Goal: Task Accomplishment & Management: Complete application form

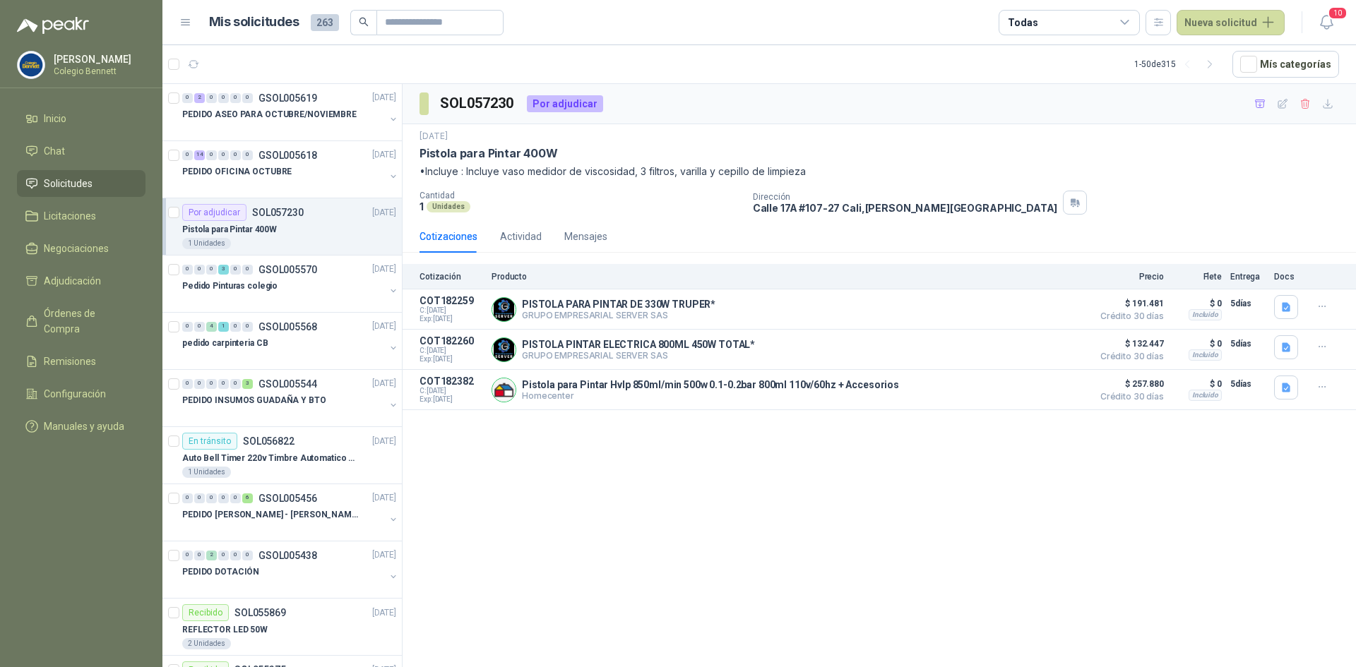
click at [59, 182] on span "Solicitudes" at bounding box center [68, 184] width 49 height 16
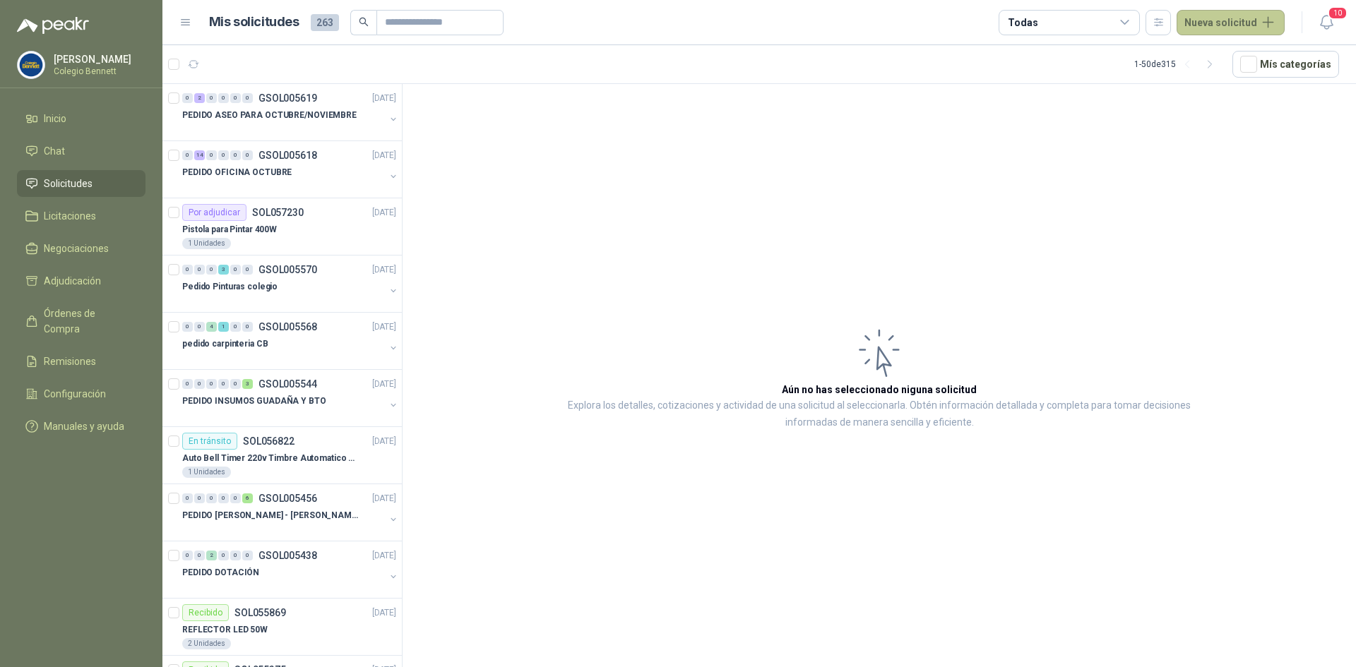
click at [1235, 16] on button "Nueva solicitud" at bounding box center [1231, 22] width 108 height 25
click at [1225, 71] on link "Solicitud grupal" at bounding box center [1247, 81] width 120 height 25
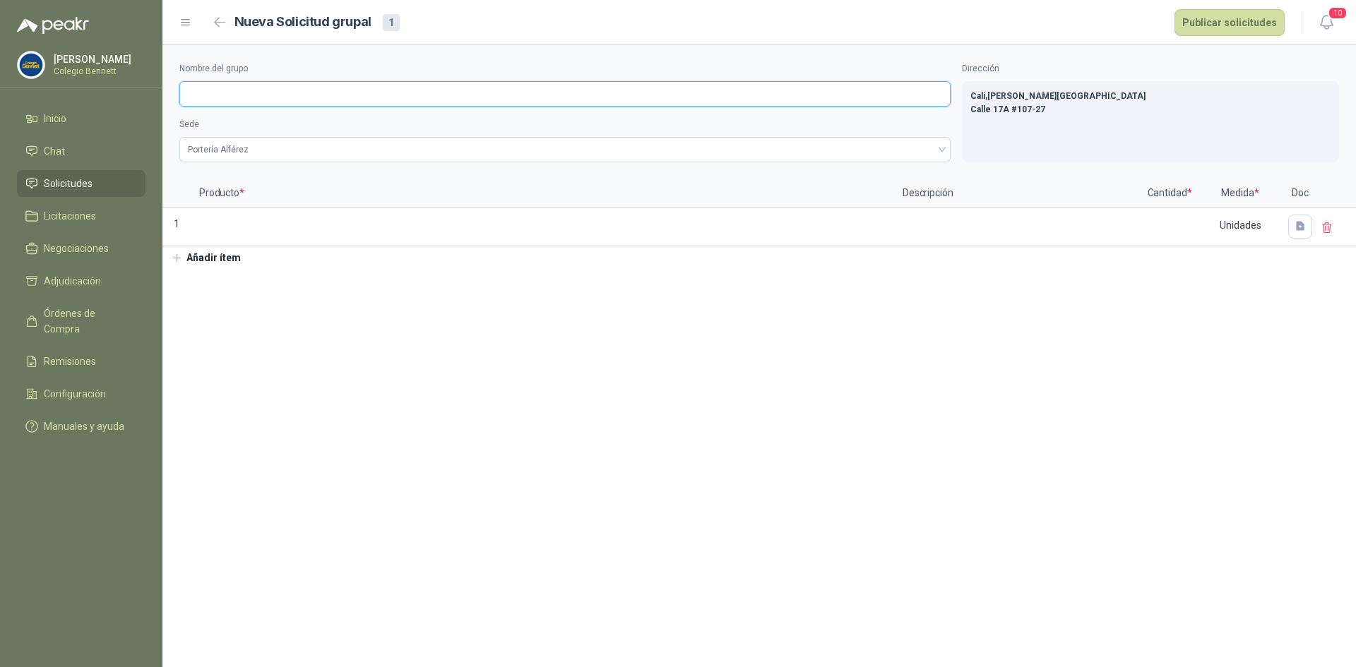
click at [247, 88] on input "Nombre del grupo" at bounding box center [564, 93] width 771 height 25
type input "**********"
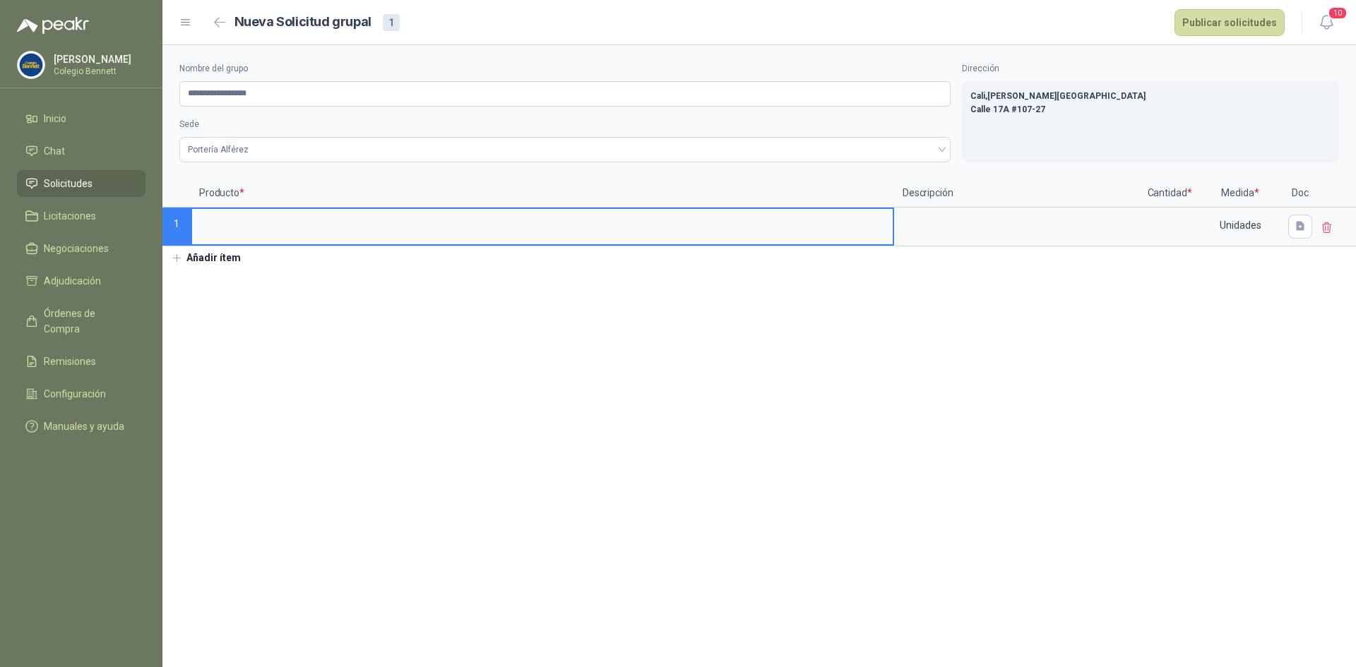
click at [214, 231] on input at bounding box center [542, 223] width 701 height 28
click at [348, 227] on input "**********" at bounding box center [542, 223] width 701 height 28
type input "**********"
click at [1178, 230] on input at bounding box center [1170, 223] width 54 height 28
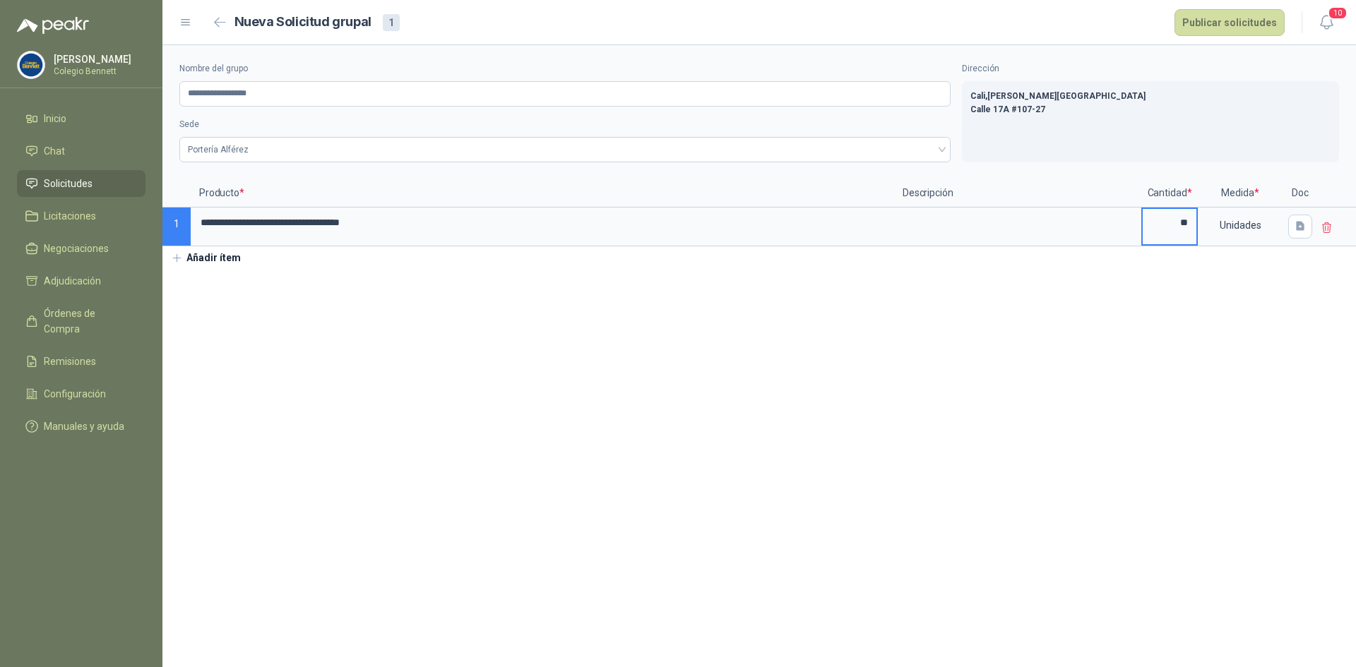
type input "**"
click at [208, 251] on button "Añadir ítem" at bounding box center [205, 259] width 87 height 24
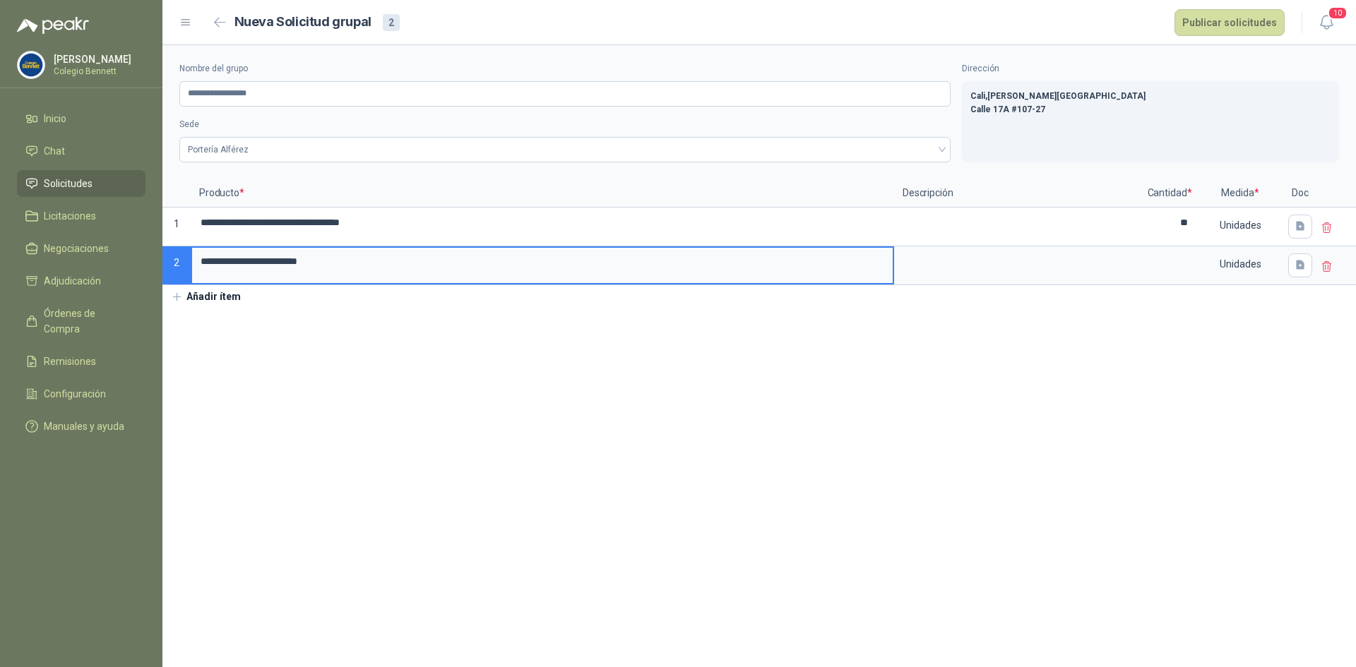
click at [337, 261] on input "**********" at bounding box center [542, 262] width 701 height 28
type input "**********"
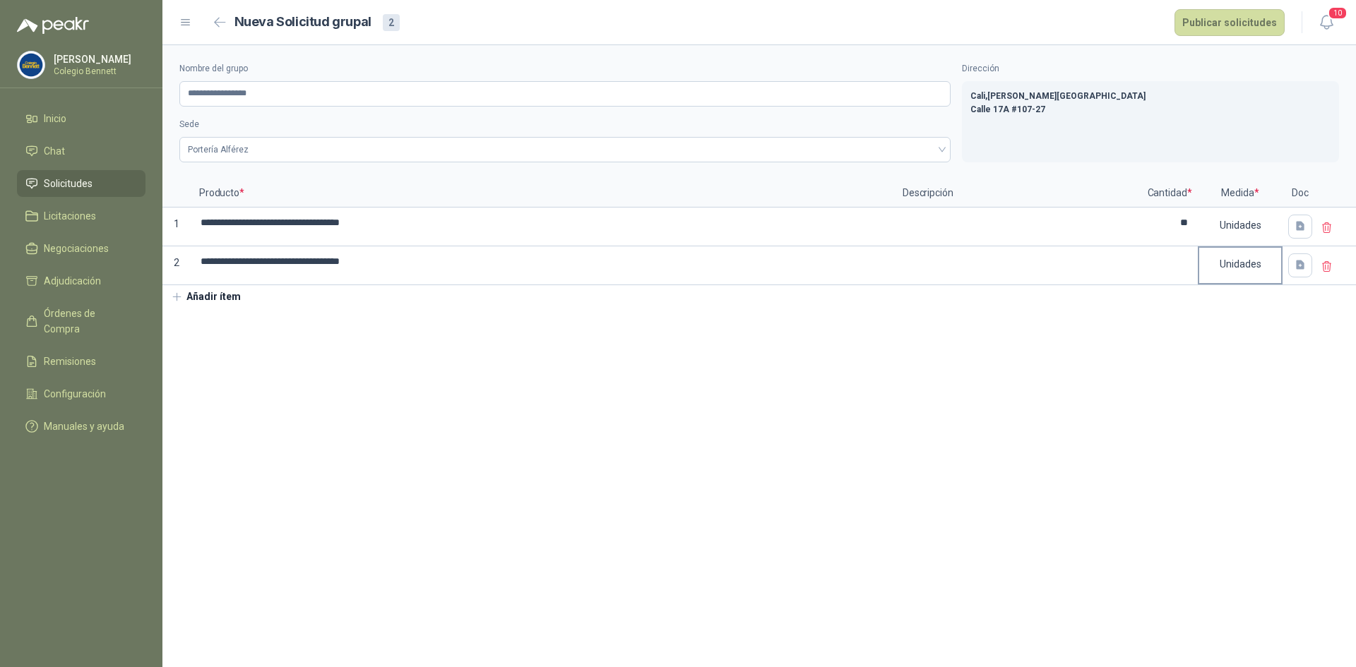
click at [1199, 257] on div "Unidades" at bounding box center [1240, 266] width 85 height 39
click at [1189, 260] on input at bounding box center [1170, 262] width 54 height 28
type input "**"
click at [505, 331] on section "**********" at bounding box center [759, 356] width 1194 height 622
drag, startPoint x: 1185, startPoint y: 225, endPoint x: 1277, endPoint y: 170, distance: 107.1
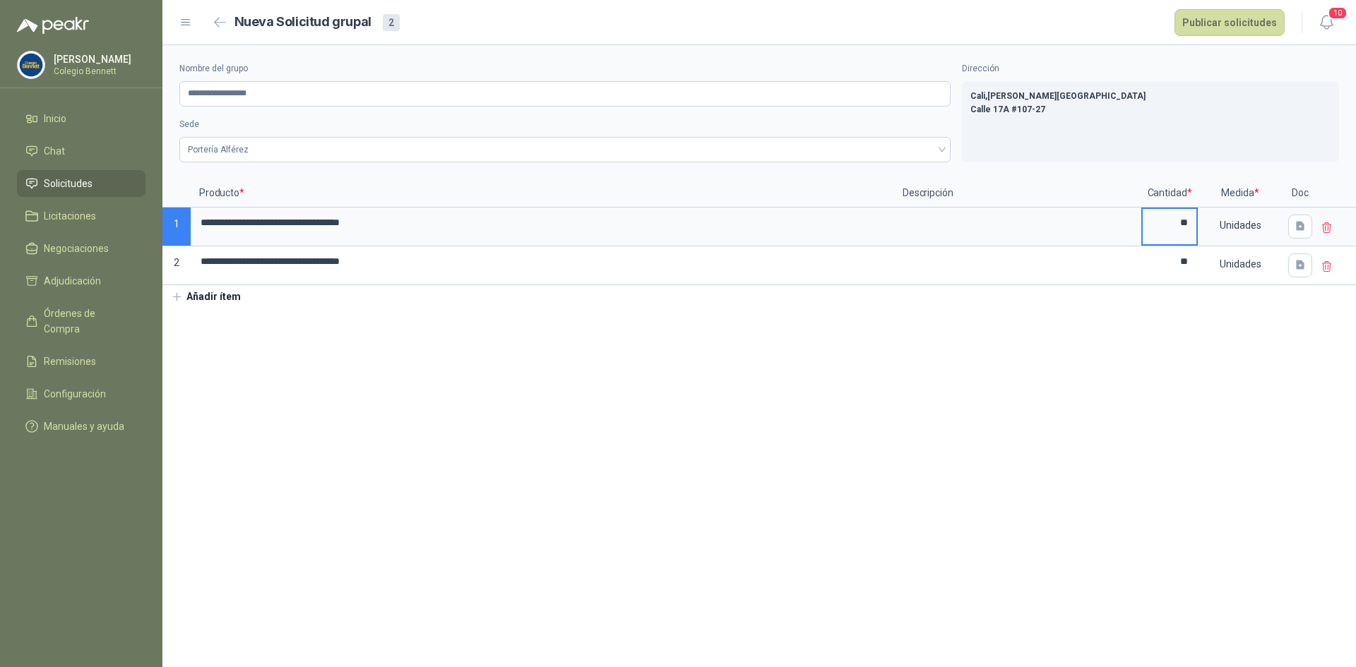
click at [1186, 225] on input "**" at bounding box center [1170, 223] width 54 height 28
type input "**"
click at [1194, 265] on input "**" at bounding box center [1170, 262] width 54 height 28
type input "**"
click at [265, 95] on input "**********" at bounding box center [564, 93] width 771 height 25
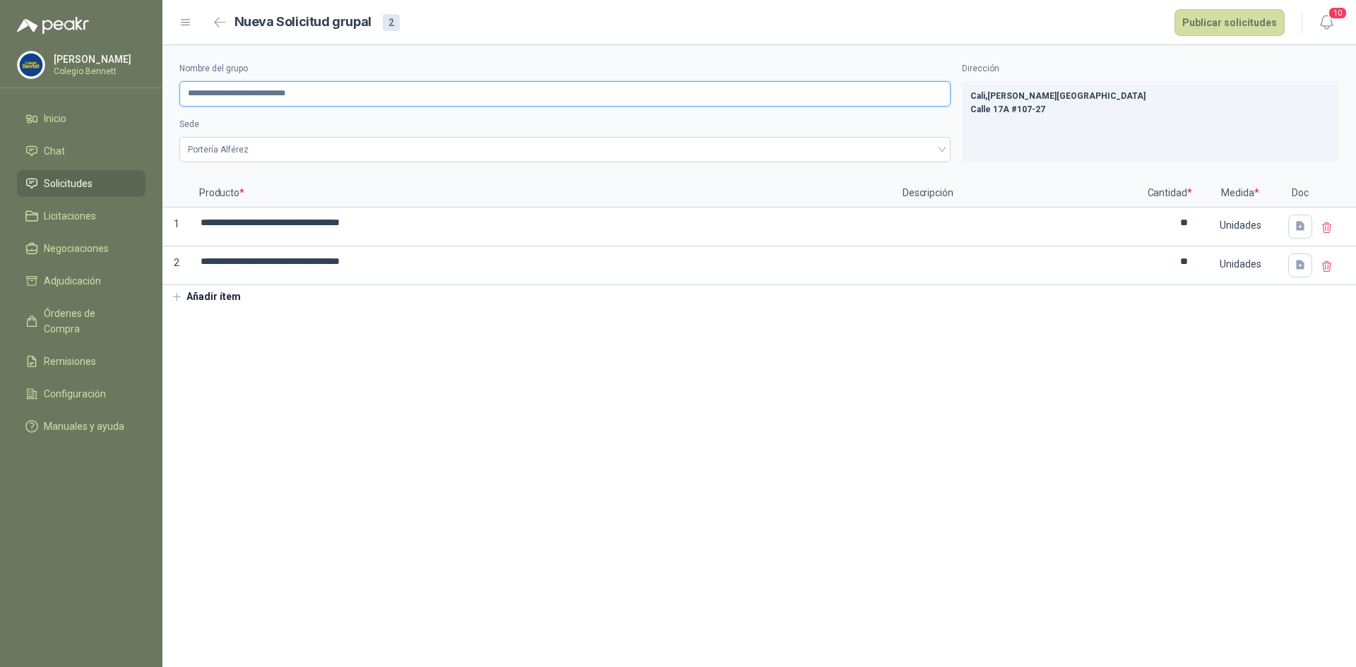
type input "**********"
click at [1206, 27] on button "Publicar solicitudes" at bounding box center [1230, 22] width 110 height 27
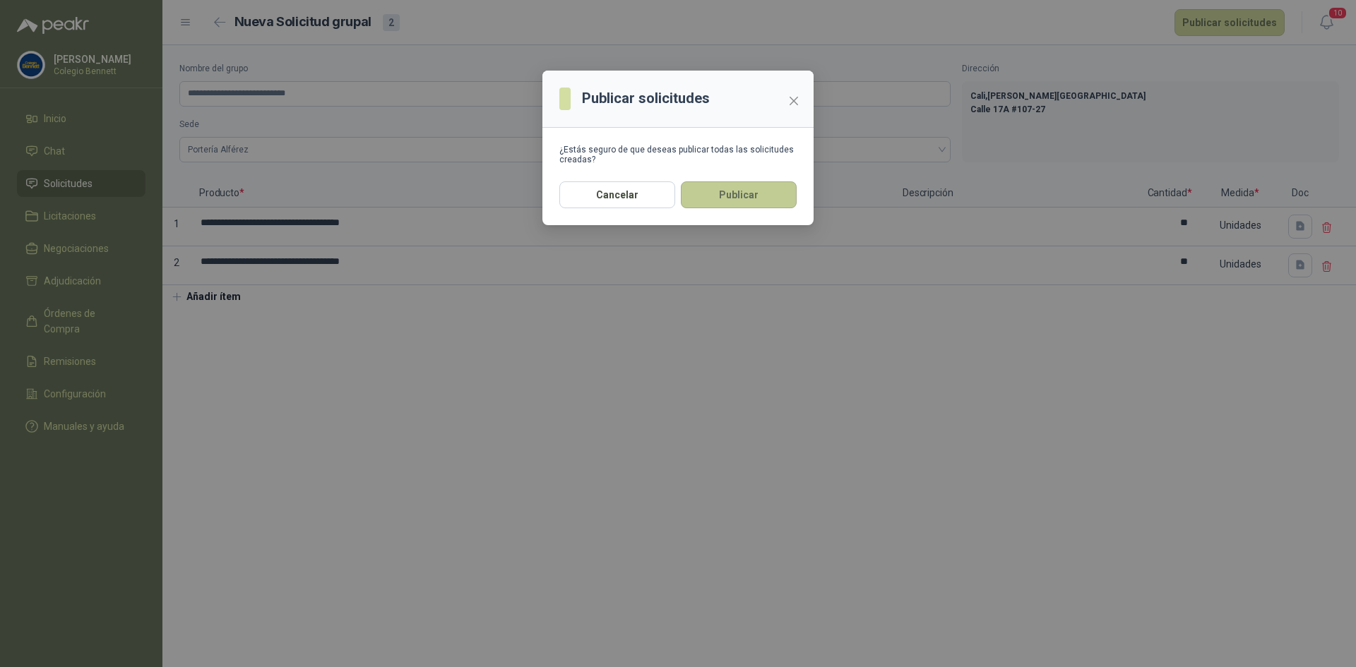
click at [758, 191] on button "Publicar" at bounding box center [739, 195] width 116 height 27
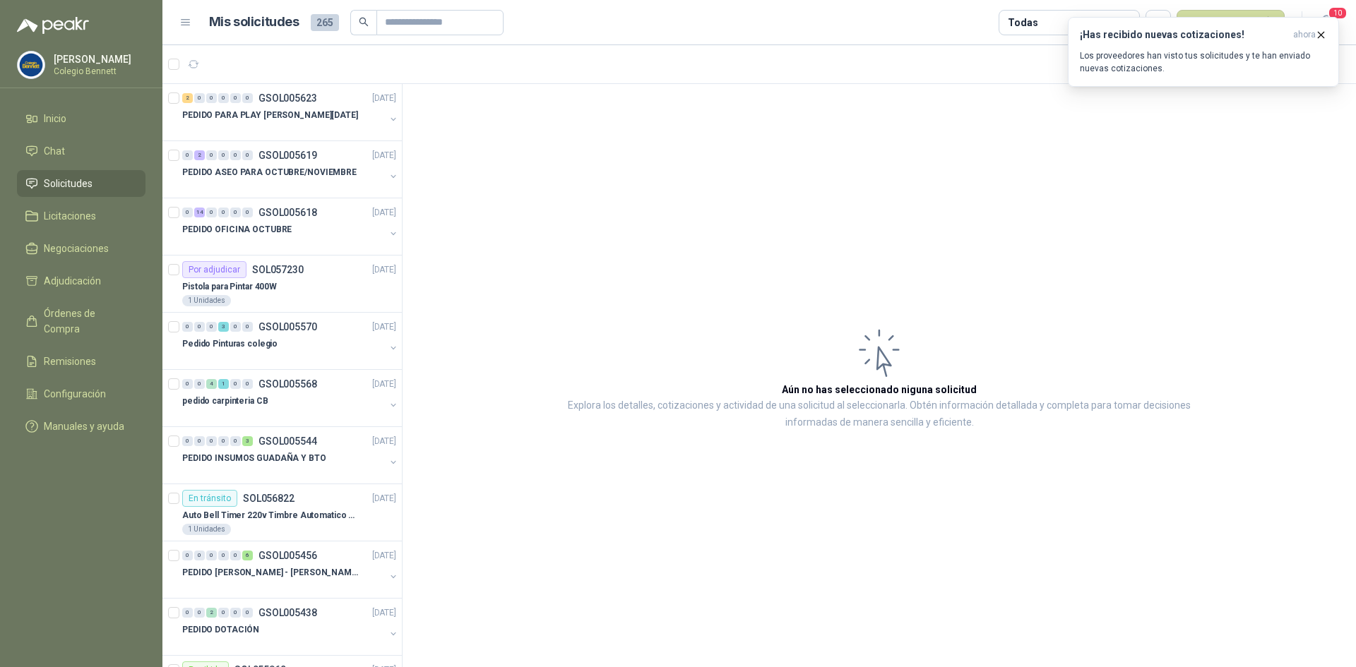
click at [114, 180] on li "Solicitudes" at bounding box center [81, 184] width 112 height 16
click at [340, 230] on div "PEDIDO OFICINA OCTUBRE" at bounding box center [283, 229] width 203 height 17
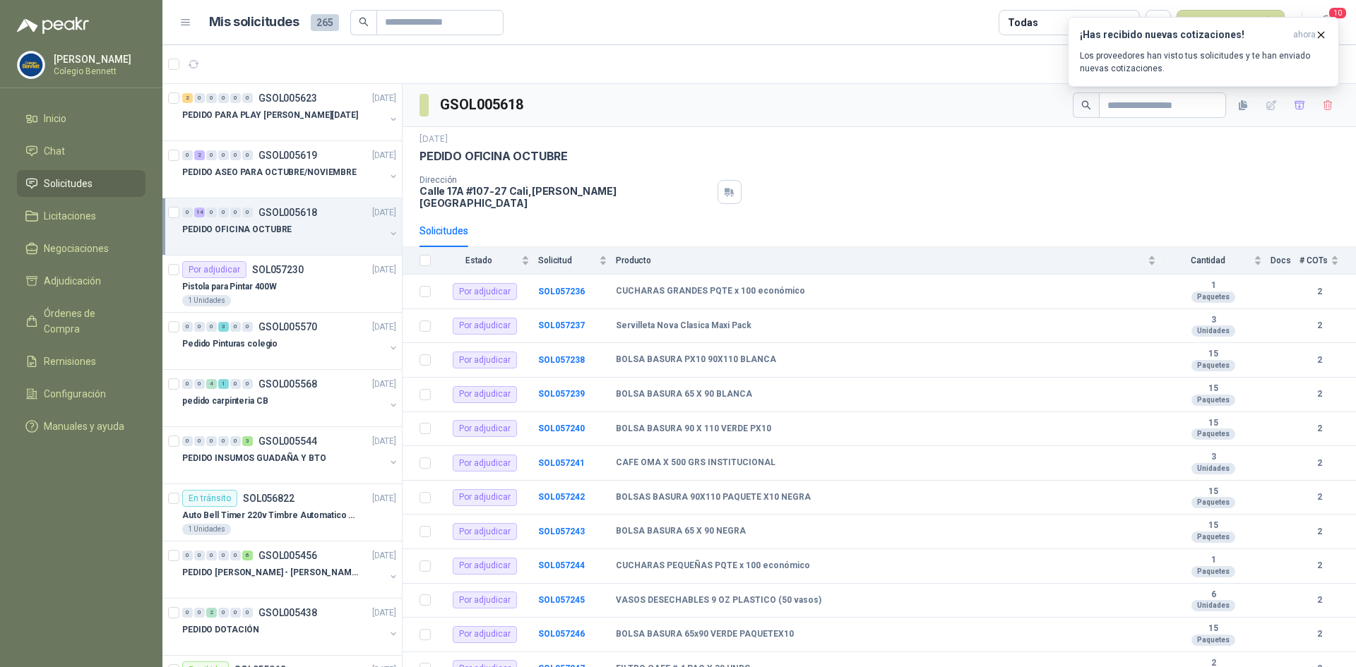
click at [383, 227] on div "PEDIDO OFICINA OCTUBRE" at bounding box center [290, 235] width 217 height 28
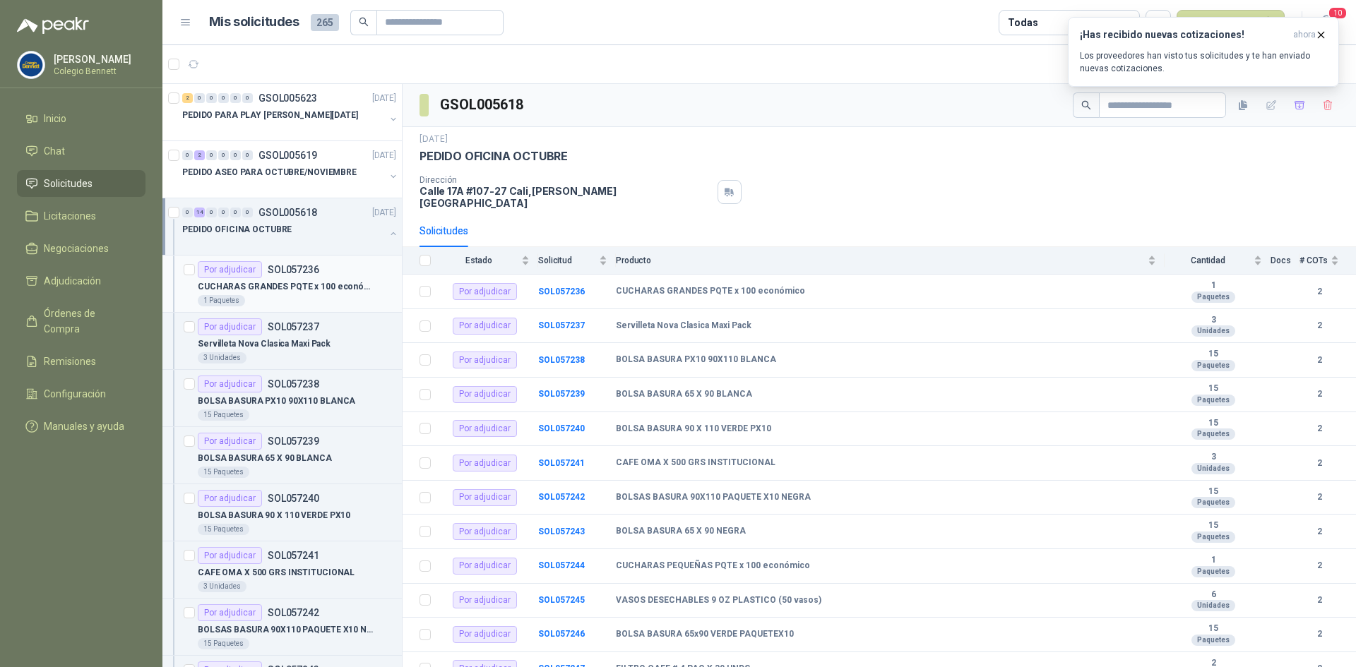
scroll to position [5, 0]
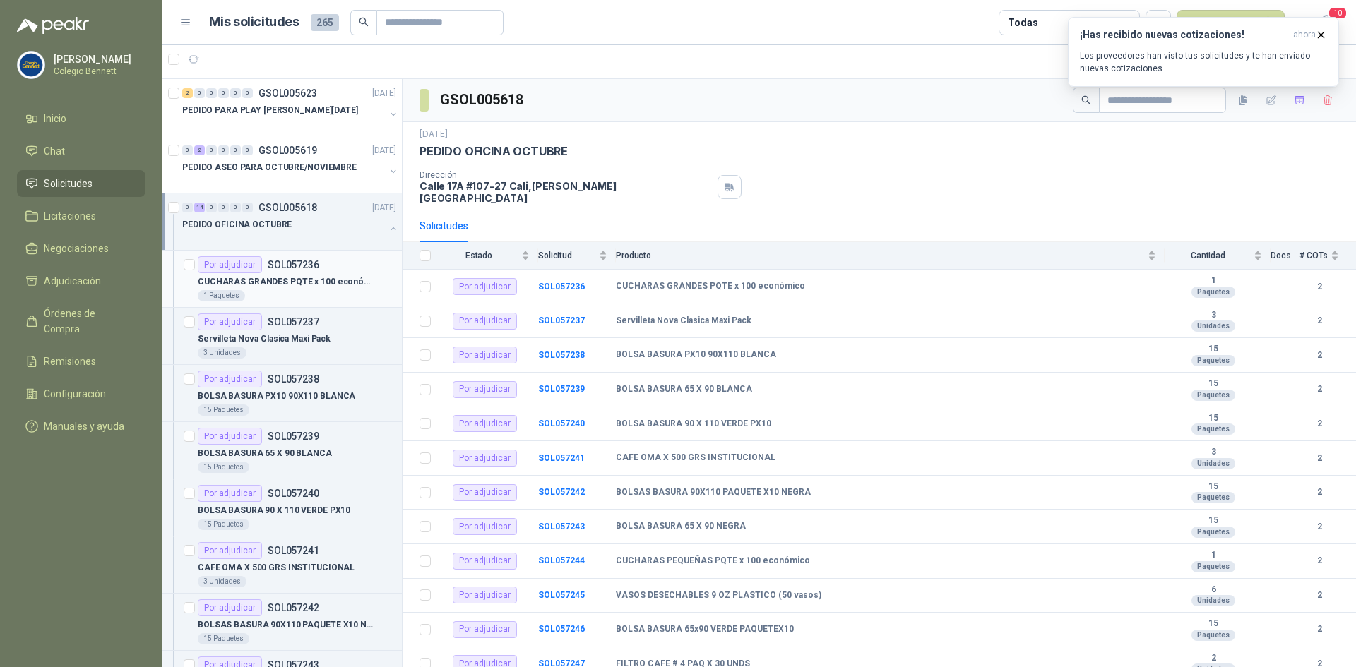
click at [326, 273] on div "Por adjudicar SOL057236" at bounding box center [297, 264] width 198 height 17
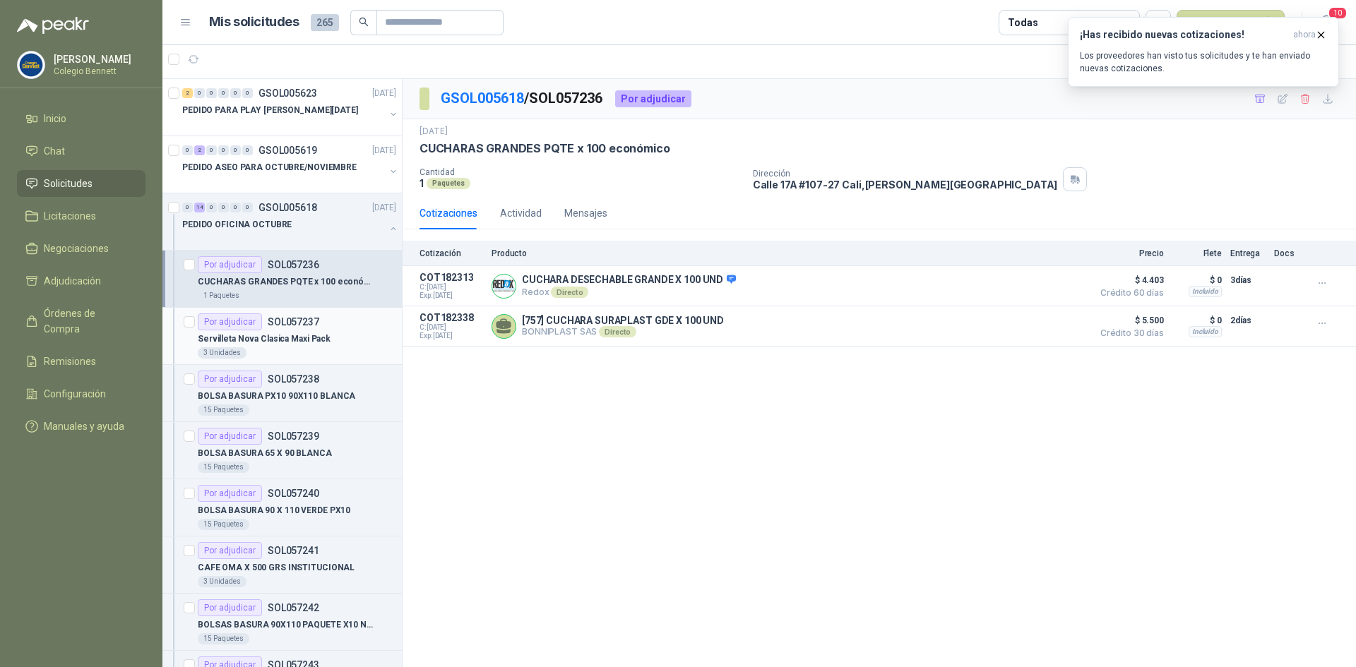
click at [324, 309] on article "Por adjudicar SOL057237 Servilleta Nova Clasica Maxi Pack 3 Unidades" at bounding box center [281, 336] width 239 height 57
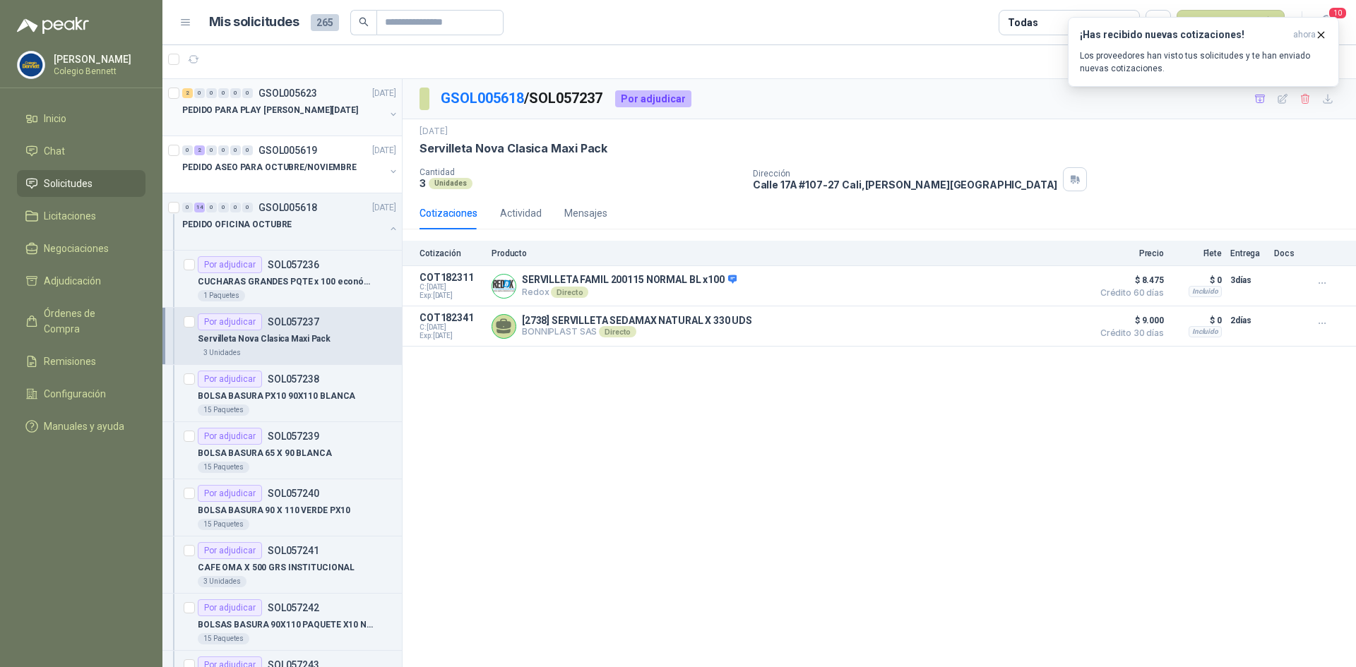
click at [302, 114] on p "PEDIDO PARA PLAY [PERSON_NAME][DATE]" at bounding box center [270, 110] width 176 height 13
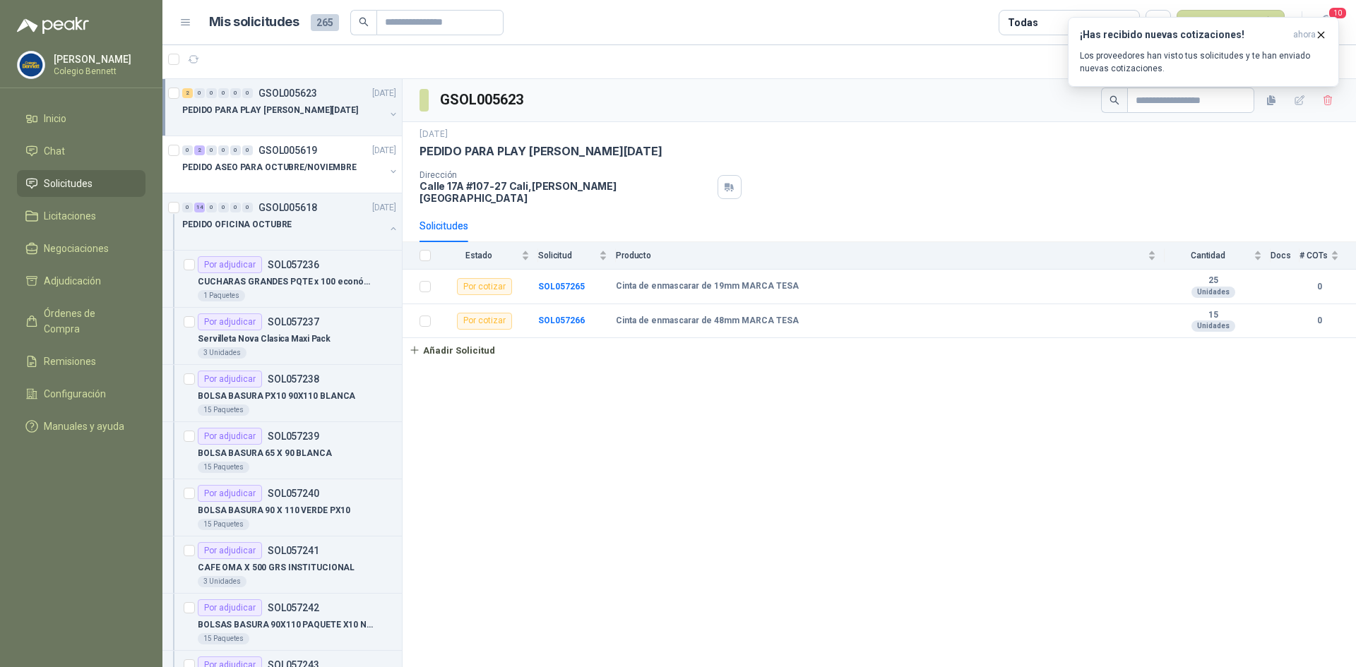
click at [388, 112] on button "button" at bounding box center [393, 114] width 11 height 11
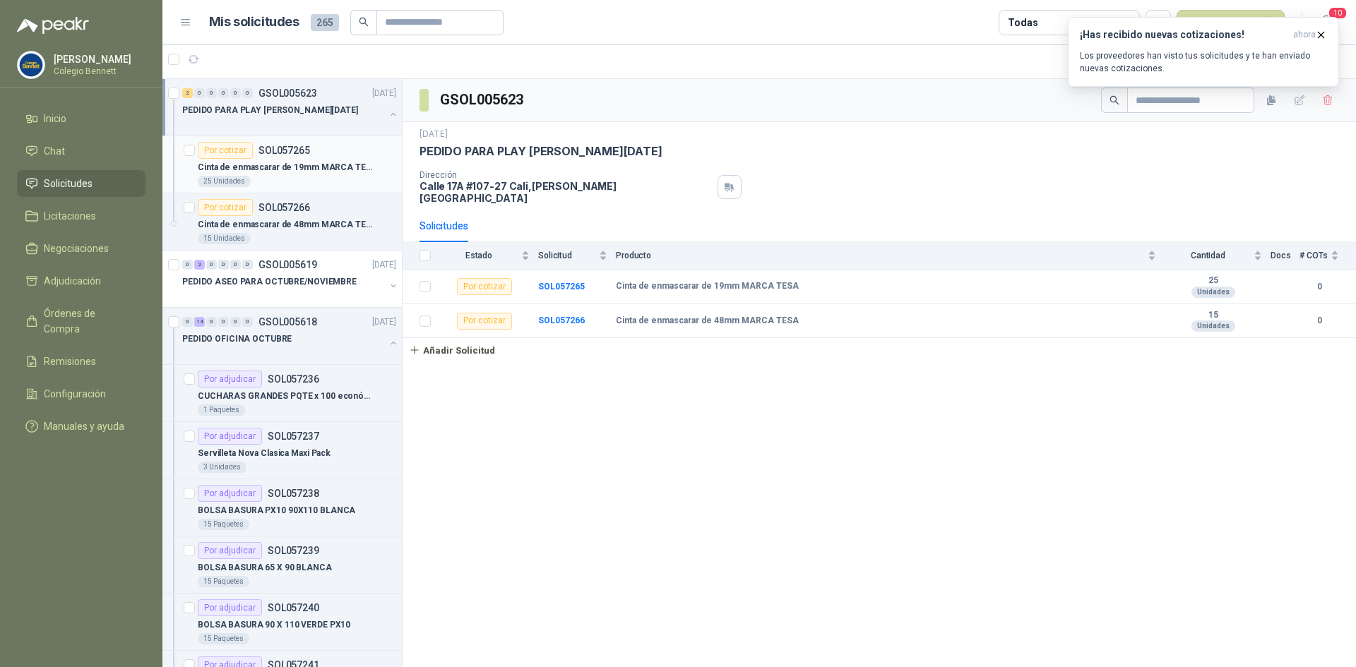
click at [337, 166] on p "Cinta de enmascarar de 19mm MARCA TESA" at bounding box center [286, 167] width 176 height 13
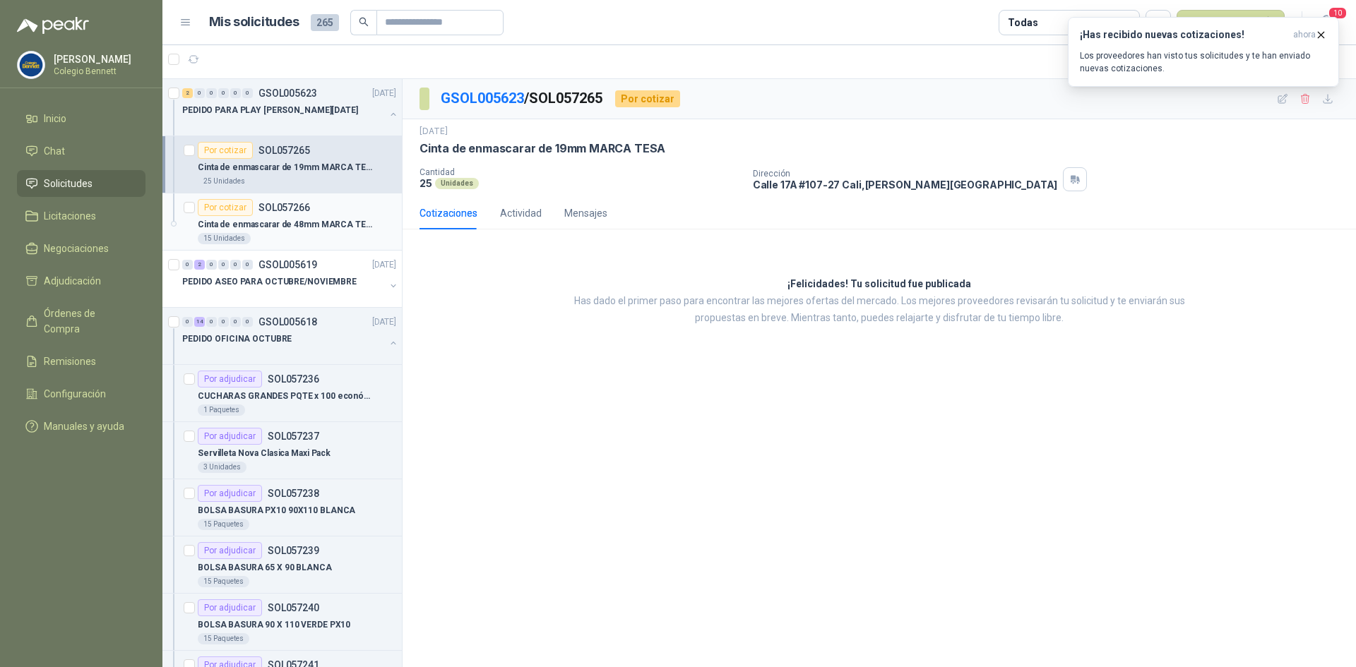
click at [328, 203] on div "Por cotizar SOL057266" at bounding box center [297, 207] width 198 height 17
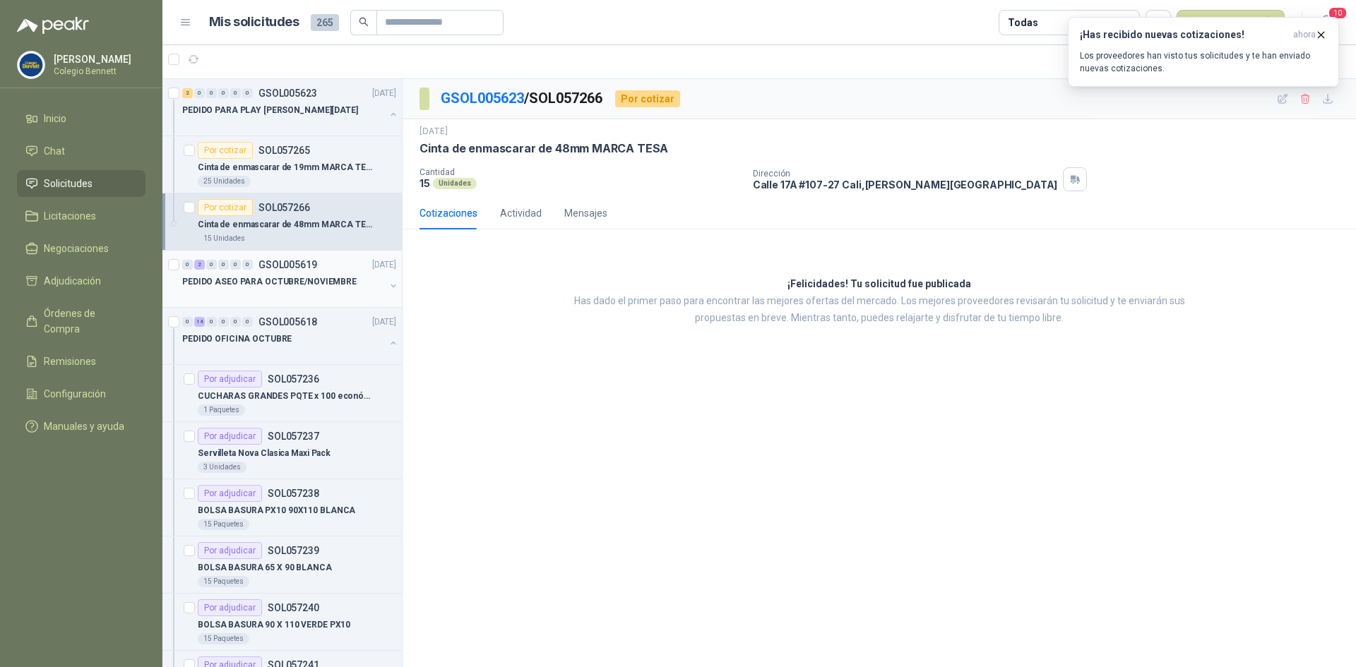
click at [388, 280] on button "button" at bounding box center [393, 285] width 11 height 11
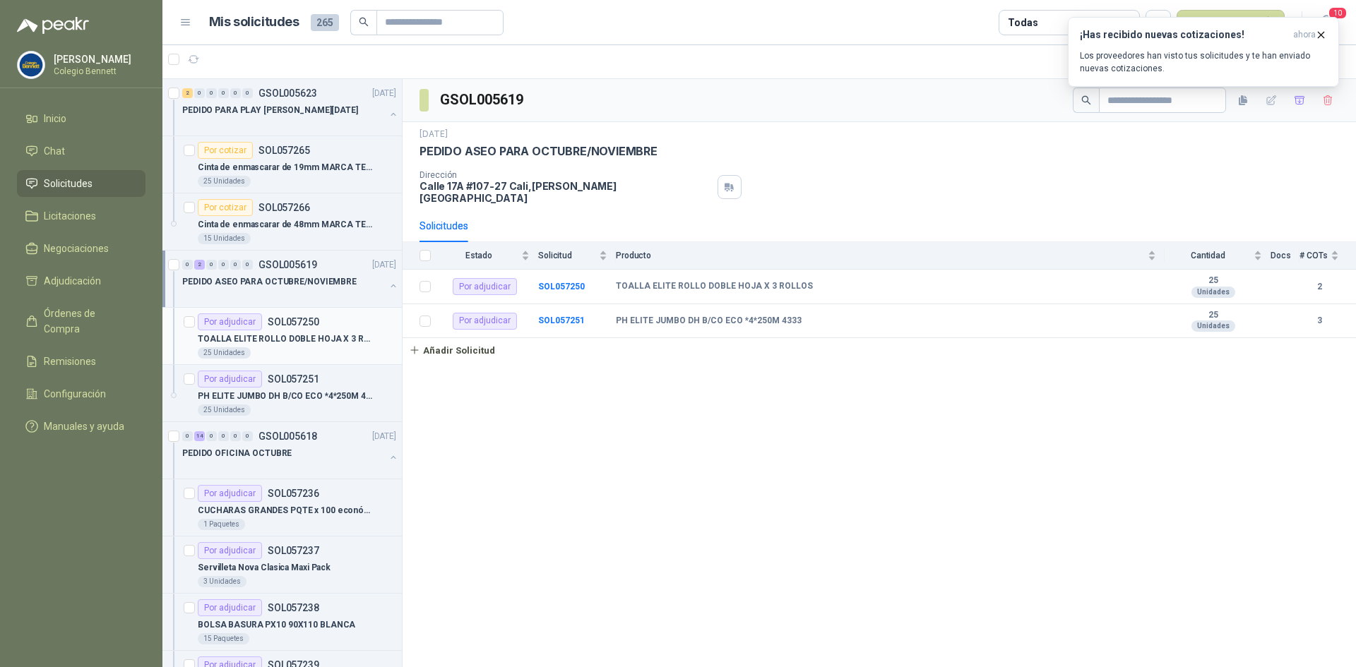
click at [359, 319] on div "Por adjudicar SOL057250" at bounding box center [297, 322] width 198 height 17
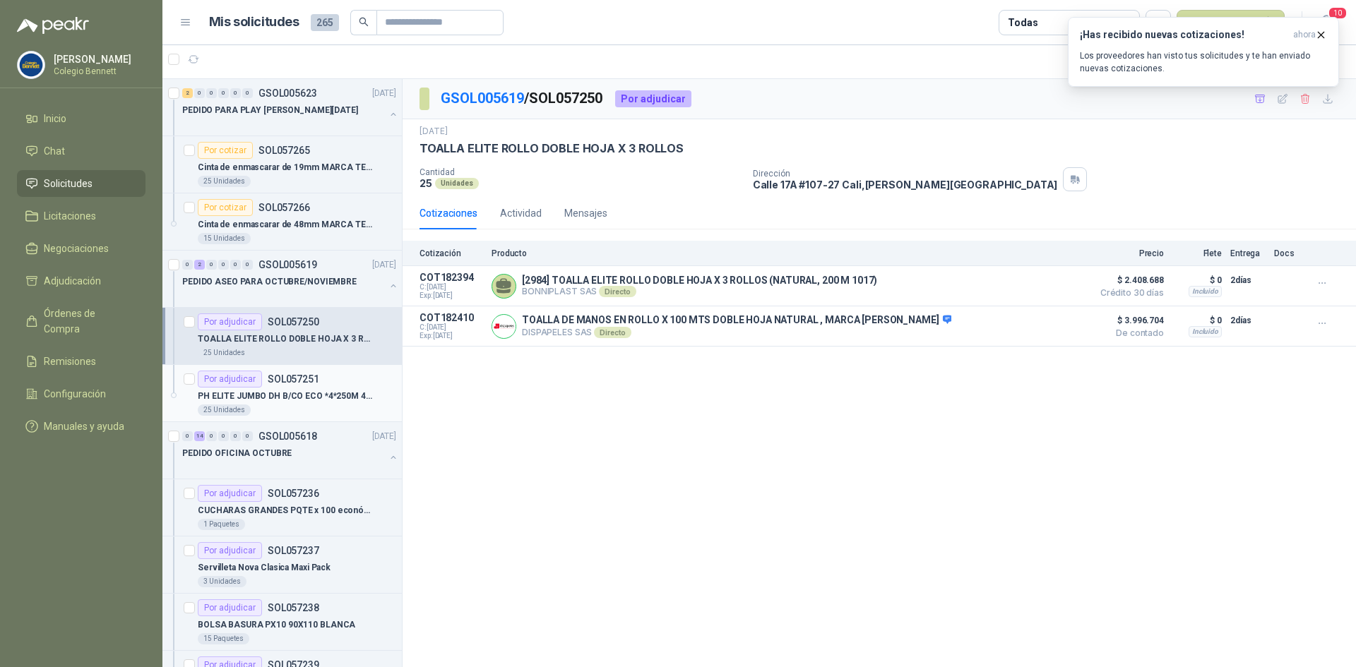
click at [326, 379] on div "Por adjudicar SOL057251" at bounding box center [297, 379] width 198 height 17
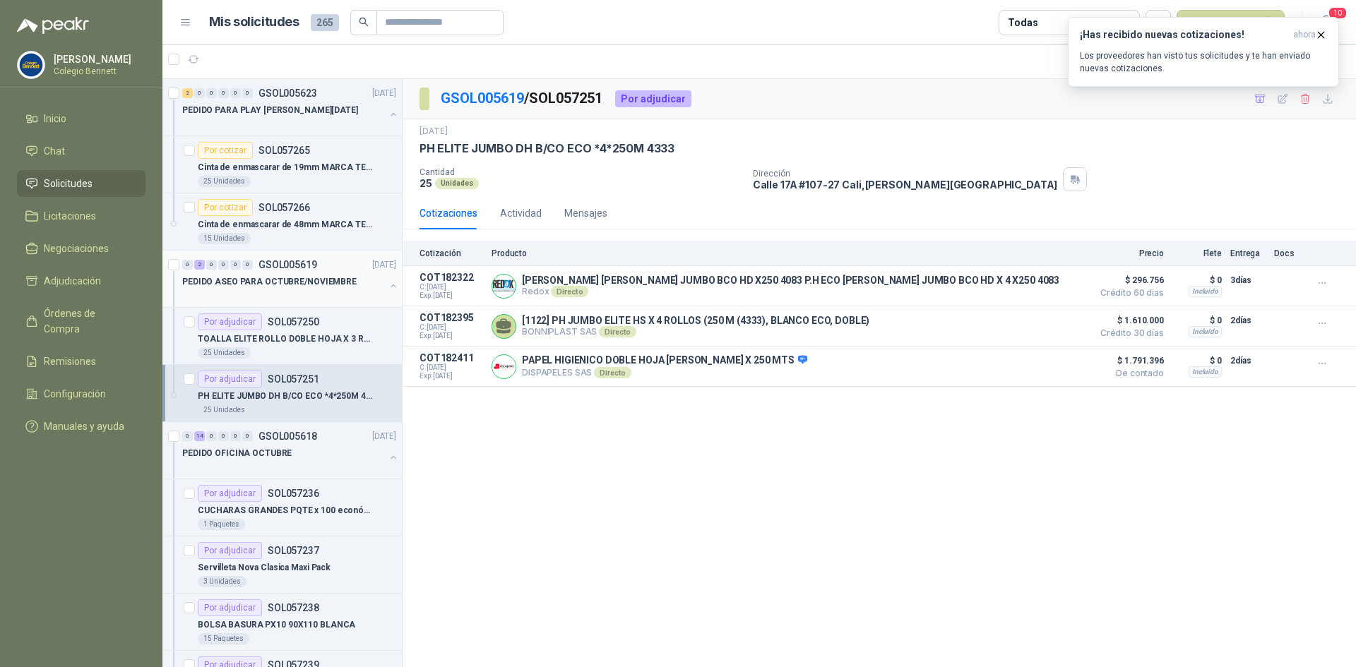
click at [388, 283] on button "button" at bounding box center [393, 285] width 11 height 11
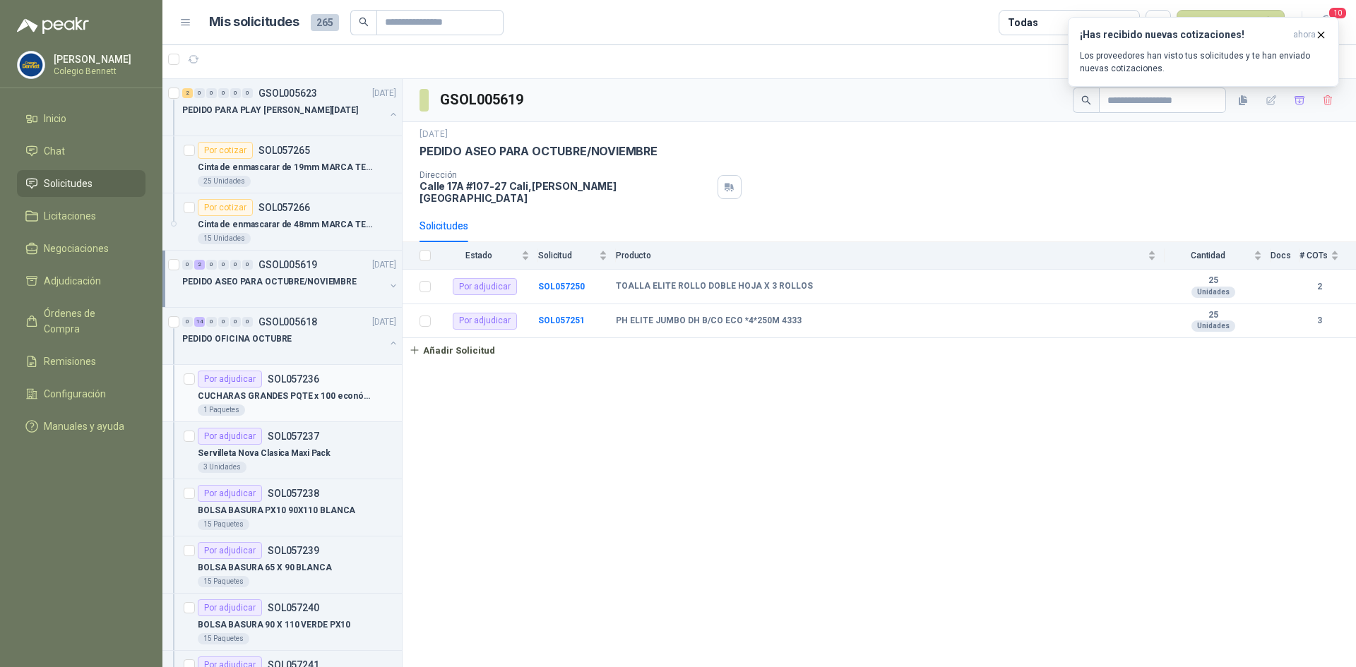
click at [354, 372] on div "Por adjudicar SOL057236" at bounding box center [297, 379] width 198 height 17
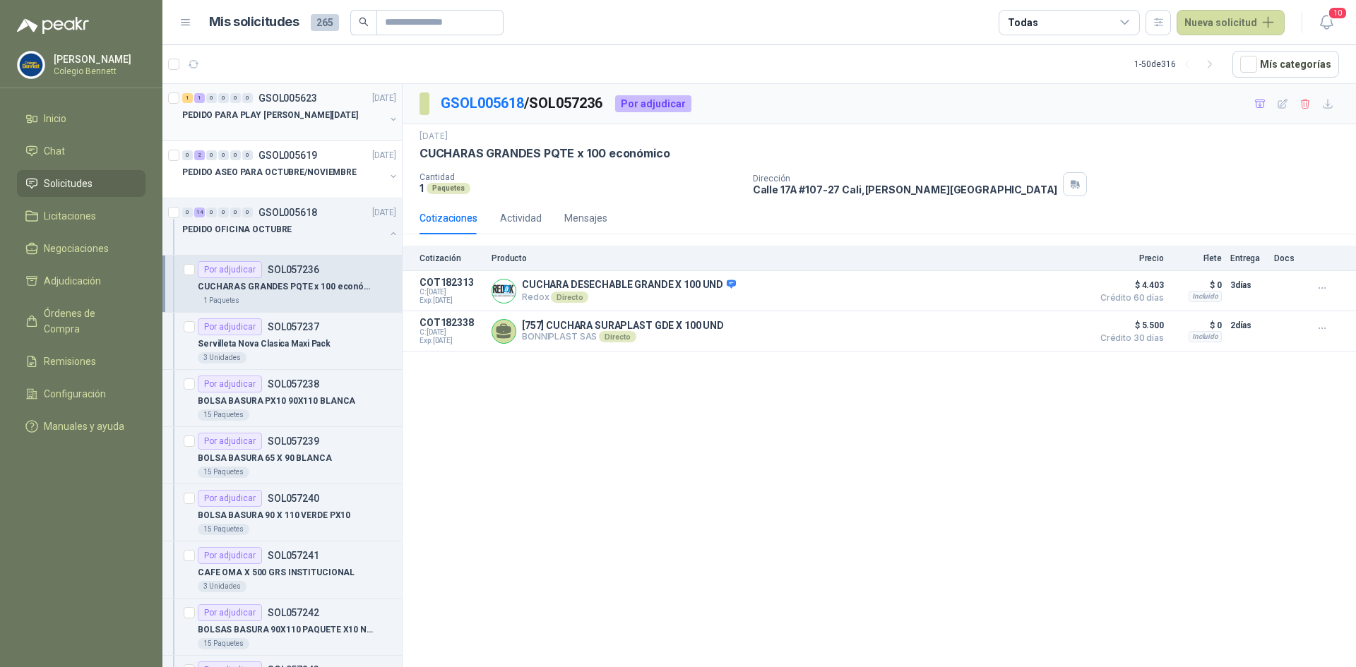
click at [299, 98] on p "GSOL005623" at bounding box center [288, 98] width 59 height 10
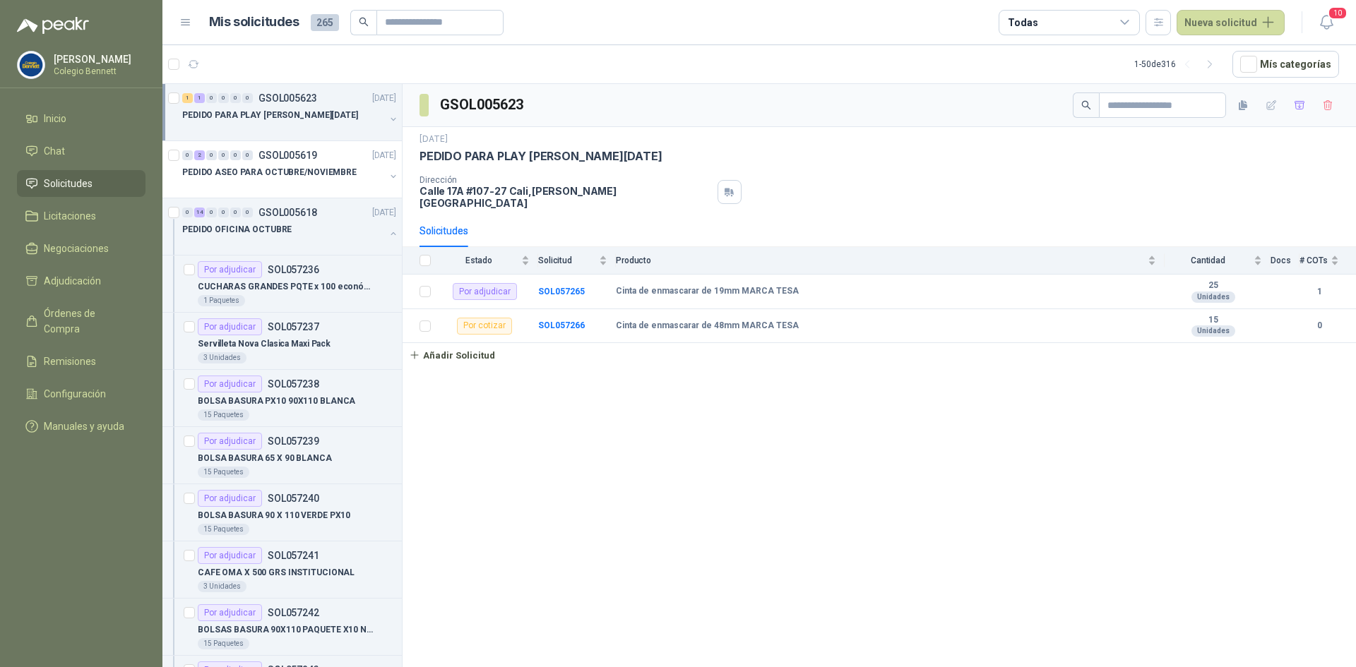
click at [388, 120] on button "button" at bounding box center [393, 119] width 11 height 11
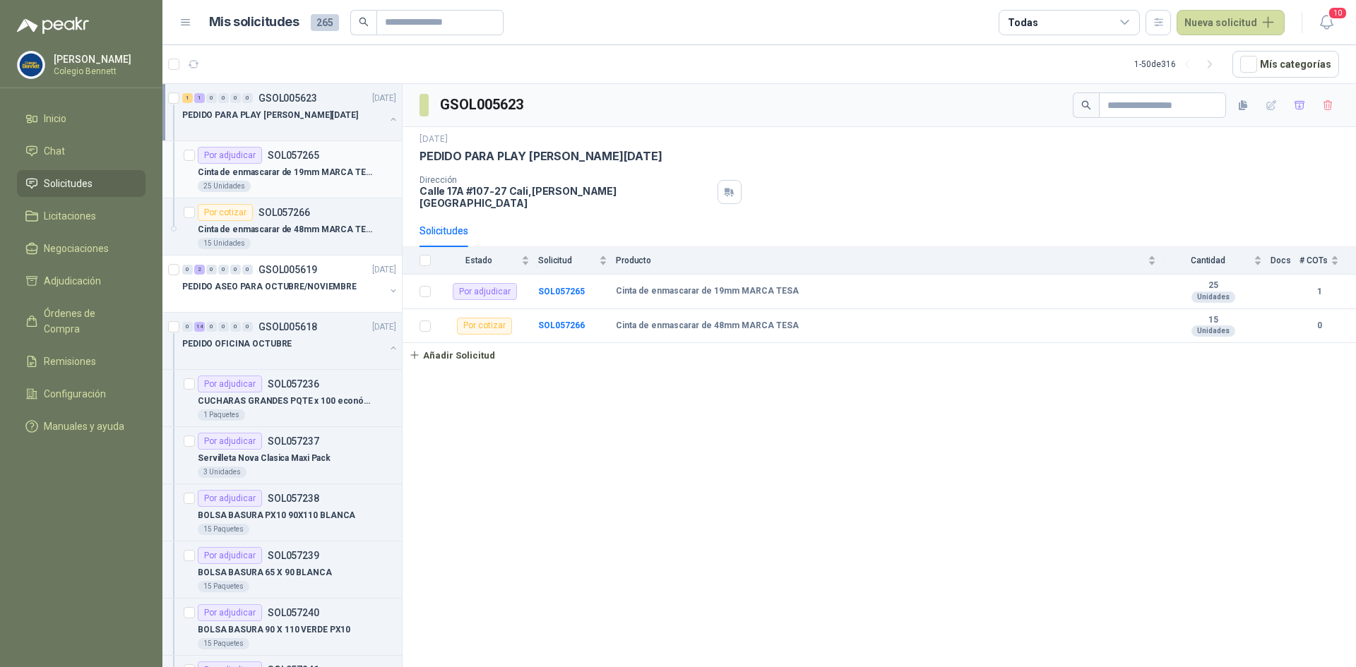
click at [314, 166] on p "Cinta de enmascarar de 19mm MARCA TESA" at bounding box center [286, 172] width 176 height 13
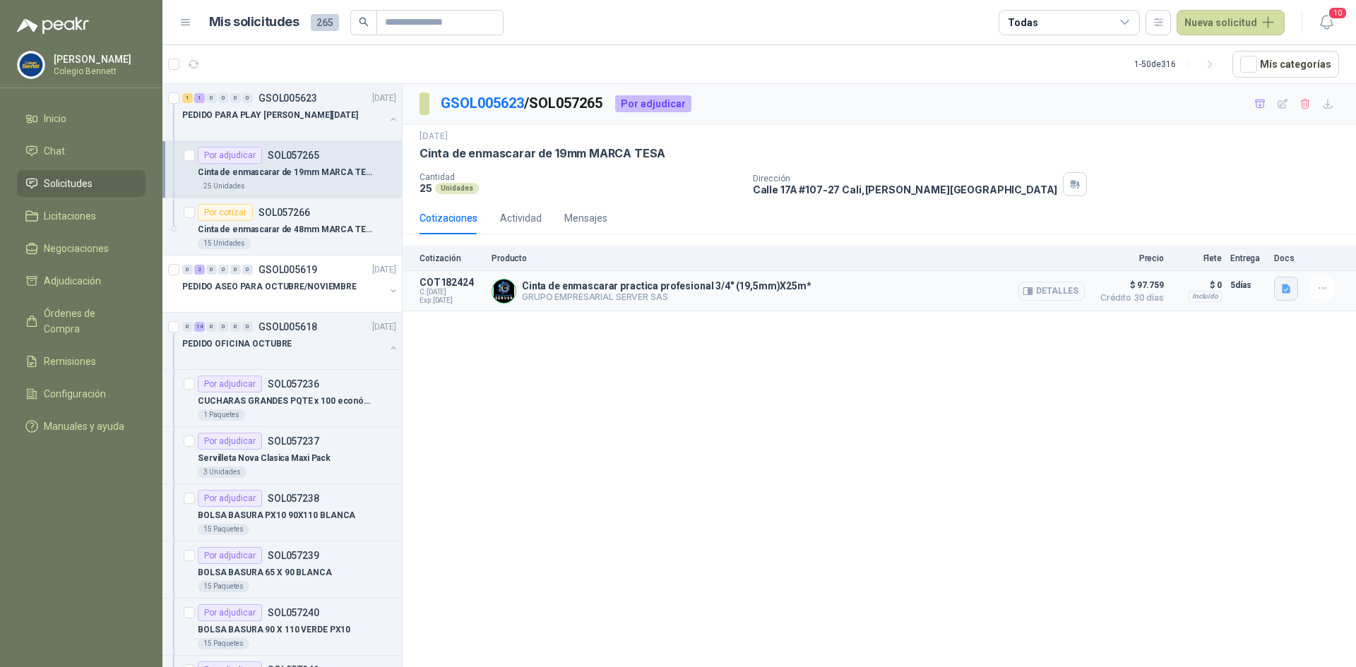
click at [1288, 292] on icon "button" at bounding box center [1286, 288] width 8 height 9
click at [1269, 247] on div "image.png" at bounding box center [1258, 258] width 80 height 33
click at [1264, 253] on button "image.png" at bounding box center [1258, 258] width 61 height 15
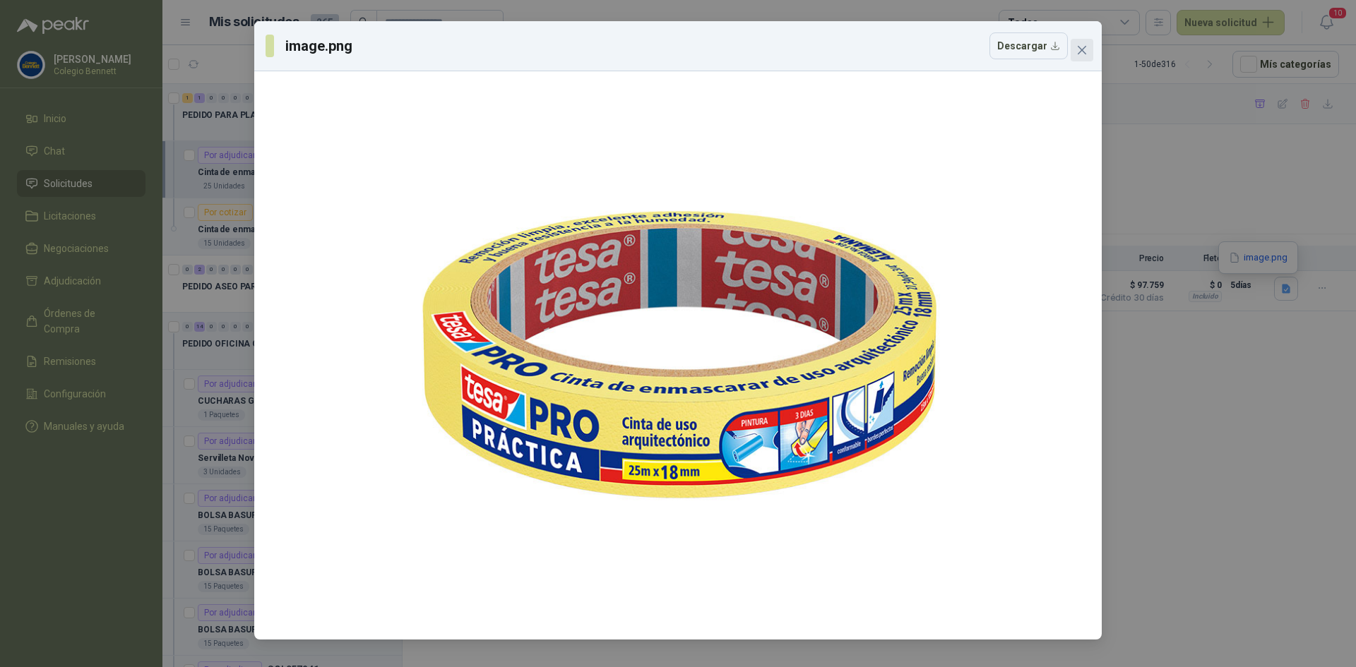
click at [1076, 49] on icon "close" at bounding box center [1081, 49] width 11 height 11
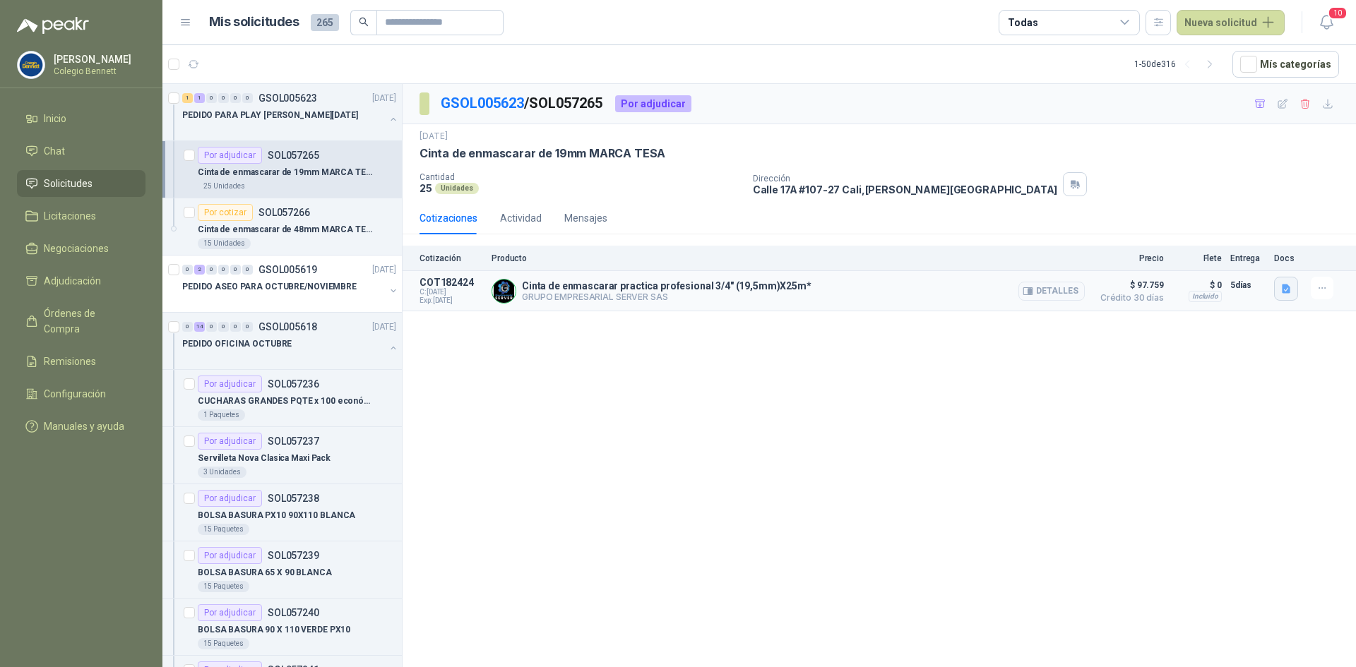
click at [1283, 287] on icon "button" at bounding box center [1286, 288] width 8 height 9
click at [1268, 255] on button "image.png" at bounding box center [1258, 258] width 61 height 15
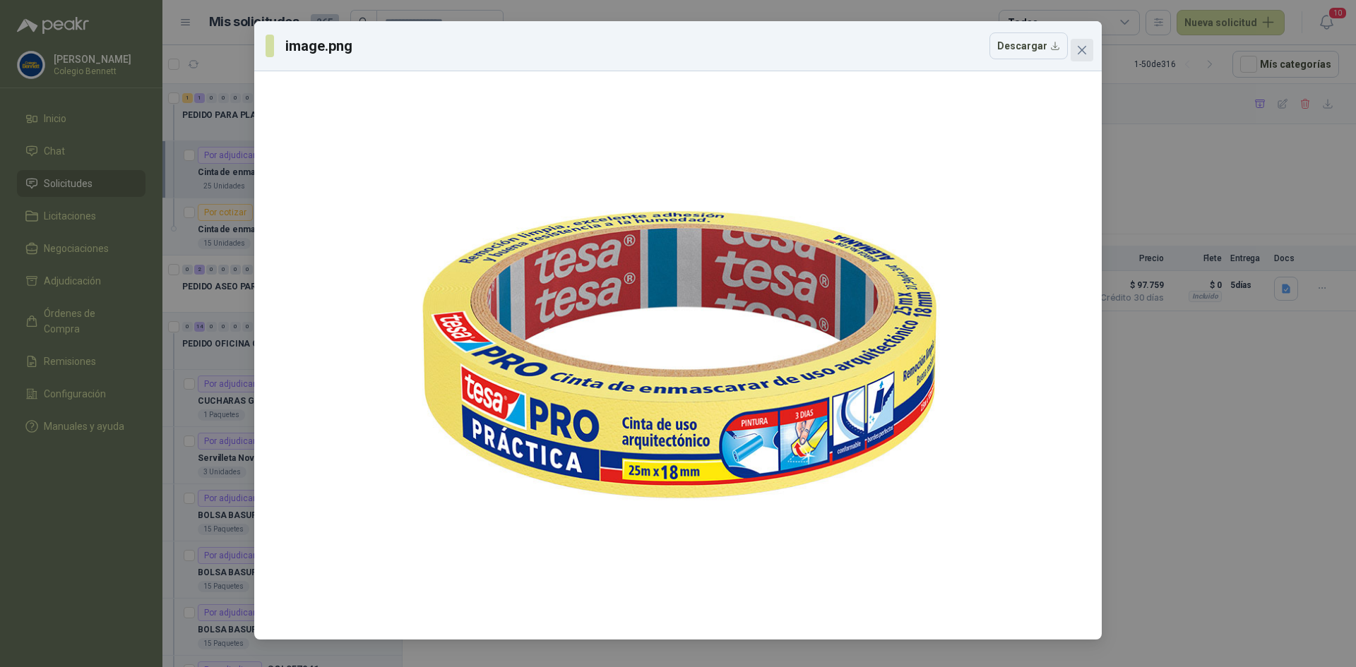
click at [1086, 50] on icon "close" at bounding box center [1081, 49] width 11 height 11
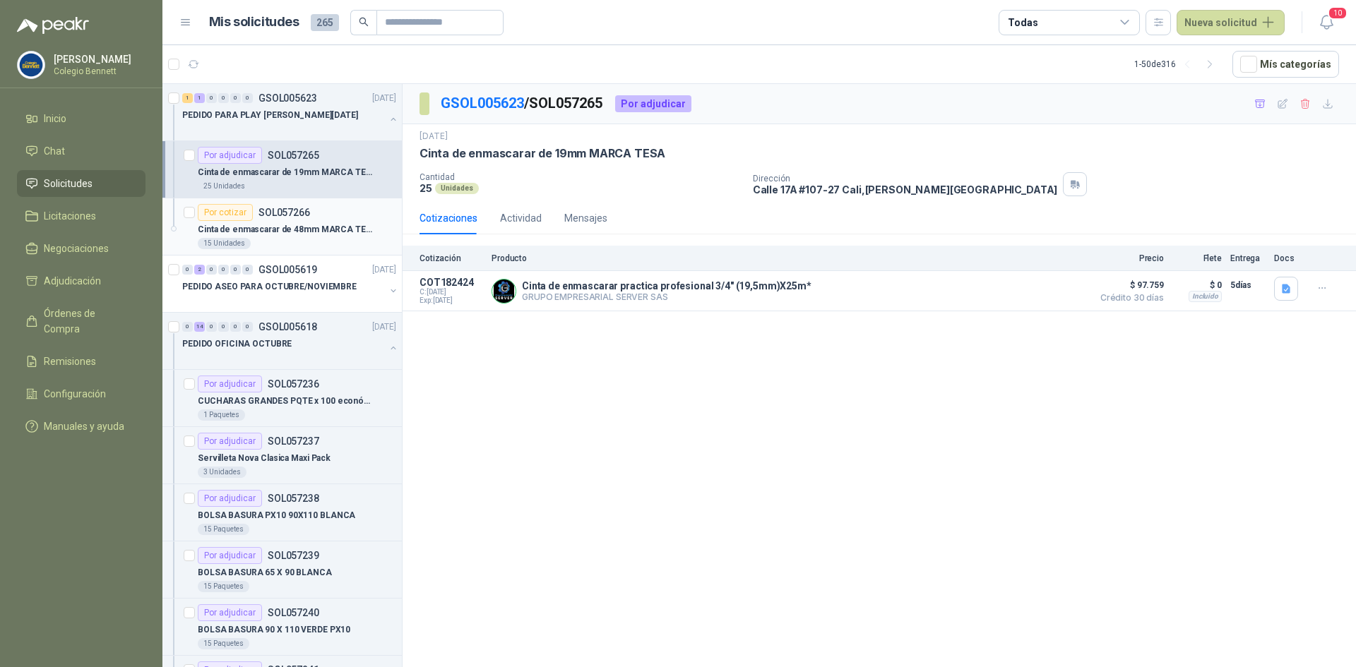
click at [299, 227] on p "Cinta de enmascarar de 48mm MARCA TESA" at bounding box center [286, 229] width 176 height 13
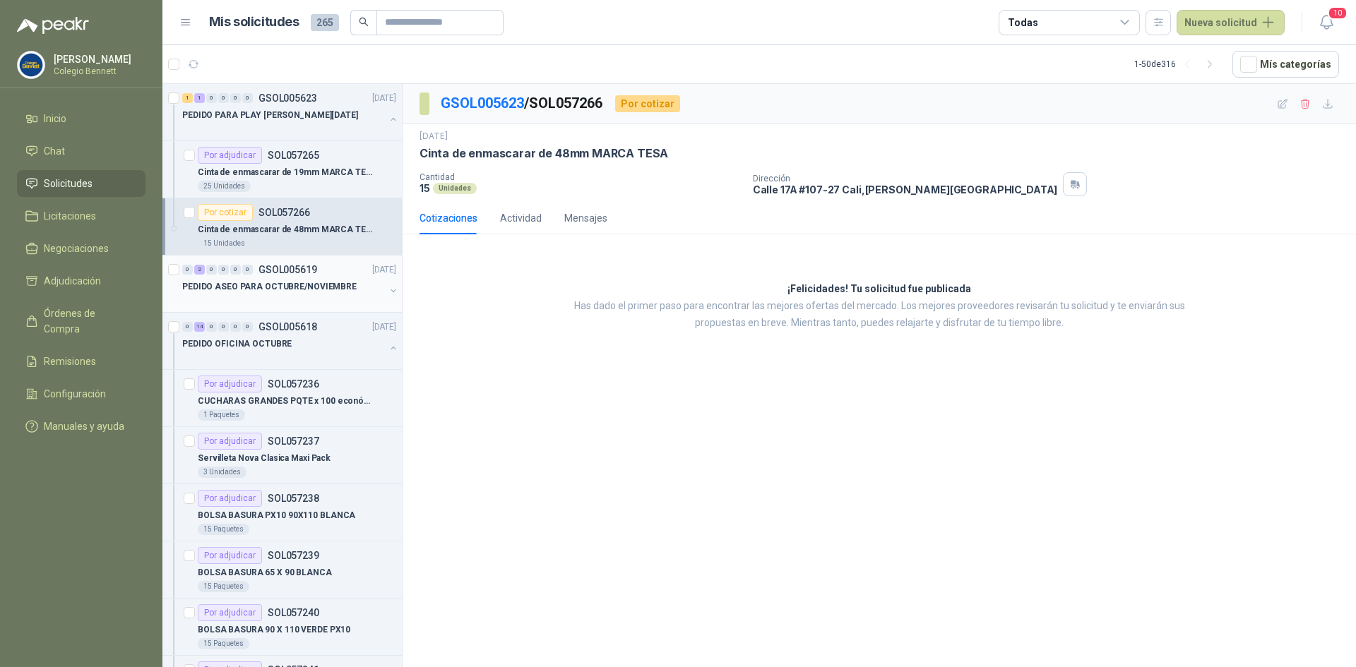
click at [290, 286] on p "PEDIDO ASEO PARA OCTUBRE/NOVIEMBRE" at bounding box center [269, 286] width 174 height 13
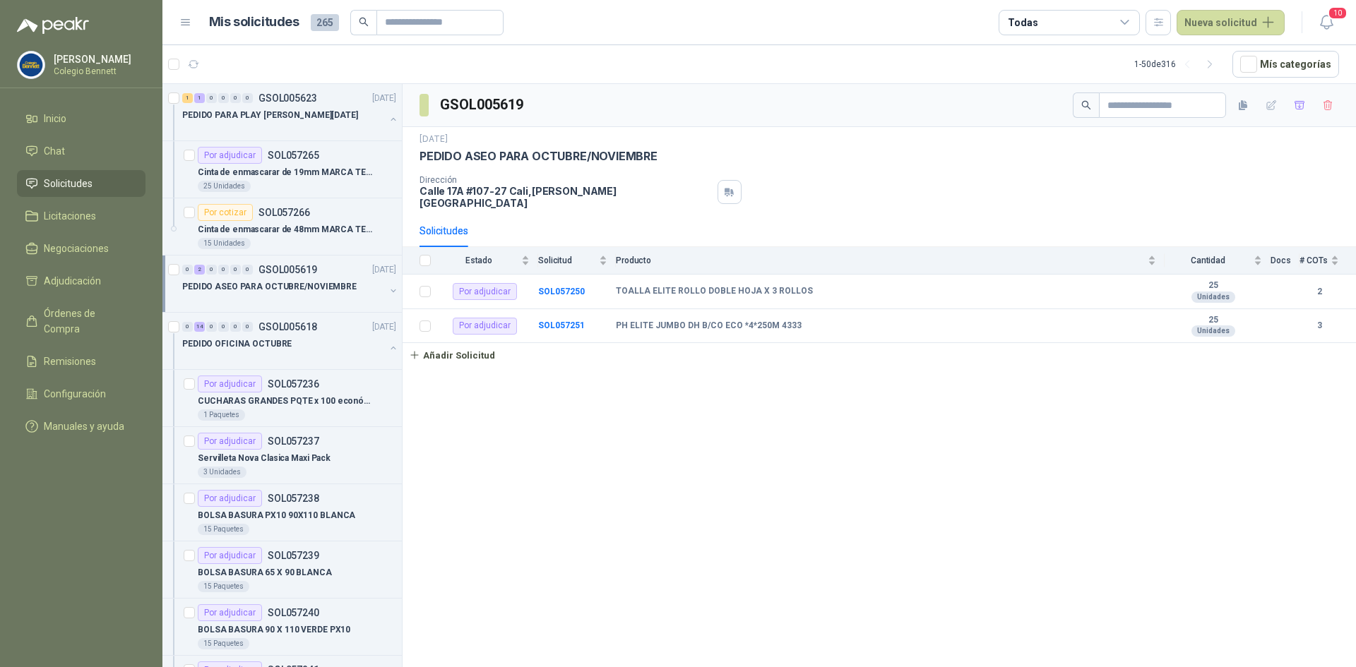
click at [388, 285] on button "button" at bounding box center [393, 290] width 11 height 11
click at [566, 287] on b "SOL057250" at bounding box center [561, 292] width 47 height 10
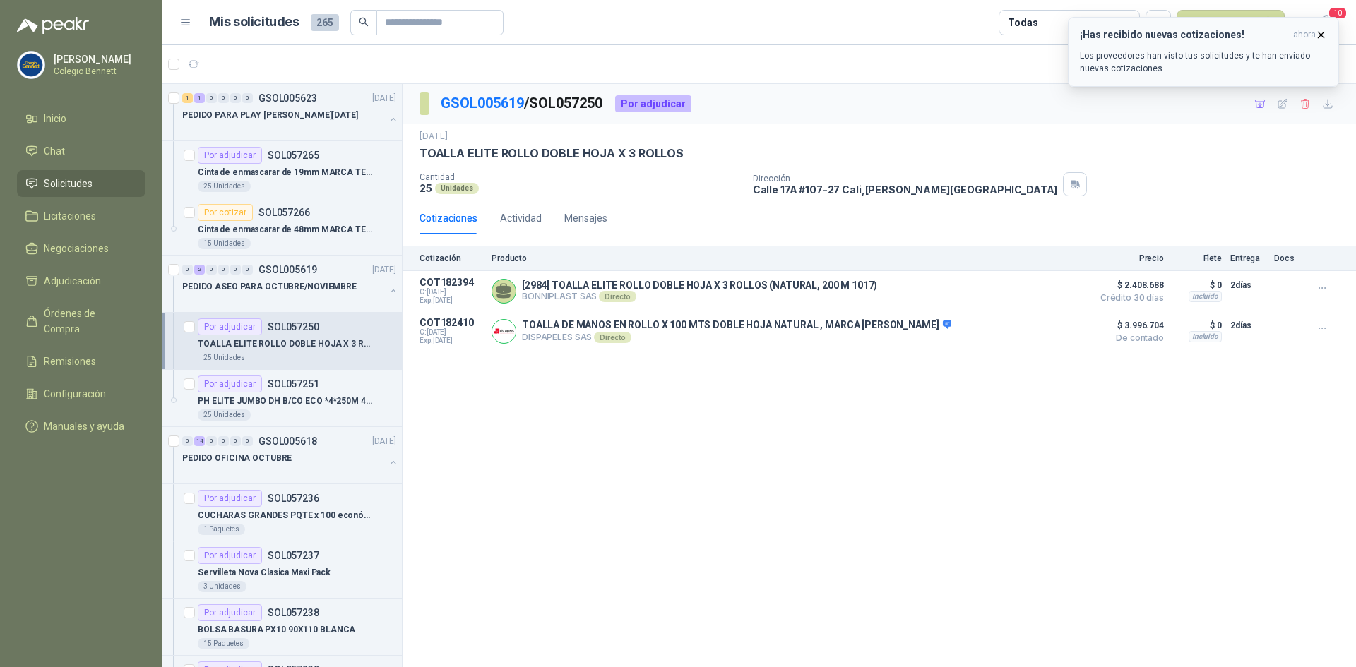
click at [1122, 51] on p "Los proveedores han visto tus solicitudes y te han enviado nuevas cotizaciones." at bounding box center [1203, 61] width 247 height 25
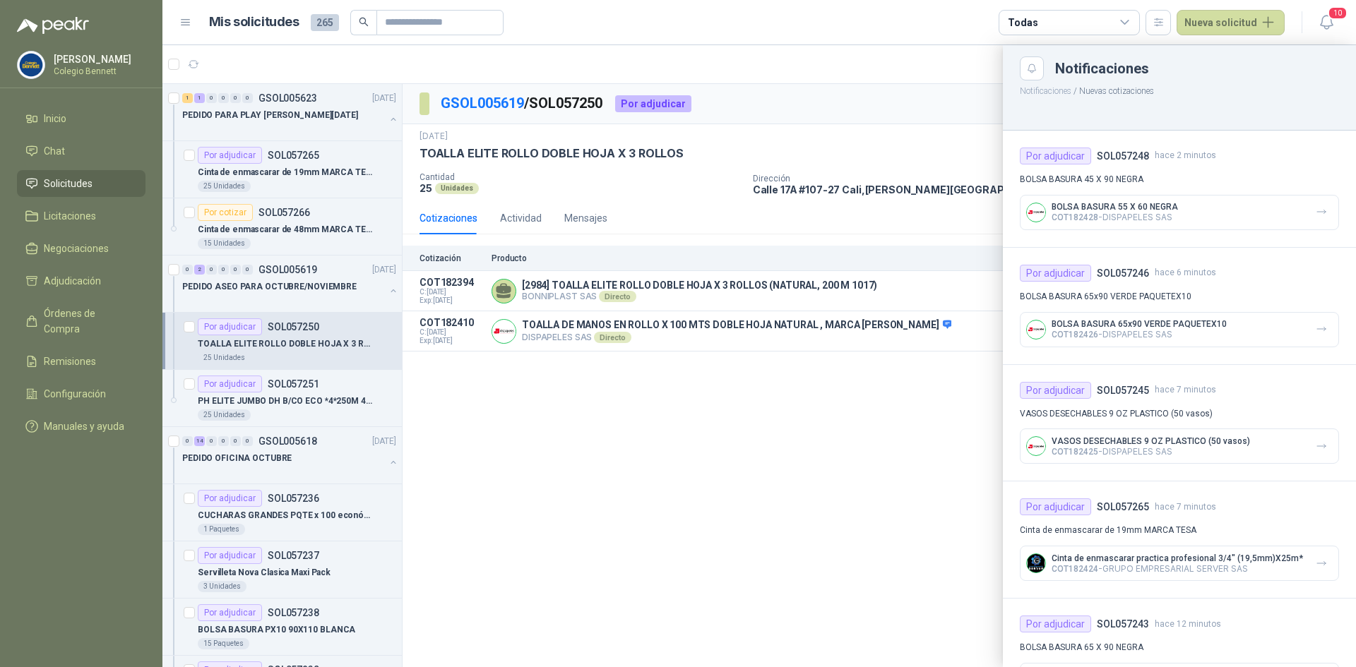
click at [294, 114] on div at bounding box center [759, 356] width 1194 height 622
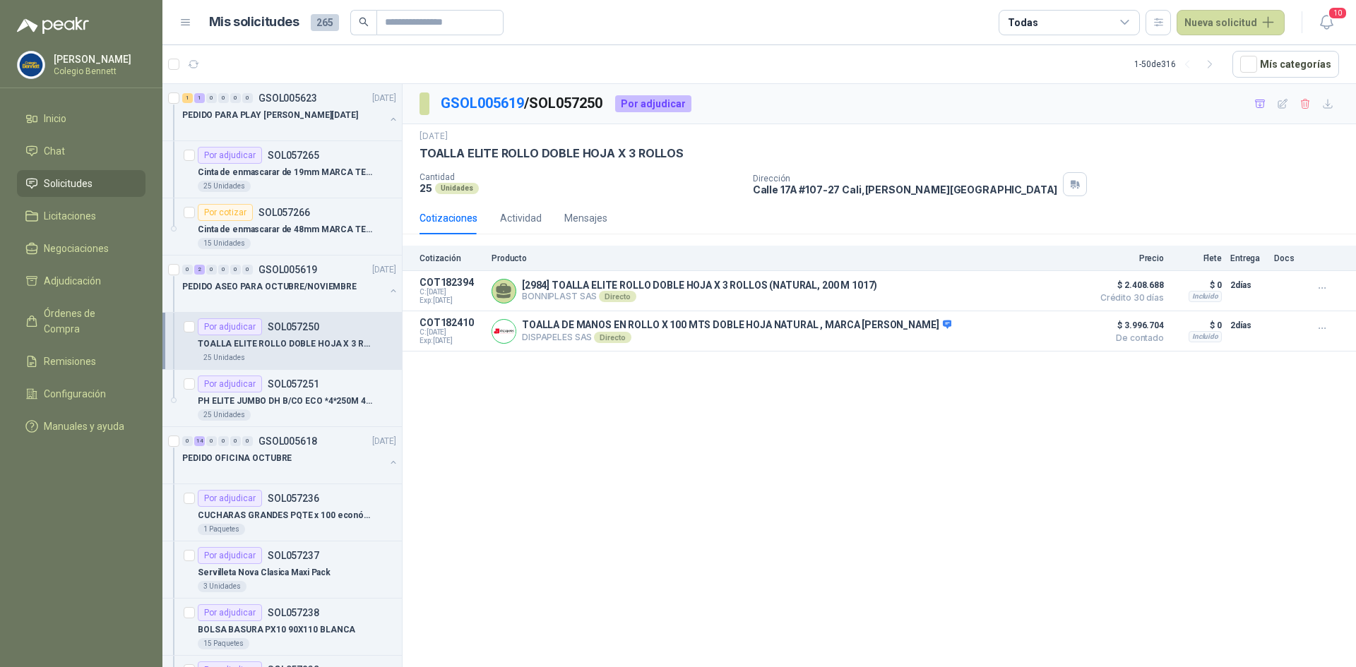
click at [45, 185] on span "Solicitudes" at bounding box center [68, 184] width 49 height 16
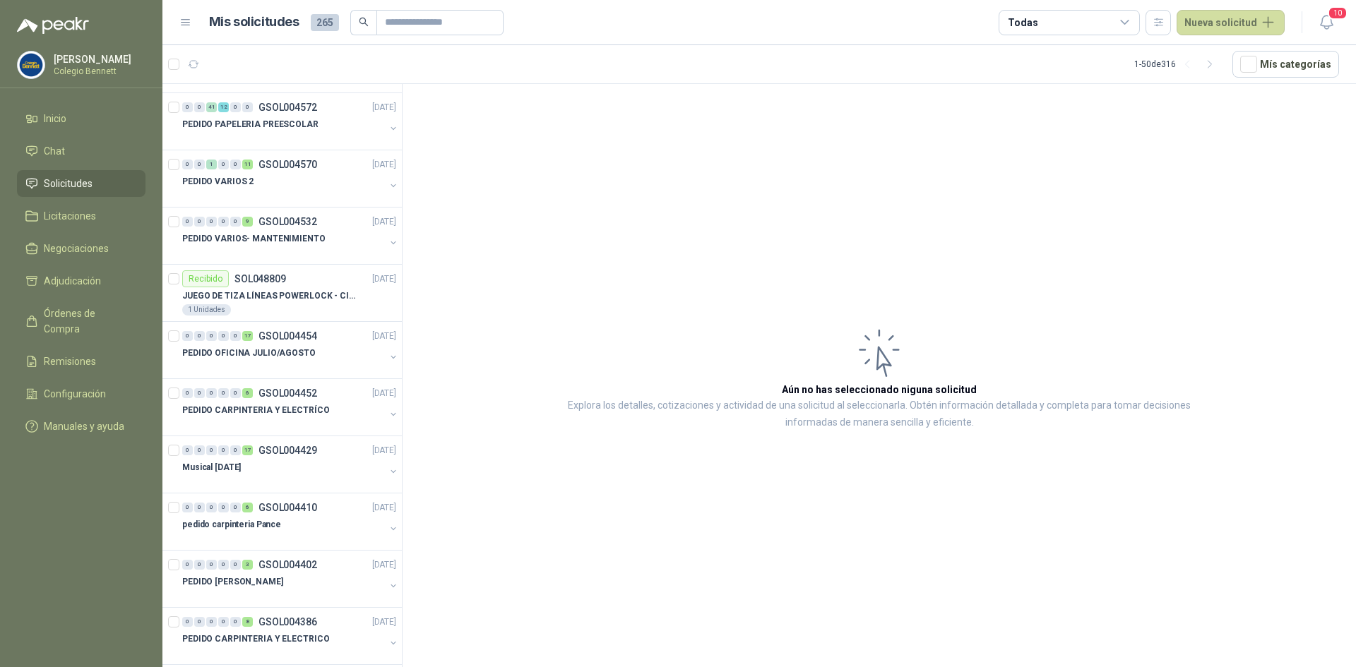
scroll to position [3320, 0]
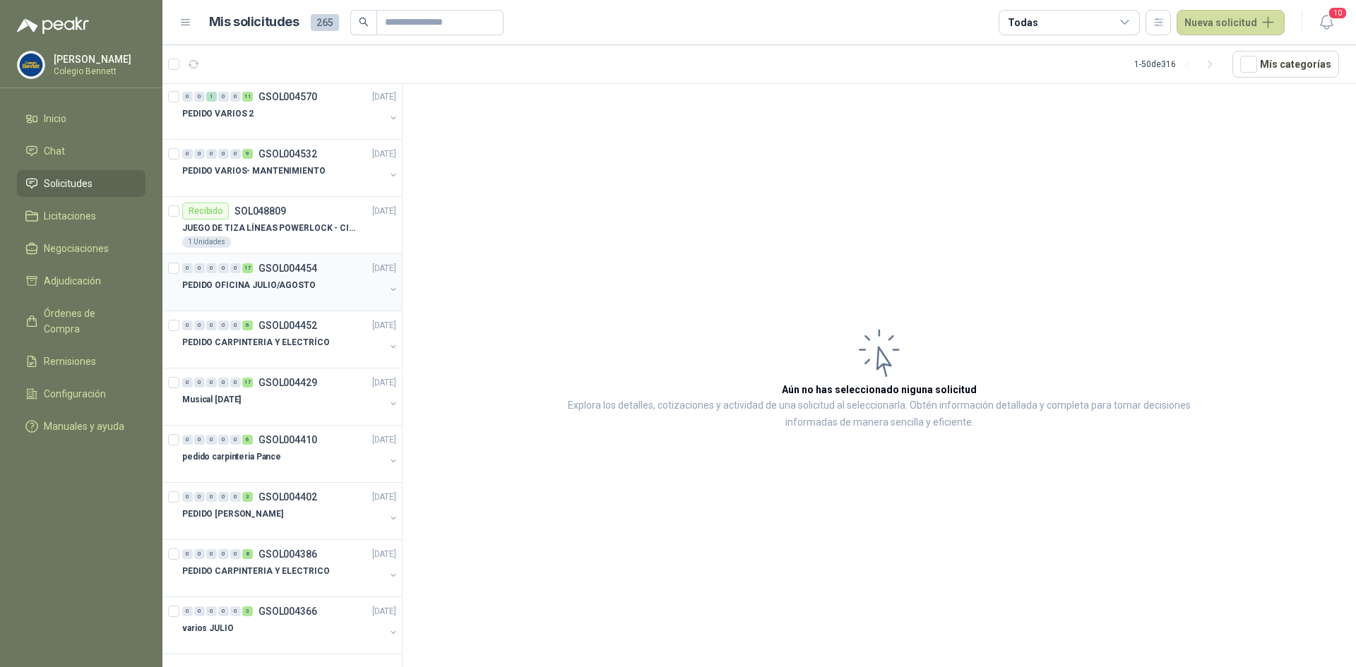
click at [262, 287] on p "PEDIDO OFICINA JULIO/AGOSTO" at bounding box center [248, 285] width 133 height 13
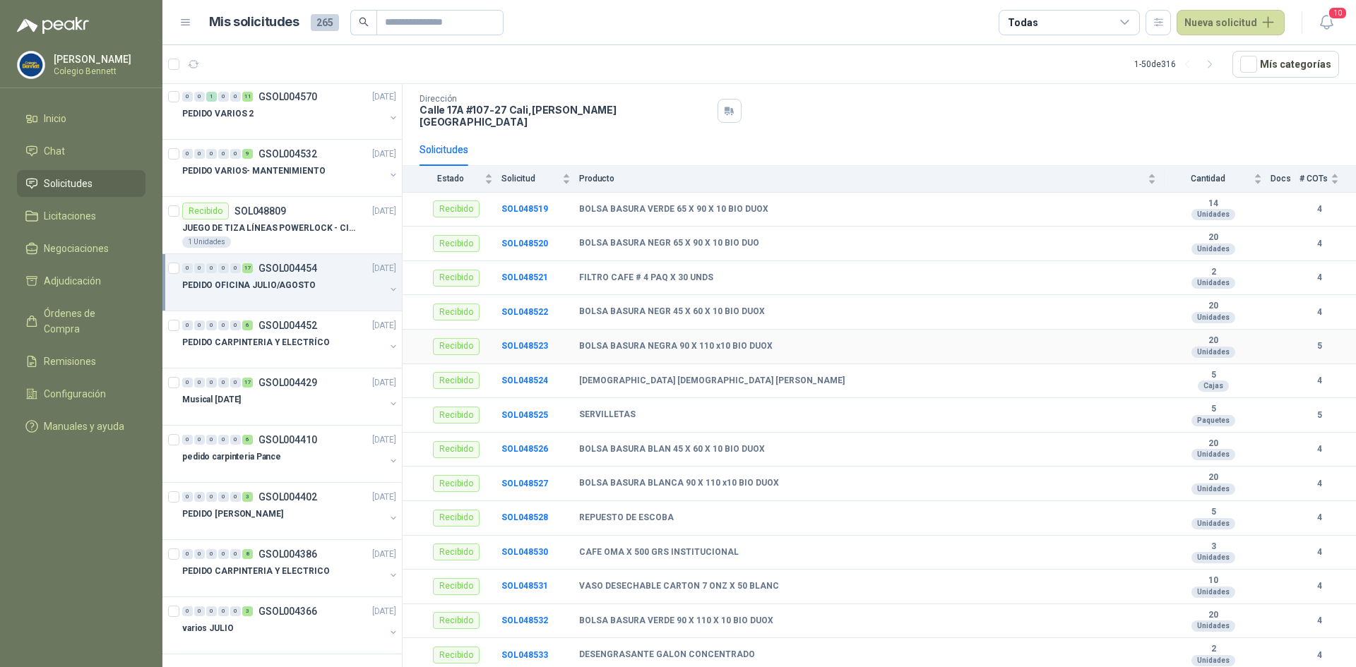
scroll to position [199, 0]
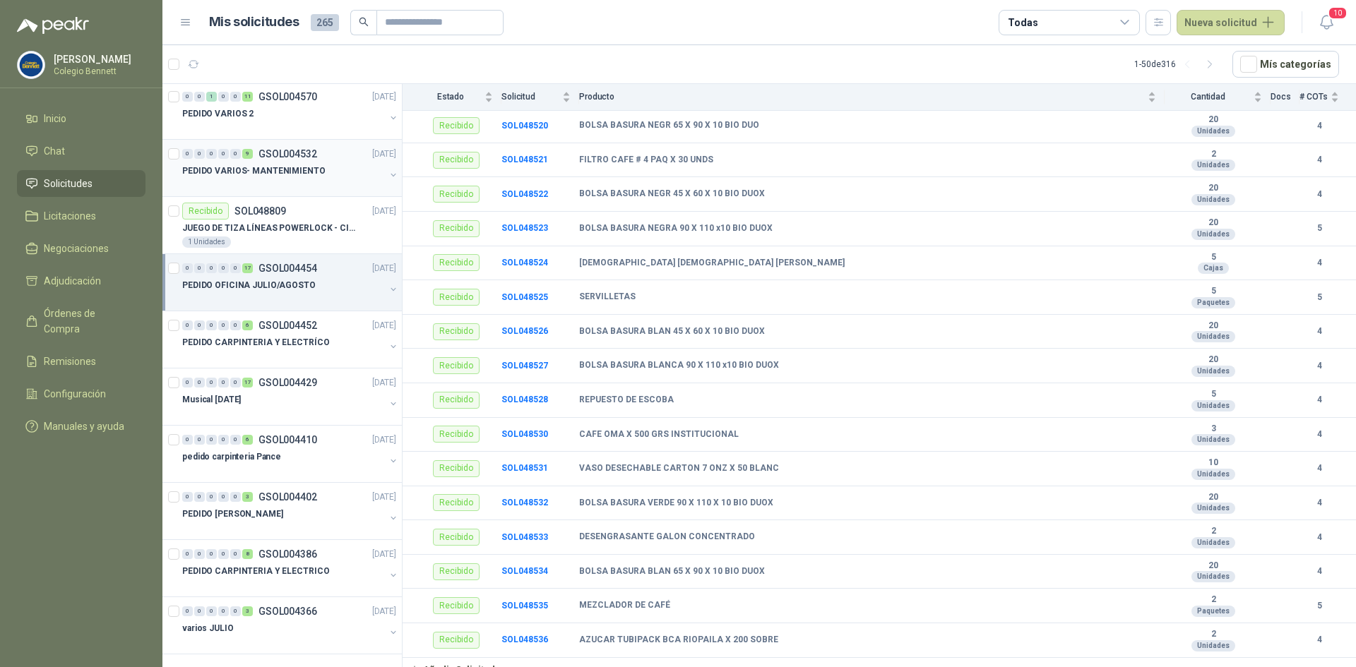
click at [312, 160] on div "0 0 0 0 0 9 GSOL004532 [DATE]" at bounding box center [290, 154] width 217 height 17
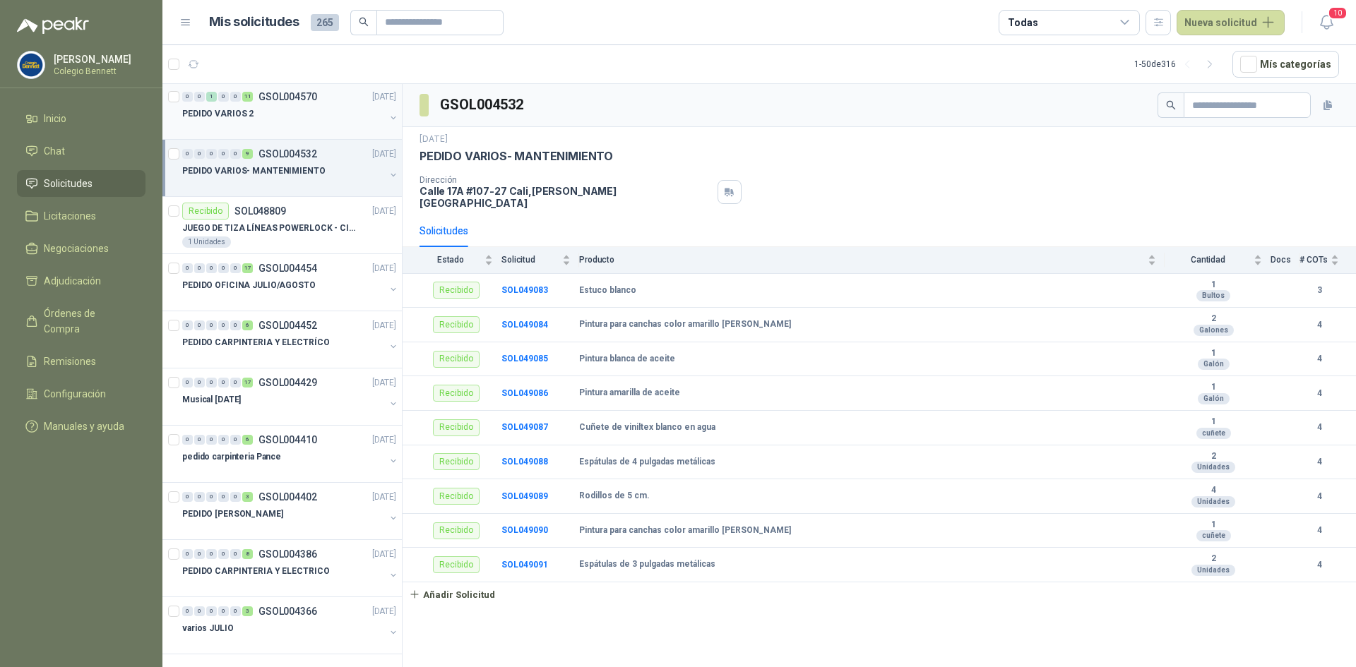
click at [254, 113] on div "PEDIDO VARIOS 2" at bounding box center [283, 113] width 203 height 17
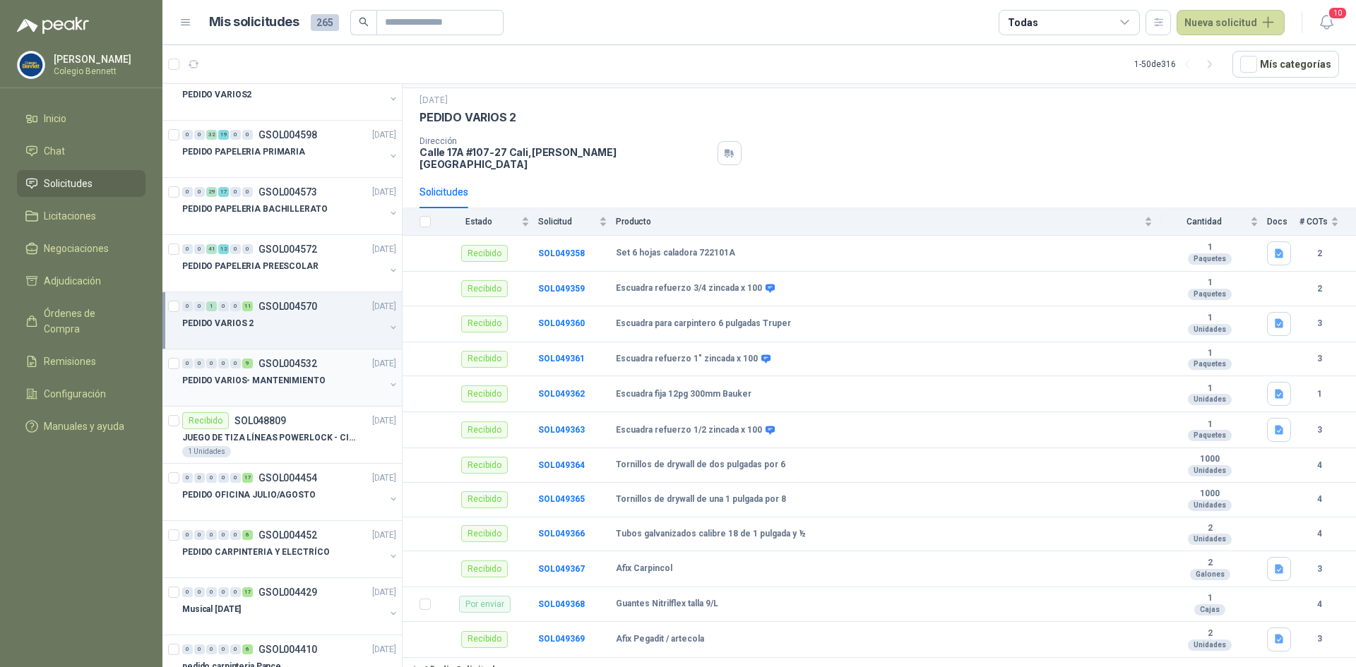
scroll to position [3108, 0]
click at [263, 275] on p "PEDIDO PAPELERIA PREESCOLAR" at bounding box center [250, 268] width 136 height 13
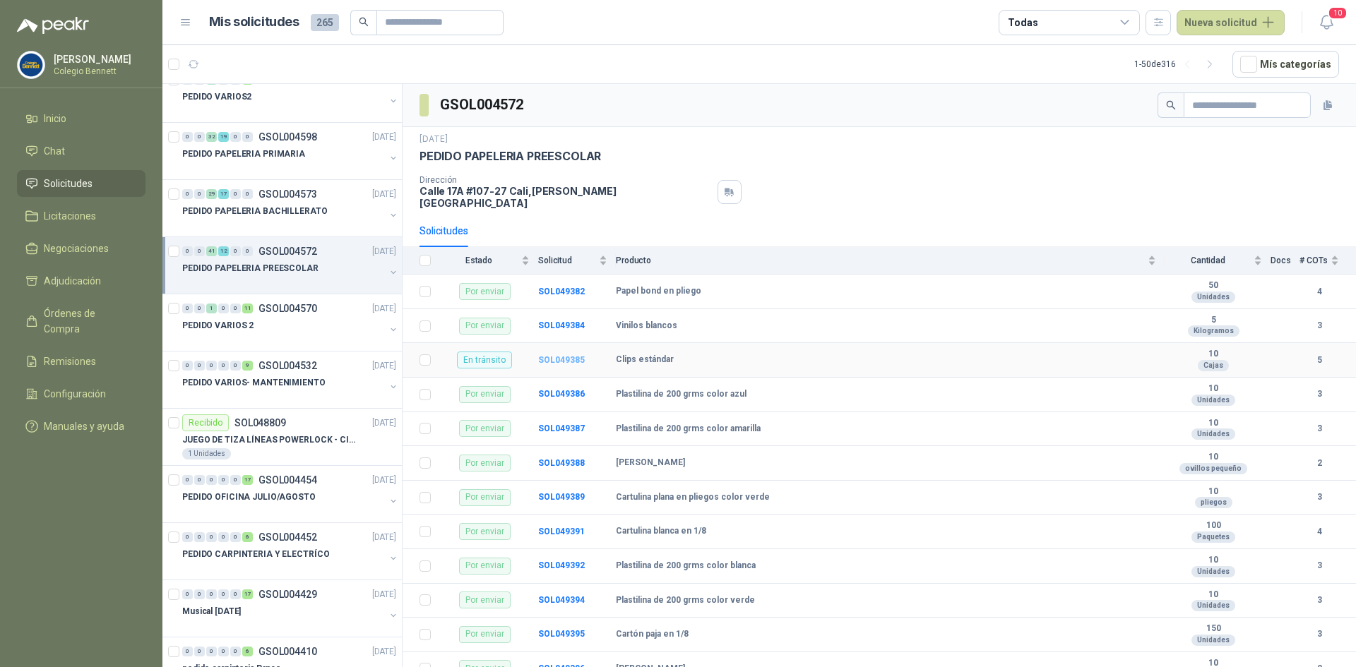
click at [566, 355] on b "SOL049385" at bounding box center [561, 360] width 47 height 10
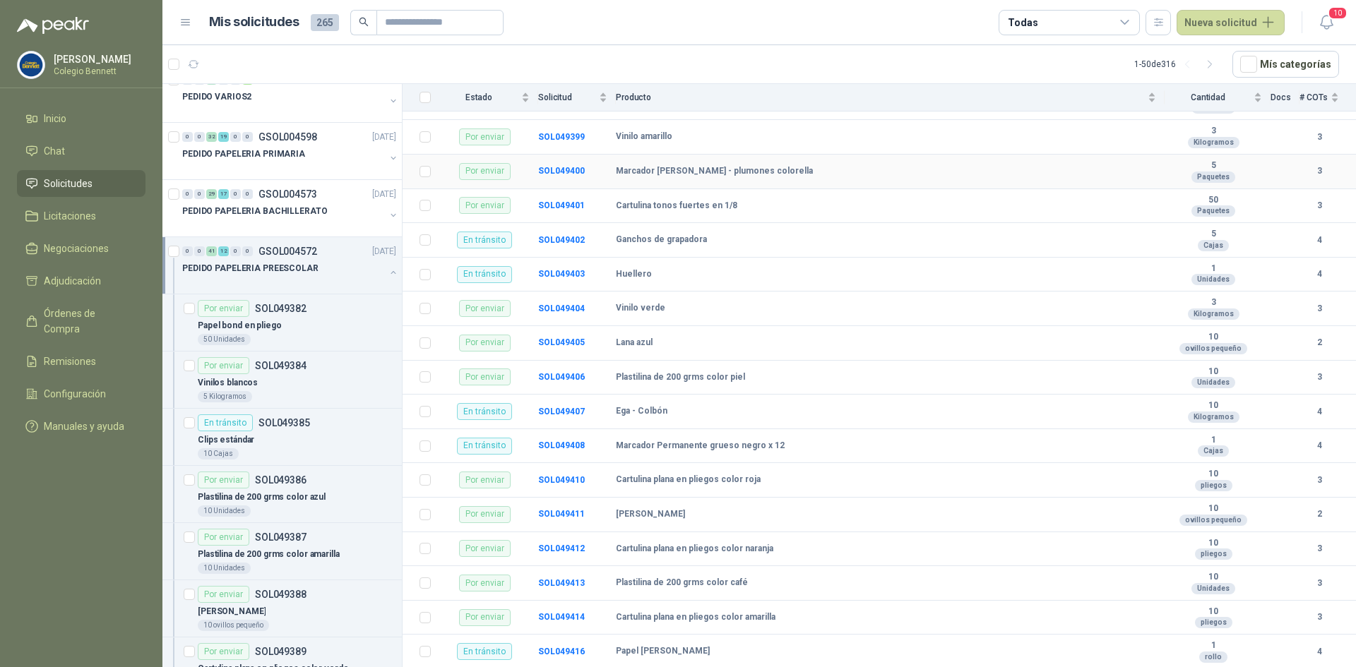
scroll to position [636, 0]
click at [281, 215] on p "PEDIDO PAPELERIA BACHILLERATO" at bounding box center [255, 211] width 146 height 13
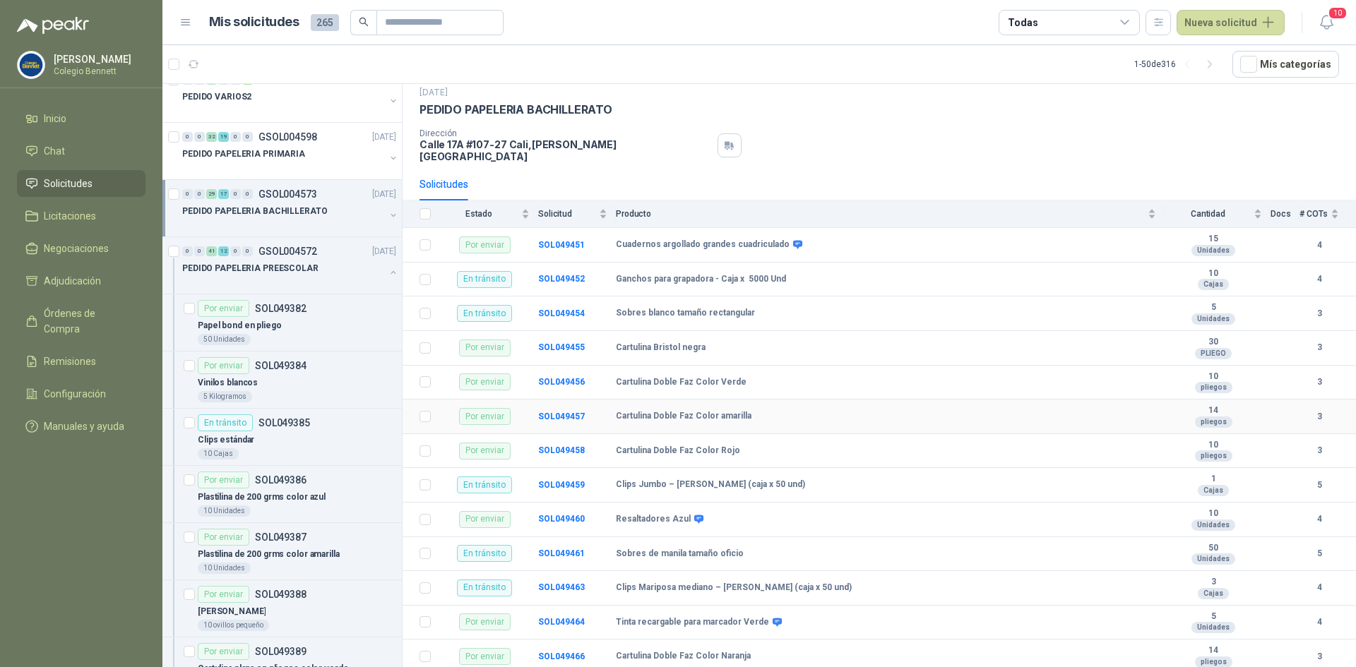
scroll to position [71, 0]
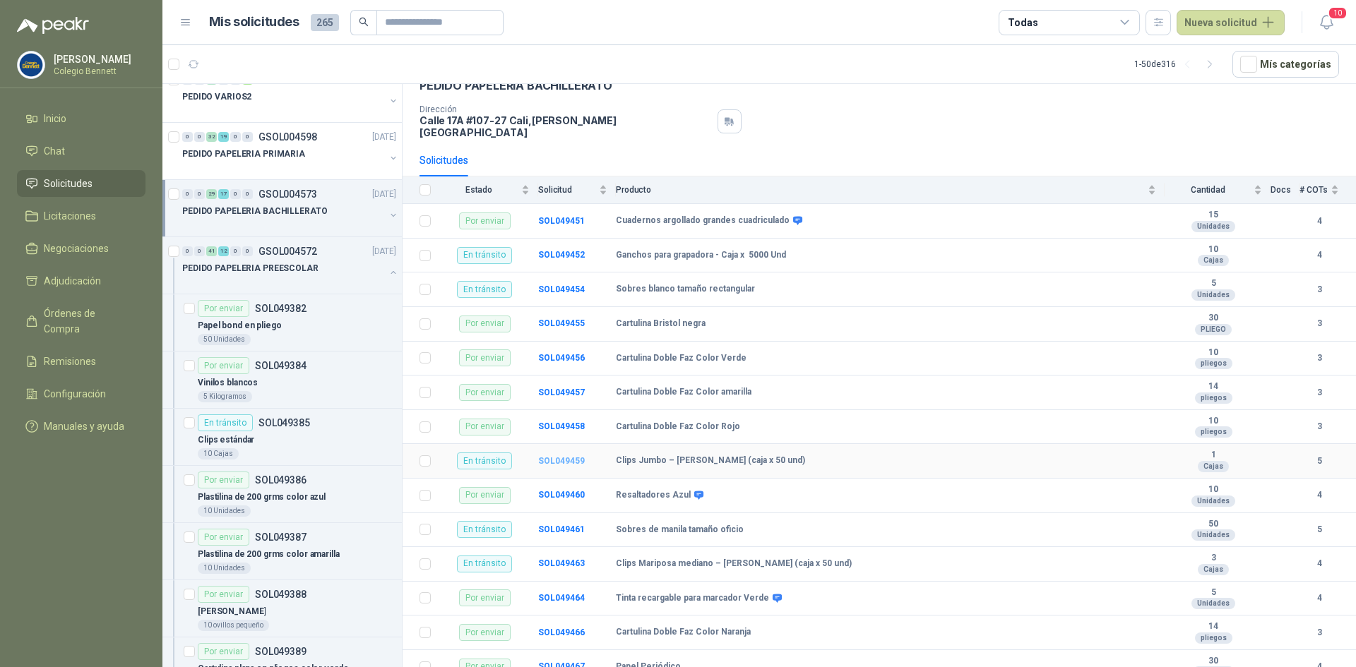
click at [560, 456] on b "SOL049459" at bounding box center [561, 461] width 47 height 10
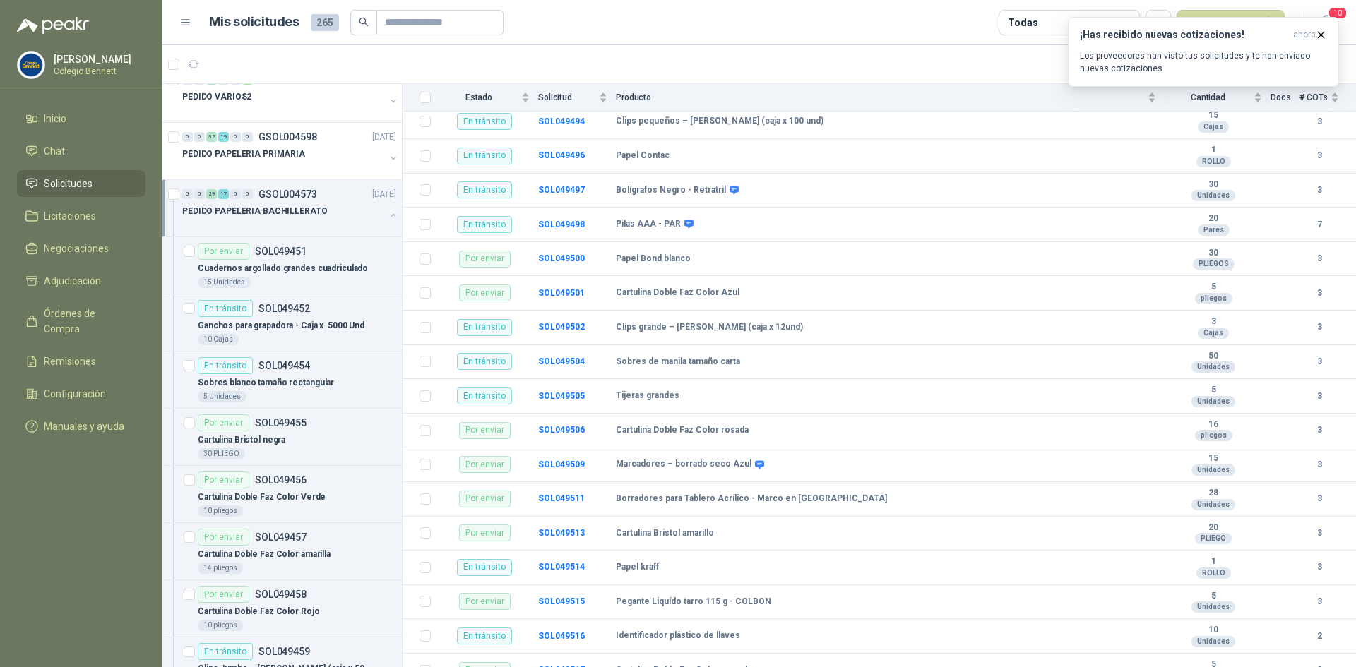
scroll to position [1196, 0]
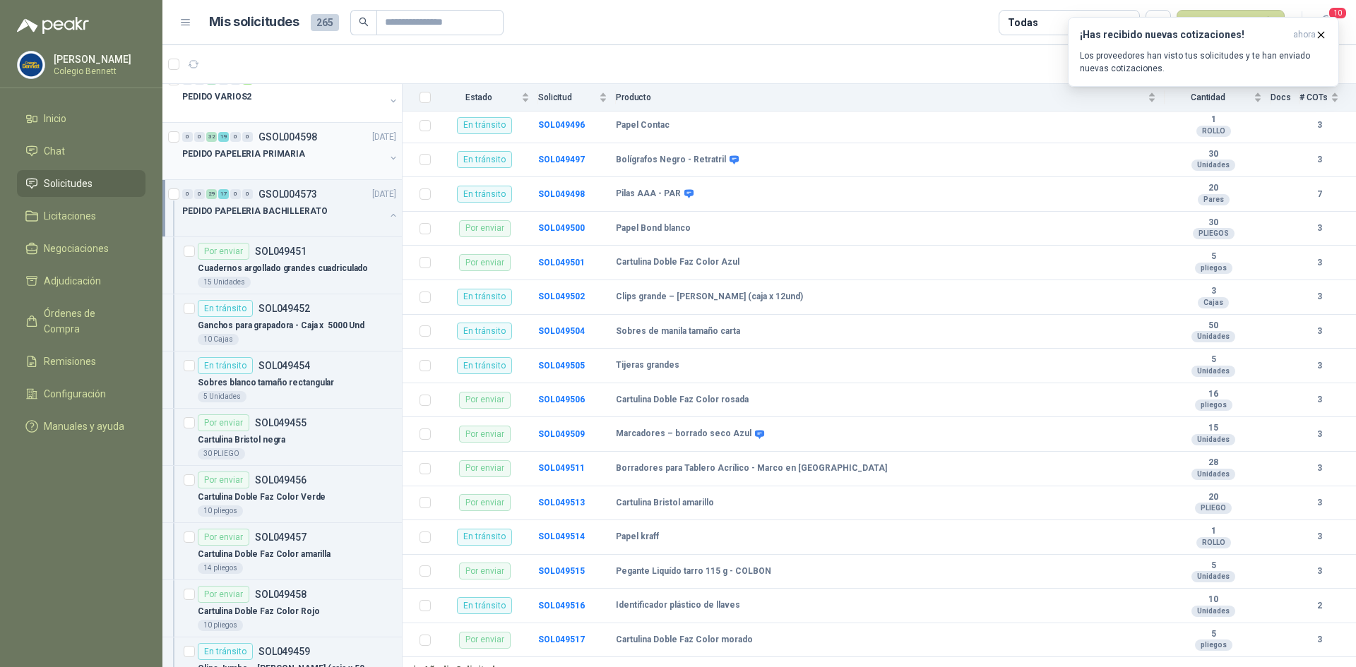
click at [296, 158] on p "PEDIDO PAPELERIA PRIMARIA" at bounding box center [243, 154] width 123 height 13
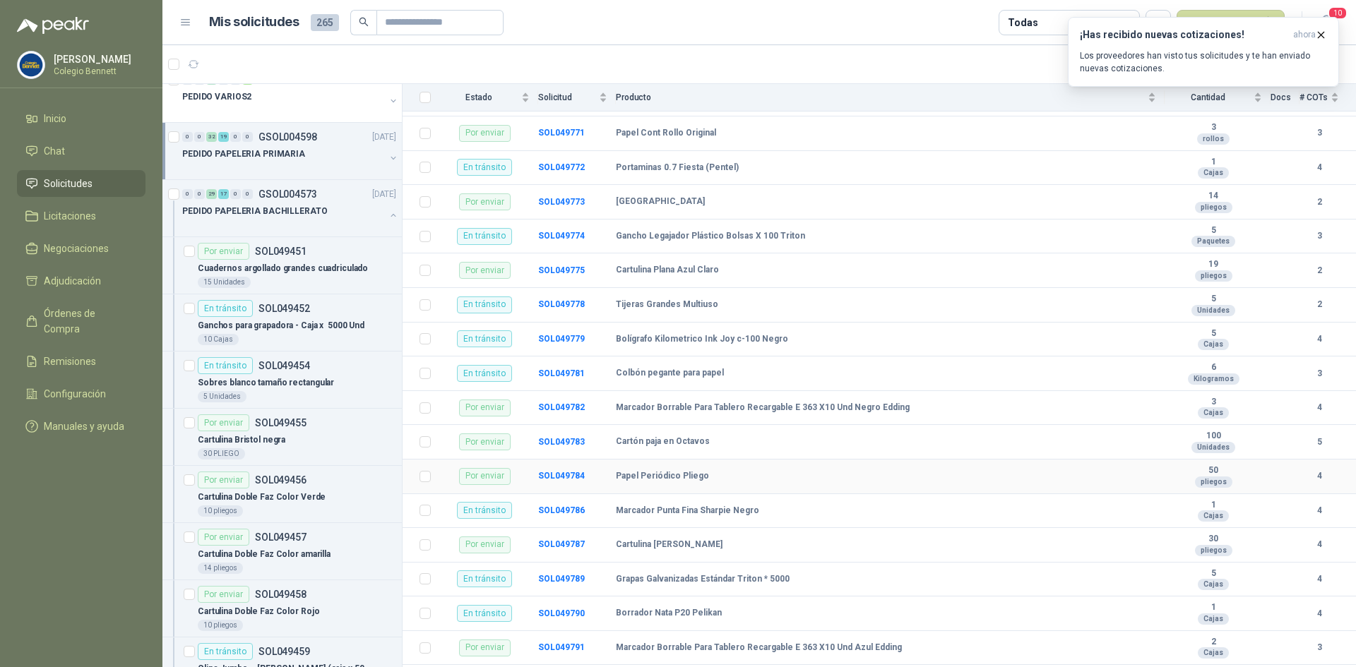
scroll to position [944, 0]
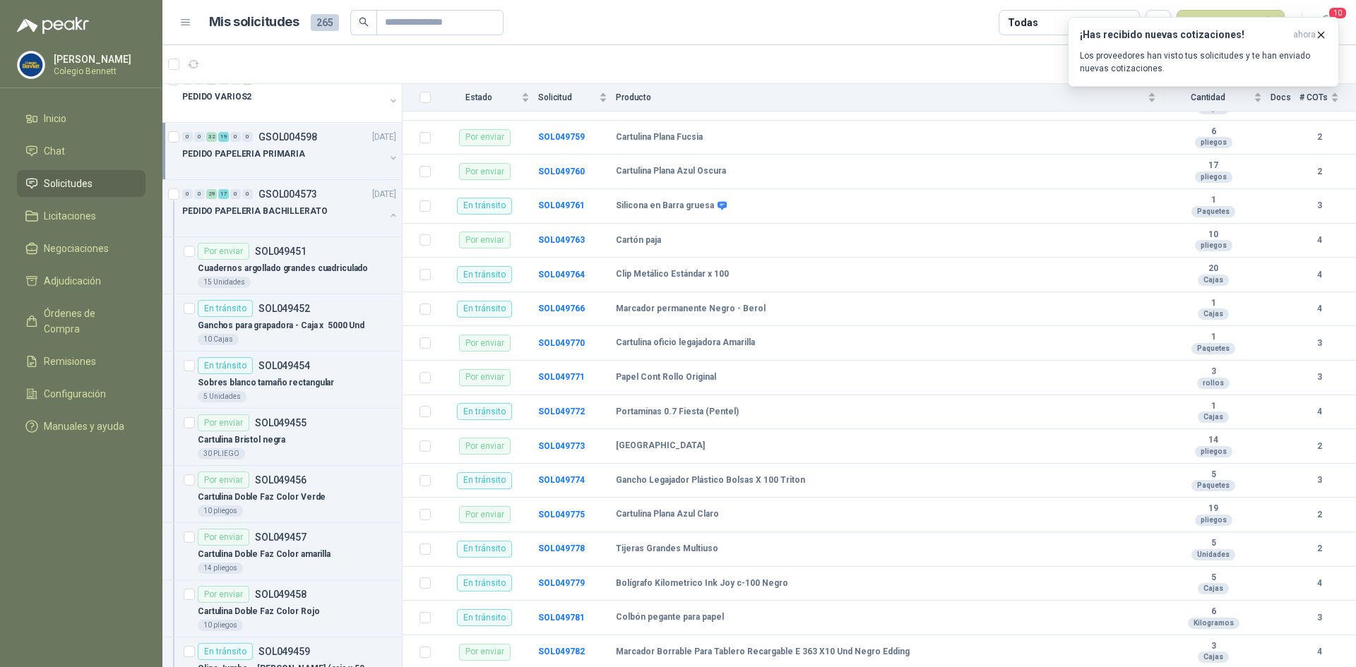
click at [301, 160] on div "PEDIDO PAPELERIA PRIMARIA" at bounding box center [283, 154] width 203 height 17
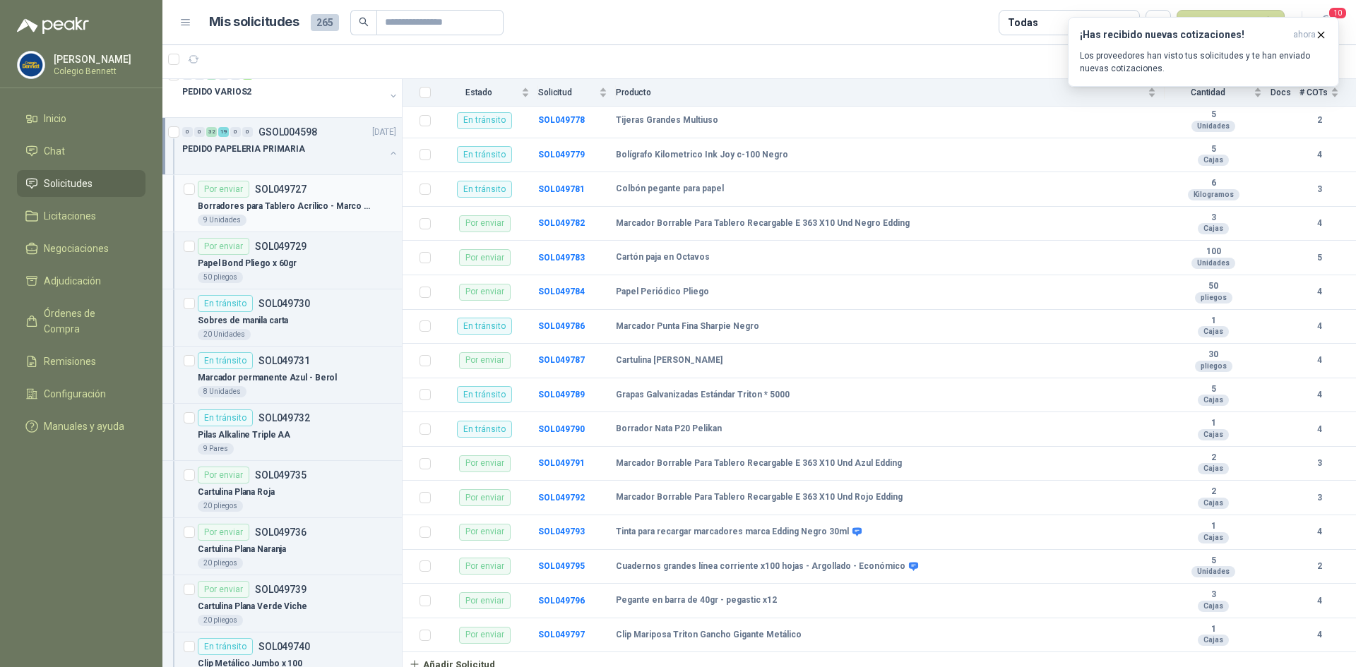
scroll to position [3037, 0]
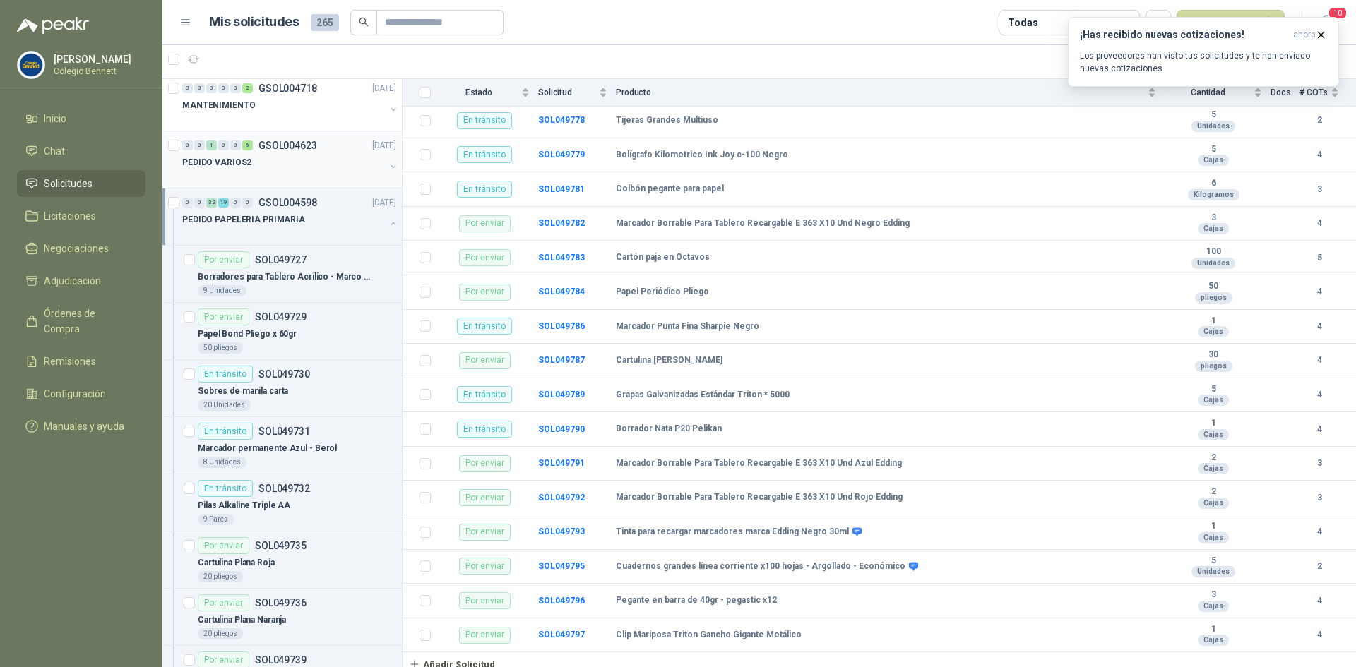
click at [326, 162] on div "PEDIDO VARIOS2" at bounding box center [283, 162] width 203 height 17
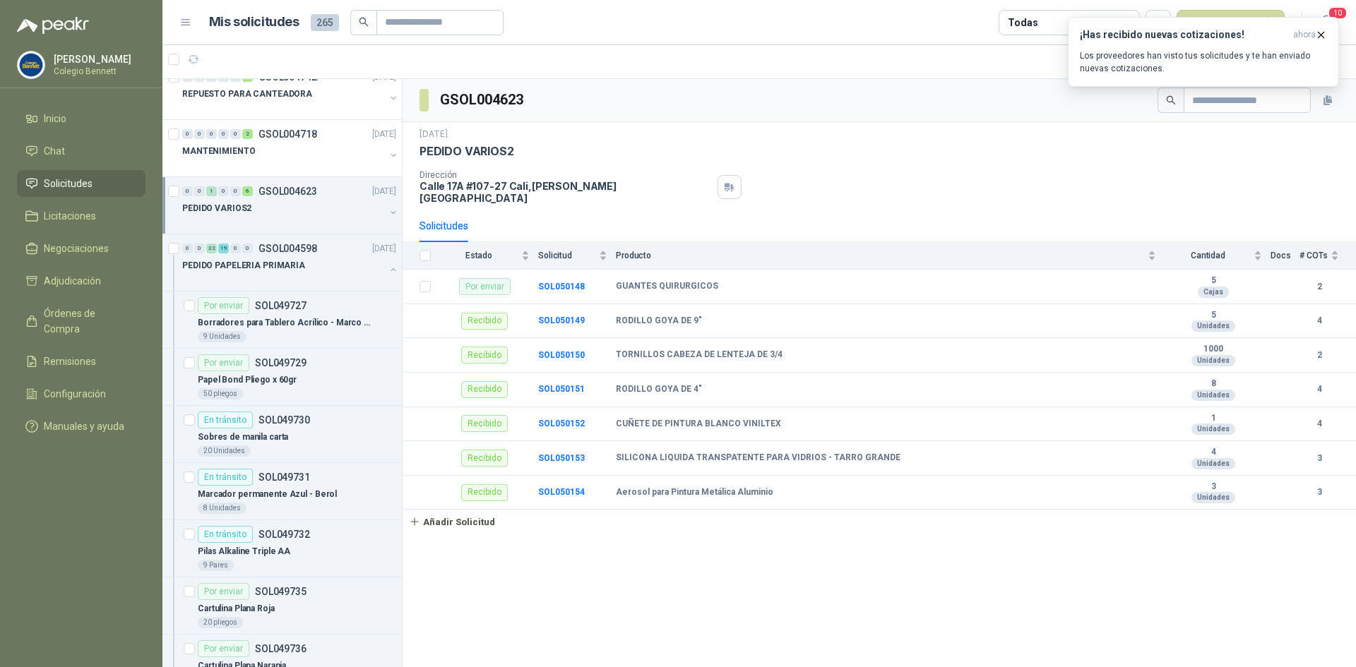
scroll to position [2967, 0]
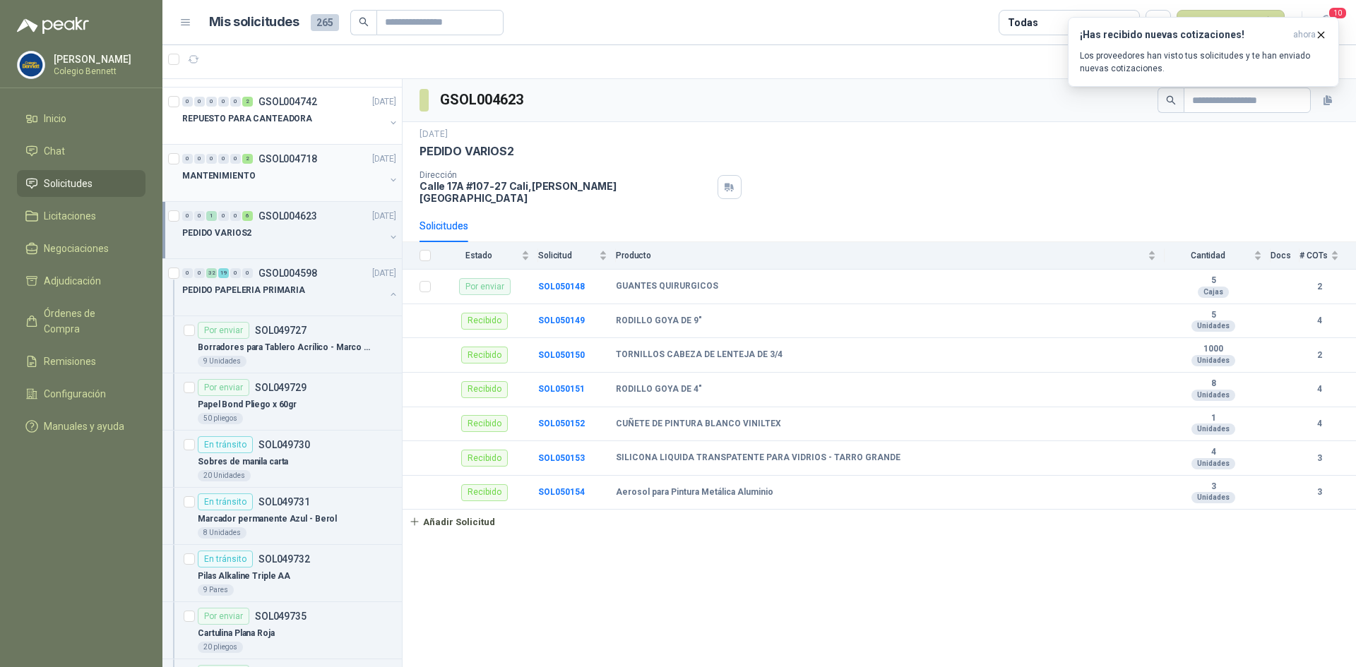
click at [297, 174] on div "MANTENIMIENTO" at bounding box center [283, 175] width 203 height 17
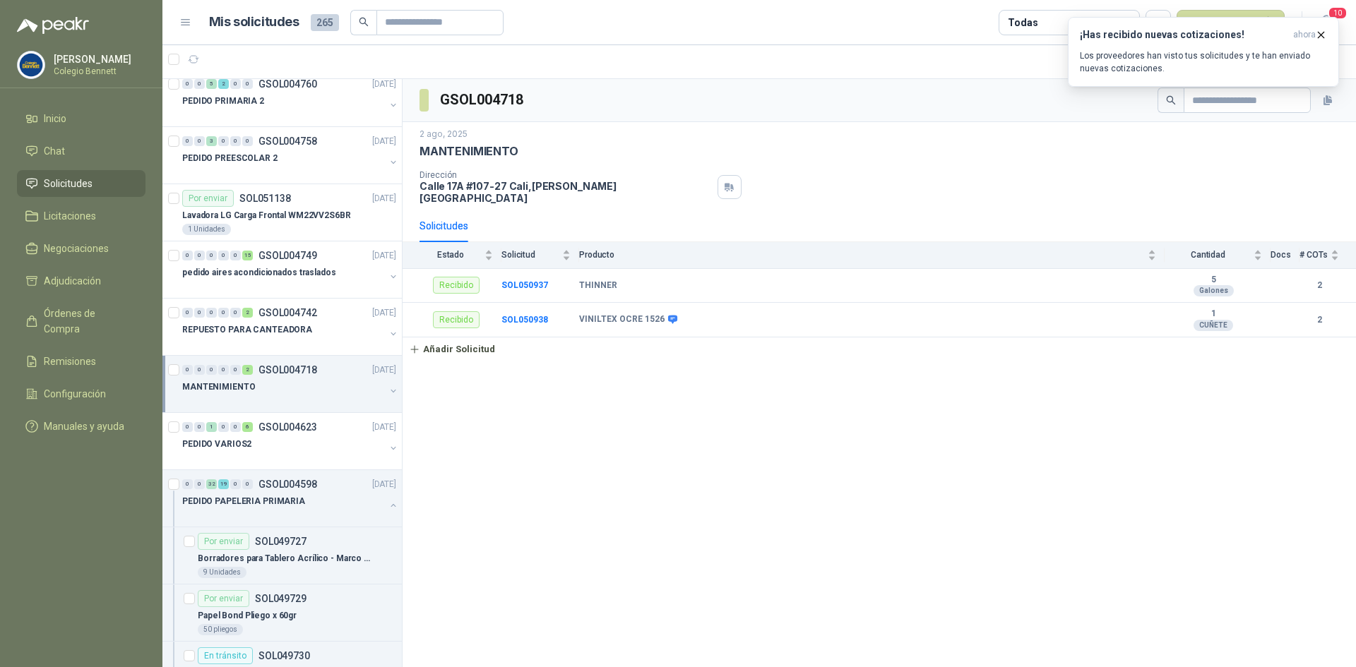
scroll to position [2755, 0]
click at [297, 174] on div at bounding box center [283, 172] width 203 height 11
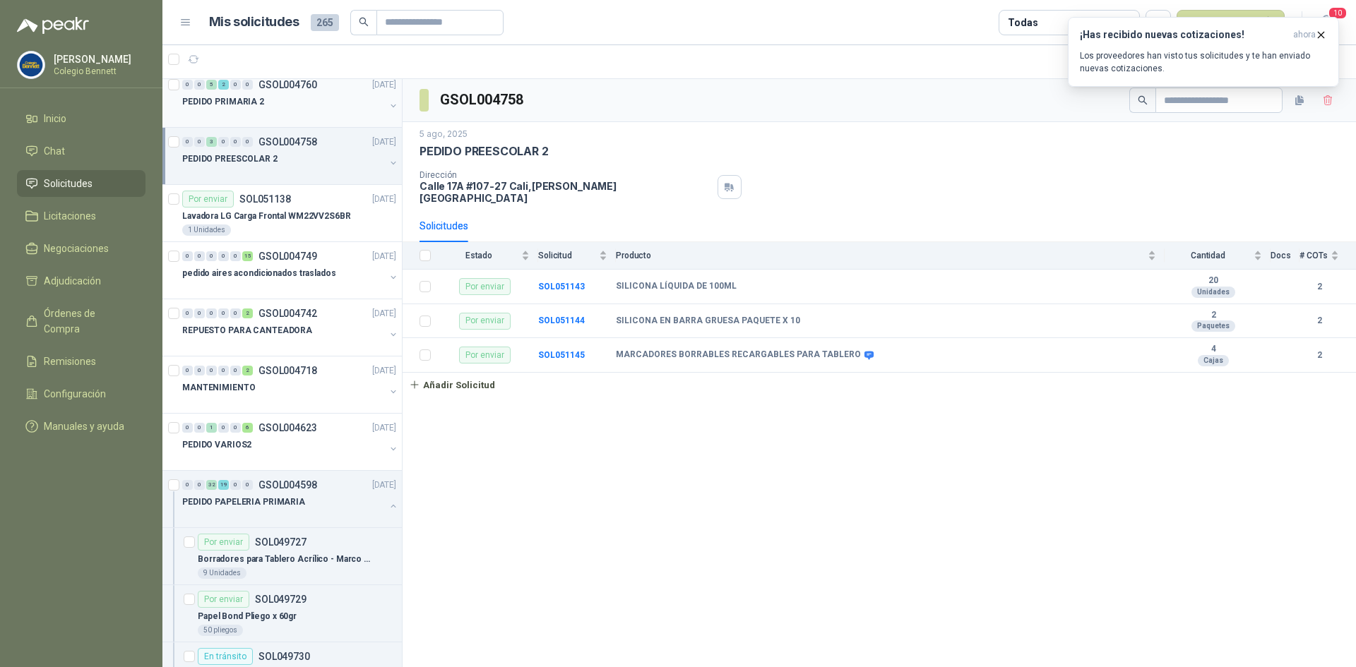
click at [321, 100] on div "PEDIDO PRIMARIA 2" at bounding box center [283, 101] width 203 height 17
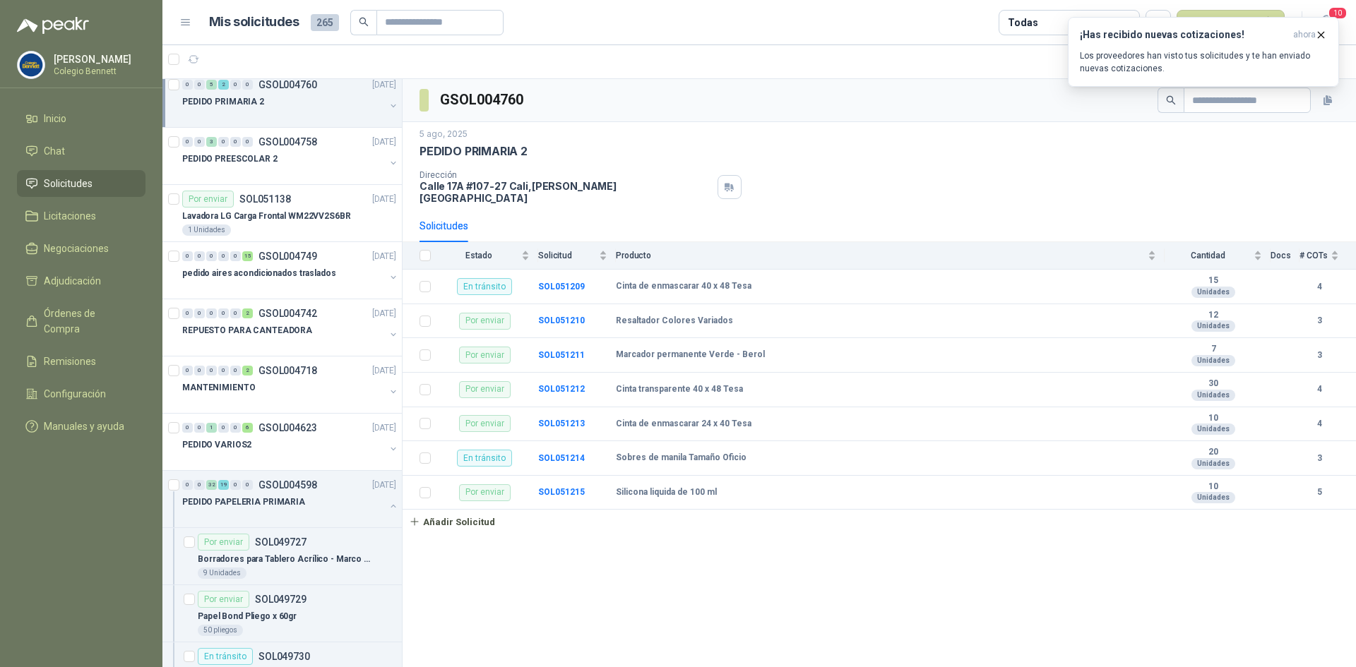
scroll to position [2684, 0]
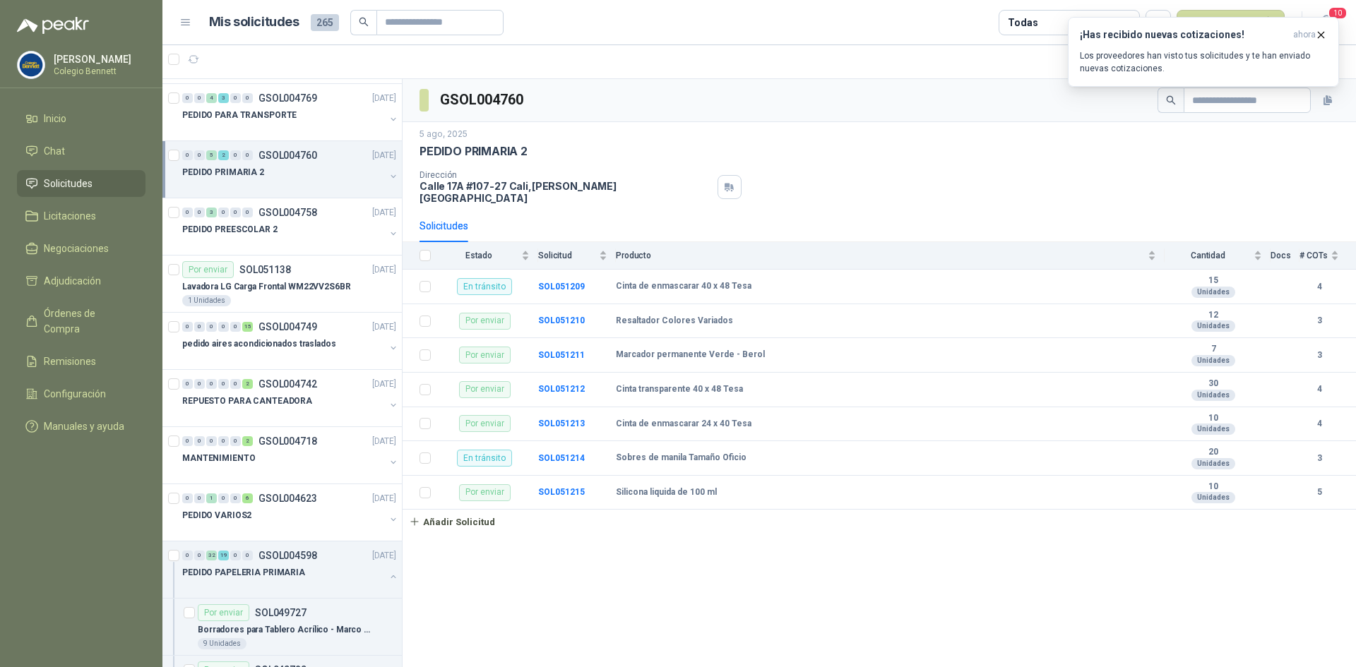
click at [325, 99] on div "0 0 4 3 0 0 GSOL004769 [DATE]" at bounding box center [290, 98] width 217 height 17
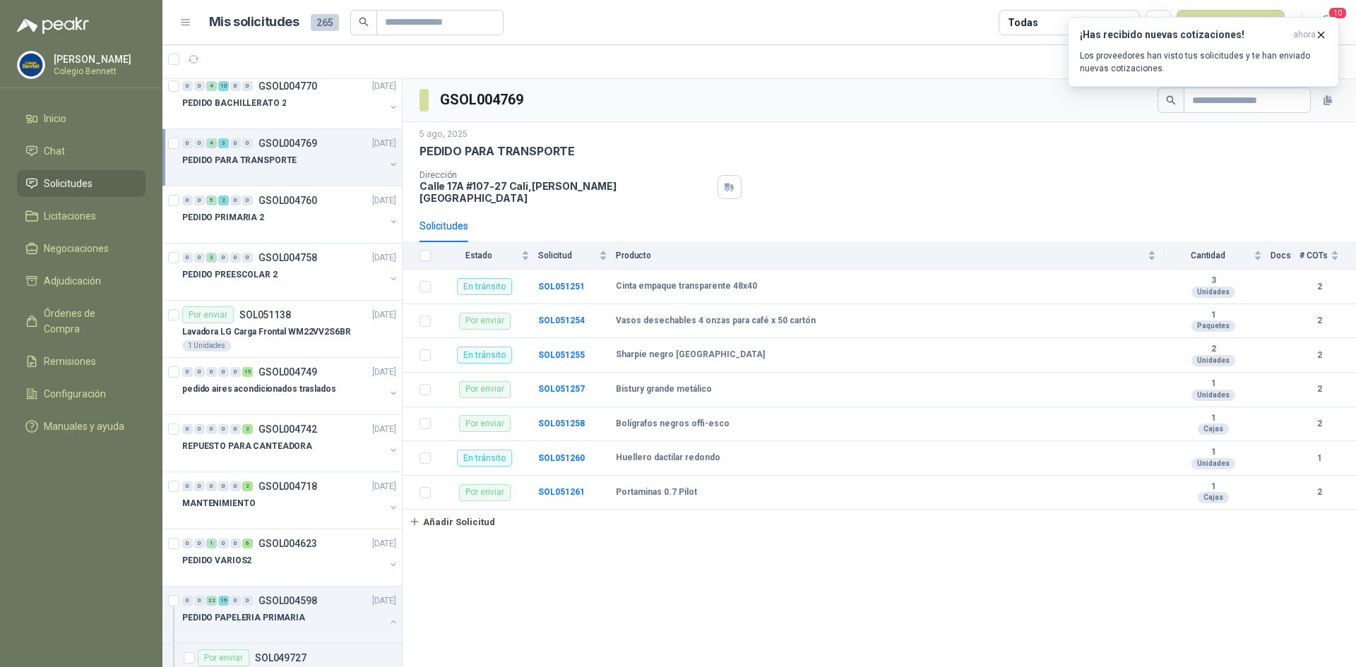
scroll to position [2613, 0]
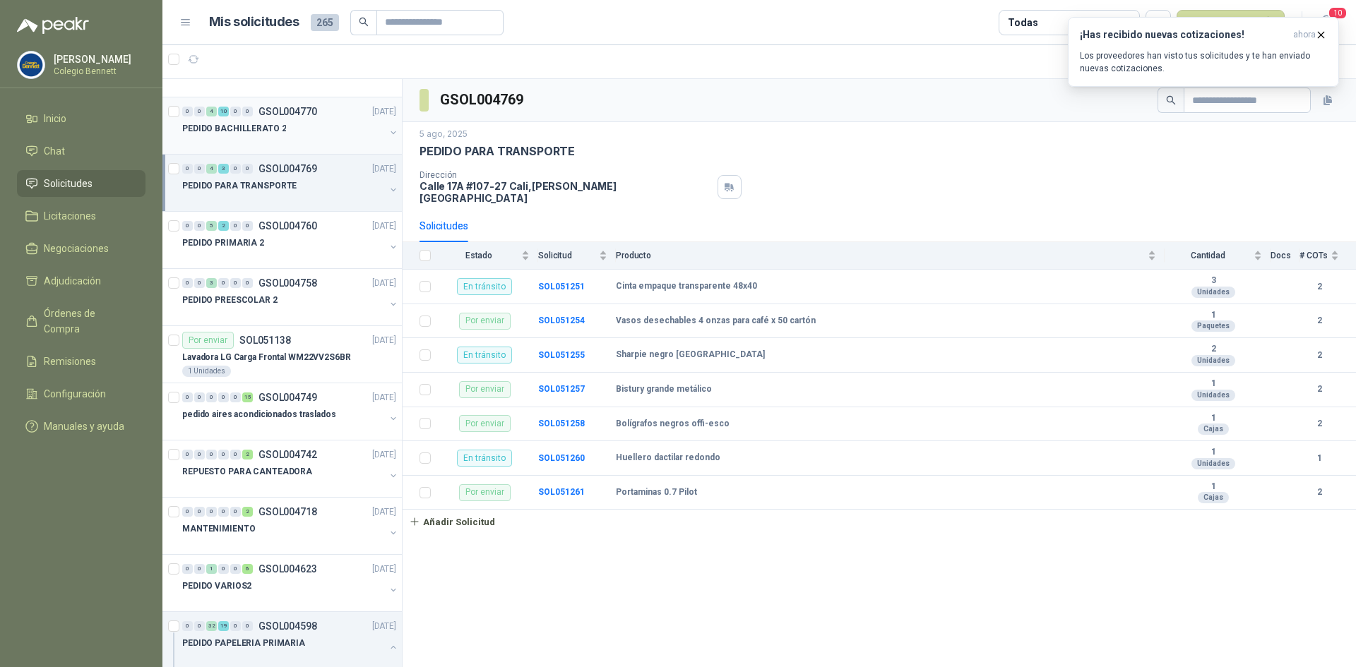
click at [326, 114] on div "0 0 4 10 0 0 GSOL004770 [DATE]" at bounding box center [290, 111] width 217 height 17
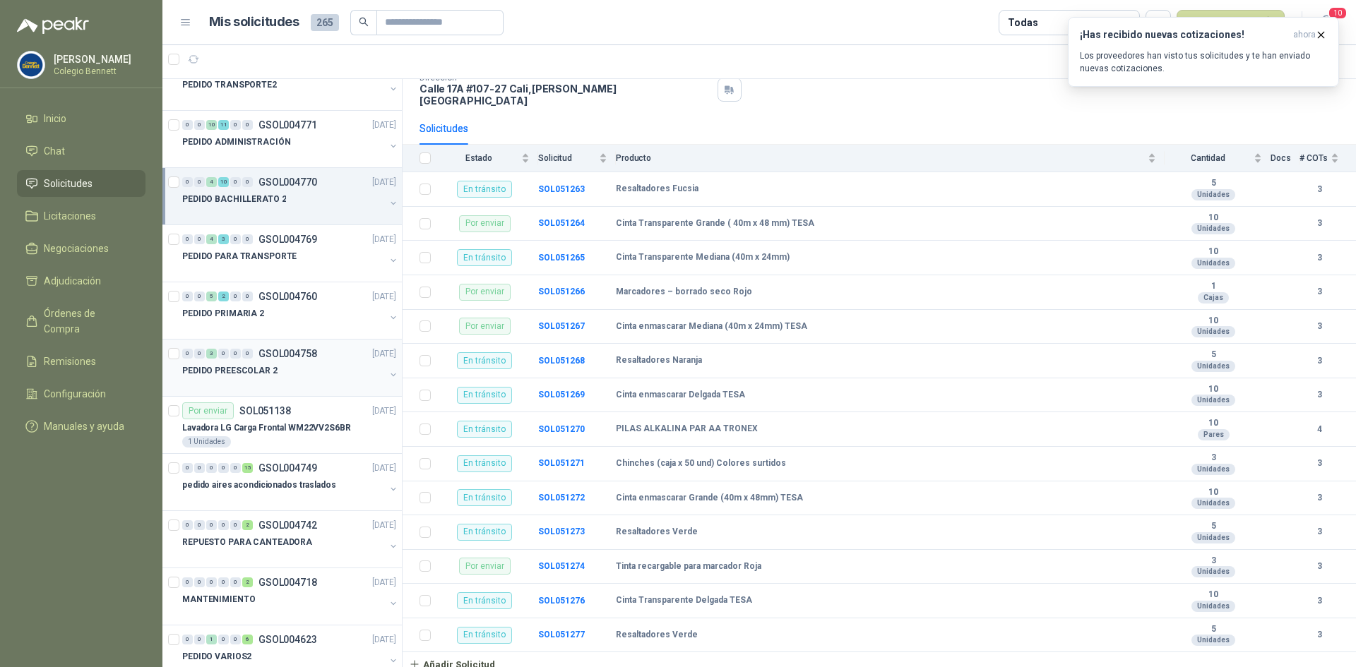
scroll to position [2472, 0]
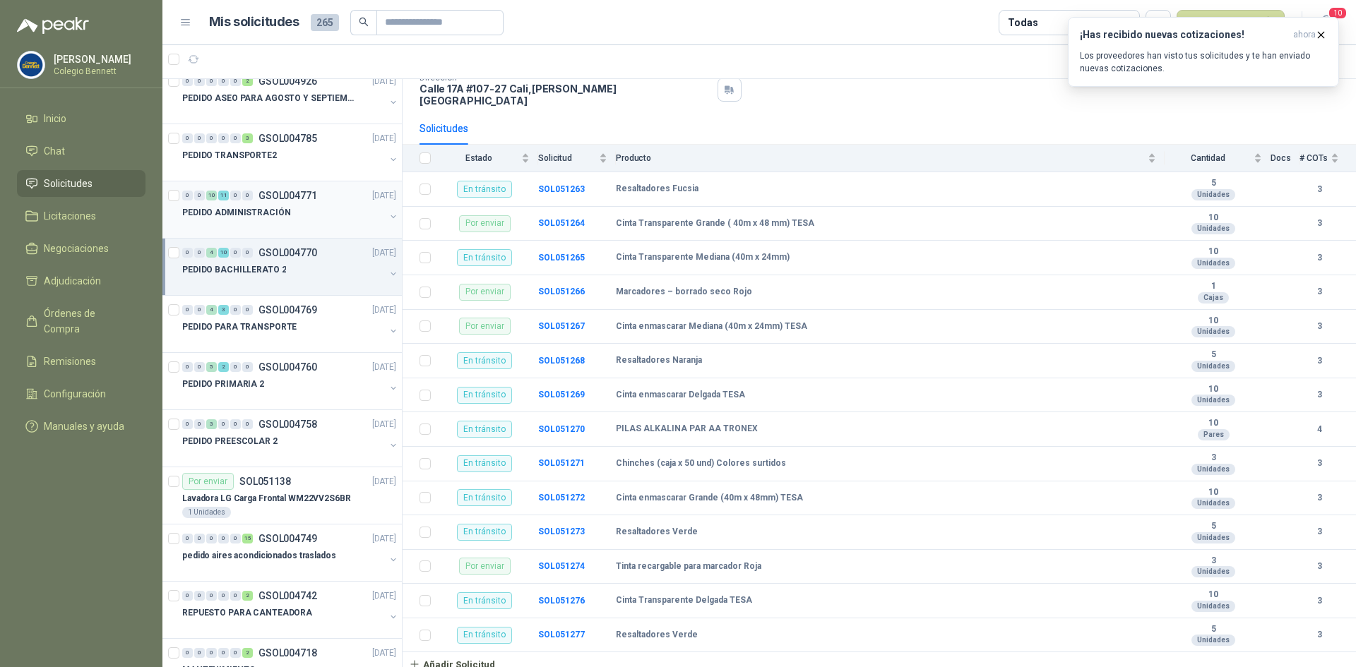
click at [259, 214] on p "PEDIDO ADMINISTRACIÓN" at bounding box center [236, 212] width 108 height 13
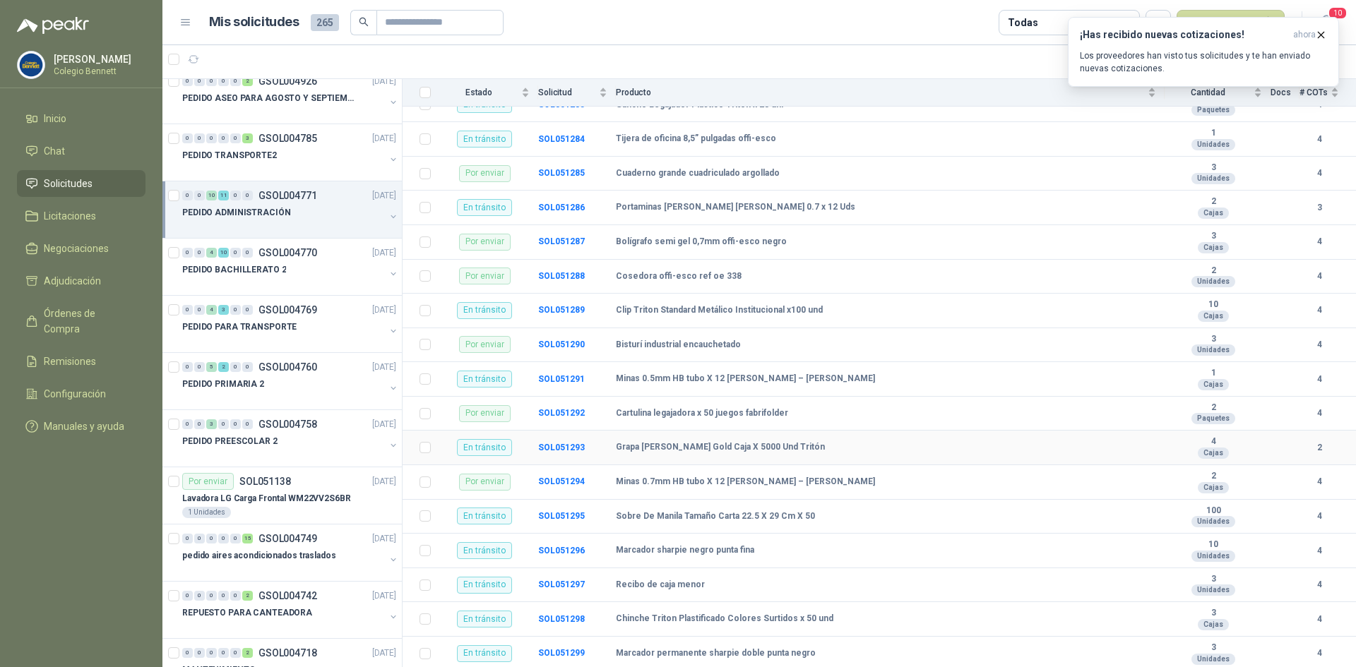
scroll to position [338, 0]
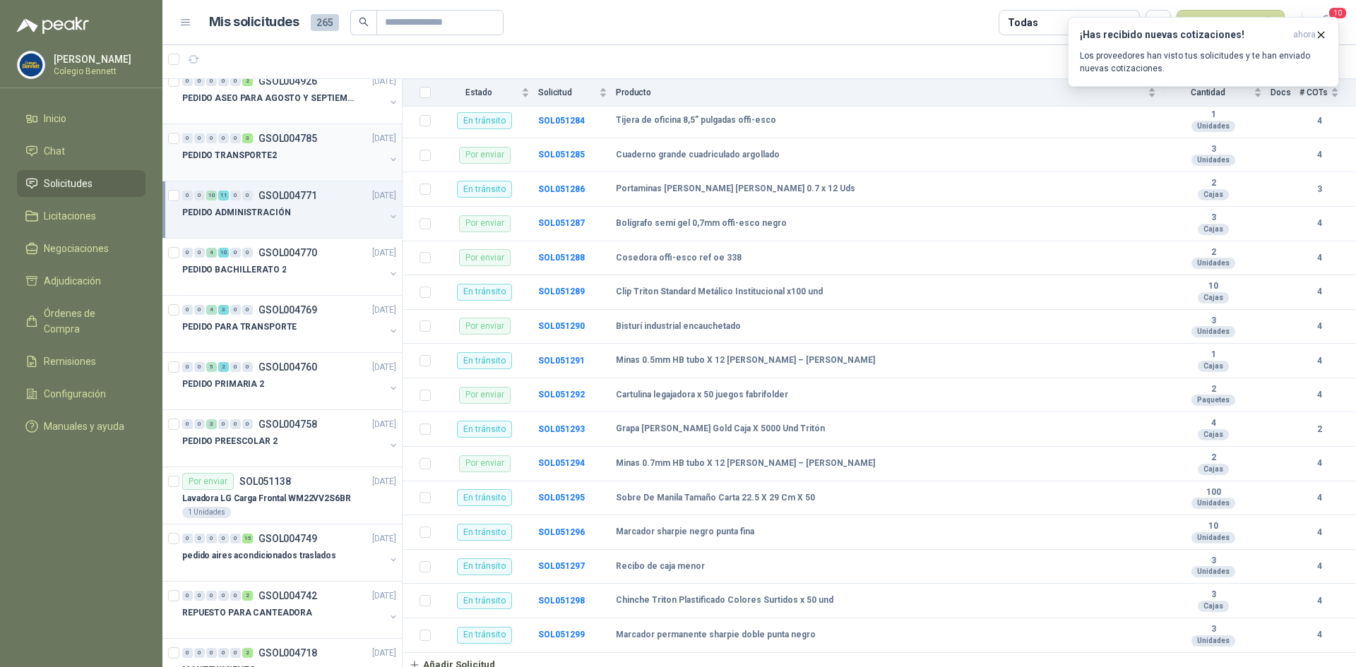
click at [293, 153] on div "PEDIDO TRANSPORTE2" at bounding box center [283, 155] width 203 height 17
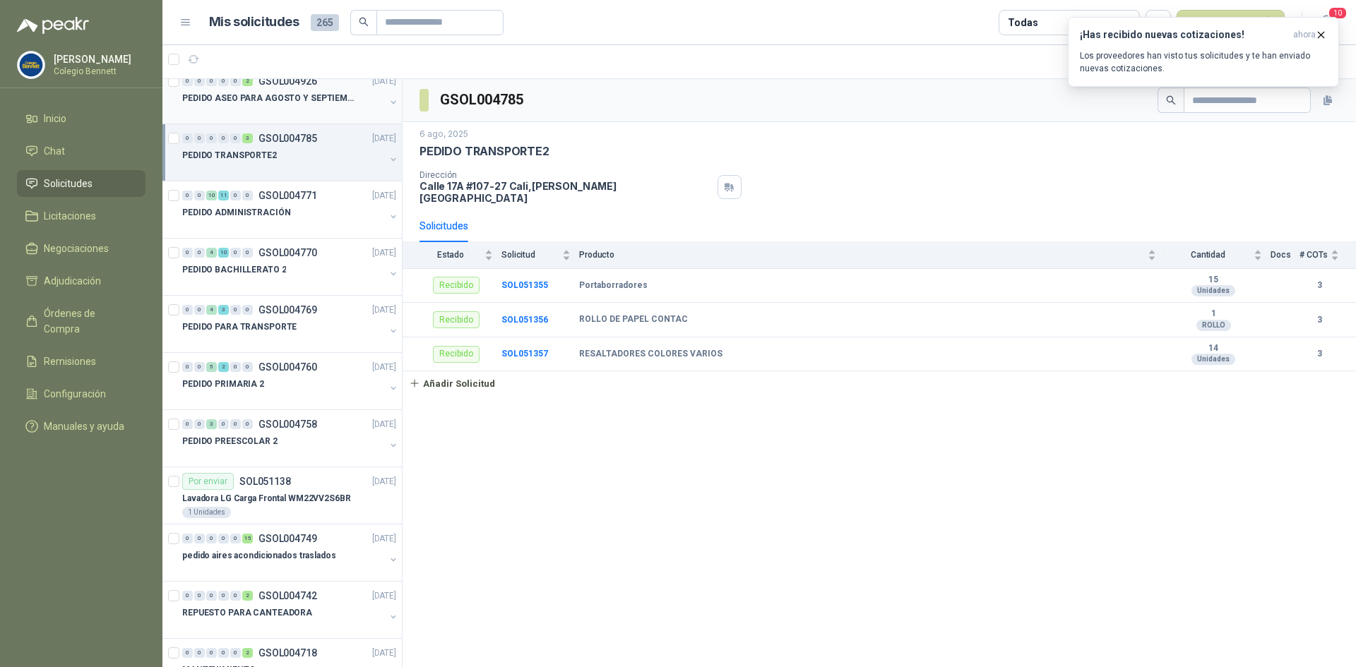
click at [314, 107] on div at bounding box center [283, 112] width 203 height 11
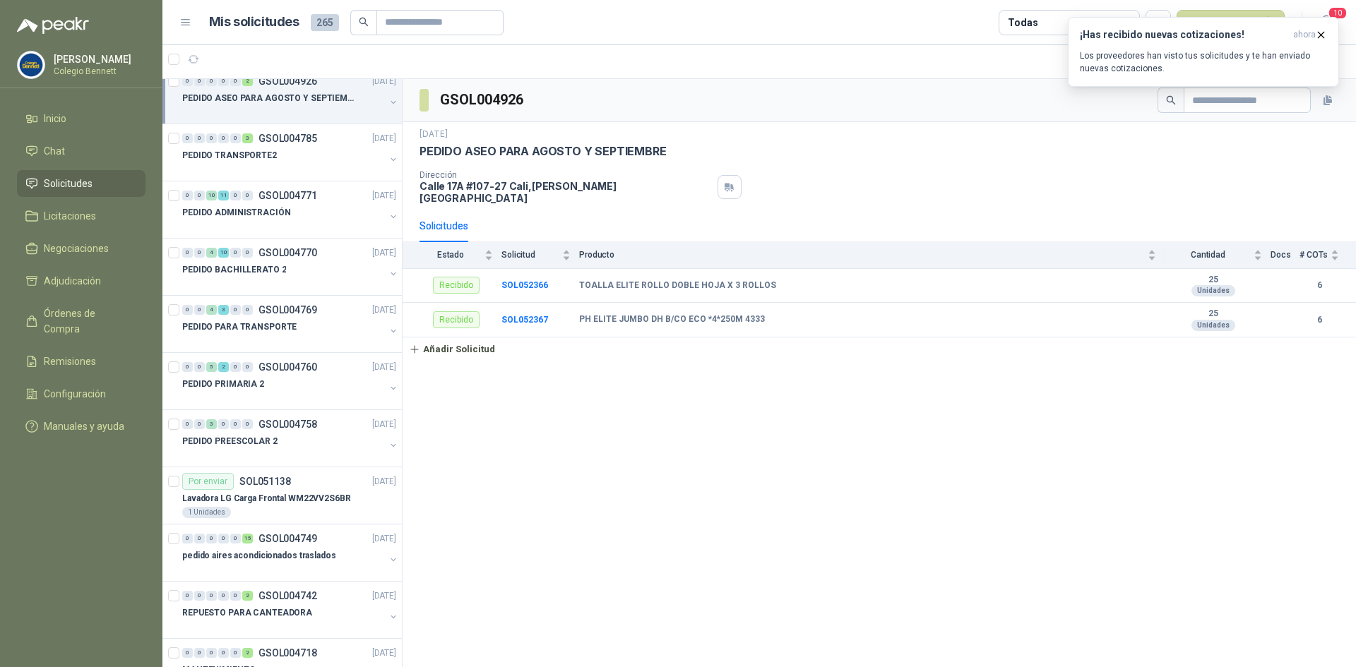
scroll to position [2402, 0]
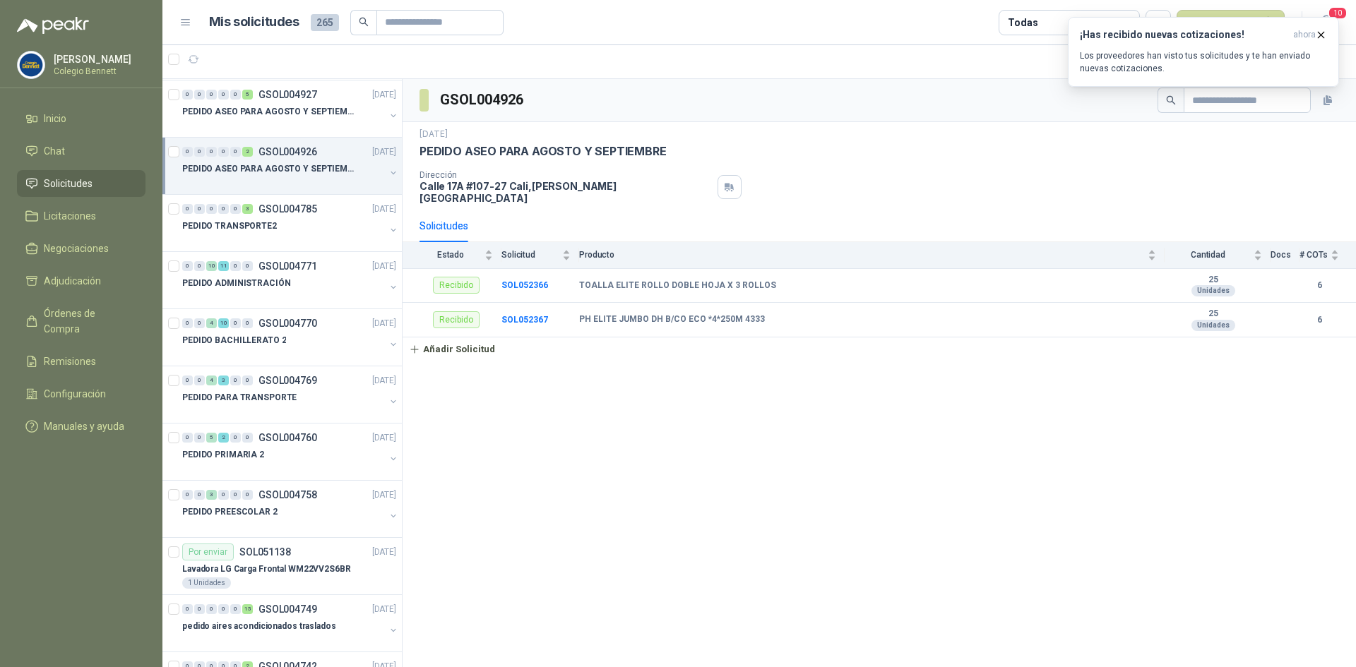
click at [315, 110] on p "PEDIDO ASEO PARA AGOSTO Y SEPTIEMBRE 2" at bounding box center [270, 111] width 176 height 13
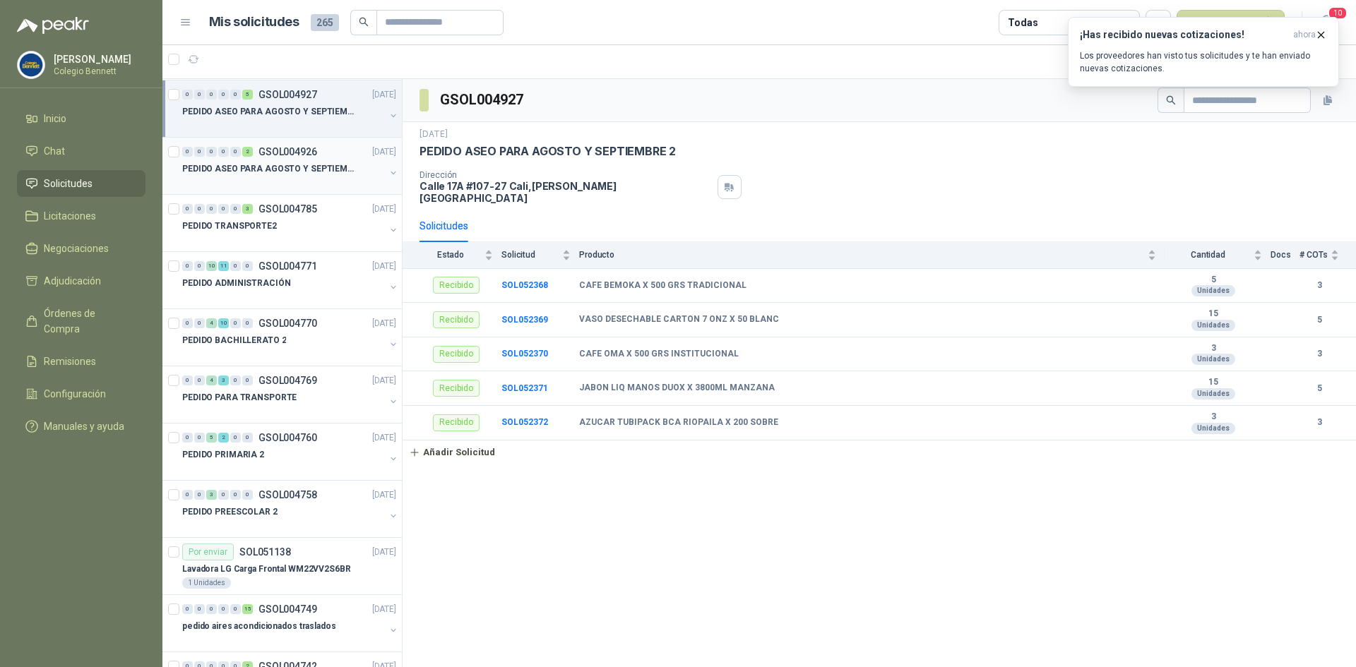
click at [316, 156] on p "GSOL004926" at bounding box center [288, 152] width 59 height 10
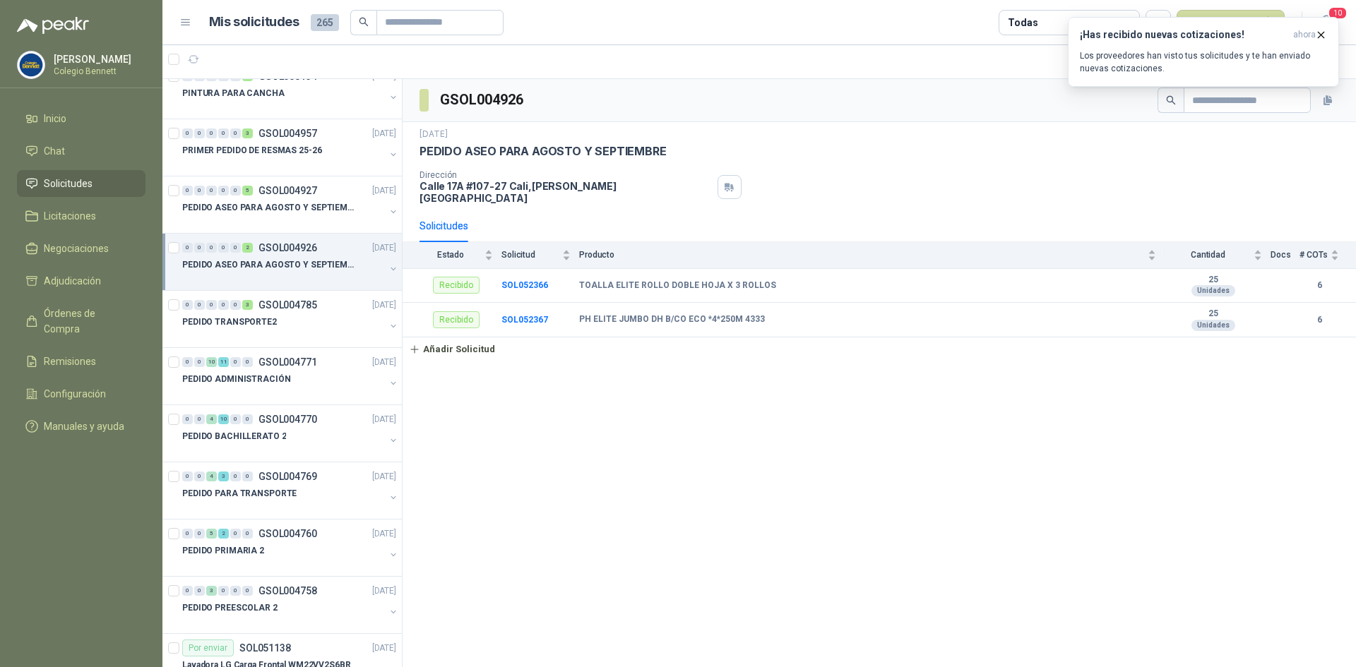
scroll to position [2331, 0]
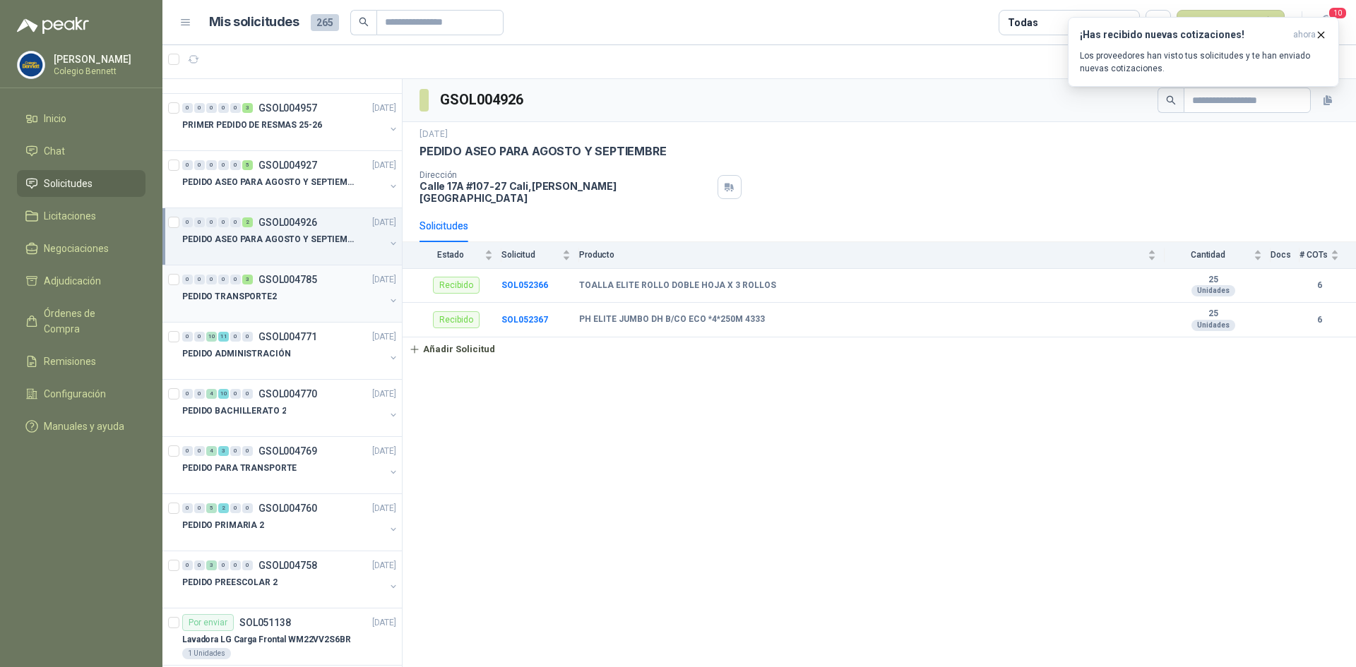
click at [301, 286] on div "0 0 0 0 0 3 GSOL004785 [DATE]" at bounding box center [290, 279] width 217 height 17
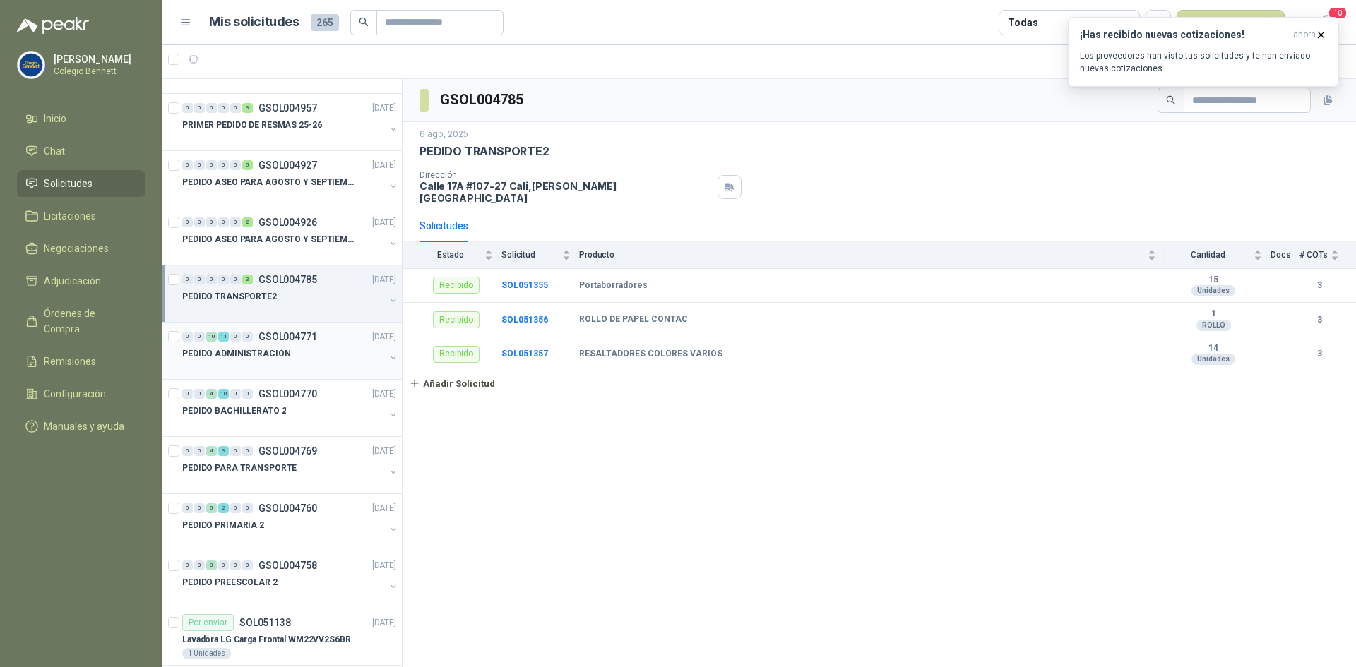
click at [289, 339] on p "GSOL004771" at bounding box center [288, 337] width 59 height 10
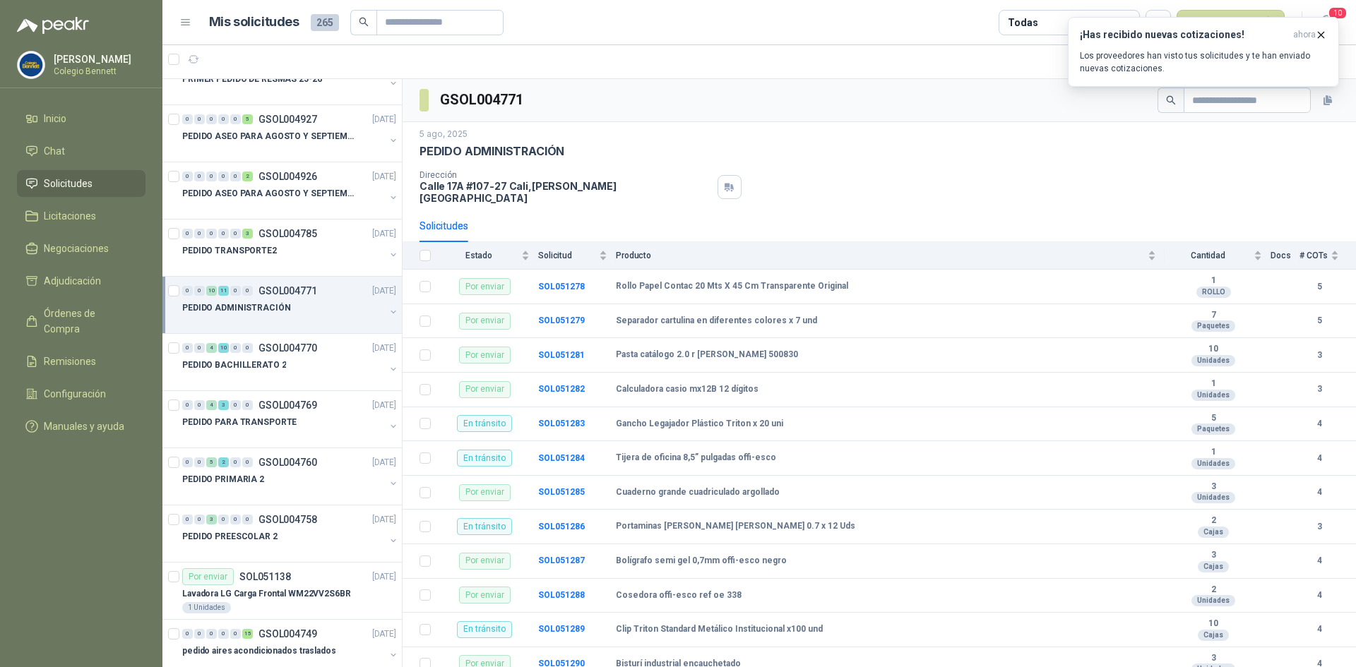
scroll to position [2402, 0]
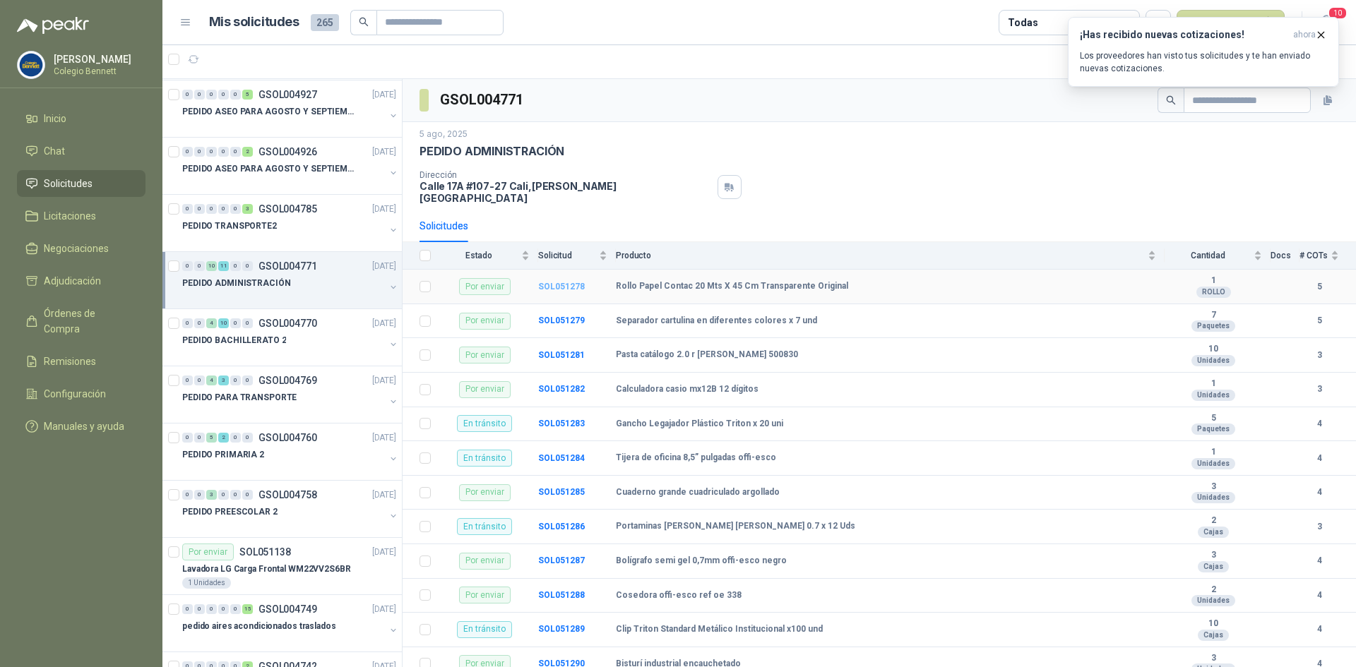
click at [562, 282] on b "SOL051278" at bounding box center [561, 287] width 47 height 10
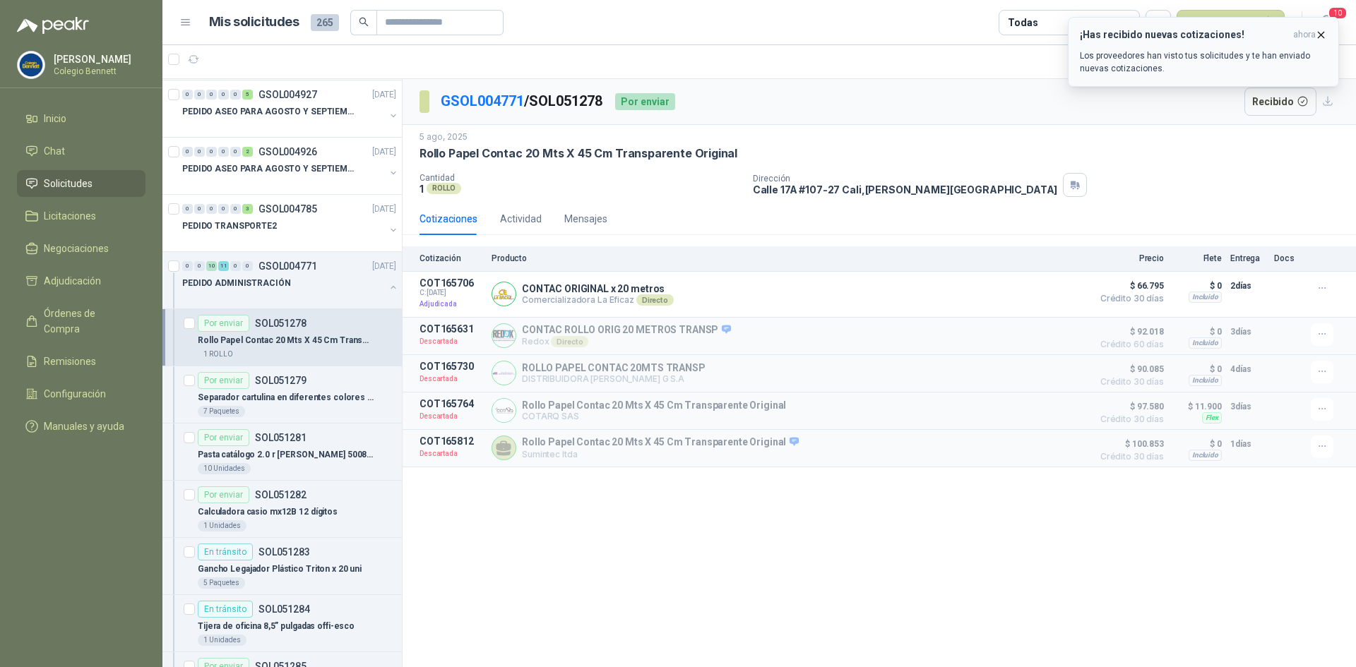
click at [1319, 32] on icon "button" at bounding box center [1321, 35] width 12 height 12
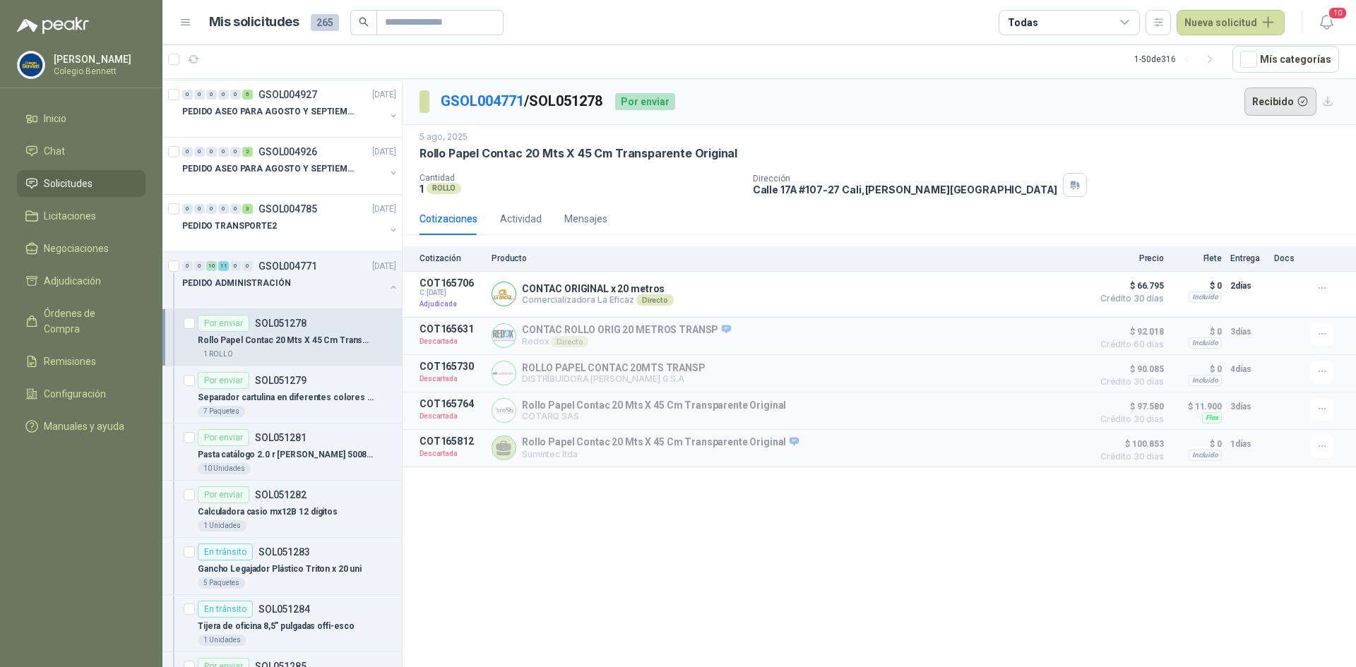
click at [1286, 99] on button "Recibido" at bounding box center [1281, 102] width 73 height 28
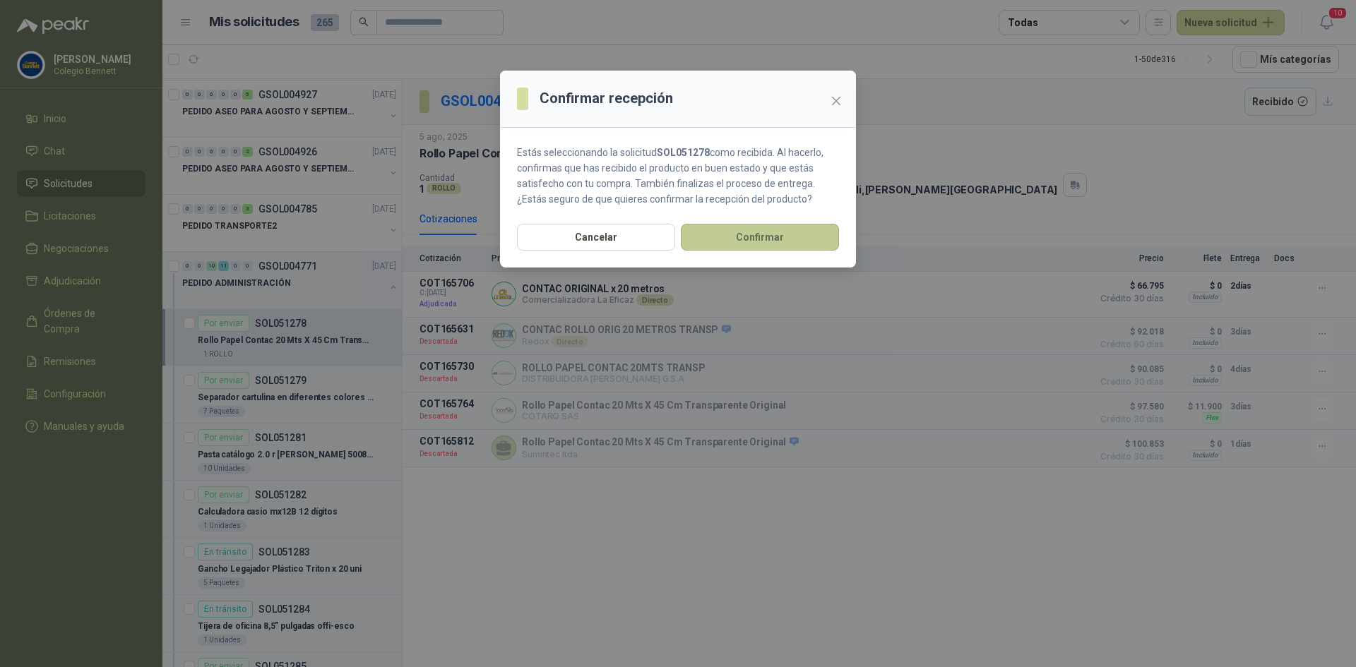
click at [749, 235] on button "Confirmar" at bounding box center [760, 237] width 158 height 27
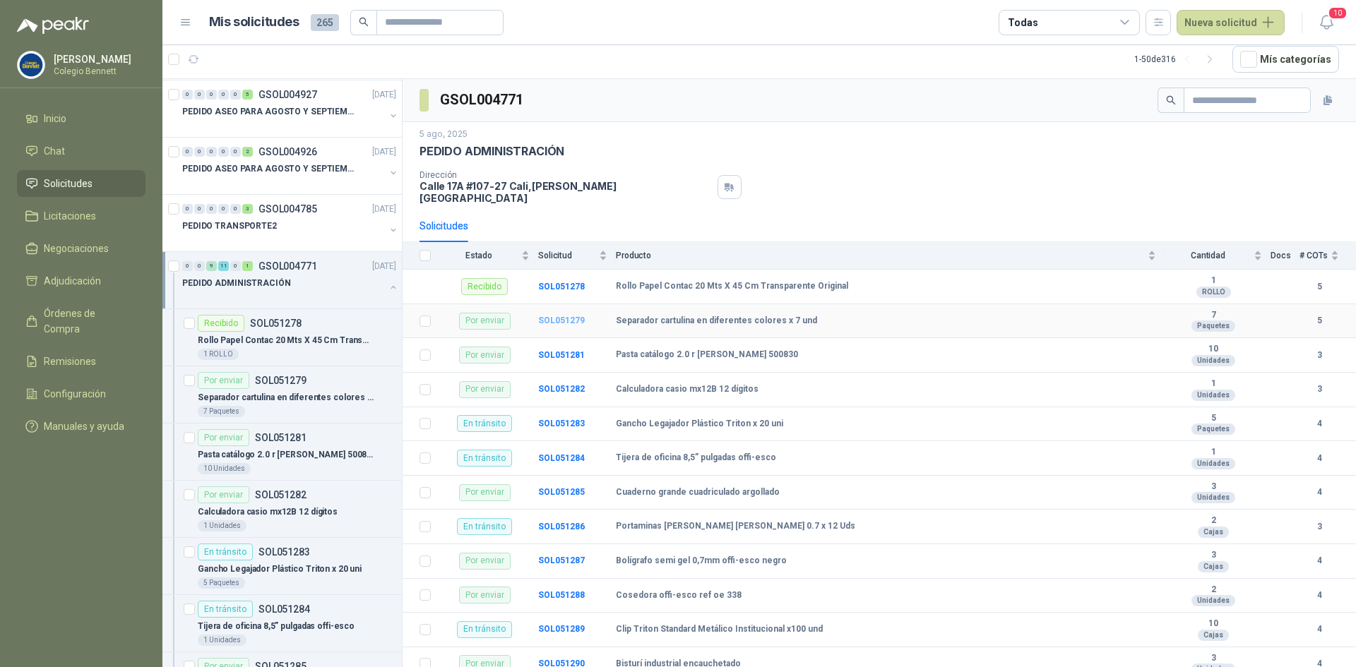
click at [555, 316] on b "SOL051279" at bounding box center [561, 321] width 47 height 10
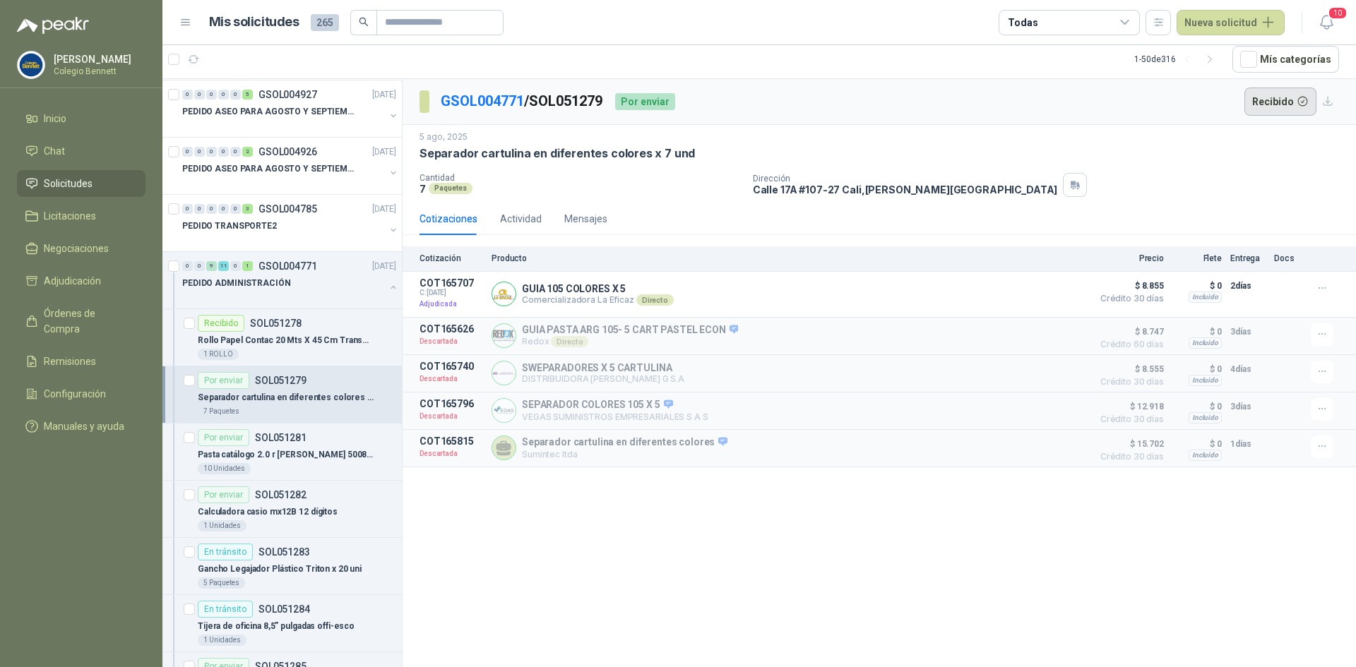
click at [1265, 101] on button "Recibido" at bounding box center [1281, 102] width 73 height 28
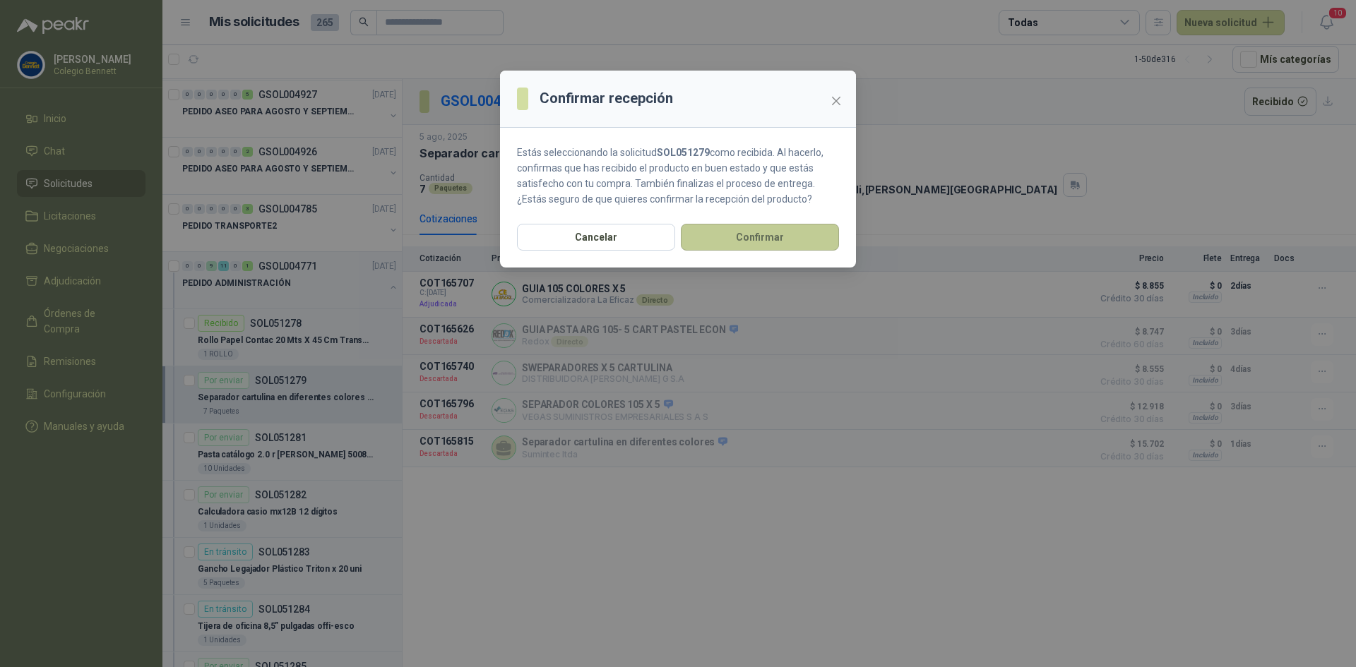
click at [809, 225] on button "Confirmar" at bounding box center [760, 237] width 158 height 27
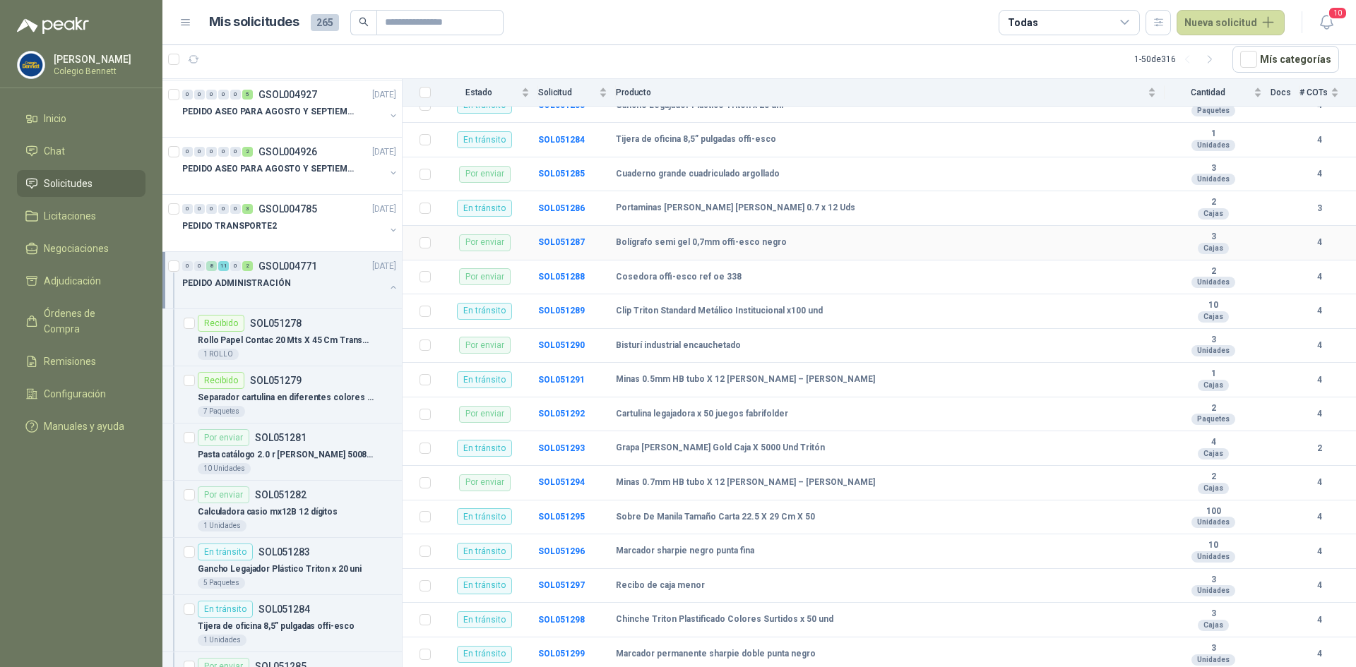
scroll to position [338, 0]
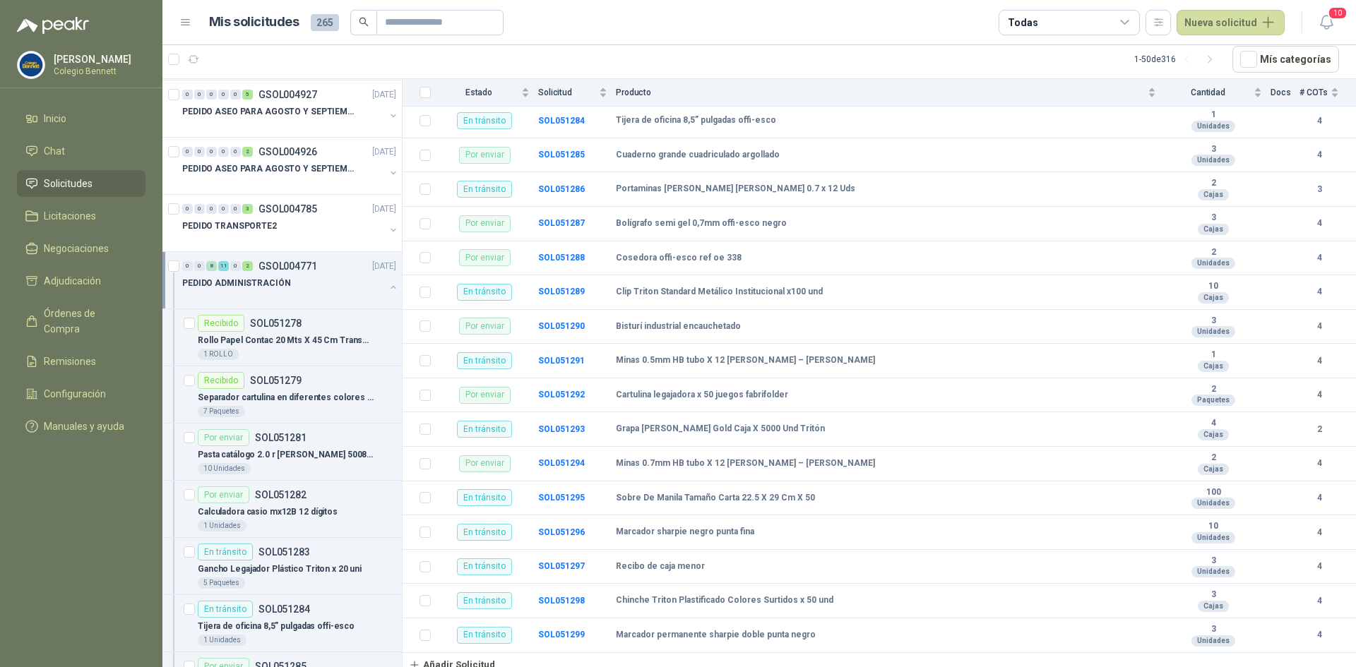
click at [356, 277] on div "PEDIDO ADMINISTRACIÓN" at bounding box center [283, 283] width 203 height 17
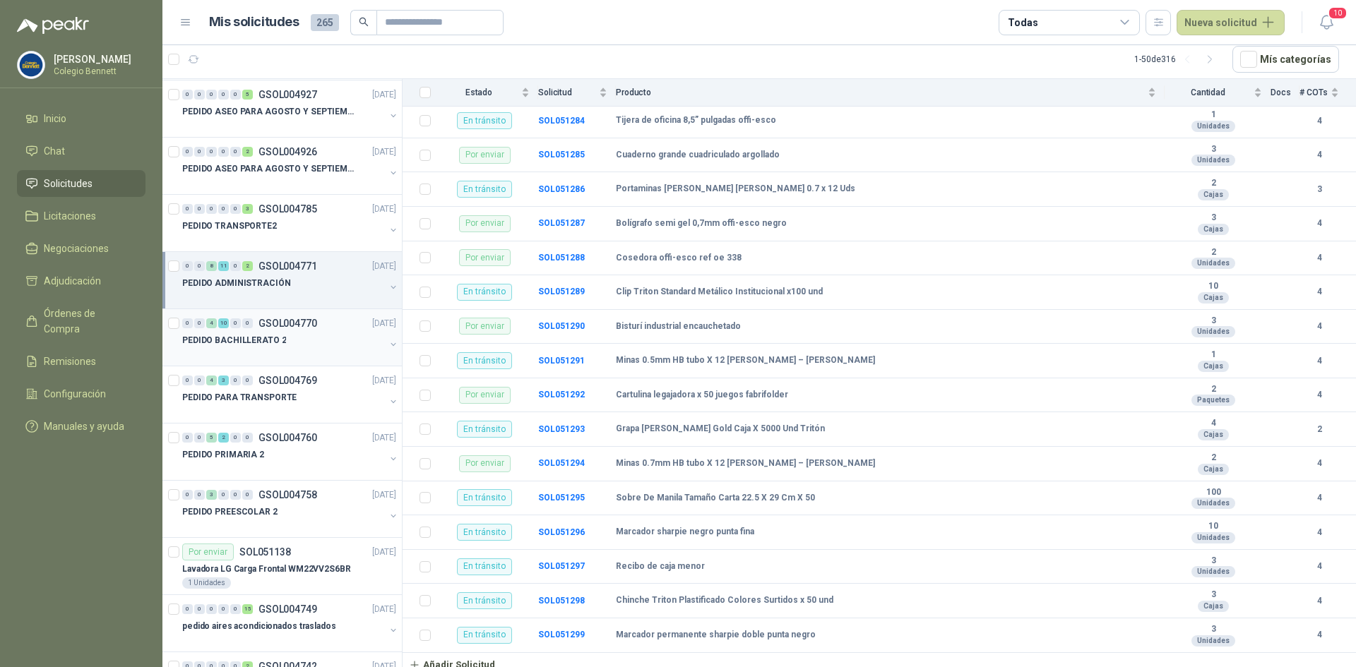
click at [348, 315] on div "0 0 4 10 0 0 GSOL004770 [DATE]" at bounding box center [290, 323] width 217 height 17
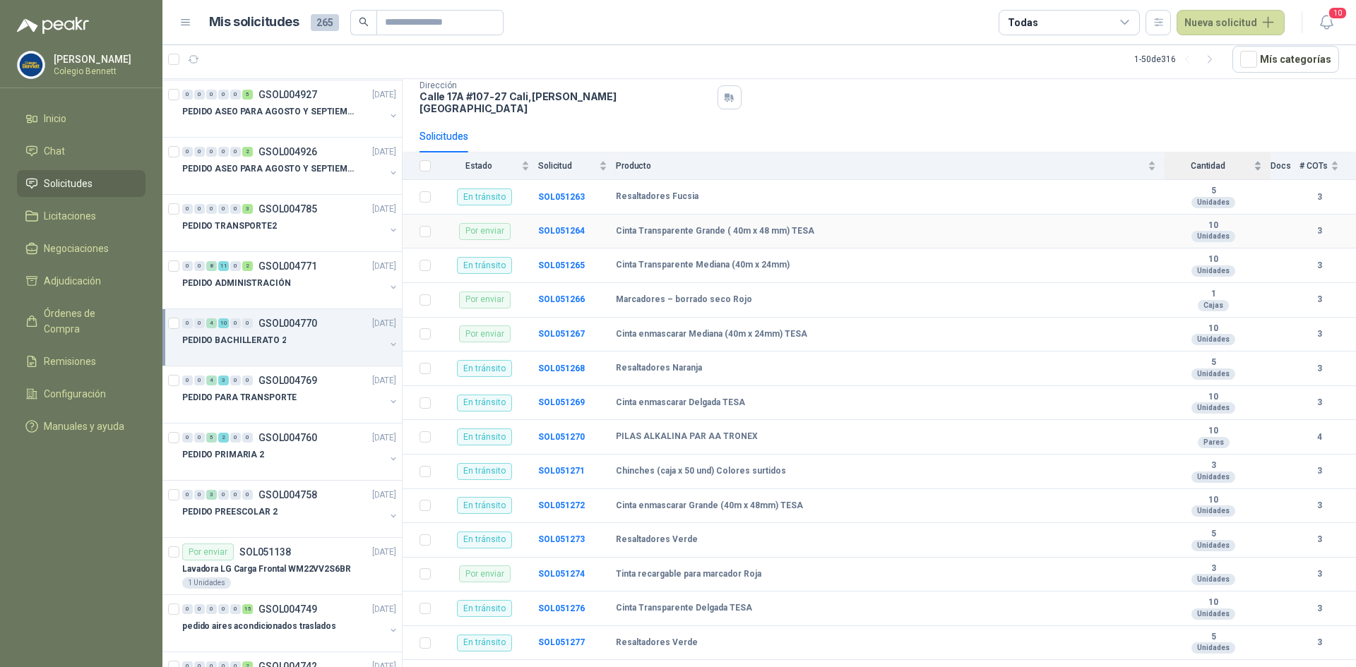
scroll to position [97, 0]
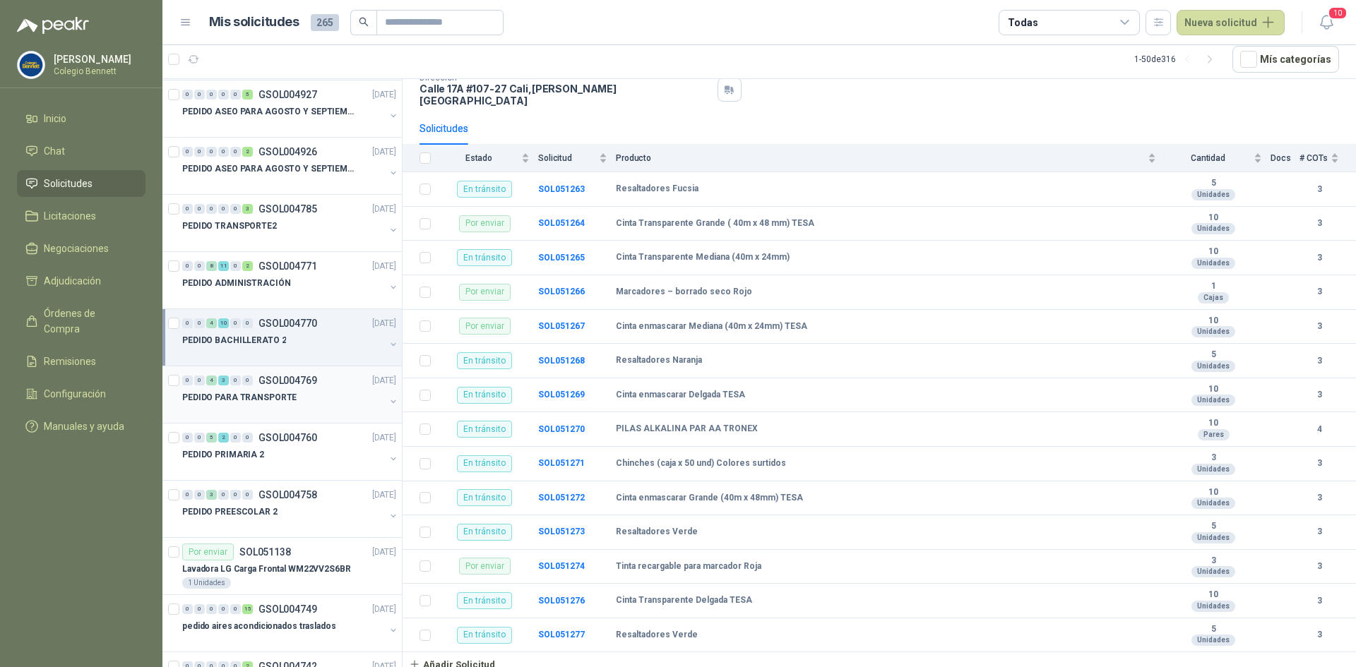
click at [322, 379] on div "0 0 4 3 0 0 GSOL004769 [DATE]" at bounding box center [290, 380] width 217 height 17
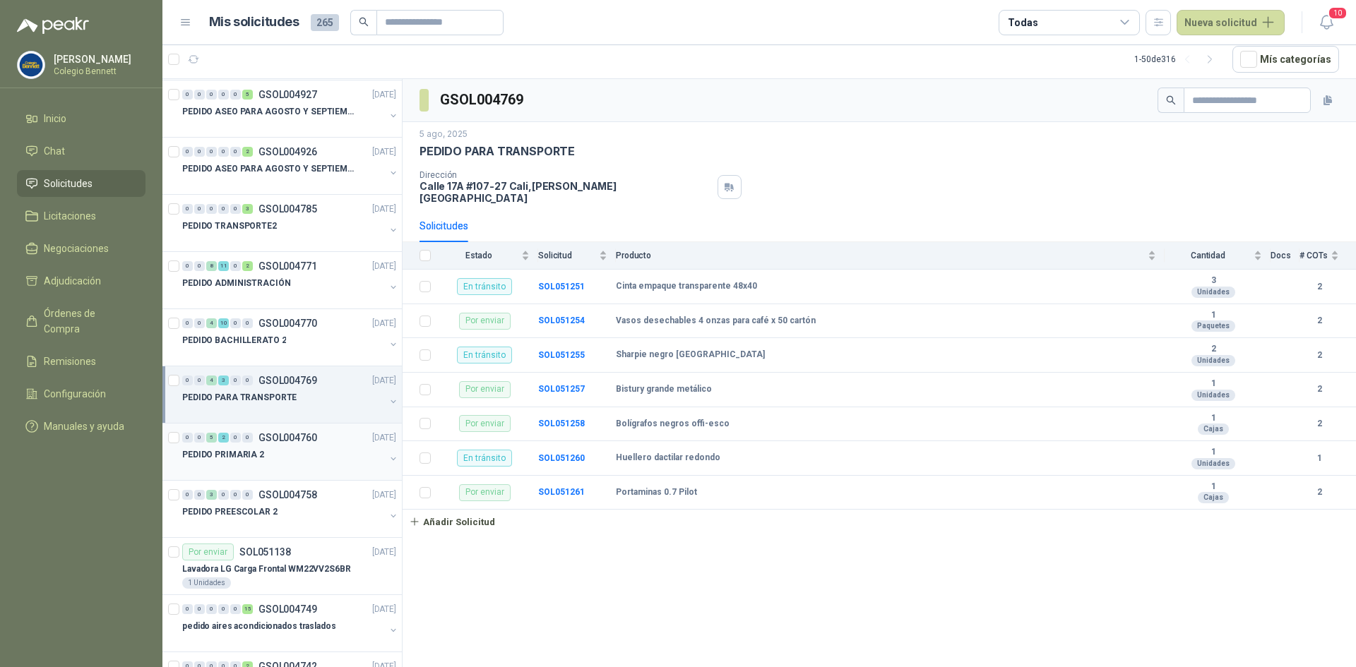
click at [280, 454] on div "PEDIDO PRIMARIA 2" at bounding box center [283, 454] width 203 height 17
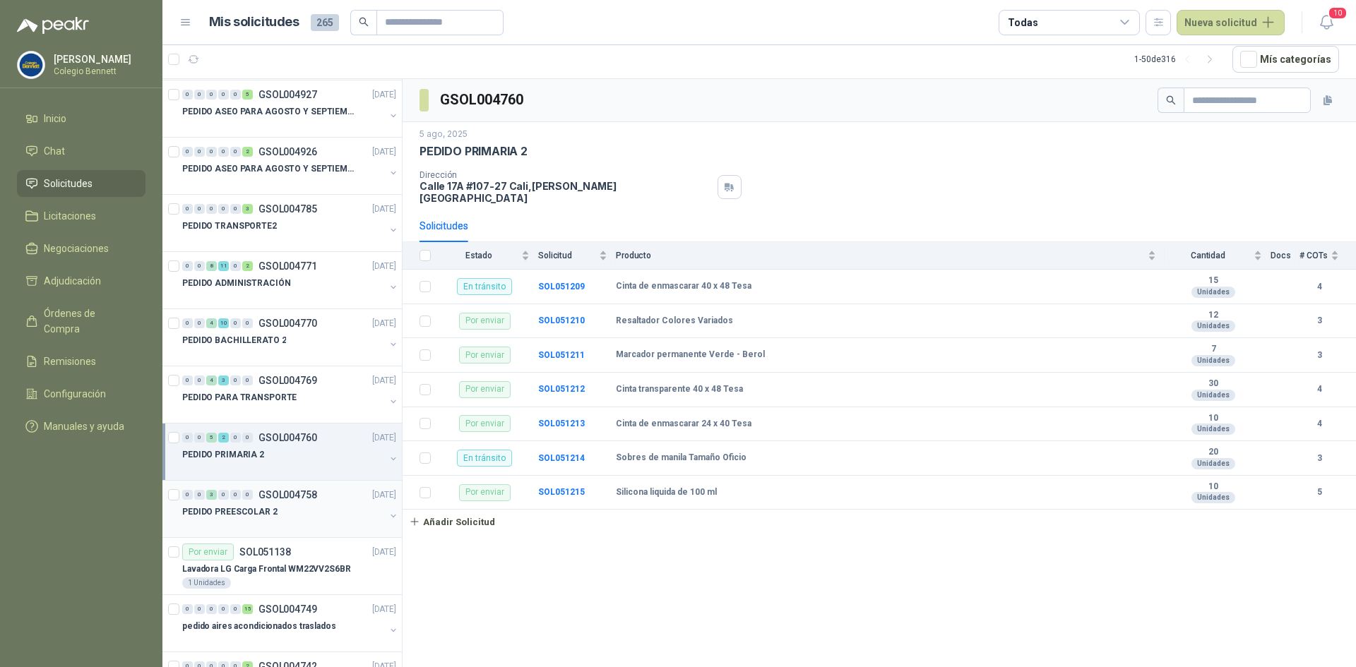
click at [253, 506] on p "PEDIDO PREESCOLAR 2" at bounding box center [229, 512] width 95 height 13
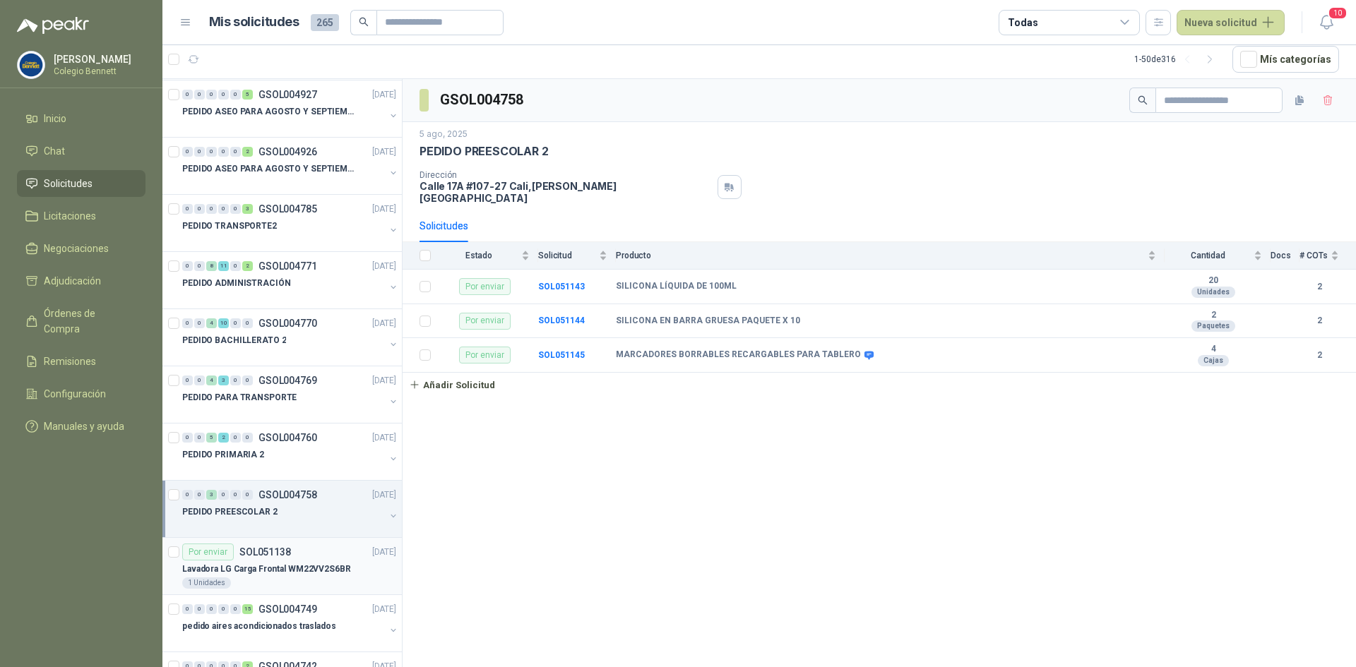
click at [257, 559] on div "Por enviar SOL051138" at bounding box center [236, 552] width 109 height 17
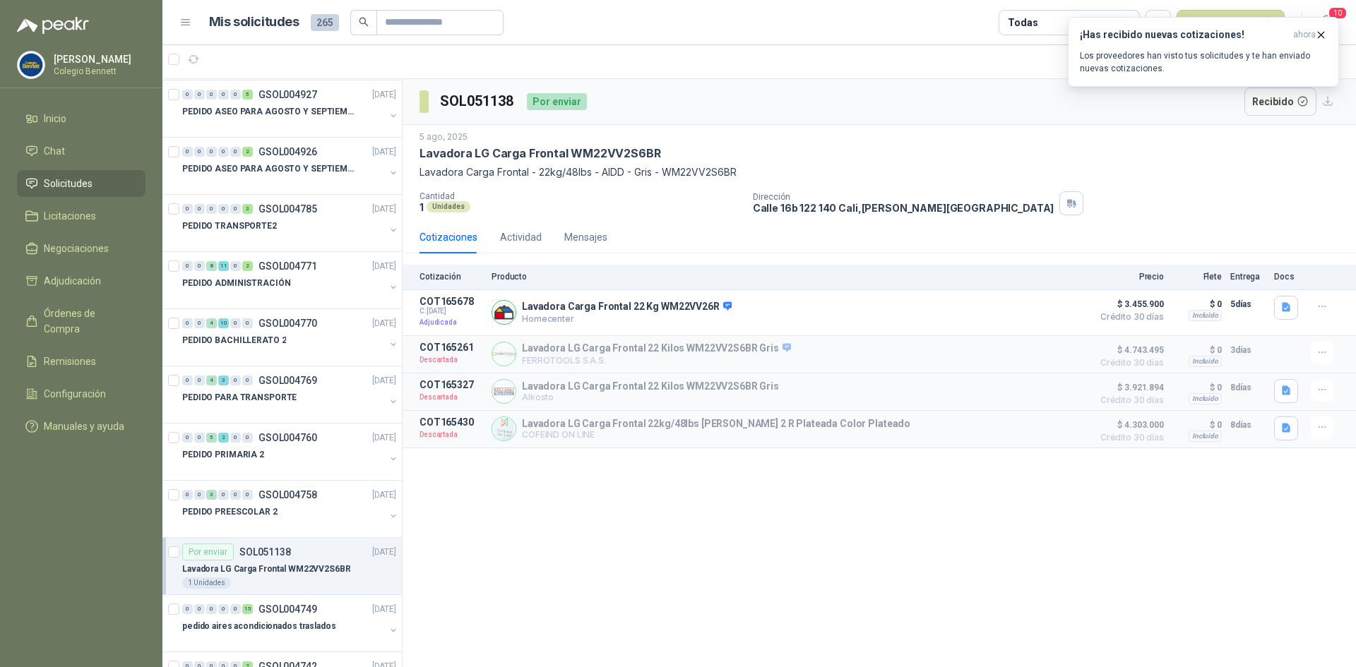
click at [298, 557] on div "Por enviar SOL051138 [DATE]" at bounding box center [289, 552] width 214 height 17
click at [304, 598] on div "0 0 0 0 0 15 GSOL004749 [DATE] pedido aires acondicionados traslados" at bounding box center [281, 623] width 239 height 57
click at [305, 615] on p "GSOL004749" at bounding box center [288, 610] width 59 height 10
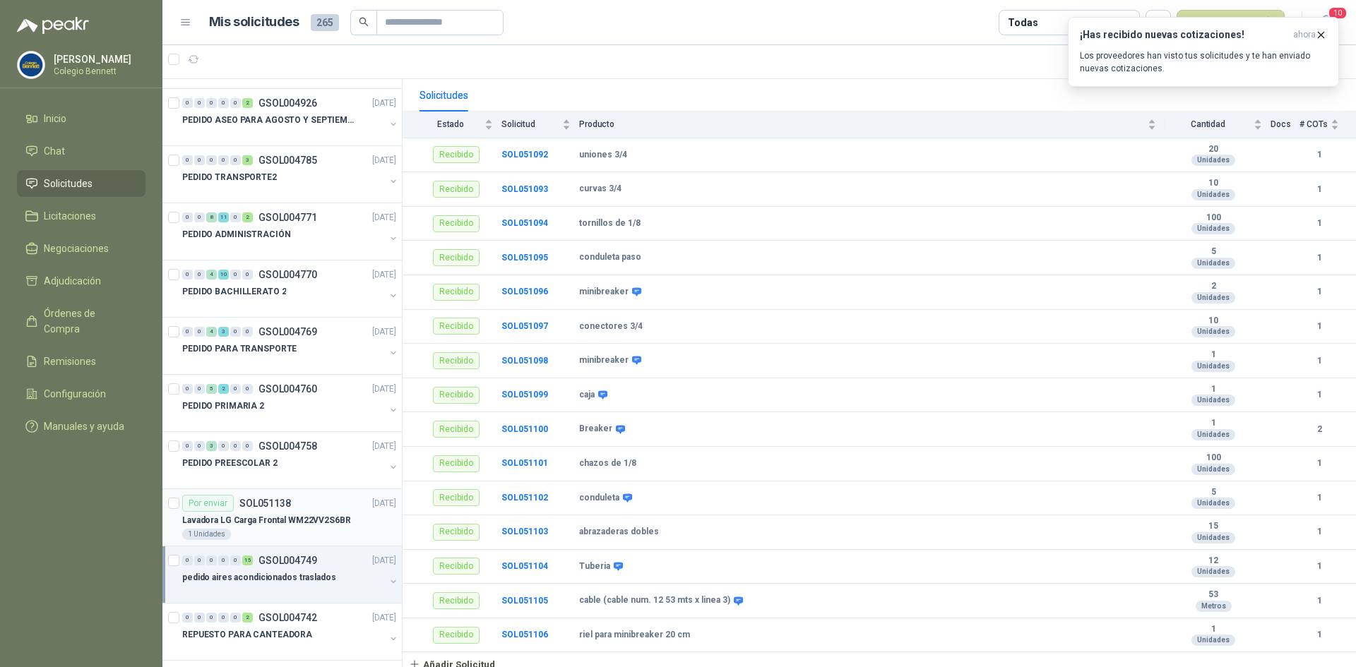
scroll to position [2472, 0]
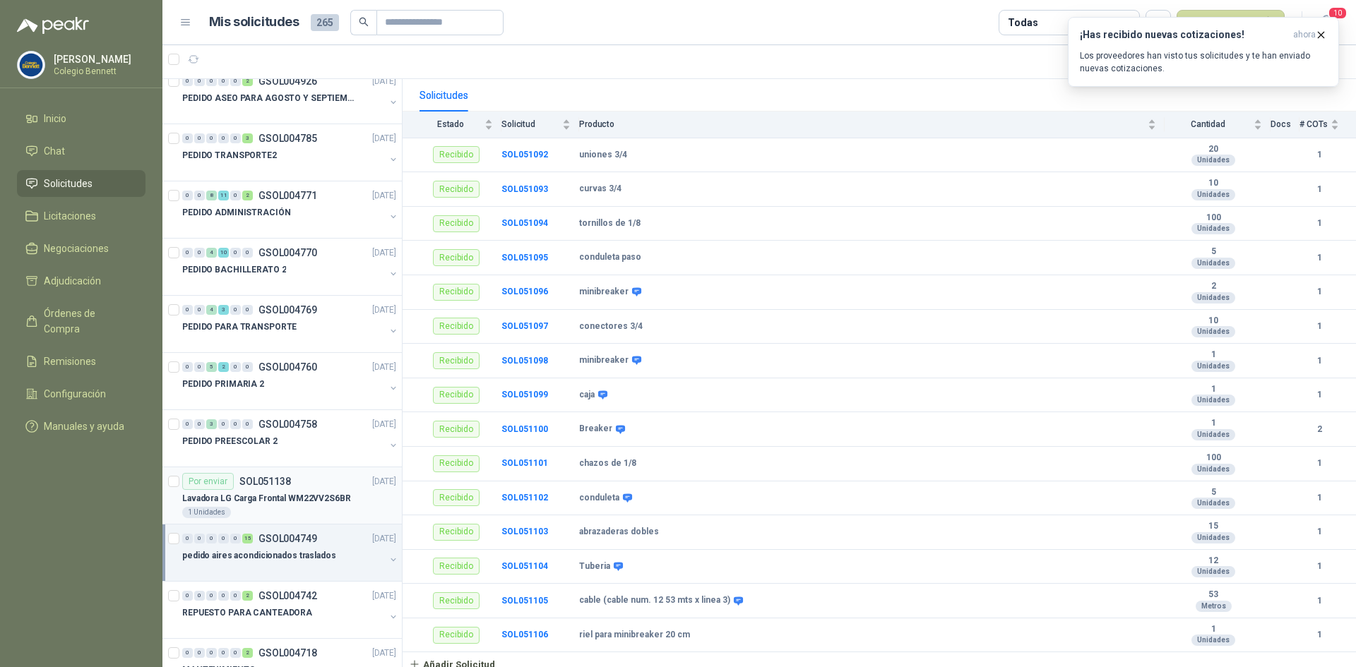
click at [282, 592] on p "GSOL004742" at bounding box center [288, 596] width 59 height 10
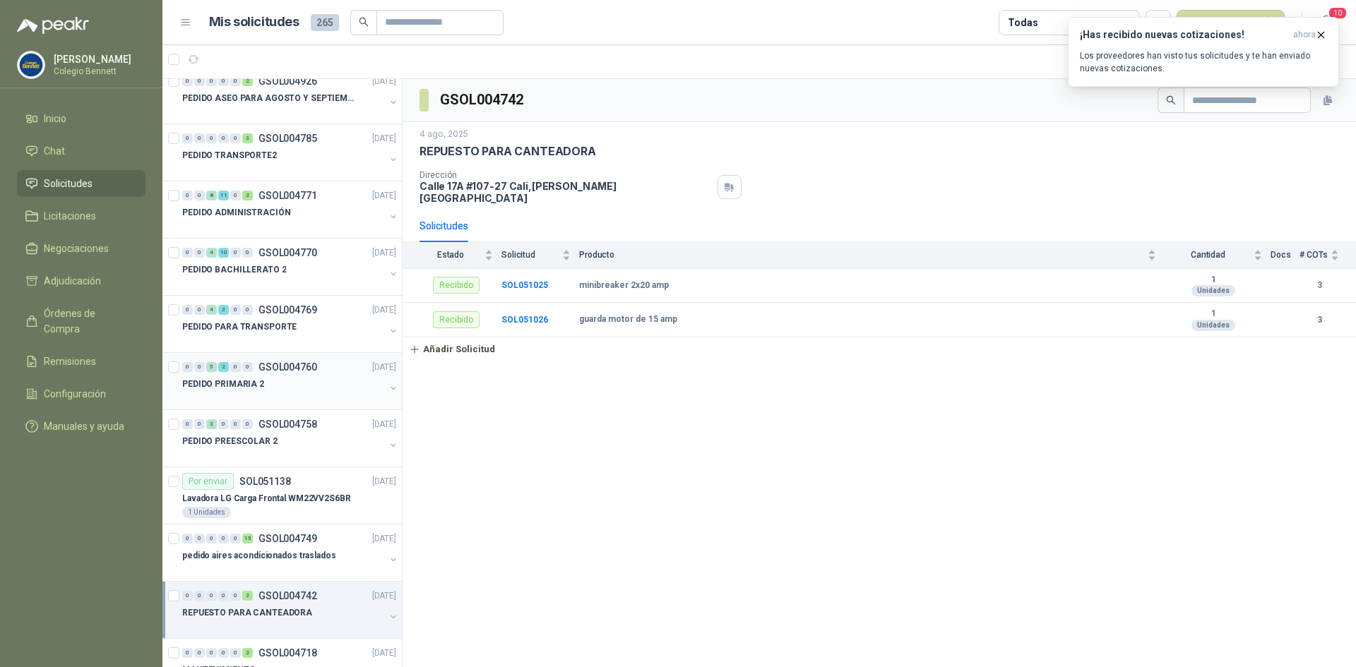
click at [287, 391] on div "PEDIDO PRIMARIA 2" at bounding box center [283, 384] width 203 height 17
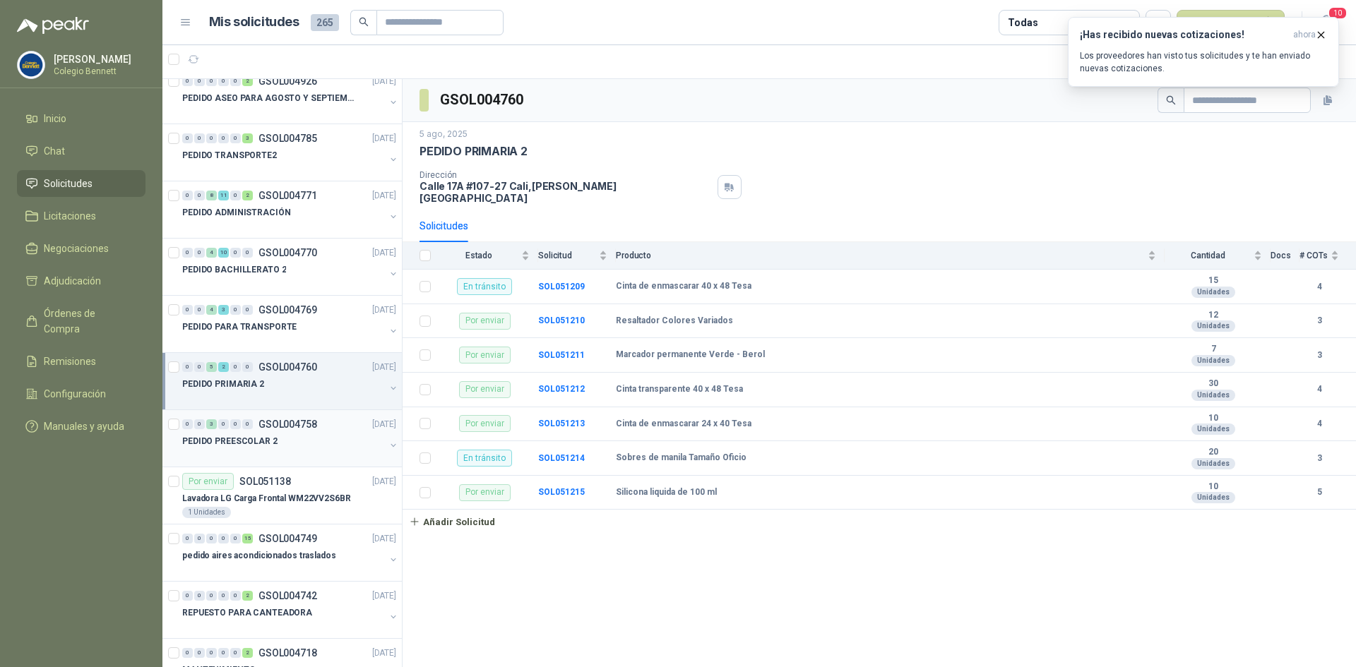
click at [292, 437] on div "PEDIDO PREESCOLAR 2" at bounding box center [283, 441] width 203 height 17
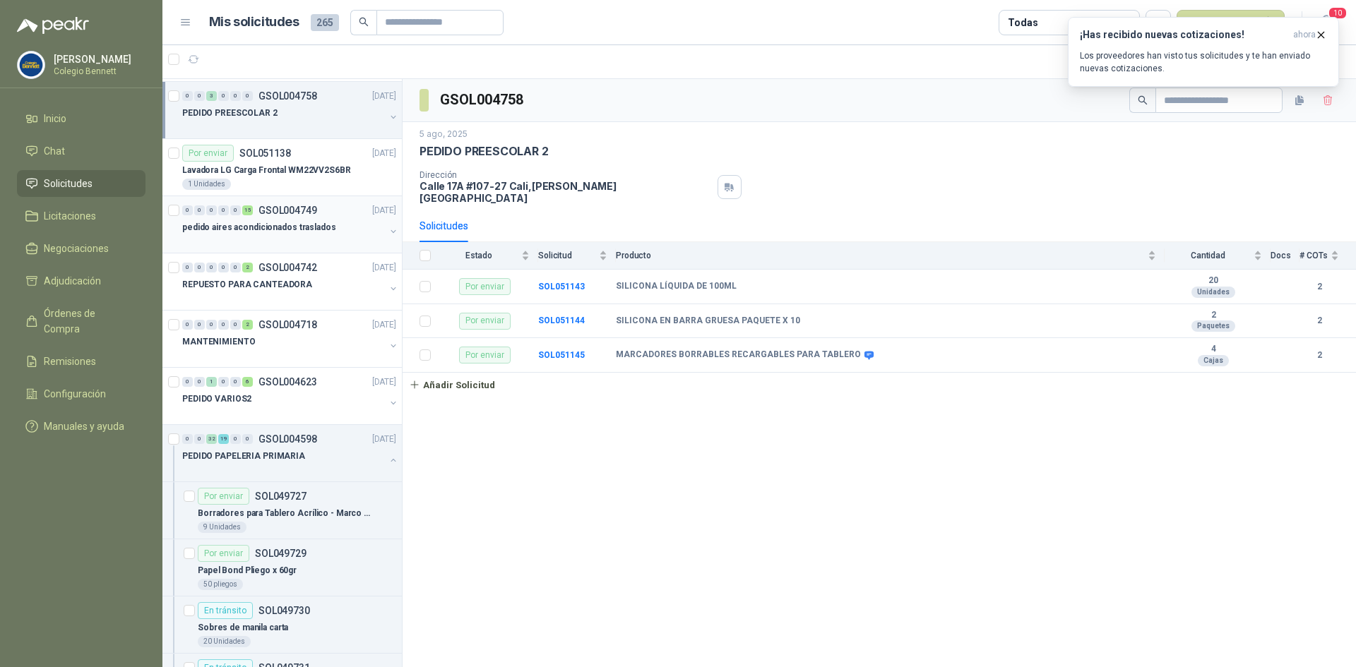
scroll to position [2825, 0]
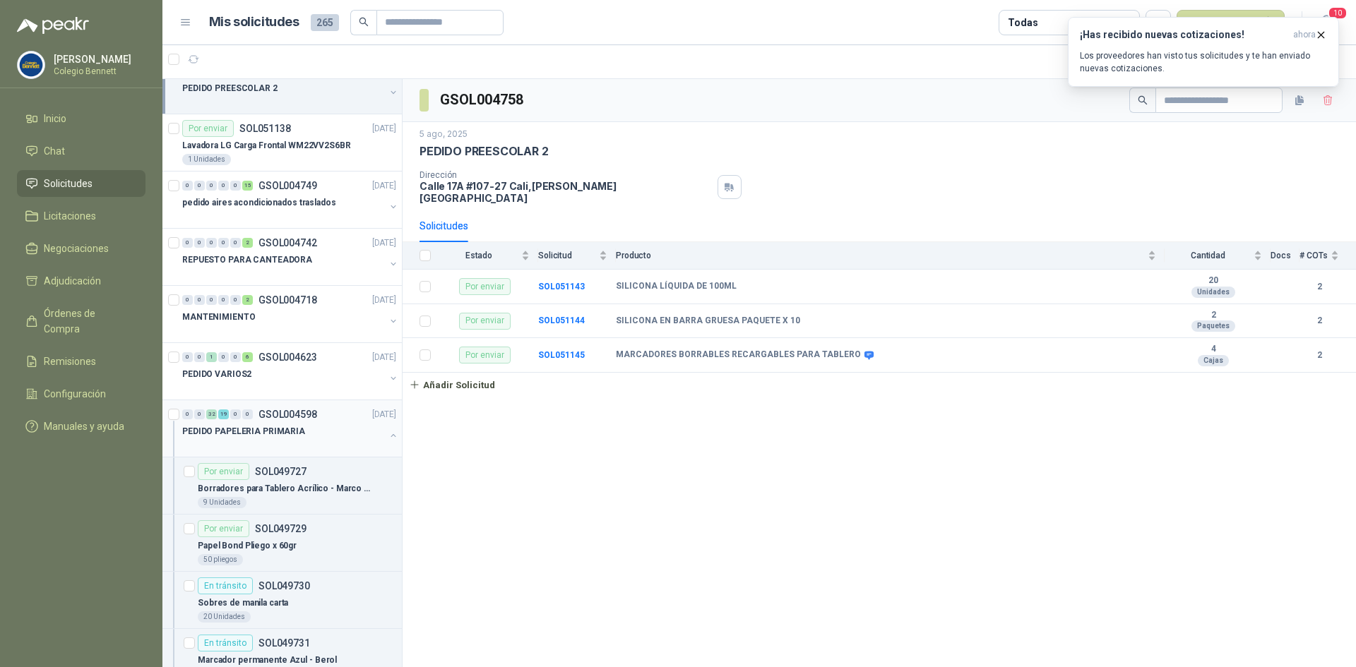
click at [293, 433] on p "PEDIDO PAPELERIA PRIMARIA" at bounding box center [243, 431] width 123 height 13
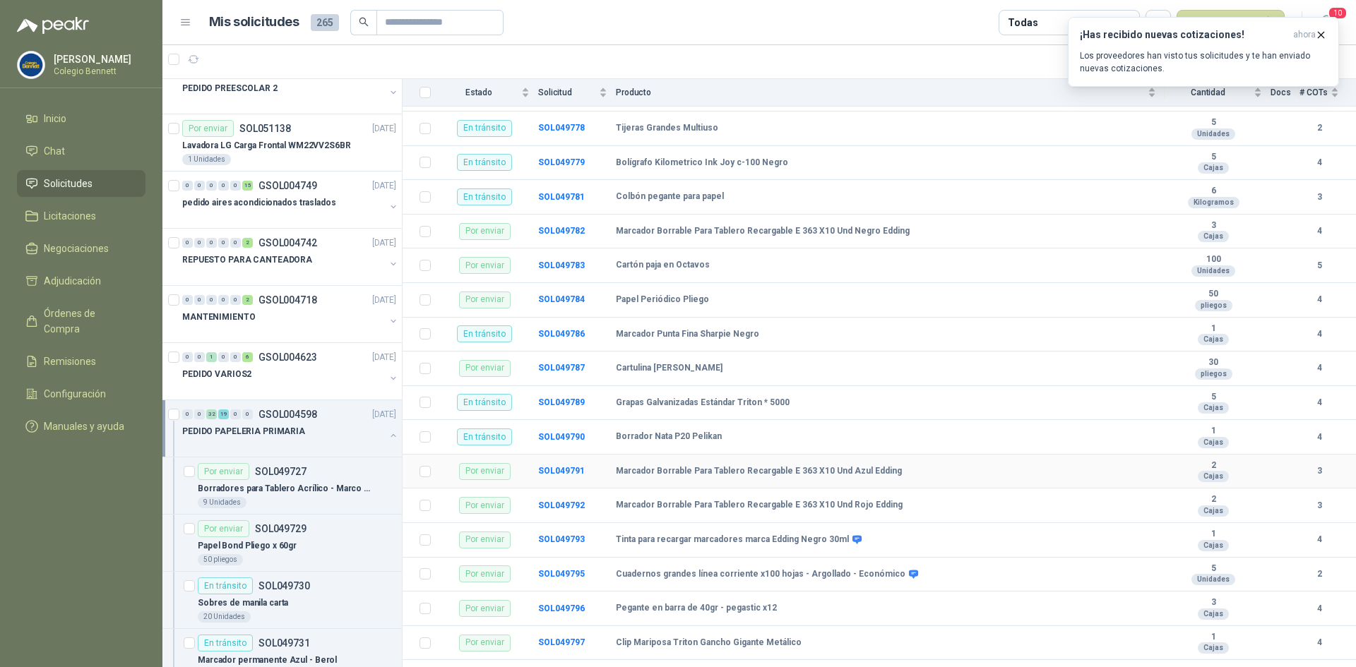
scroll to position [1367, 0]
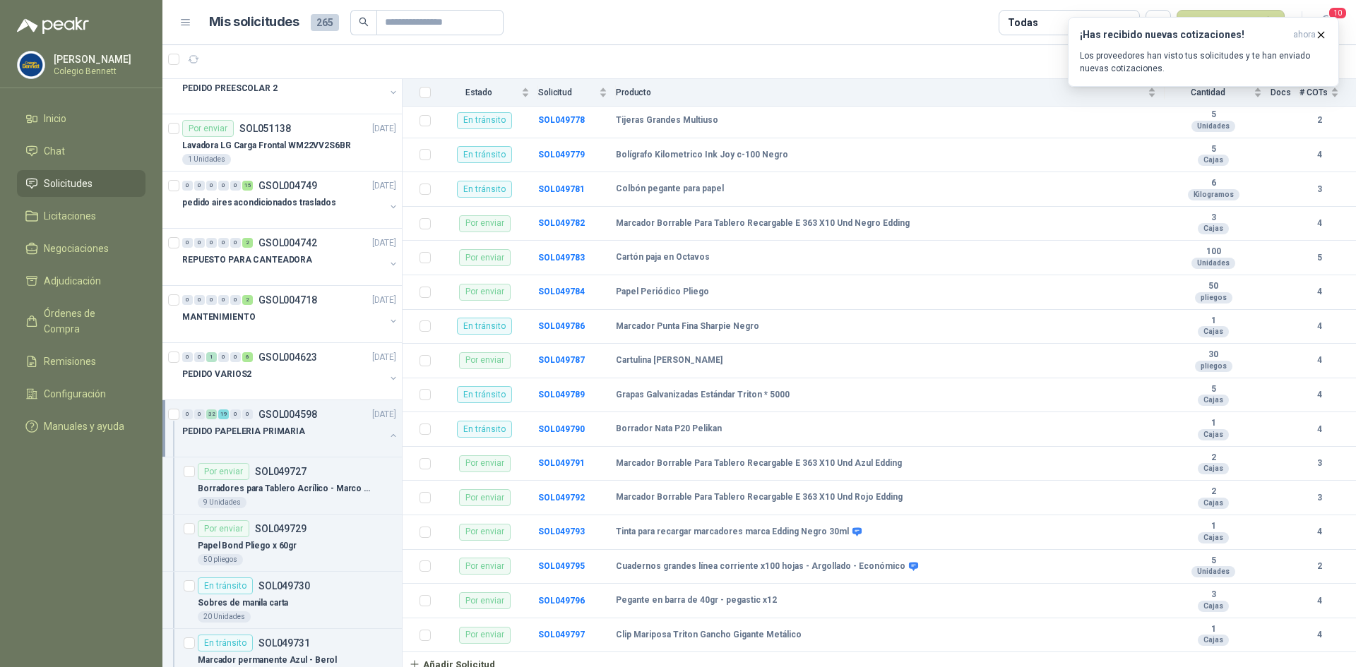
click at [371, 433] on div "PEDIDO PAPELERIA PRIMARIA" at bounding box center [283, 431] width 203 height 17
click at [360, 489] on div "PEDIDO PAPELERIA BACHILLERATO" at bounding box center [283, 488] width 203 height 17
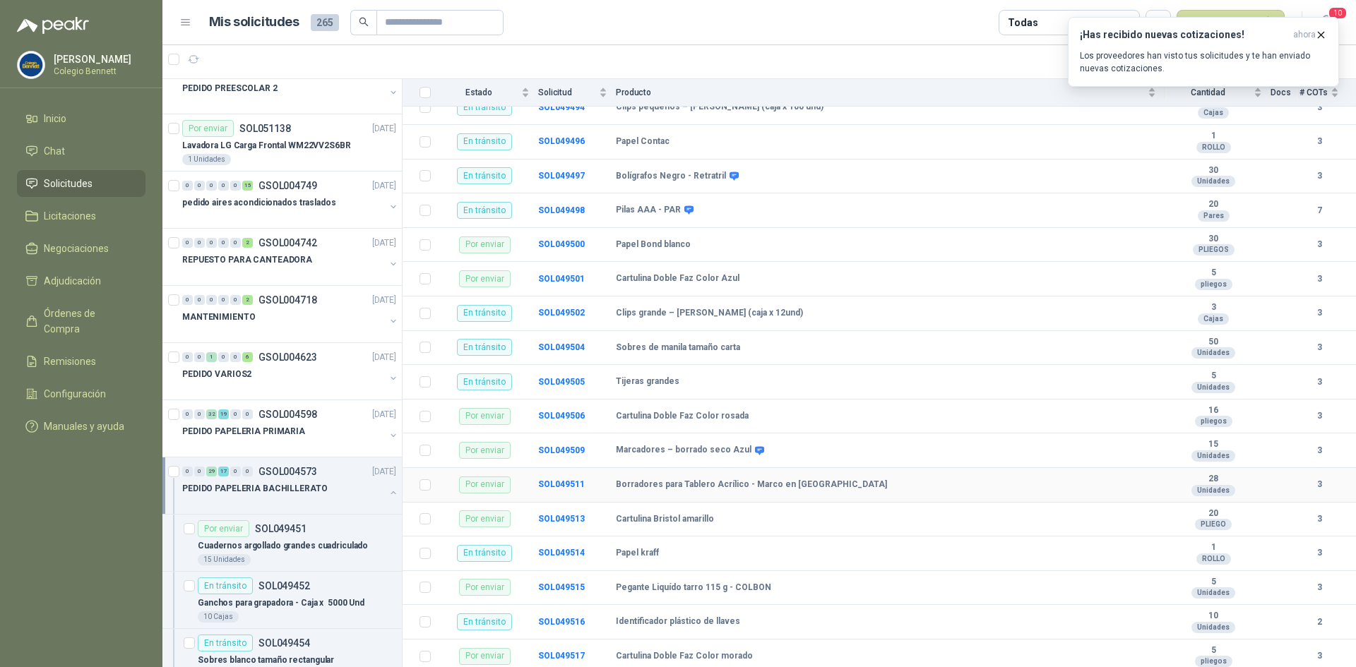
scroll to position [1196, 0]
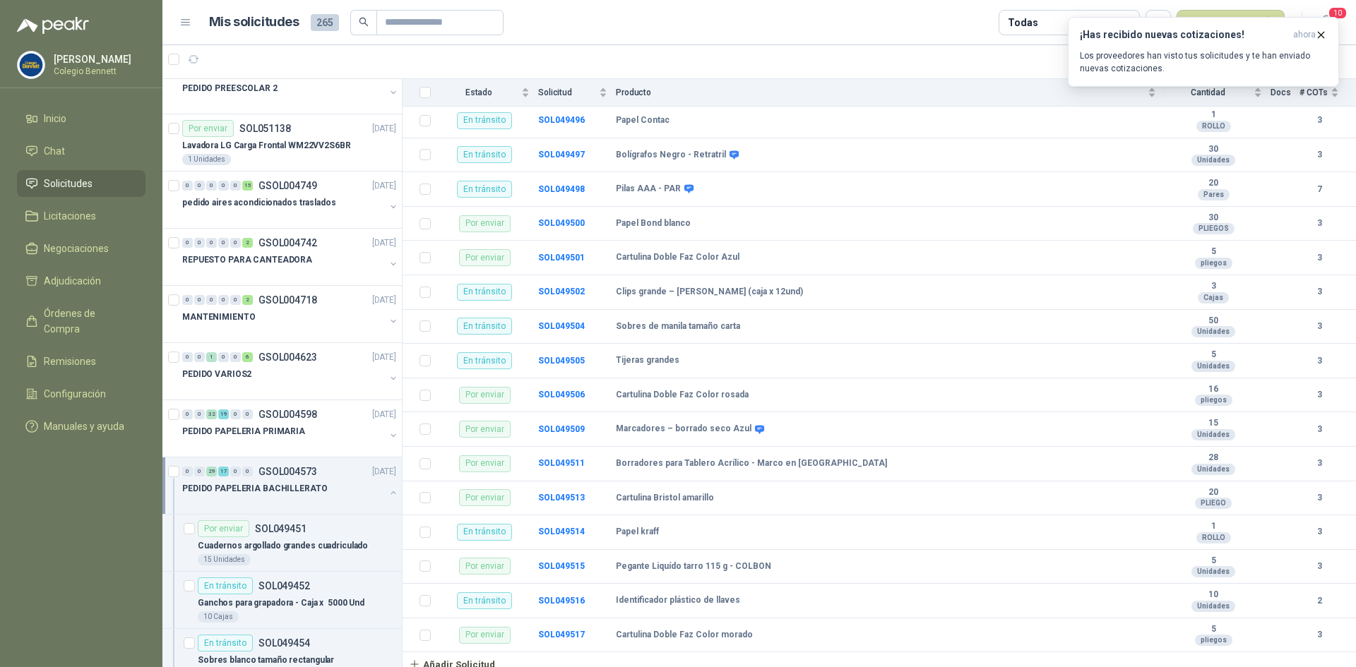
click at [362, 490] on div "PEDIDO PAPELERIA BACHILLERATO" at bounding box center [283, 488] width 203 height 17
click at [346, 540] on div "PEDIDO PAPELERIA PREESCOLAR" at bounding box center [283, 546] width 203 height 17
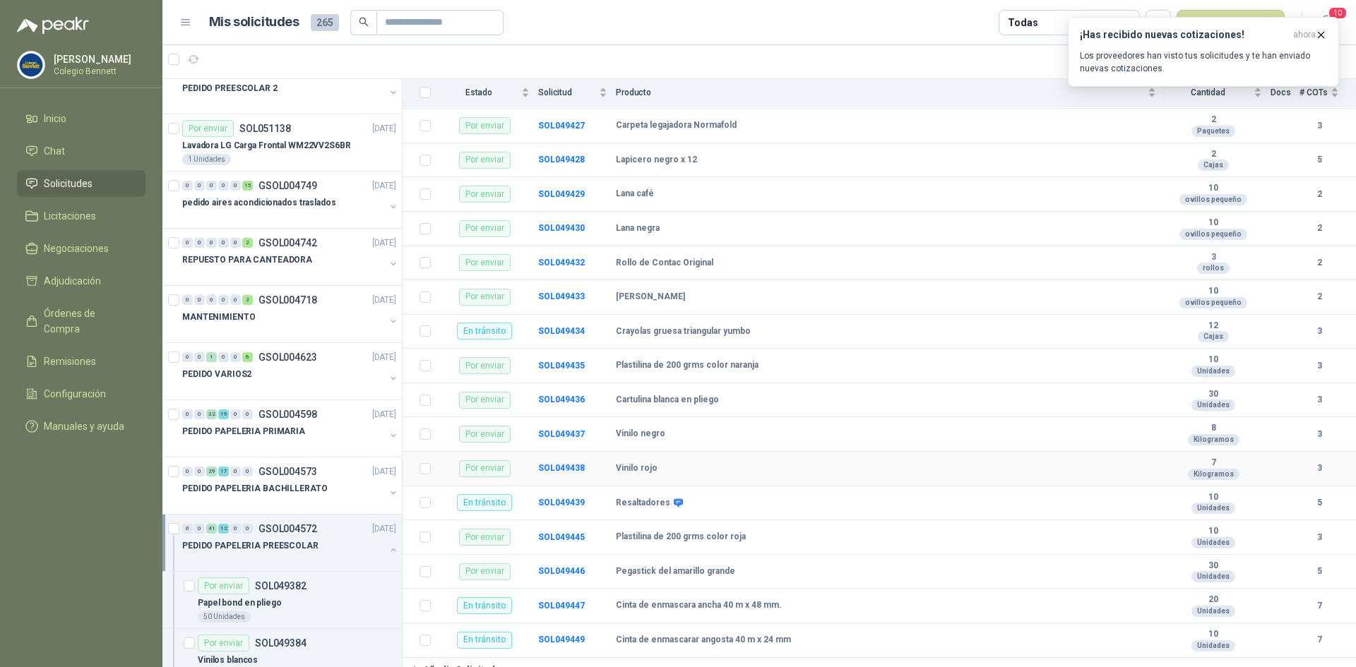
scroll to position [1436, 0]
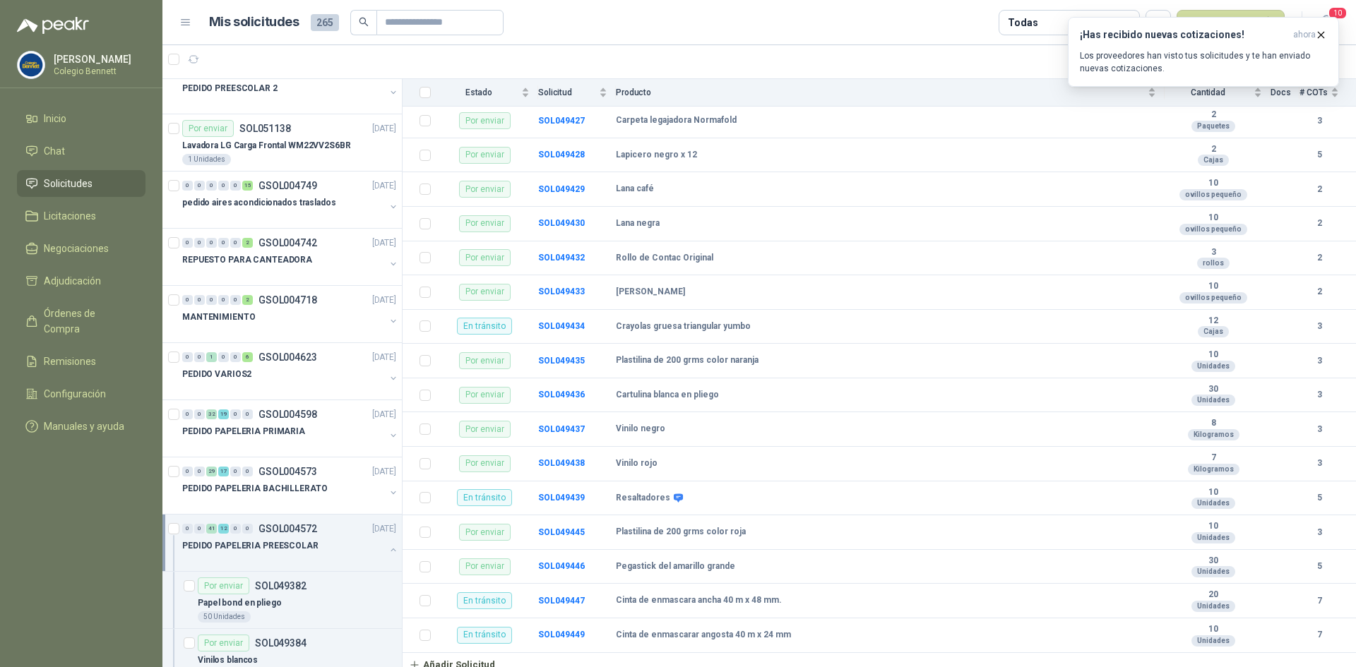
click at [367, 551] on div "PEDIDO PAPELERIA PREESCOLAR" at bounding box center [283, 546] width 203 height 17
click at [344, 590] on div "0 0 1 0 0 11 GSOL004570 [DATE]" at bounding box center [290, 586] width 217 height 17
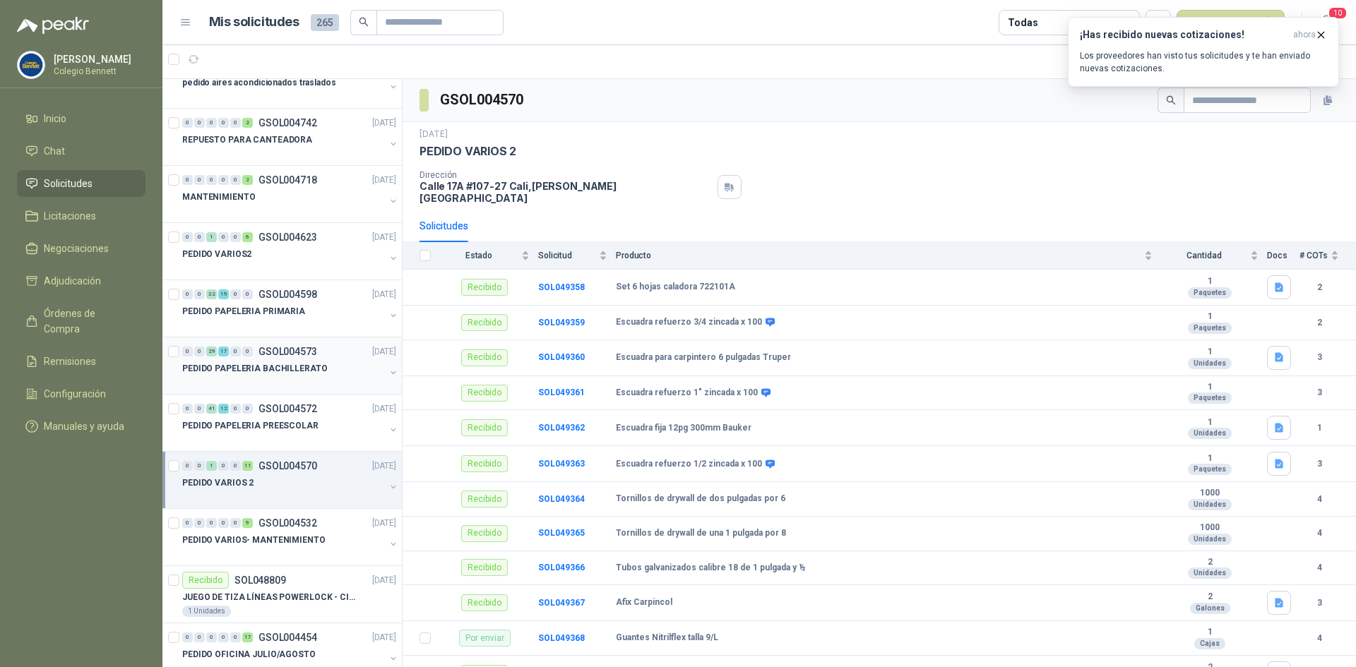
scroll to position [2967, 0]
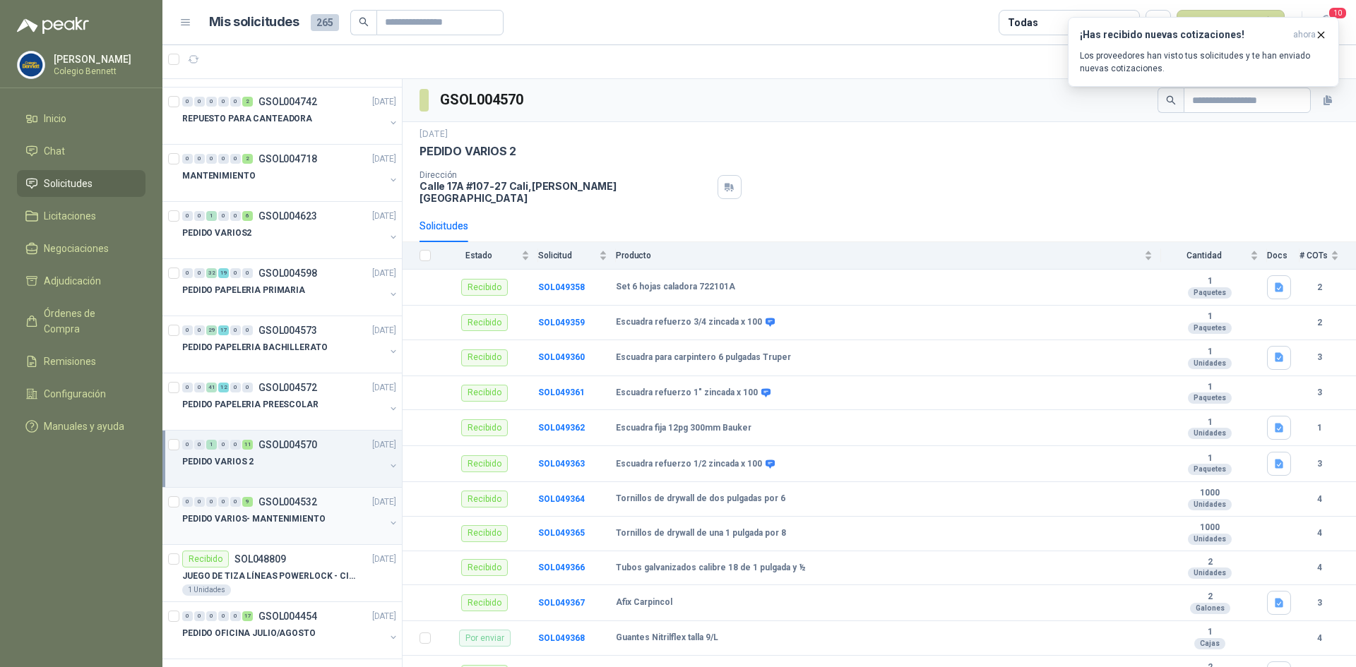
click at [285, 521] on p "PEDIDO VARIOS- MANTENIMIENTO" at bounding box center [253, 519] width 143 height 13
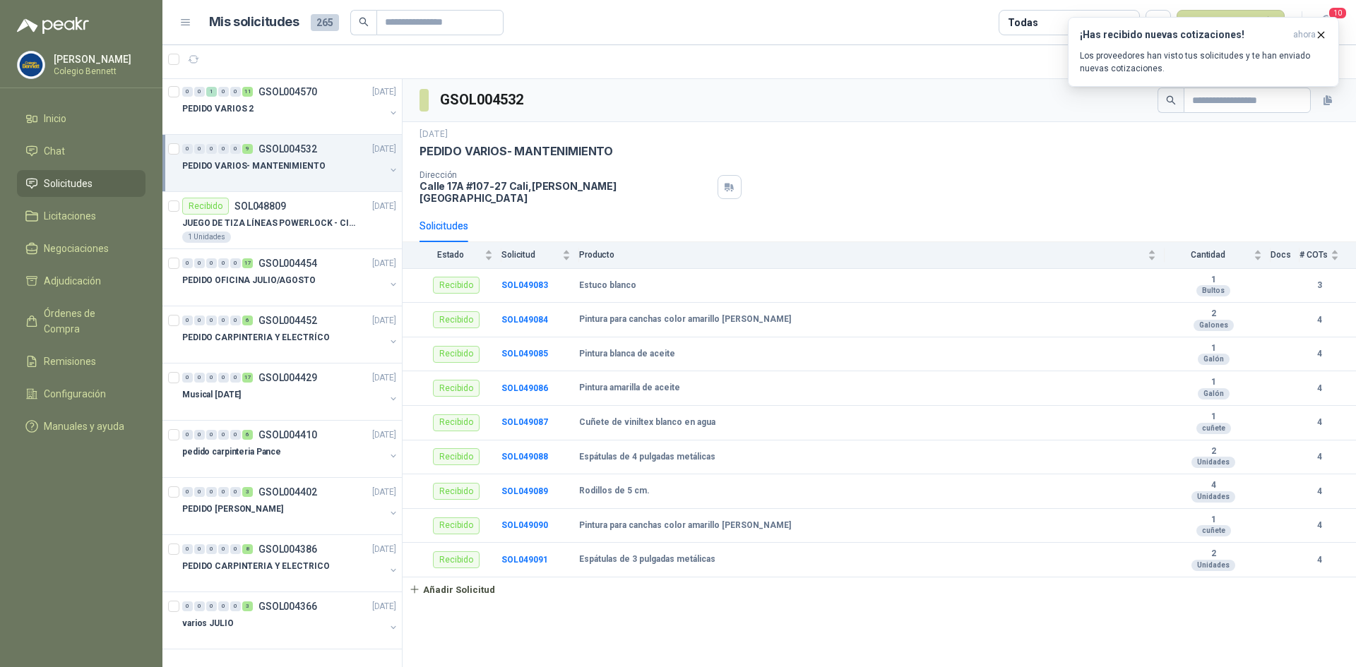
scroll to position [3322, 0]
click at [285, 160] on p "PEDIDO VARIOS- MANTENIMIENTO" at bounding box center [253, 164] width 143 height 13
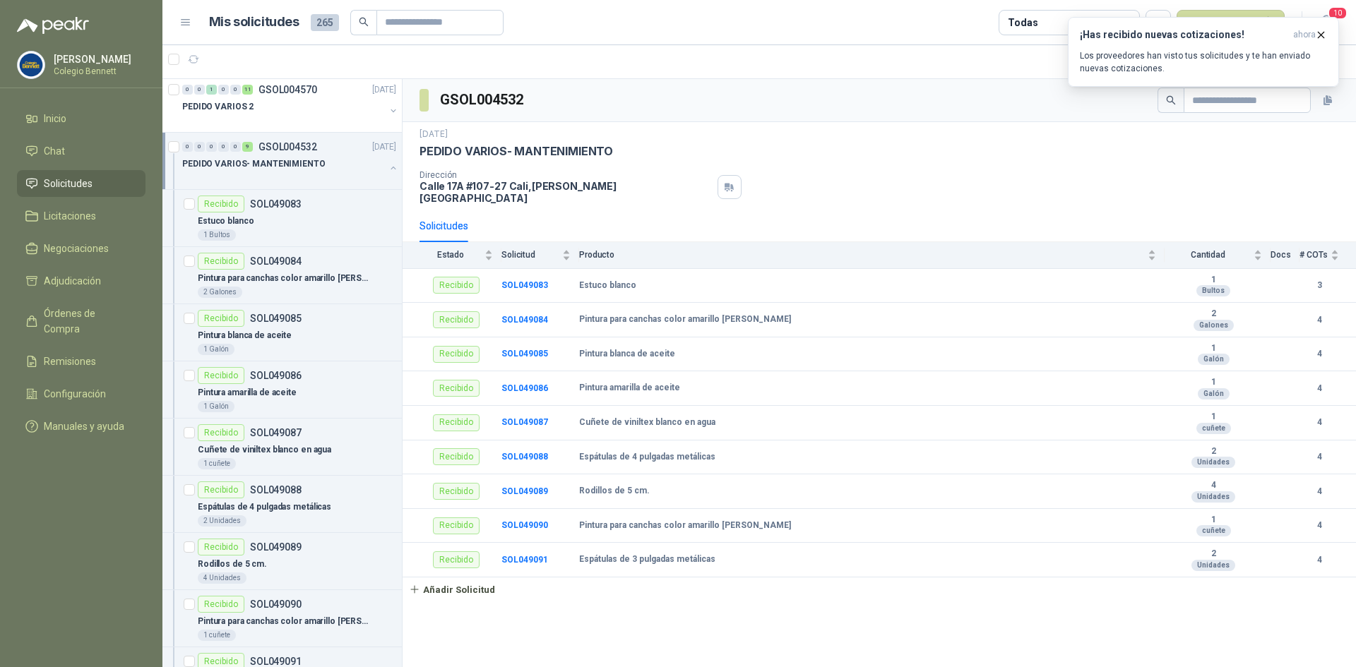
click at [362, 167] on div "PEDIDO VARIOS- MANTENIMIENTO" at bounding box center [283, 163] width 203 height 17
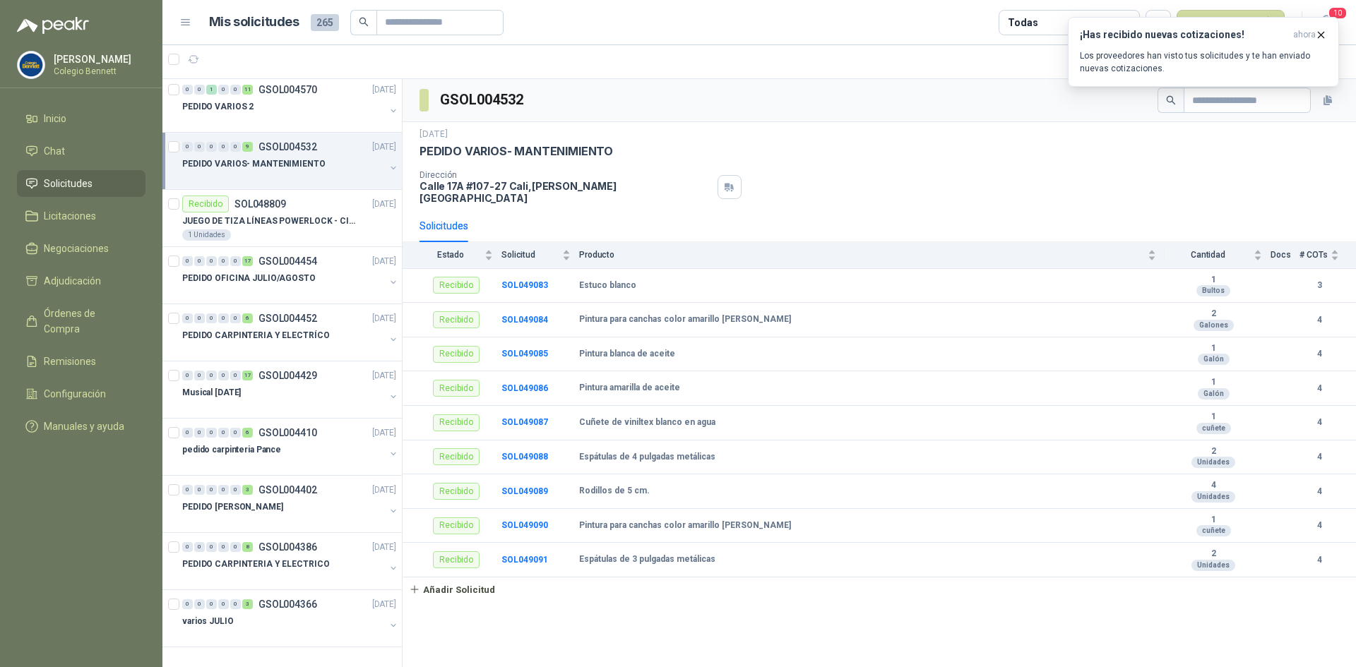
click at [388, 169] on button "button" at bounding box center [393, 167] width 11 height 11
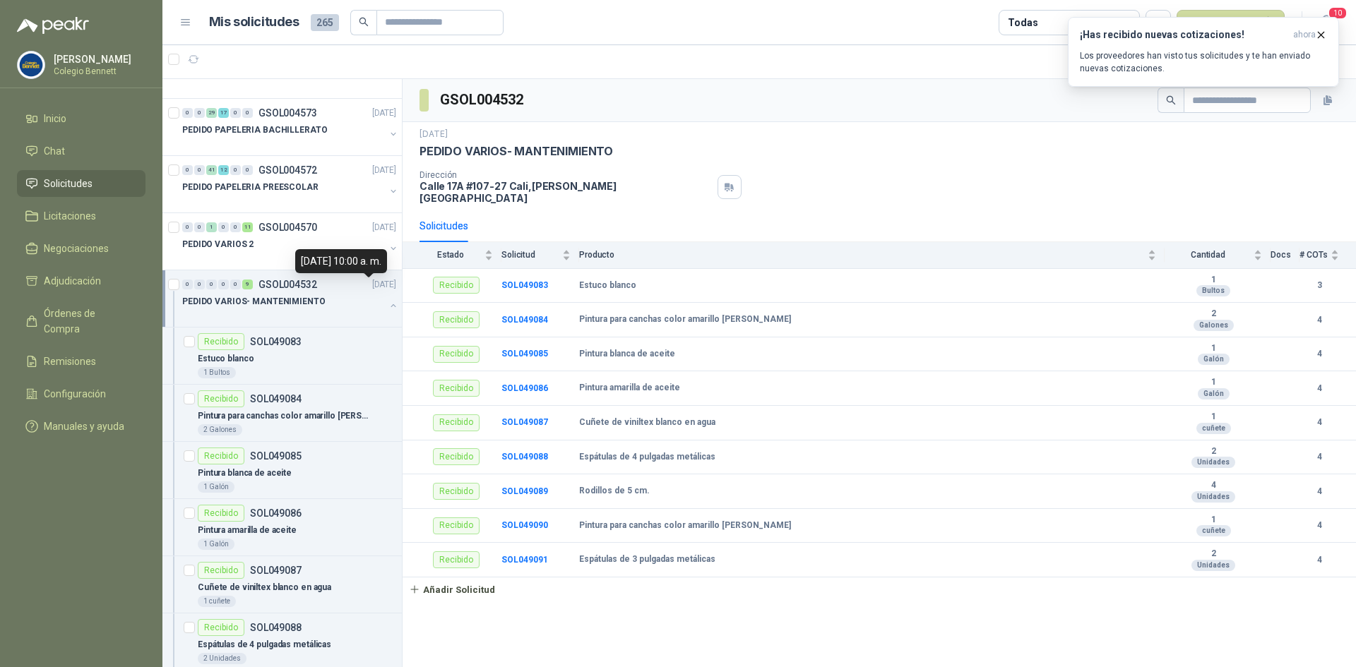
scroll to position [3181, 0]
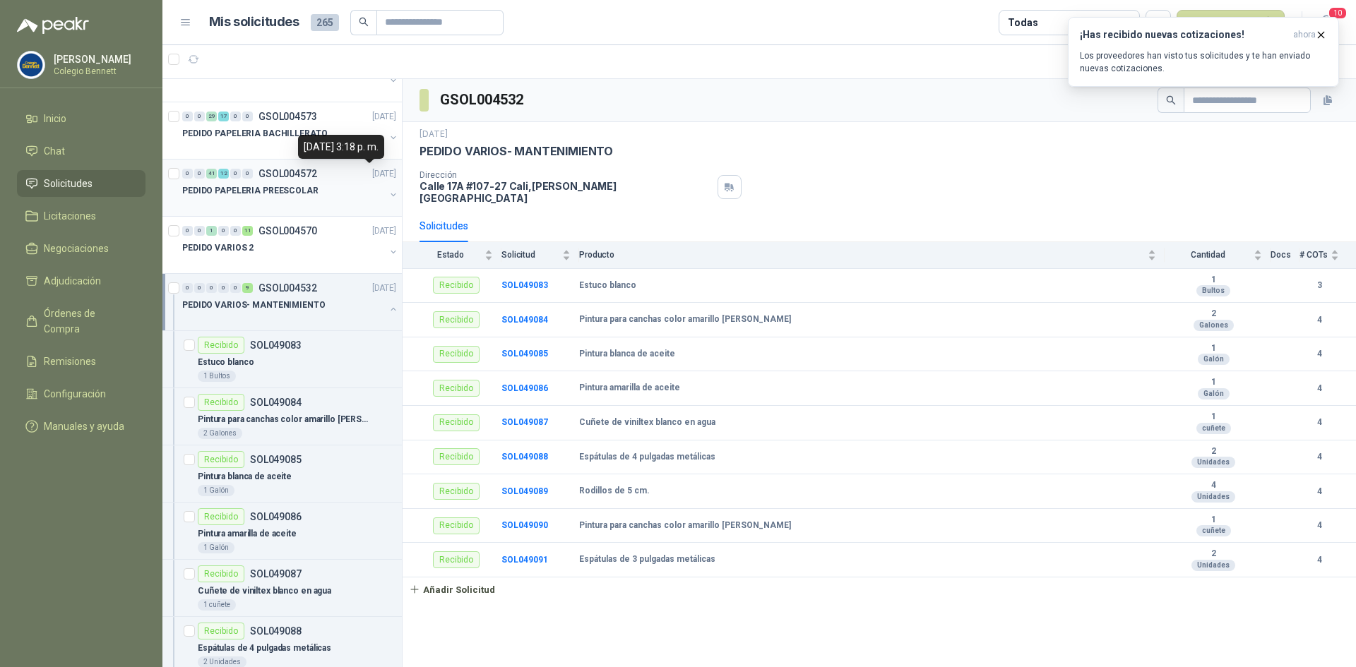
click at [372, 178] on p "[DATE]" at bounding box center [384, 173] width 24 height 13
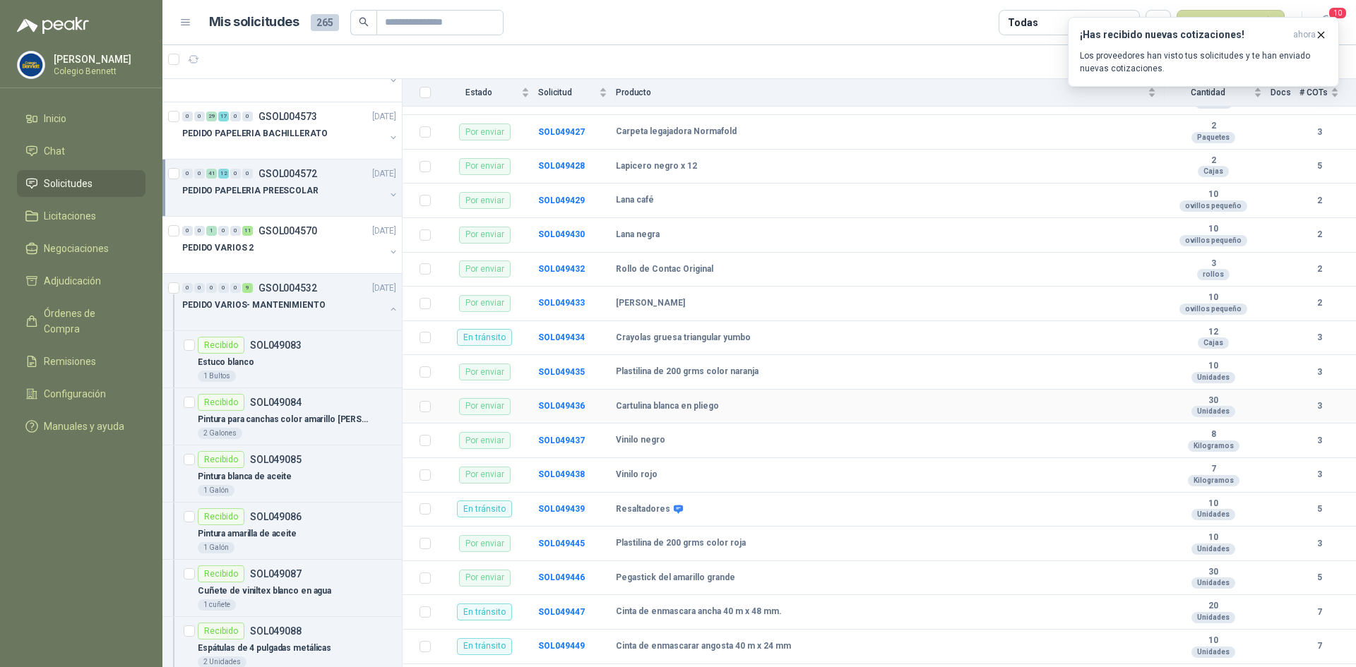
scroll to position [1436, 0]
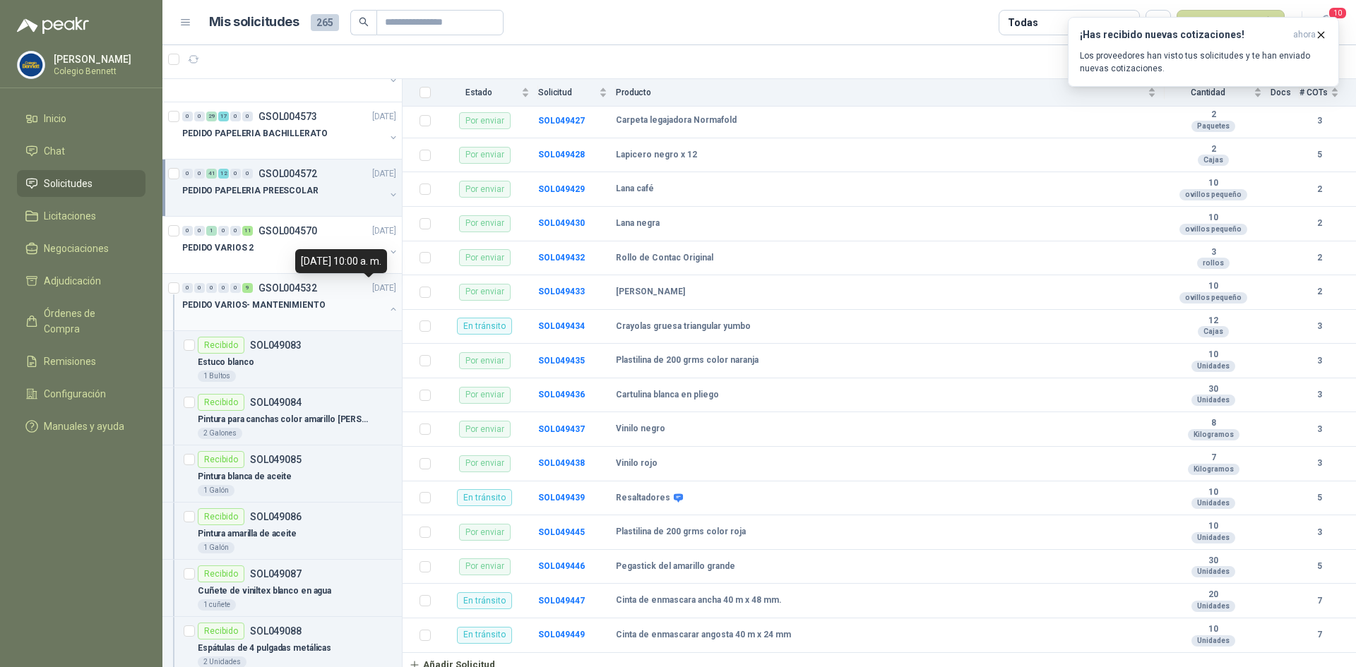
click at [372, 294] on p "[DATE]" at bounding box center [384, 288] width 24 height 13
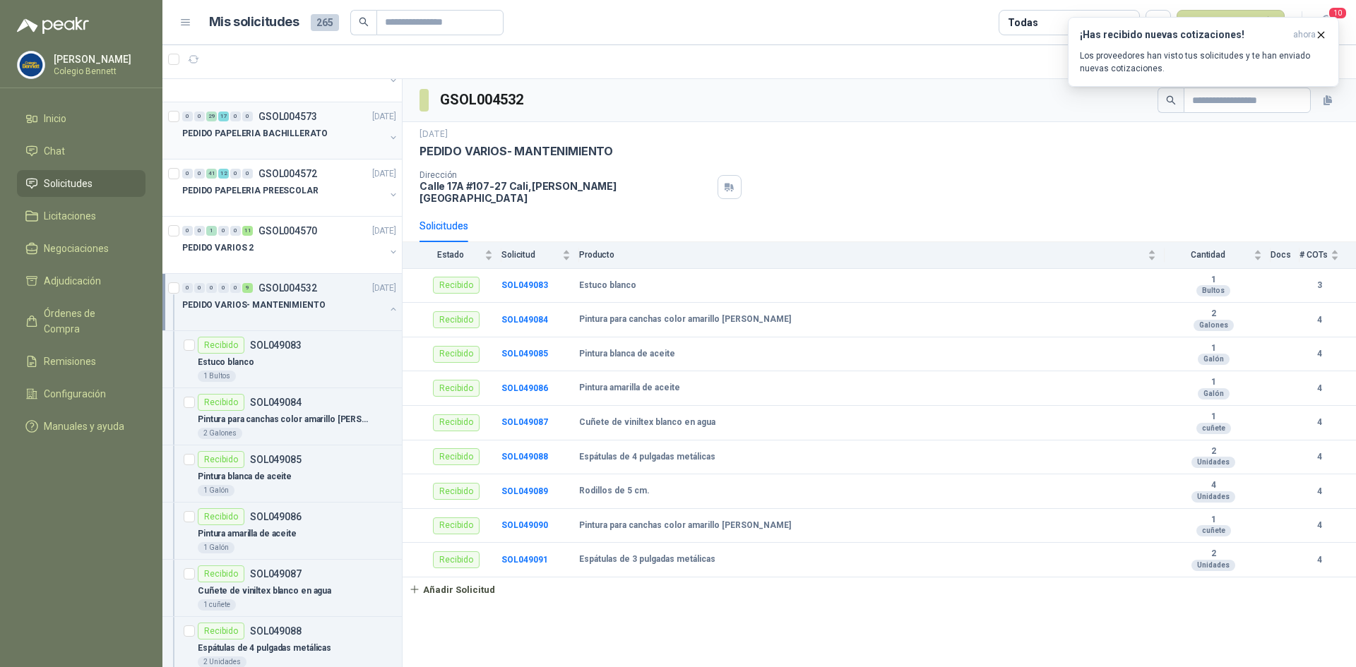
click at [336, 129] on div "PEDIDO PAPELERIA BACHILLERATO" at bounding box center [283, 133] width 203 height 17
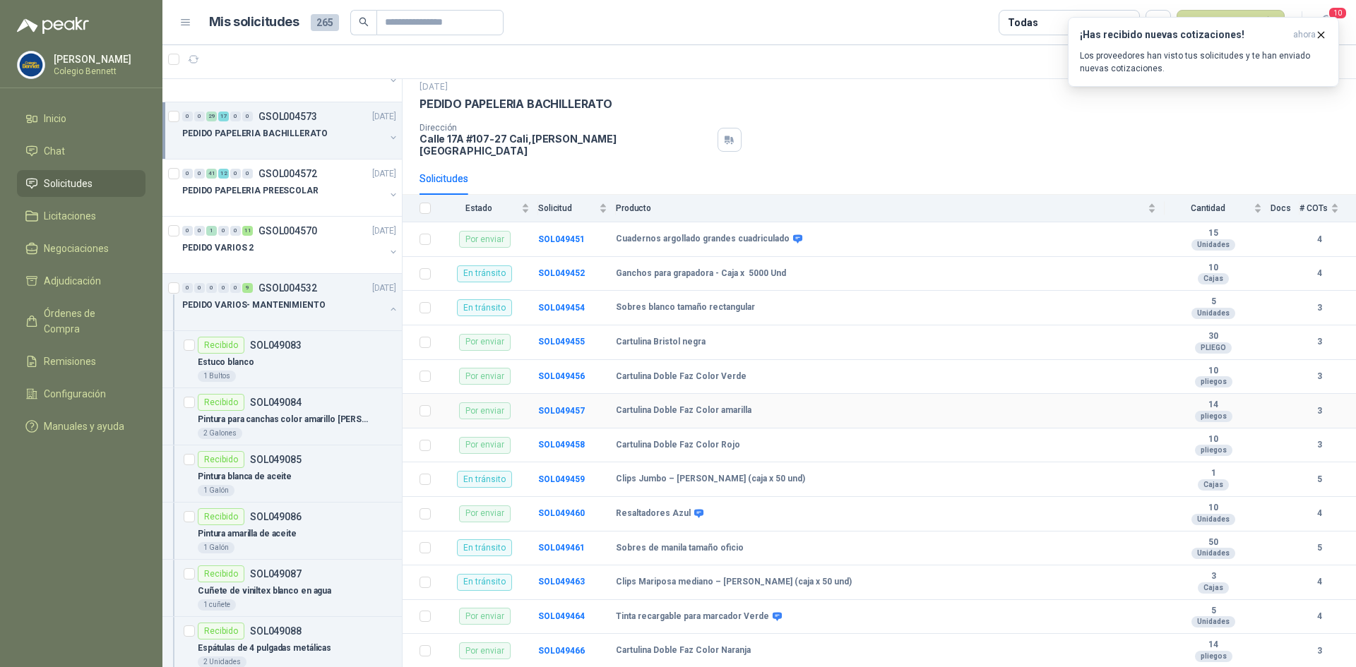
scroll to position [71, 0]
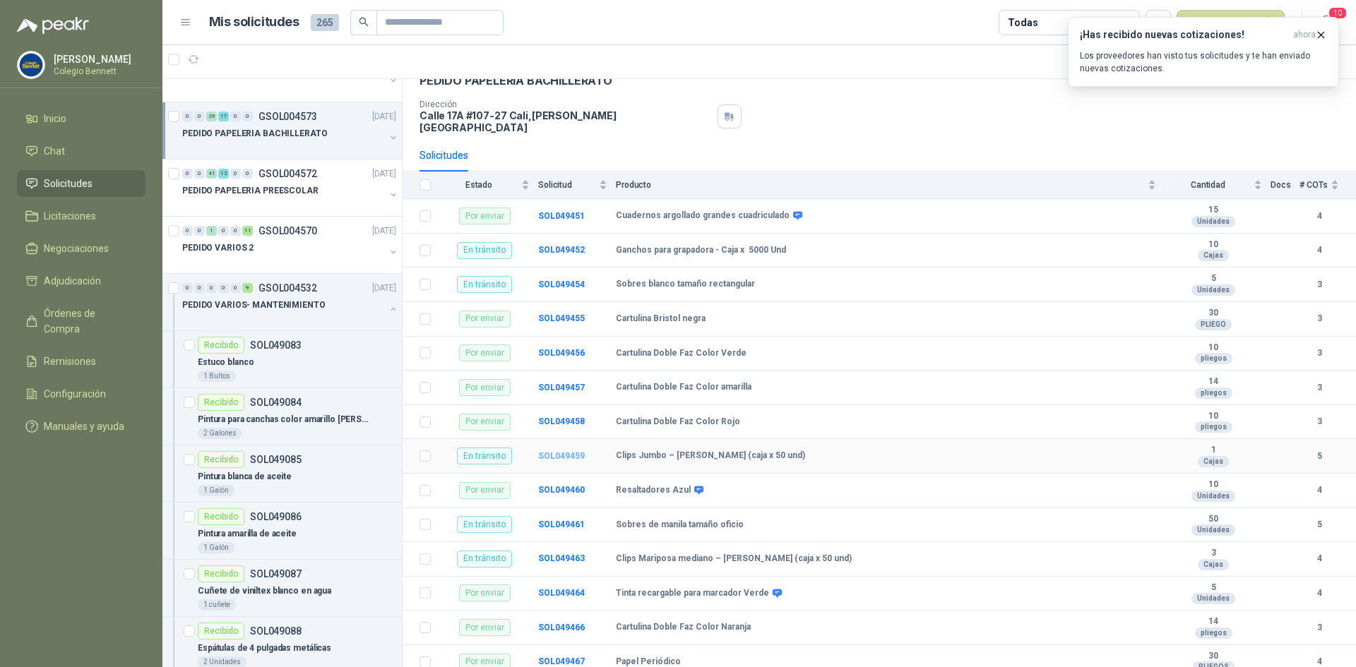
click at [576, 451] on b "SOL049459" at bounding box center [561, 456] width 47 height 10
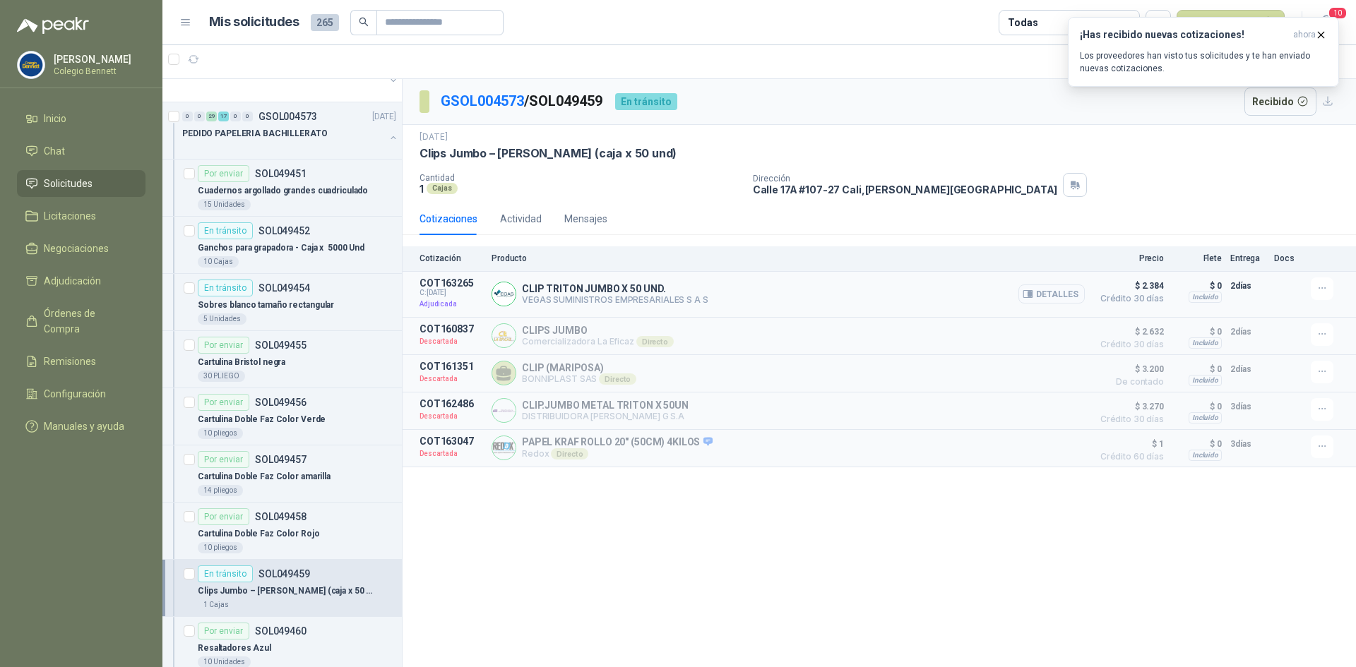
click at [1052, 297] on button "Detalles" at bounding box center [1052, 294] width 66 height 19
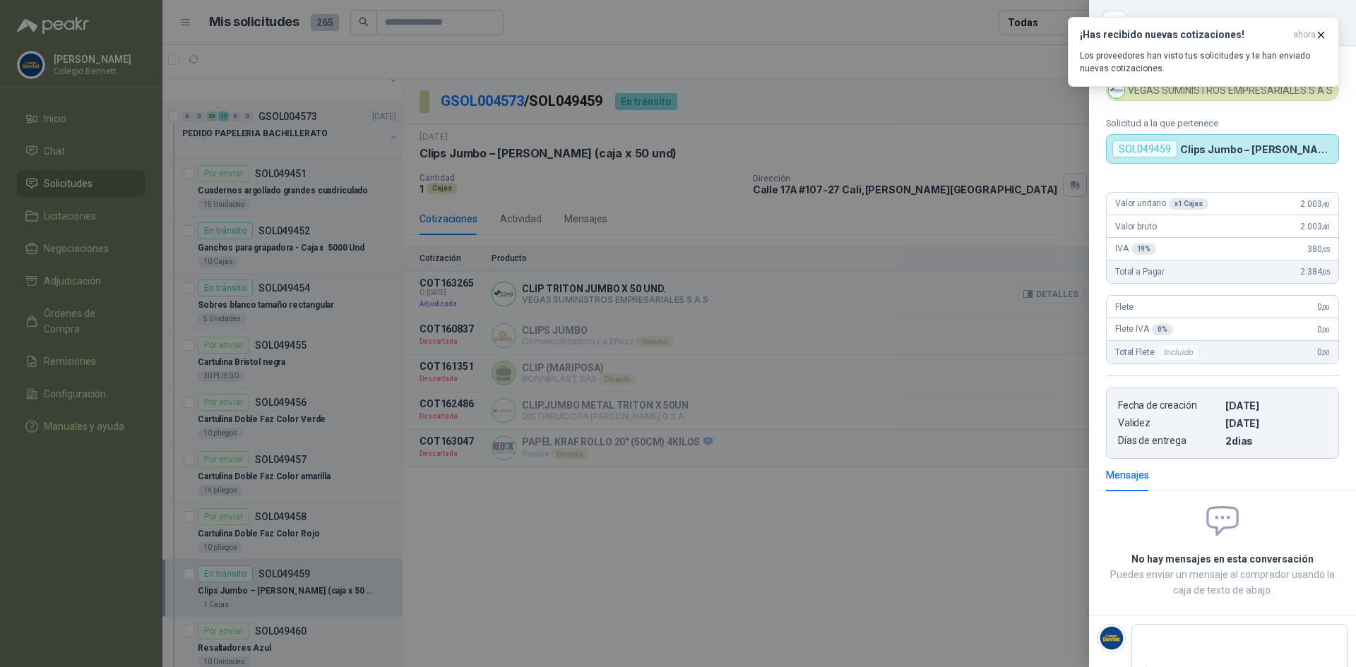
click at [1052, 296] on div at bounding box center [678, 333] width 1356 height 667
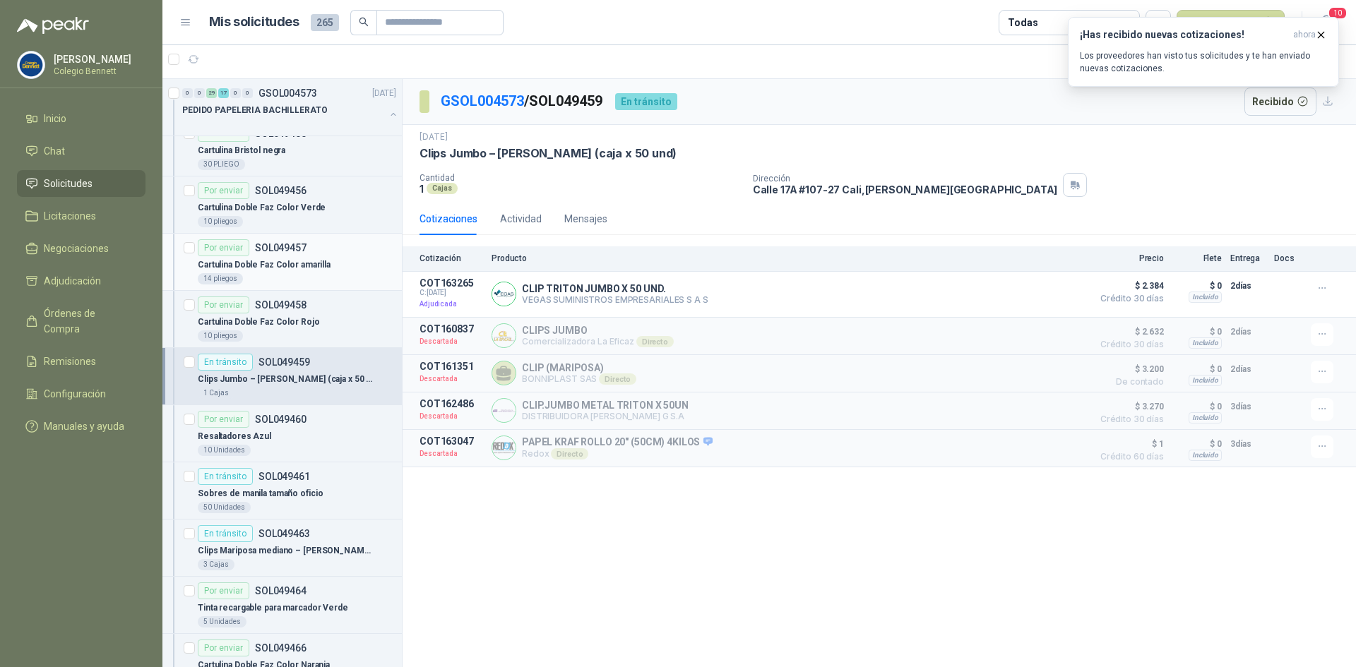
scroll to position [3463, 0]
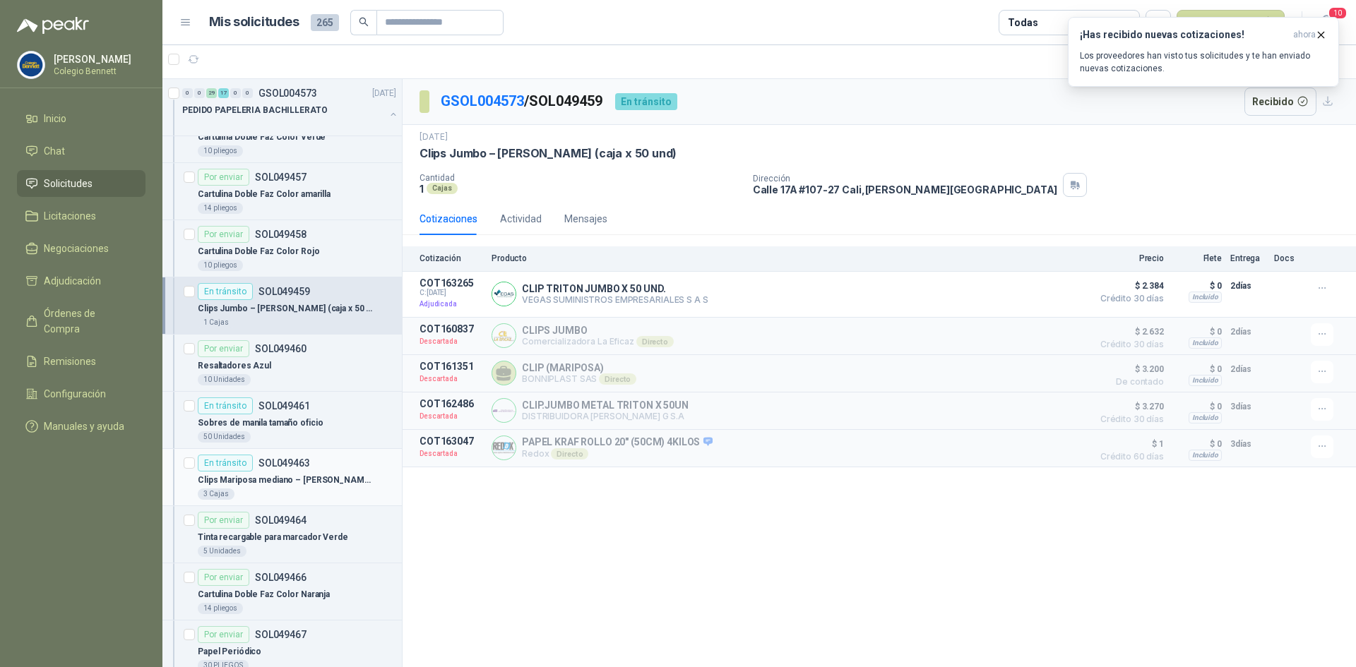
click at [299, 479] on p "Clips Mariposa mediano – [PERSON_NAME] (caja x 50 und)" at bounding box center [286, 480] width 176 height 13
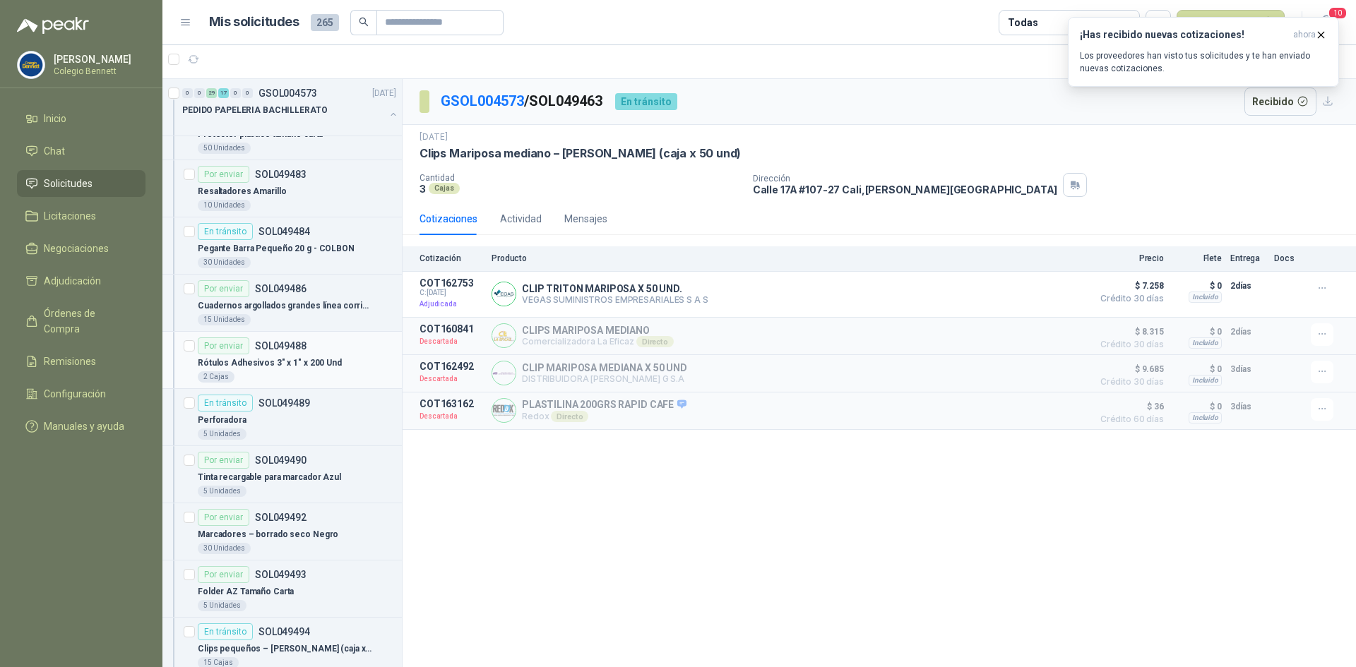
scroll to position [4452, 0]
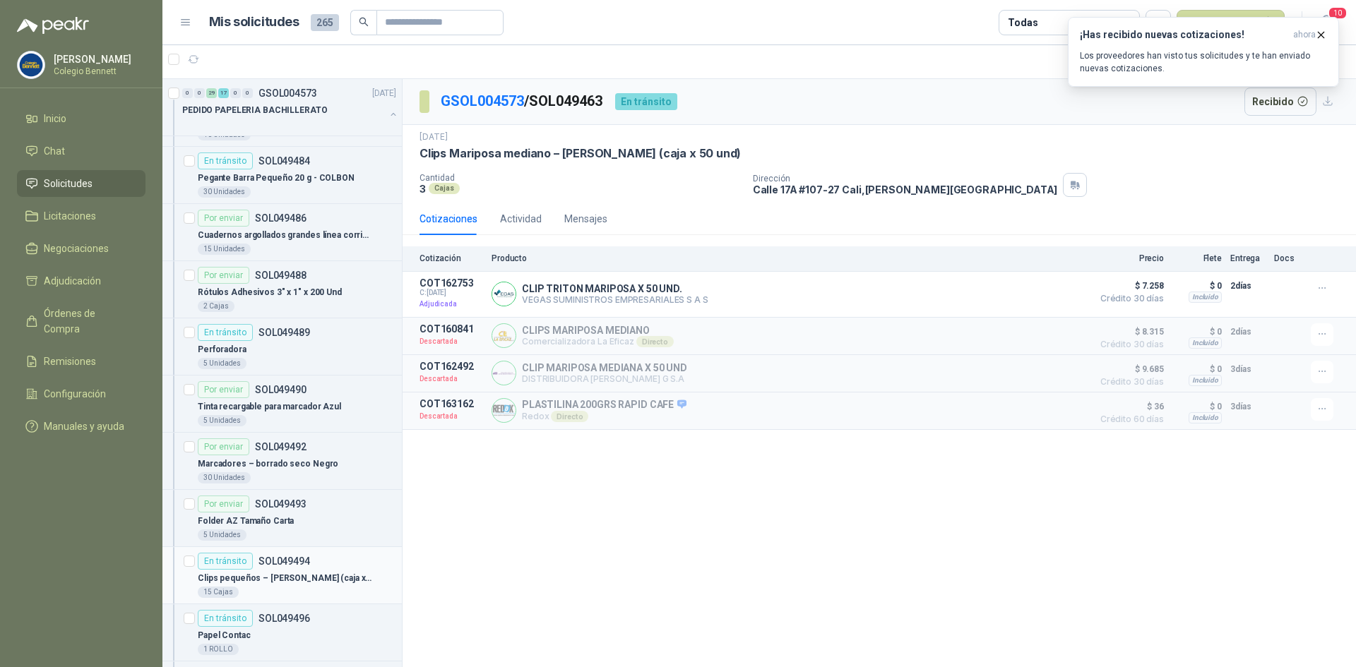
click at [325, 559] on div "En tránsito SOL049494" at bounding box center [297, 561] width 198 height 17
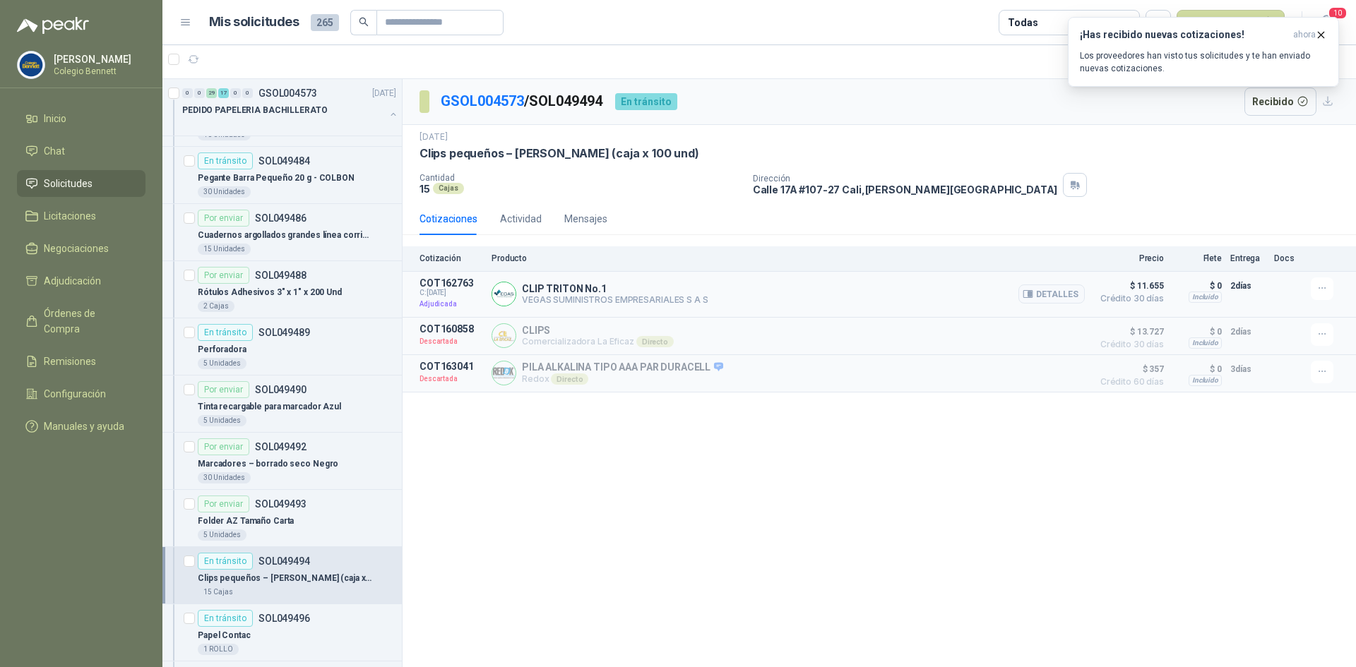
click at [1087, 292] on article "COT162763 C: [DATE] Adjudicada CLIP TRITON No.1 VEGAS SUMINISTROS EMPRESARIALES…" at bounding box center [880, 295] width 954 height 46
click at [1074, 291] on button "Detalles" at bounding box center [1052, 294] width 66 height 19
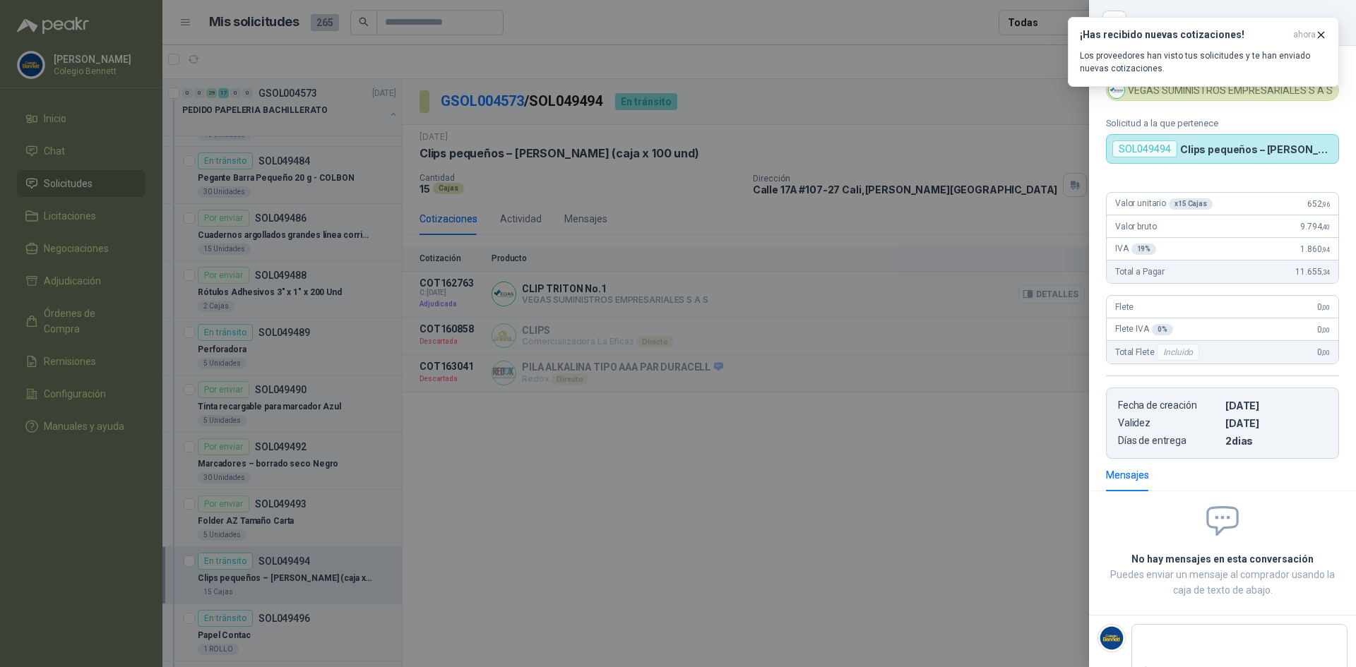
click at [1074, 291] on div at bounding box center [678, 333] width 1356 height 667
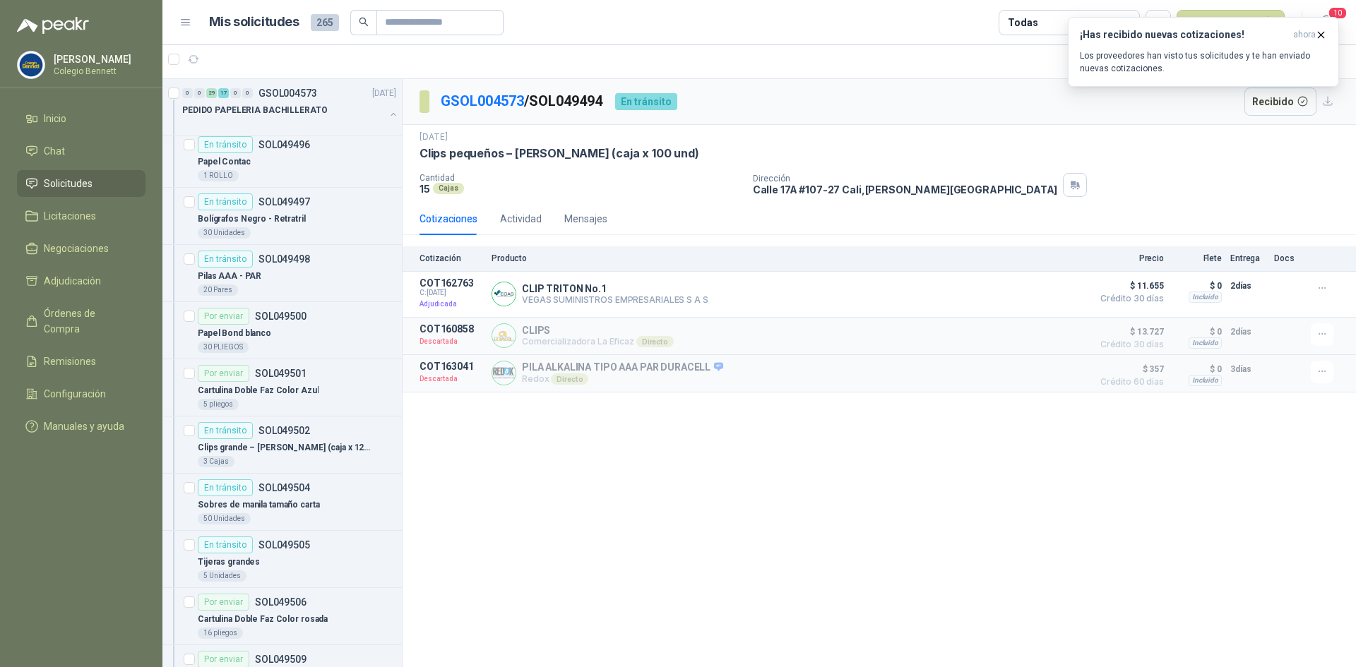
scroll to position [4946, 0]
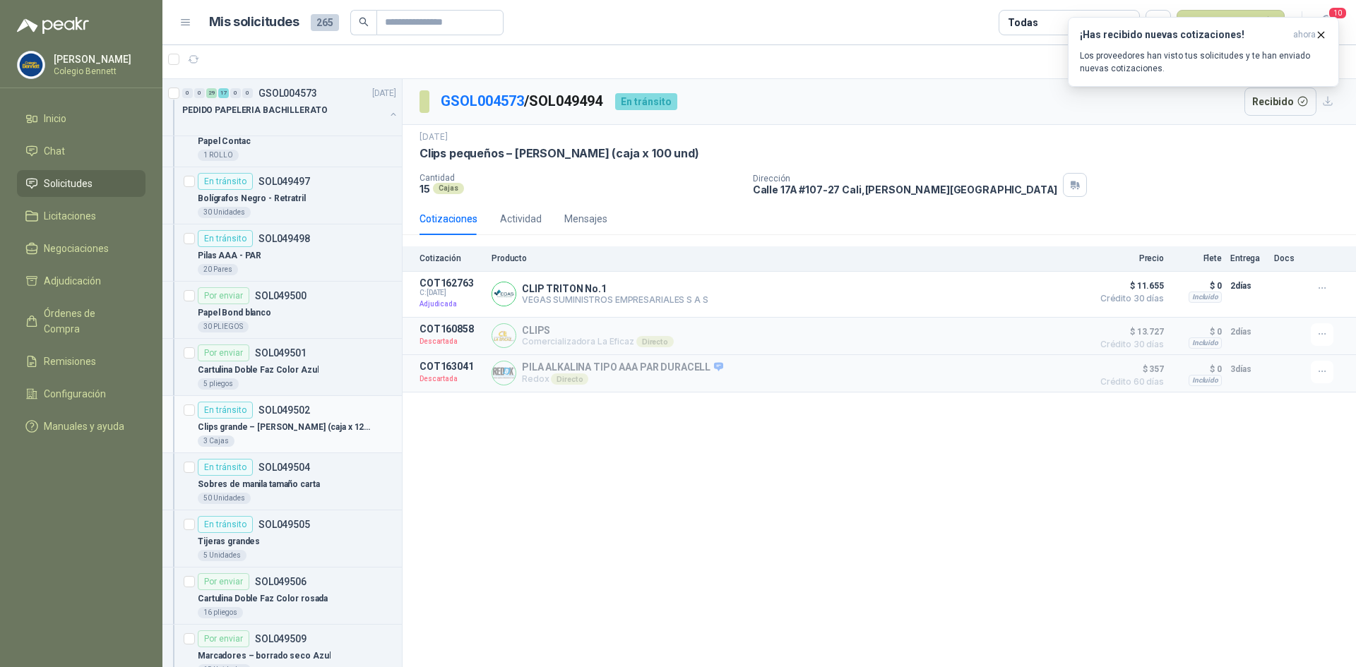
click at [352, 422] on div "Clips grande – [PERSON_NAME] (caja x 12und)" at bounding box center [297, 427] width 198 height 17
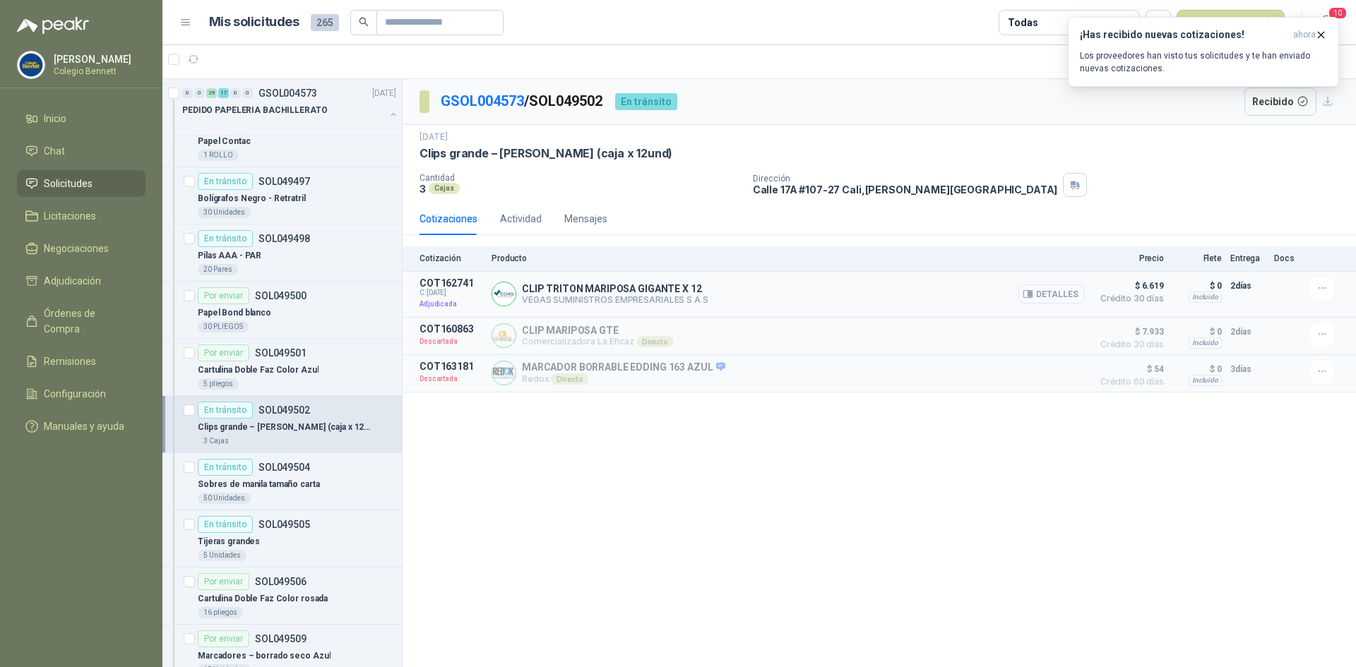
click at [1046, 286] on button "Detalles" at bounding box center [1052, 294] width 66 height 19
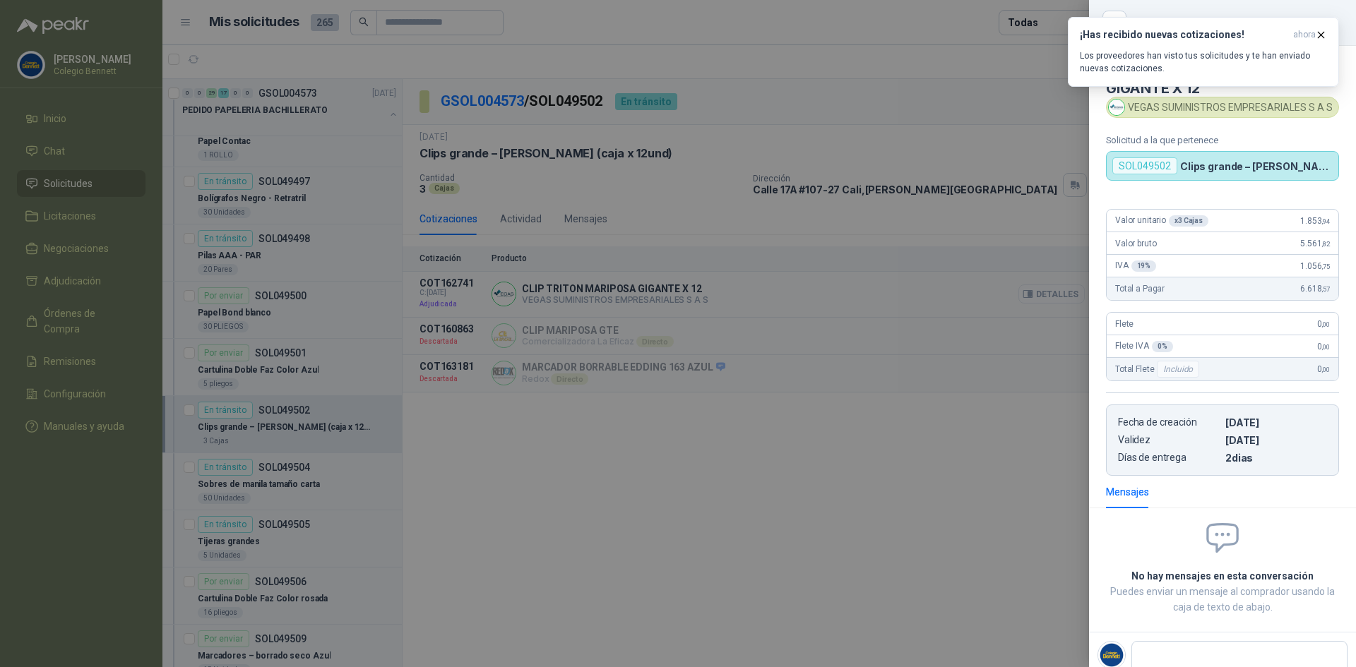
click at [1046, 286] on div at bounding box center [678, 333] width 1356 height 667
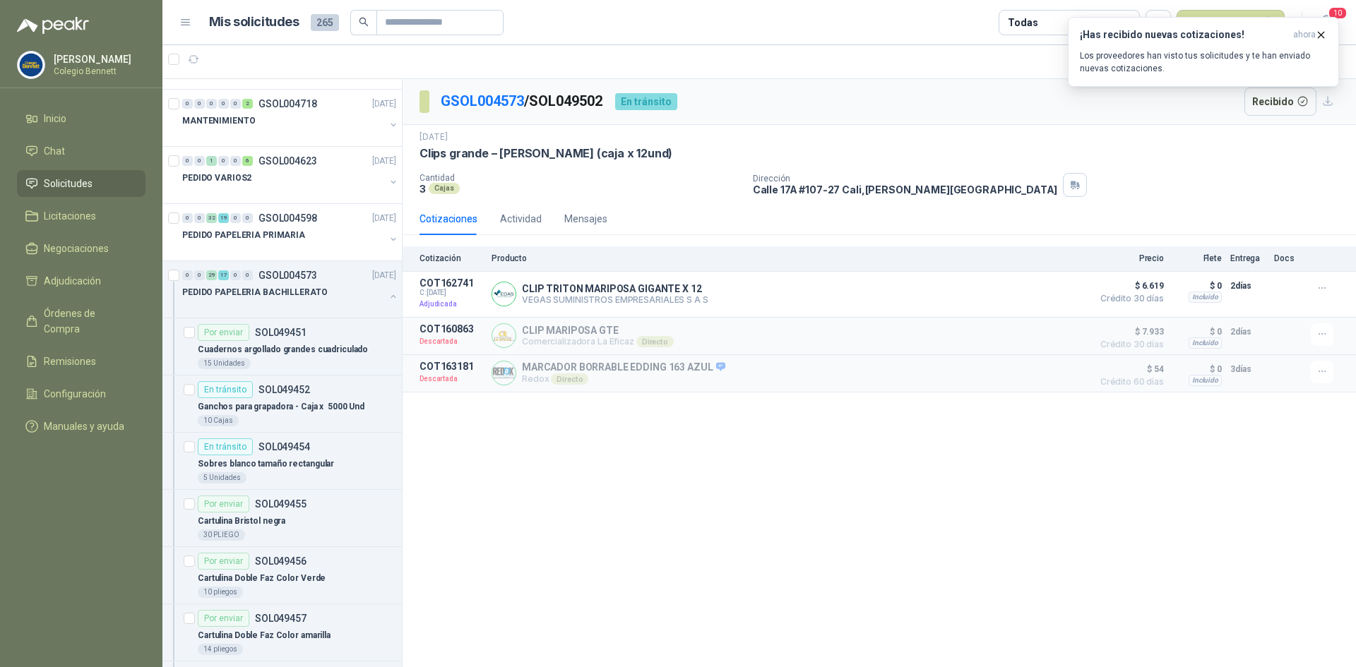
scroll to position [2969, 0]
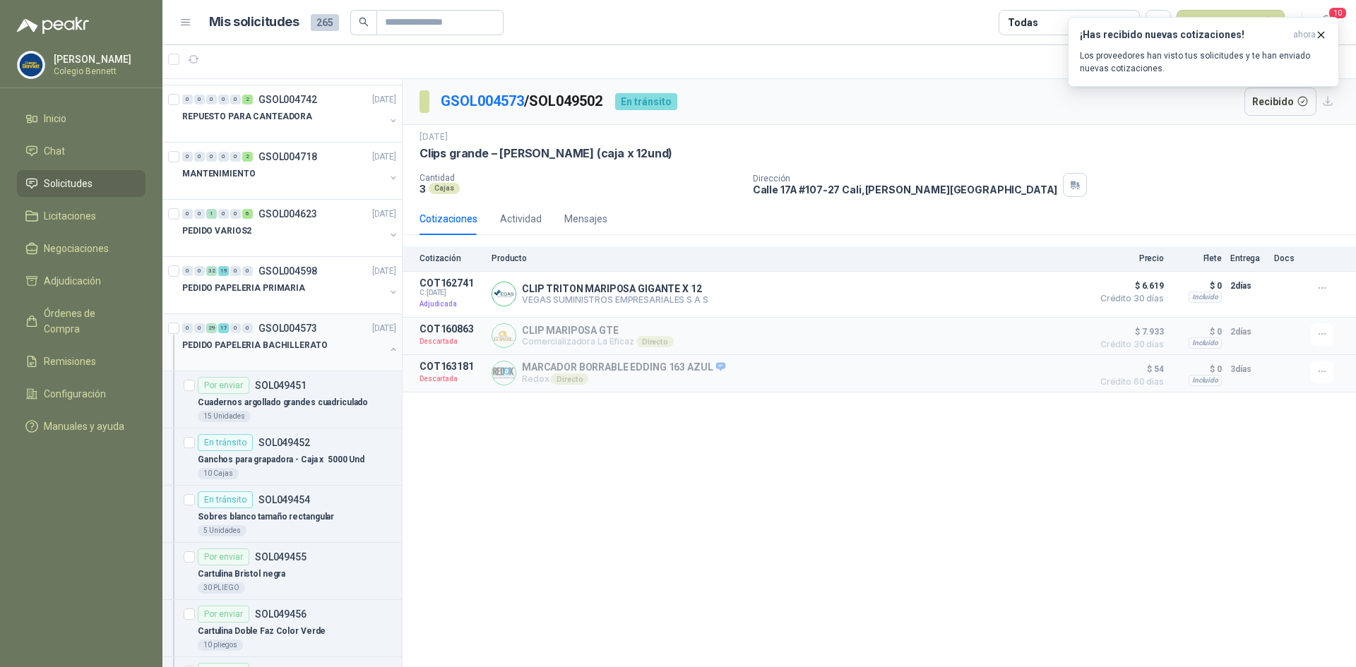
click at [388, 348] on button "button" at bounding box center [393, 349] width 11 height 11
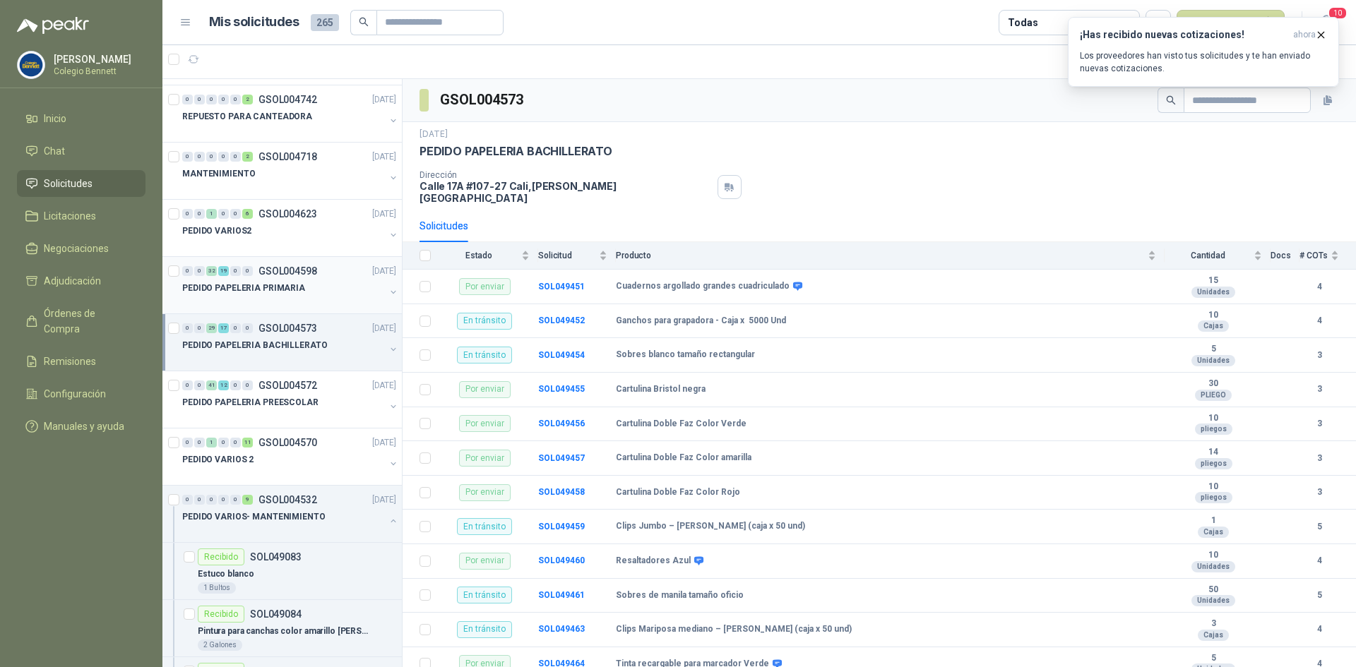
click at [314, 299] on div at bounding box center [283, 302] width 203 height 11
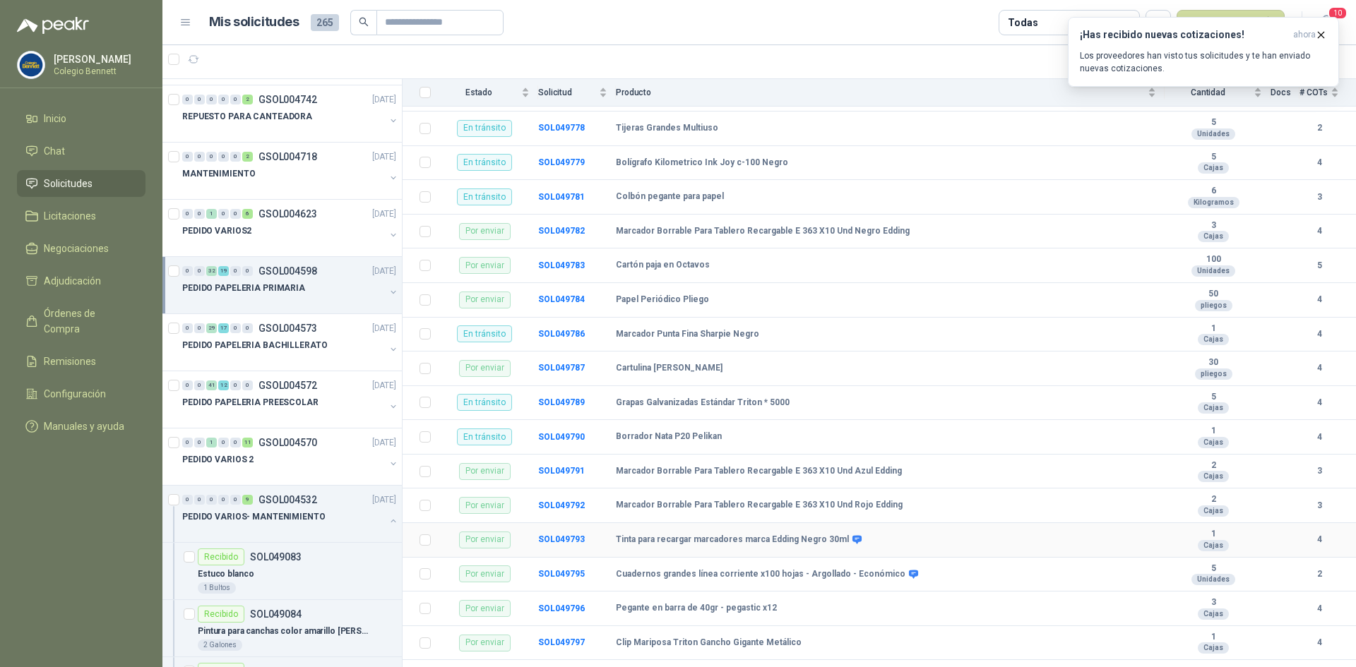
scroll to position [1367, 0]
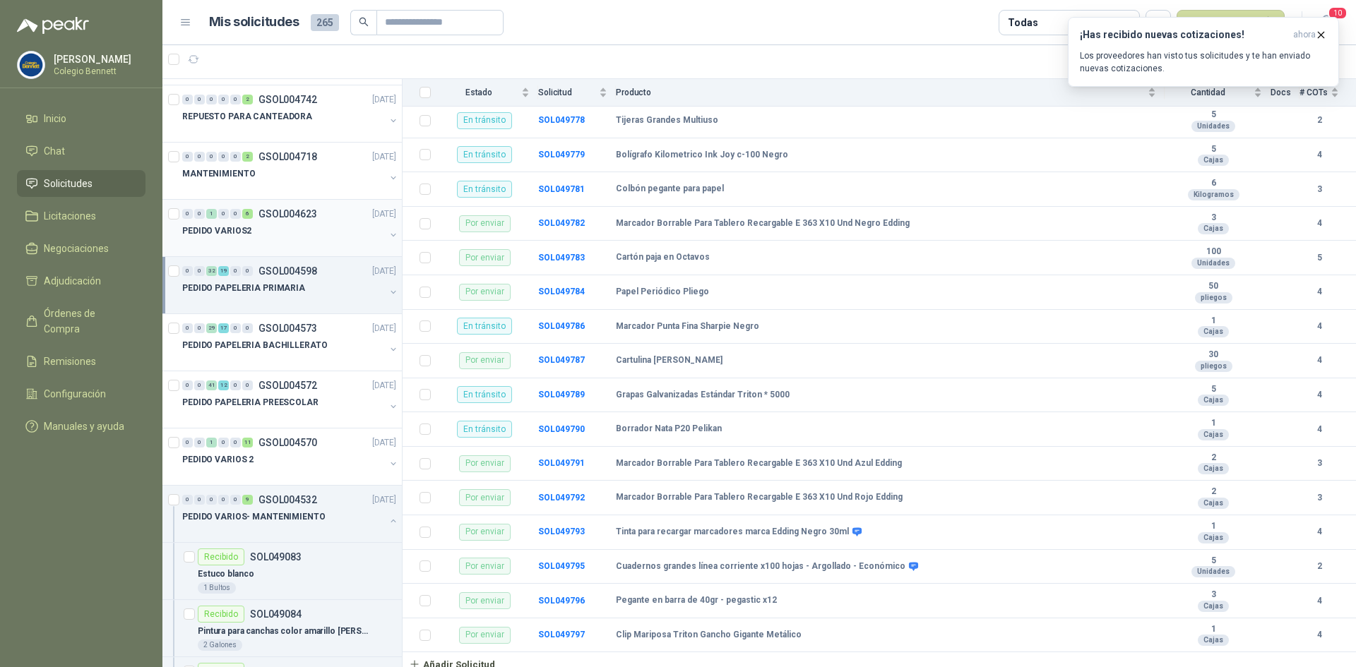
click at [324, 223] on div "PEDIDO VARIOS2" at bounding box center [283, 230] width 203 height 17
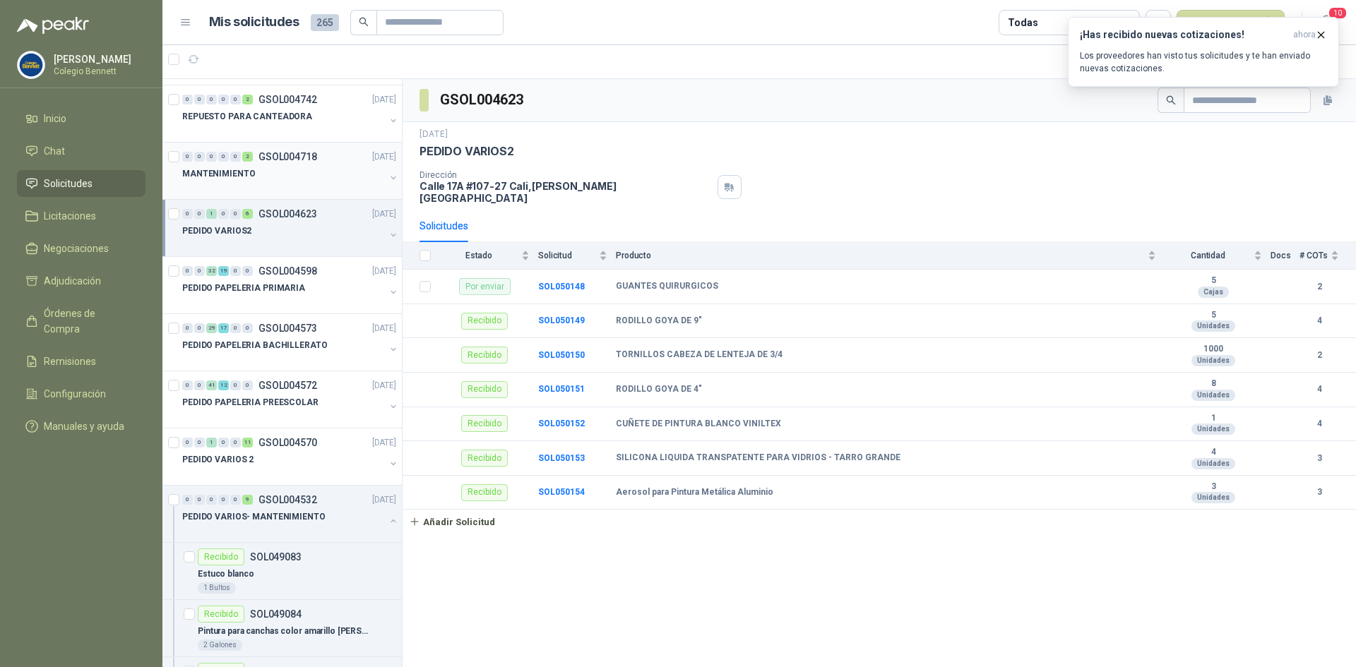
click at [271, 164] on div "0 0 0 0 0 2 GSOL004718 [DATE]" at bounding box center [290, 156] width 217 height 17
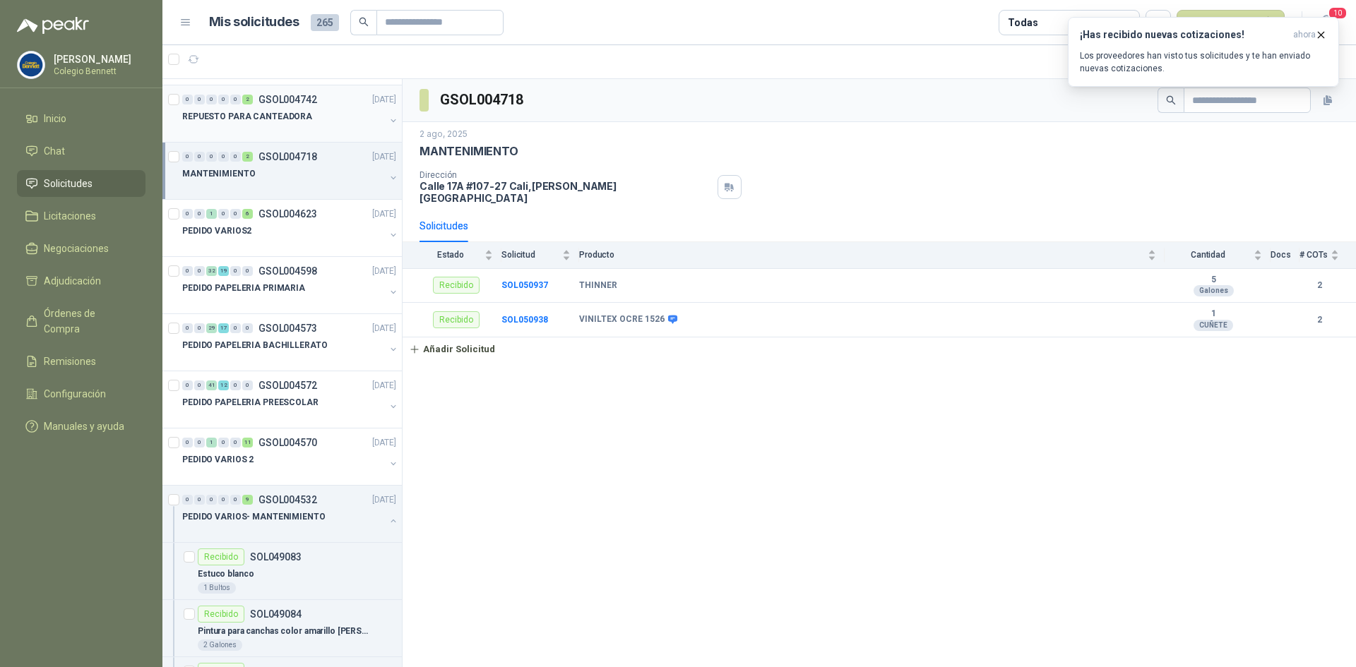
click at [276, 121] on p "REPUESTO PARA CANTEADORA" at bounding box center [247, 116] width 130 height 13
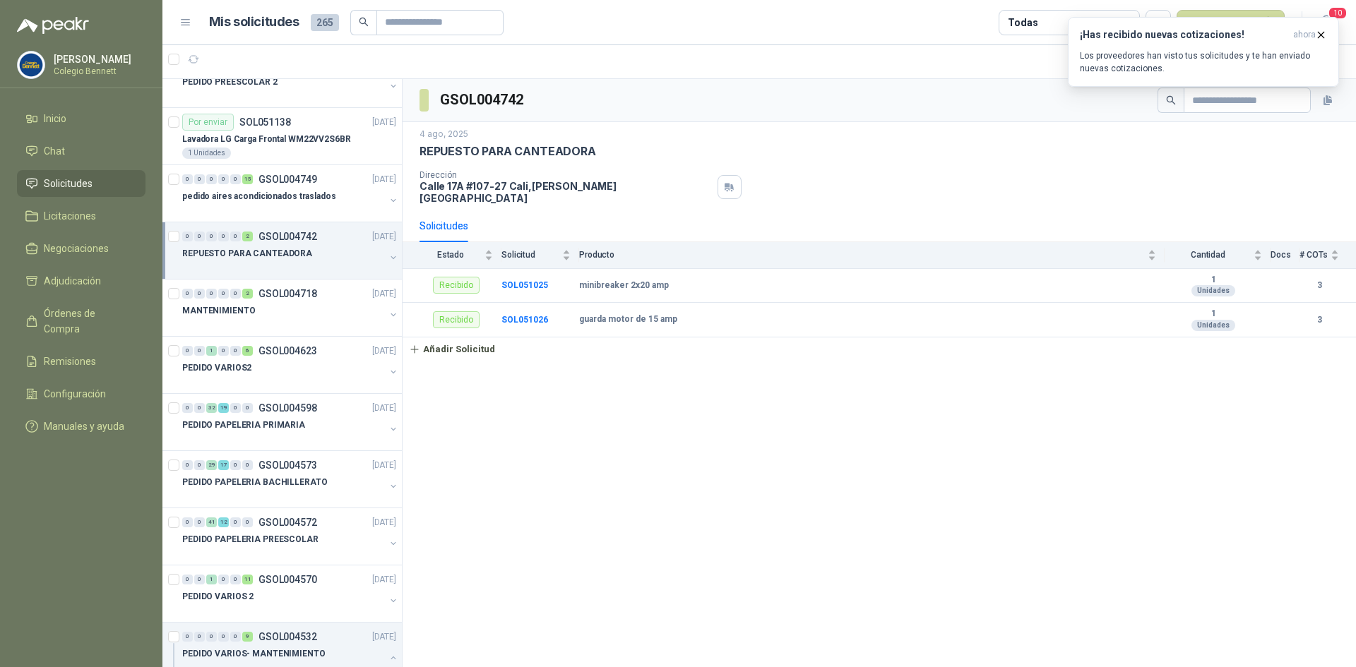
scroll to position [2827, 0]
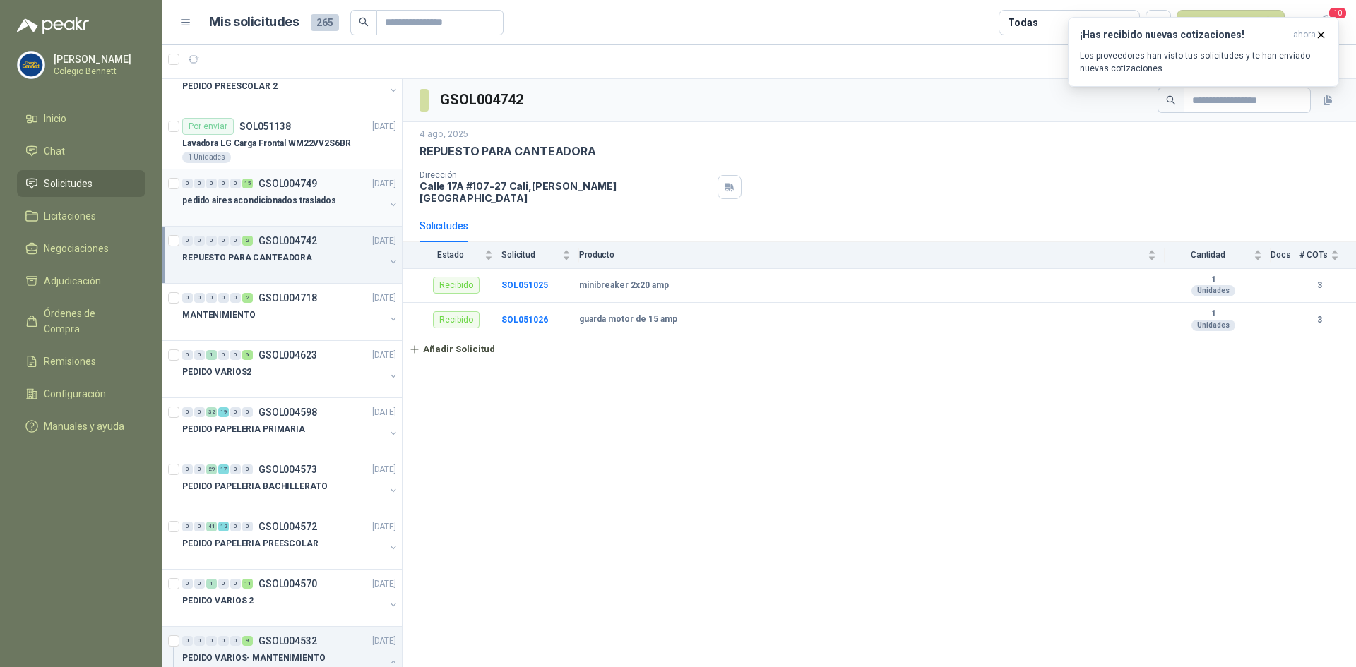
click at [293, 195] on p "pedido aires acondicionados traslados" at bounding box center [259, 200] width 154 height 13
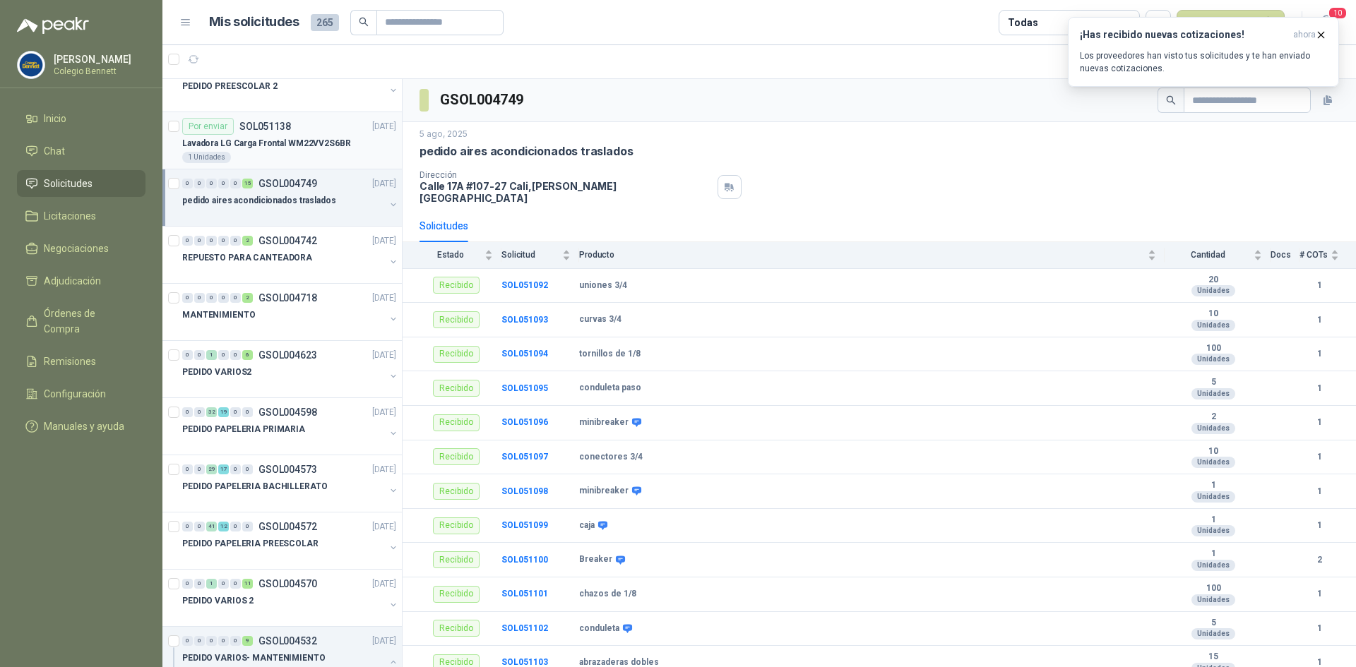
click at [314, 148] on p "Lavadora LG Carga Frontal WM22VV2S6BR" at bounding box center [266, 143] width 169 height 13
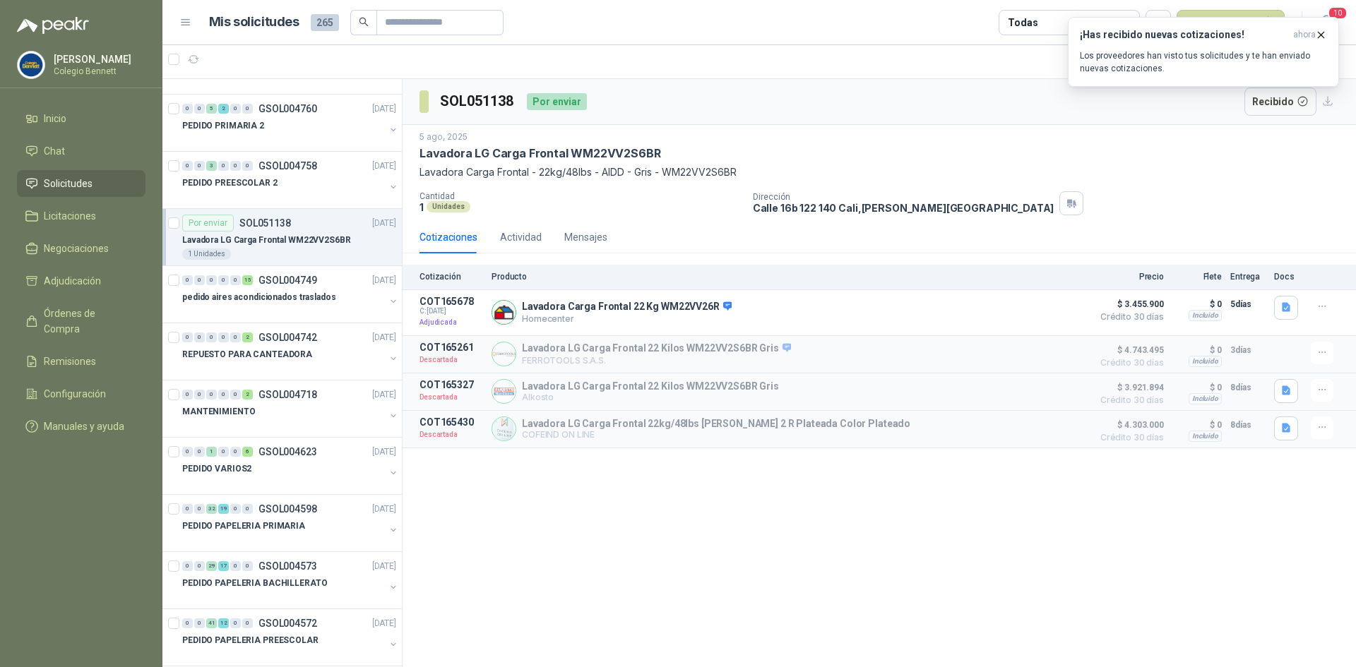
scroll to position [2686, 0]
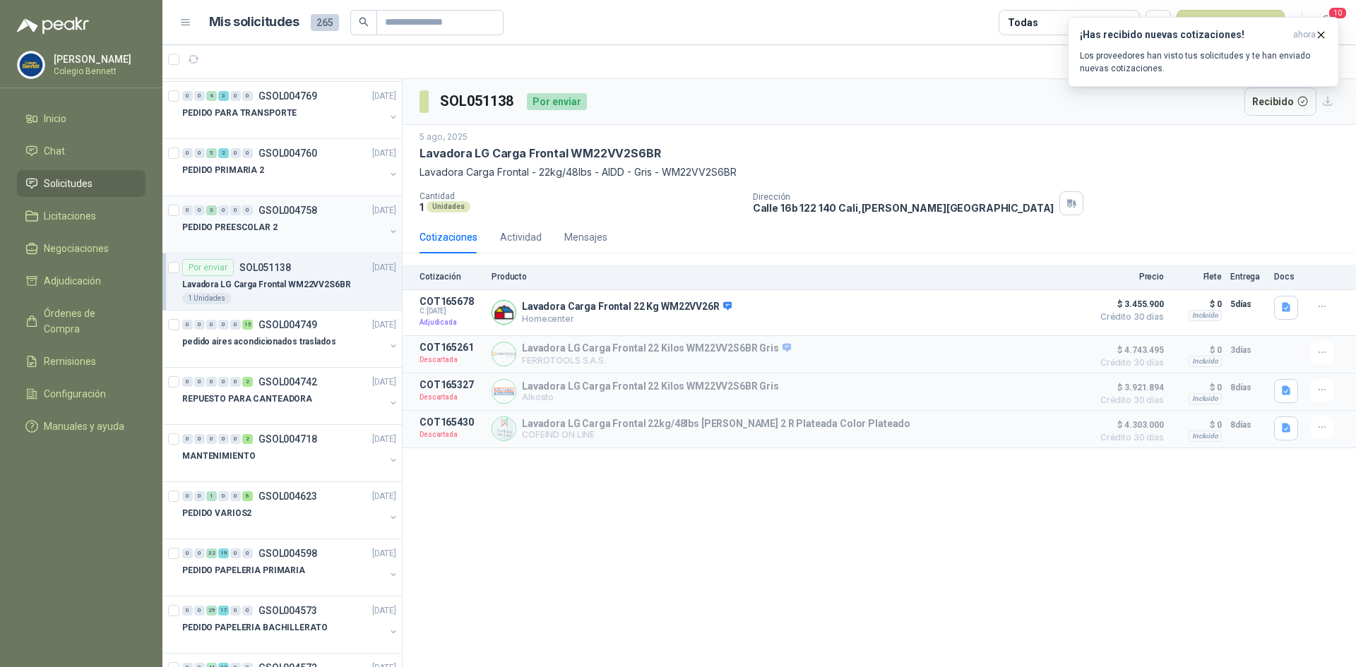
click at [299, 236] on div at bounding box center [283, 241] width 203 height 11
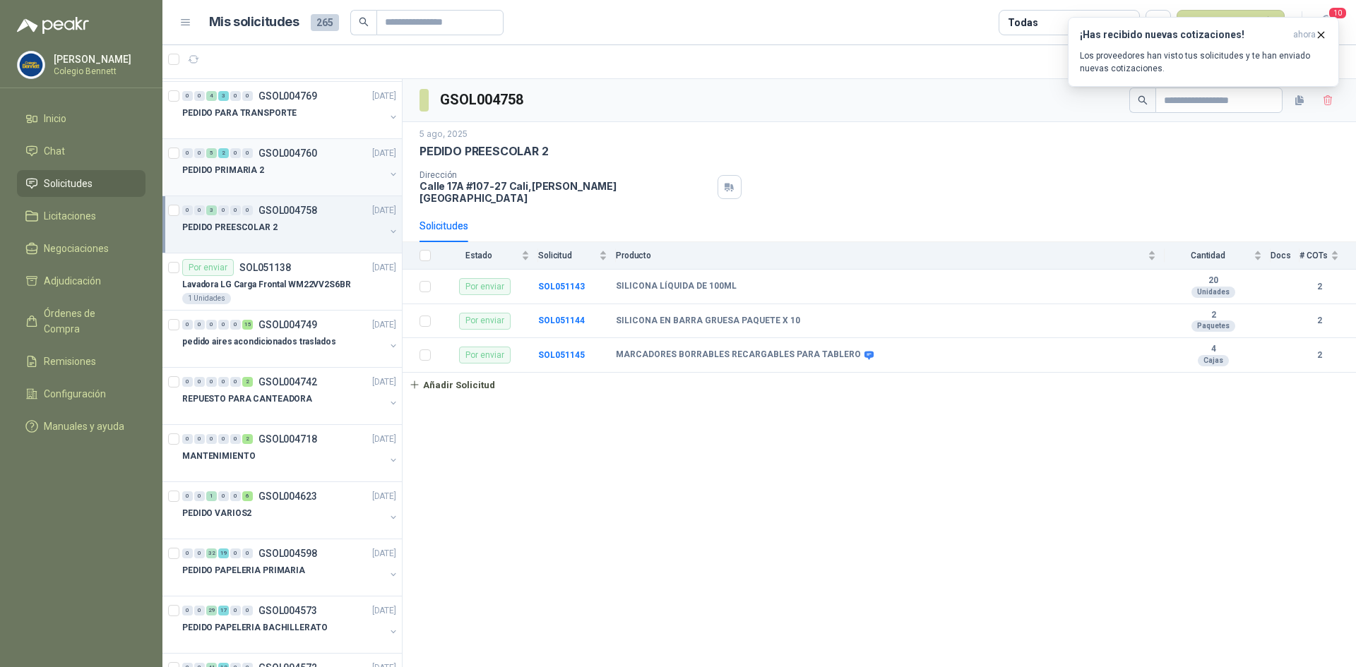
click at [273, 170] on div "PEDIDO PRIMARIA 2" at bounding box center [283, 170] width 203 height 17
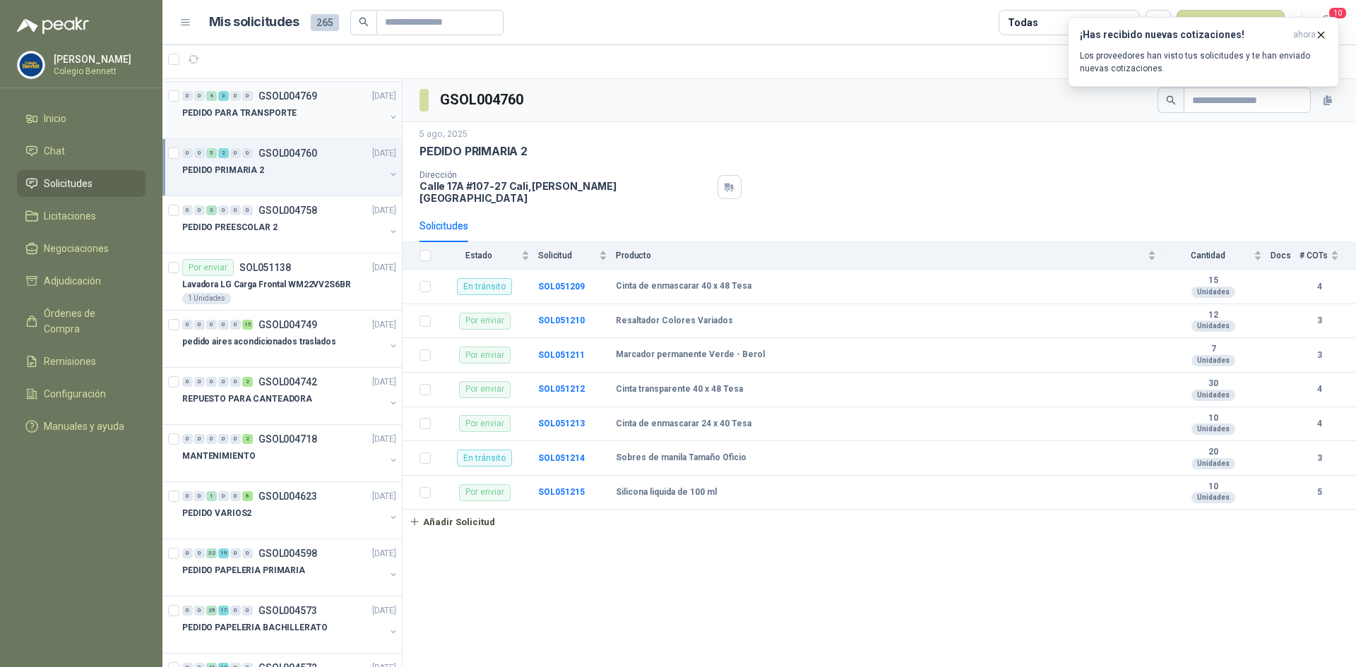
click at [280, 125] on div at bounding box center [283, 126] width 203 height 11
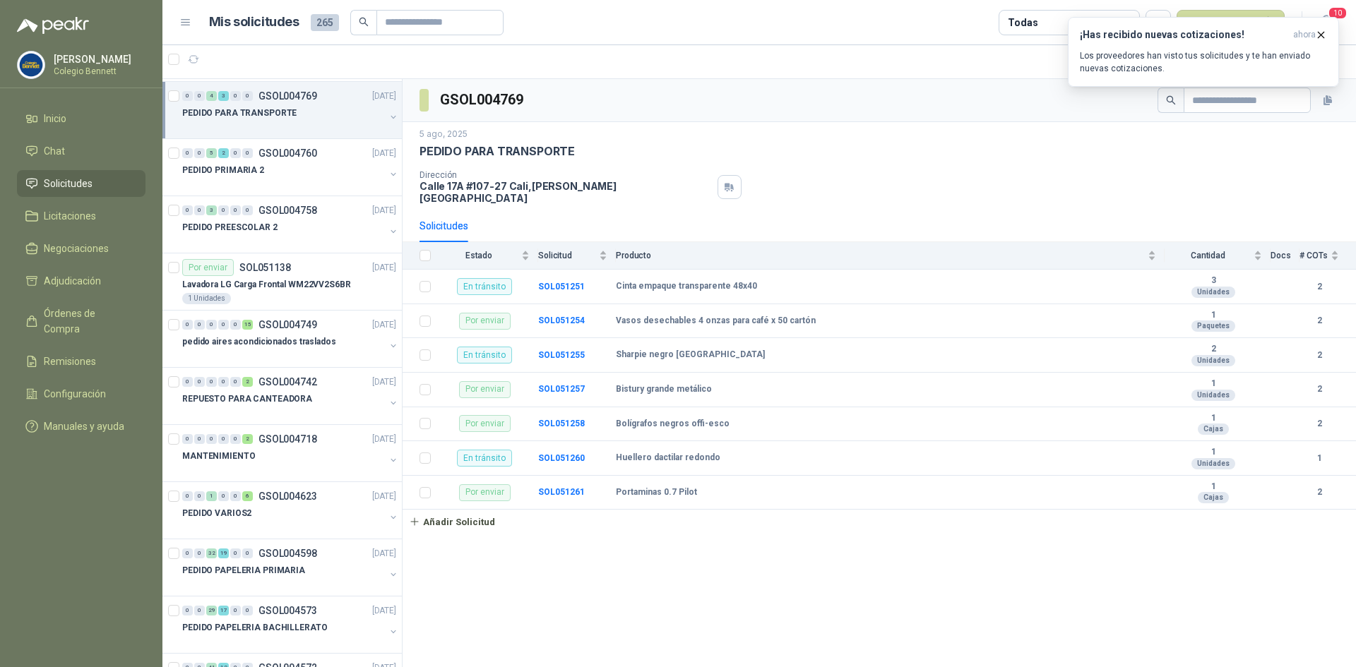
scroll to position [2616, 0]
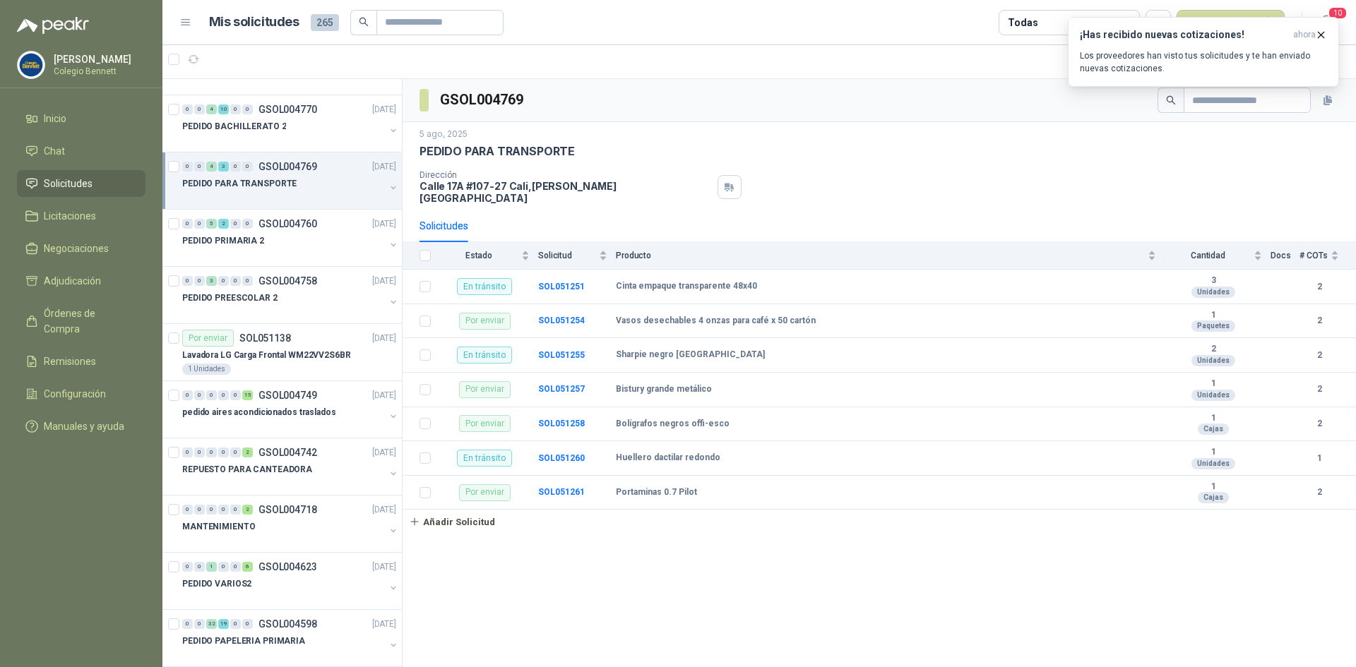
click at [278, 128] on p "PEDIDO BACHILLERATO 2" at bounding box center [234, 126] width 104 height 13
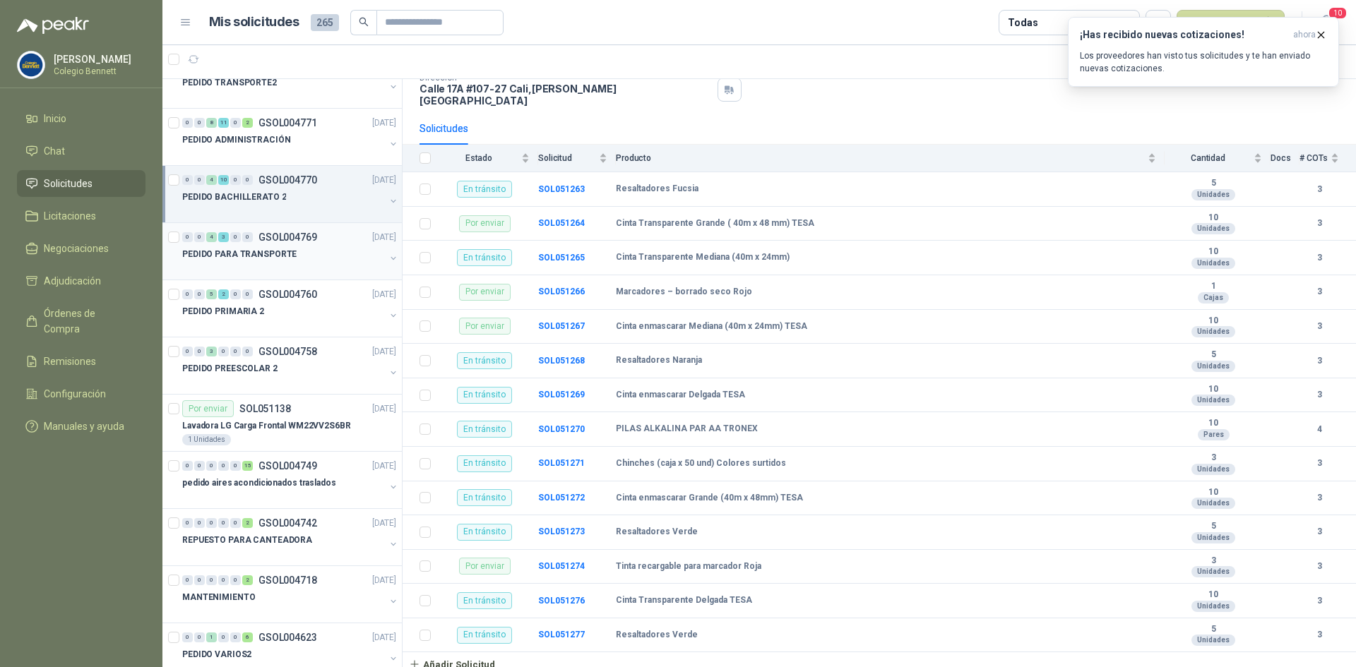
scroll to position [2474, 0]
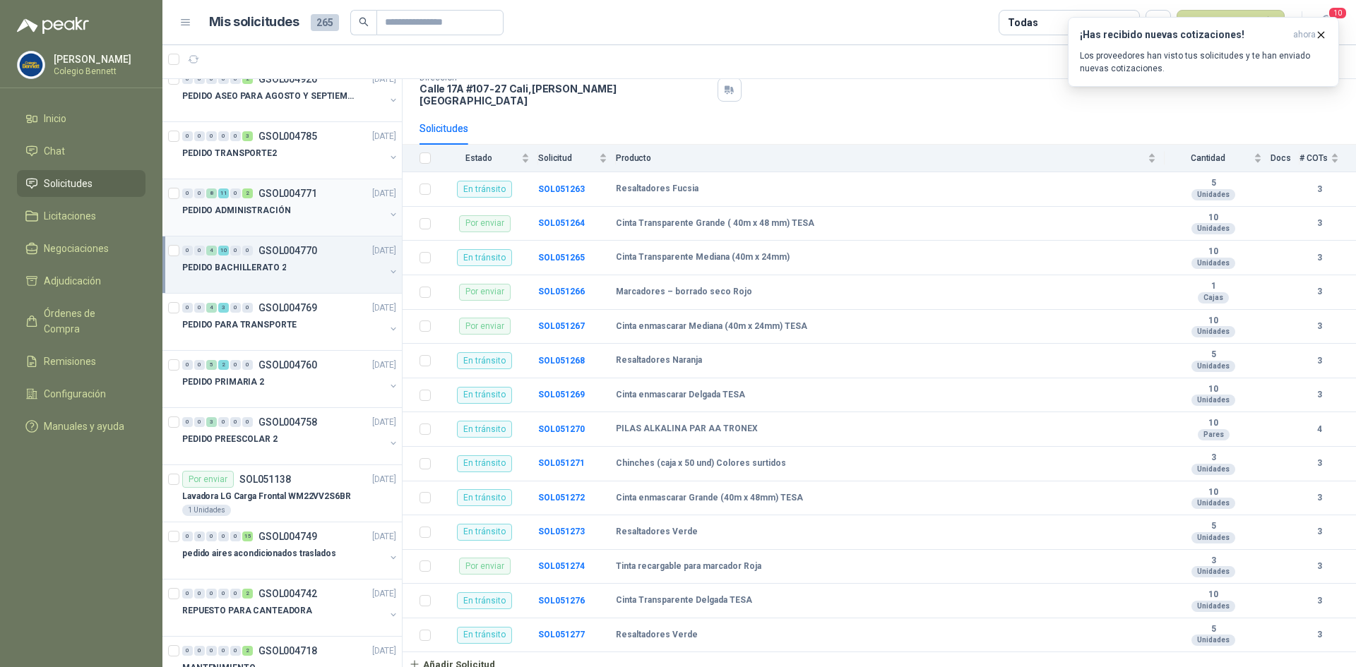
click at [259, 227] on div at bounding box center [283, 224] width 203 height 11
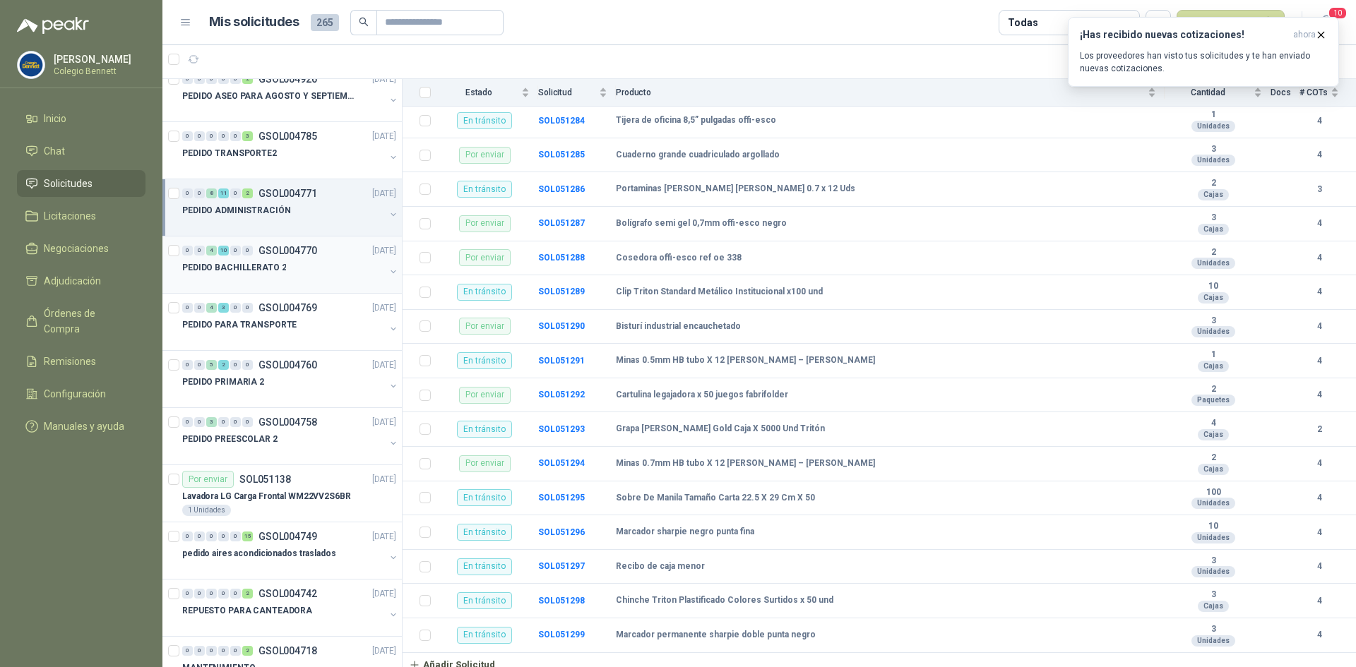
scroll to position [2404, 0]
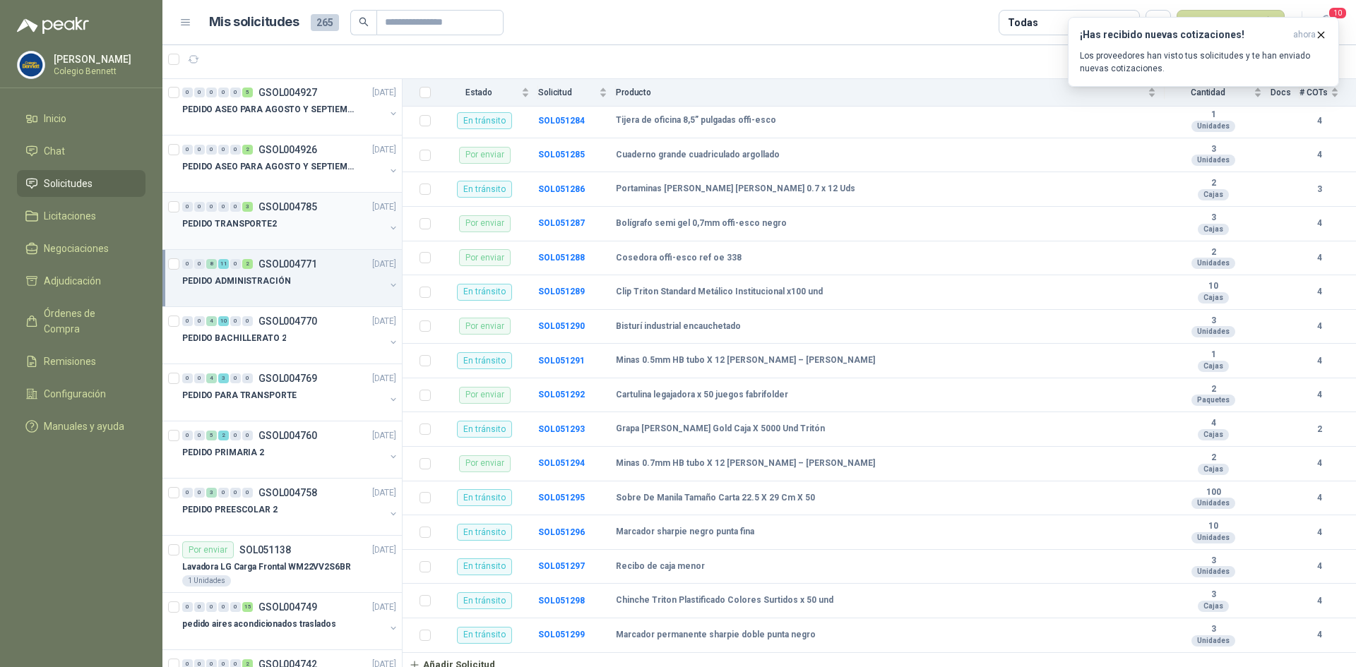
click at [286, 210] on p "GSOL004785" at bounding box center [288, 207] width 59 height 10
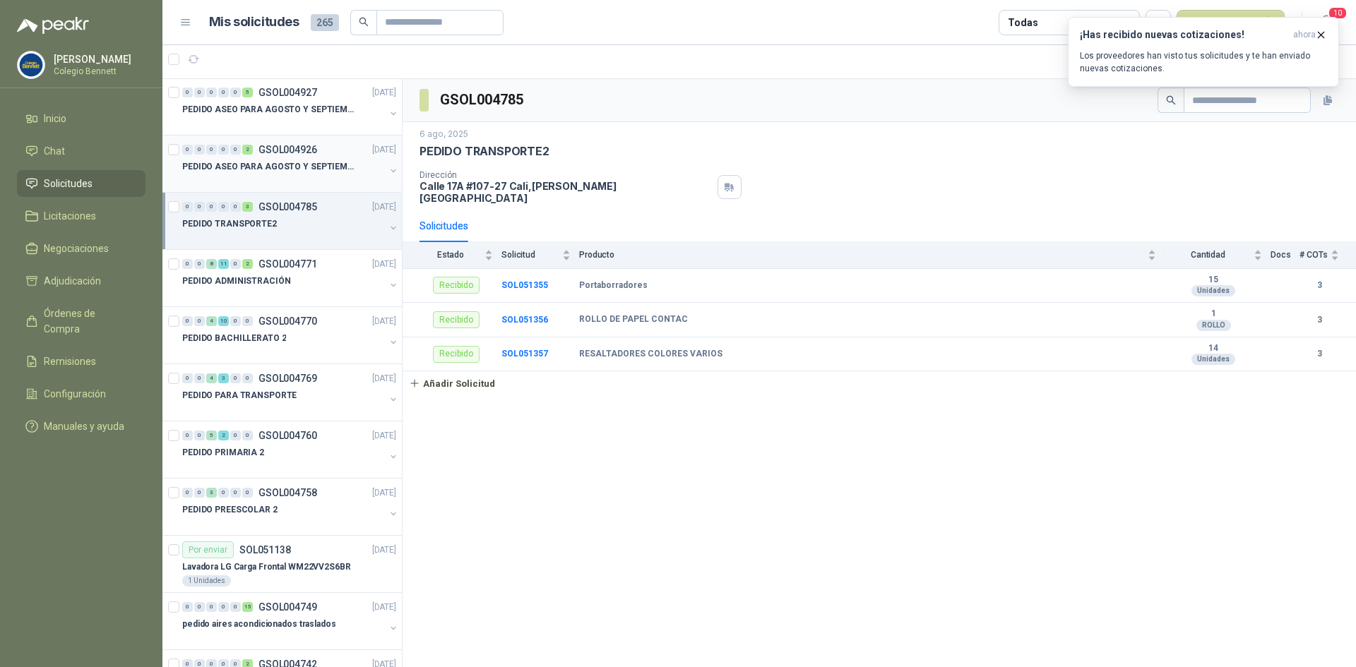
click at [267, 159] on div "PEDIDO ASEO PARA AGOSTO Y SEPTIEMBRE" at bounding box center [283, 166] width 203 height 17
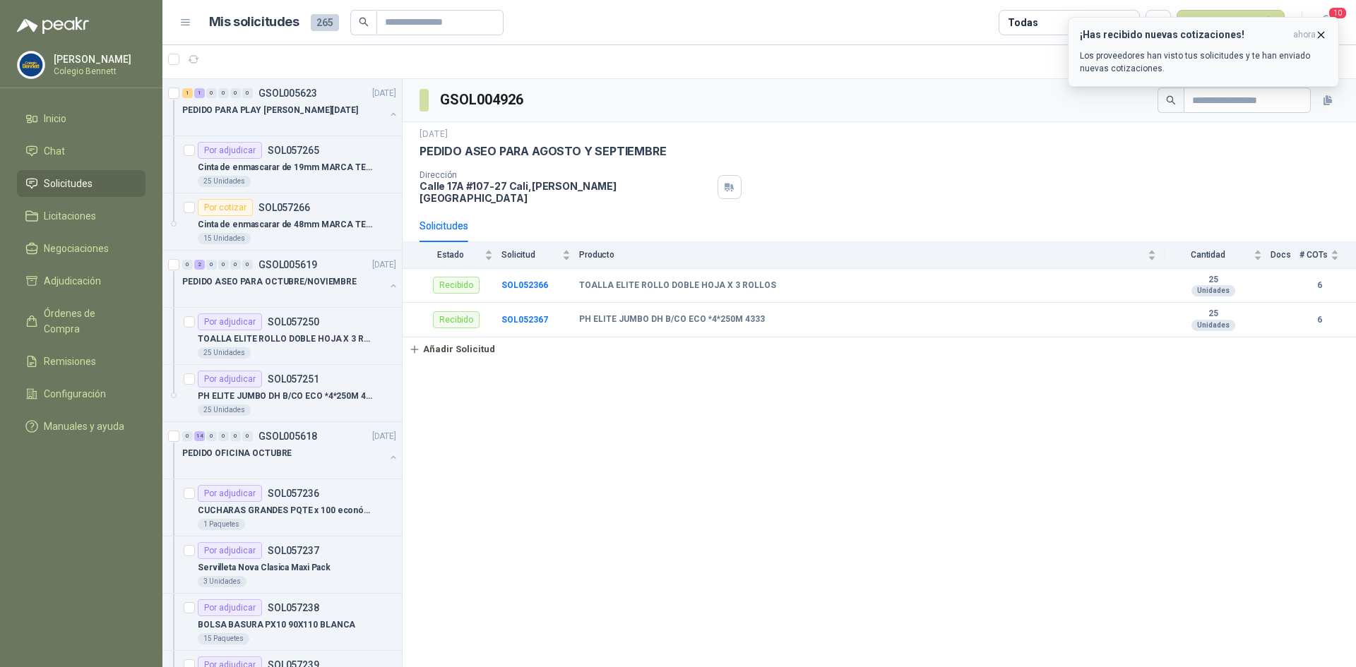
click at [1162, 57] on p "Los proveedores han visto tus solicitudes y te han enviado nuevas cotizaciones." at bounding box center [1203, 61] width 247 height 25
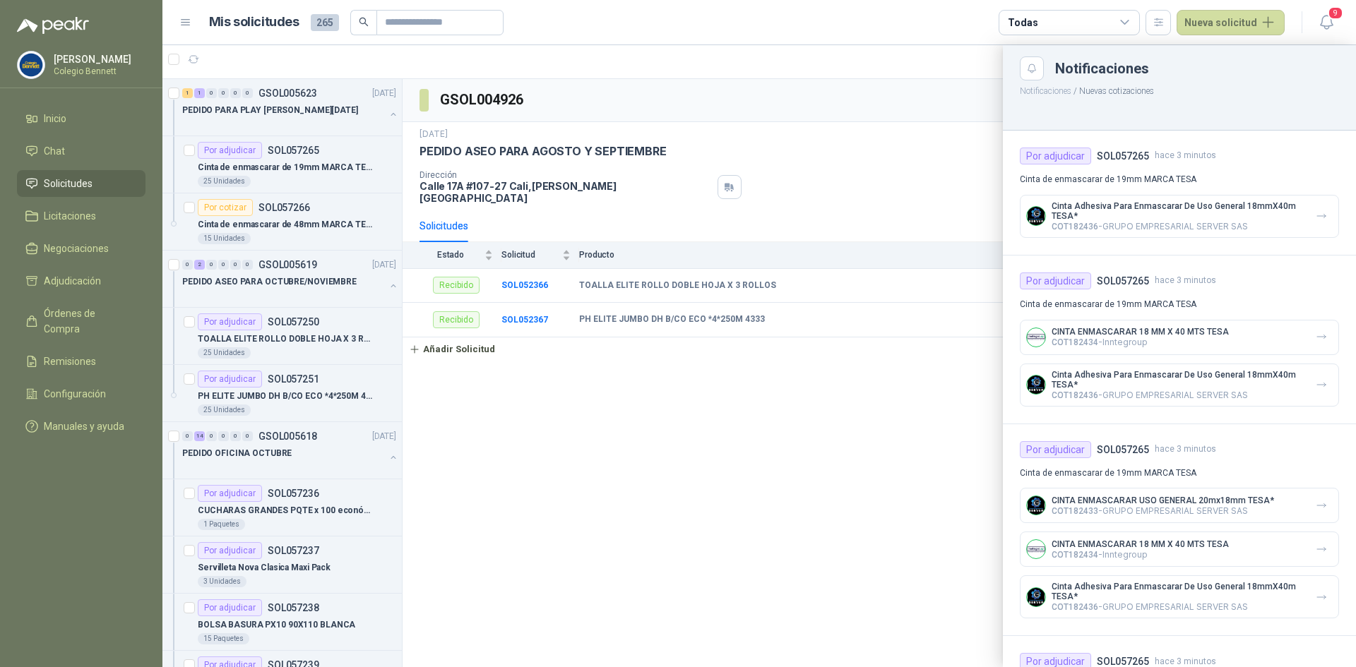
click at [107, 184] on li "Solicitudes" at bounding box center [81, 184] width 112 height 16
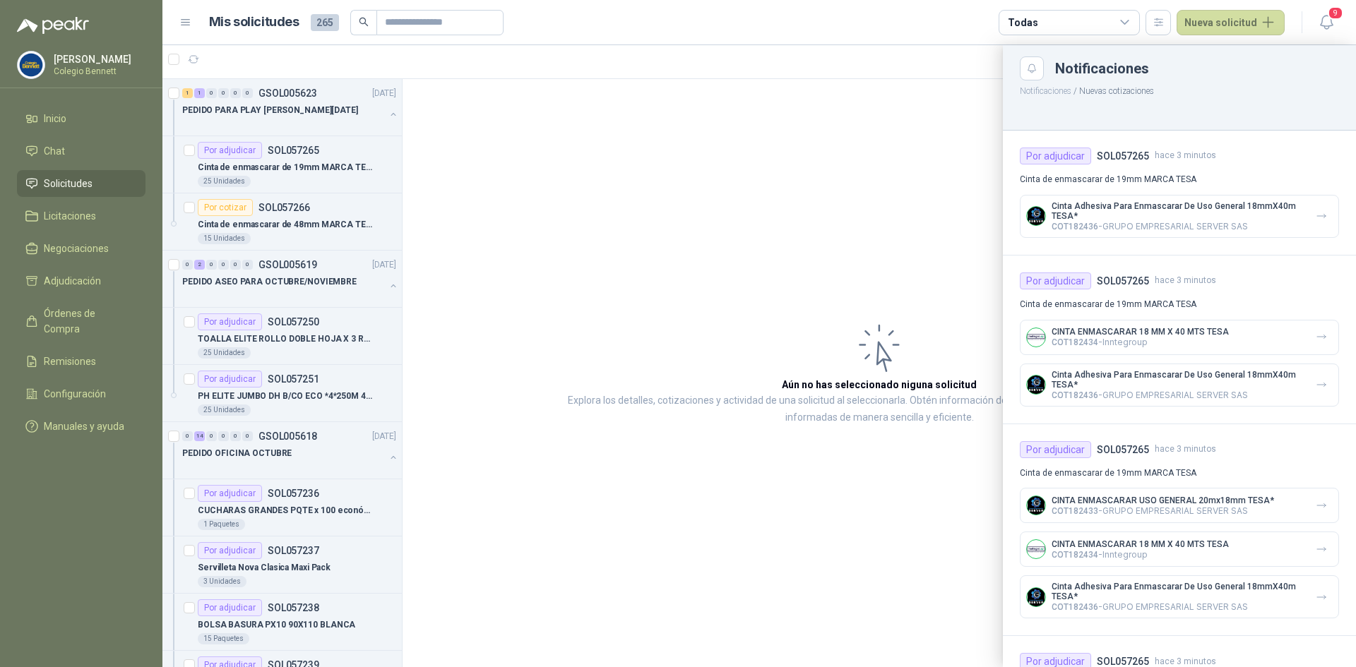
click at [107, 182] on li "Solicitudes" at bounding box center [81, 184] width 112 height 16
click at [216, 114] on div at bounding box center [759, 356] width 1194 height 622
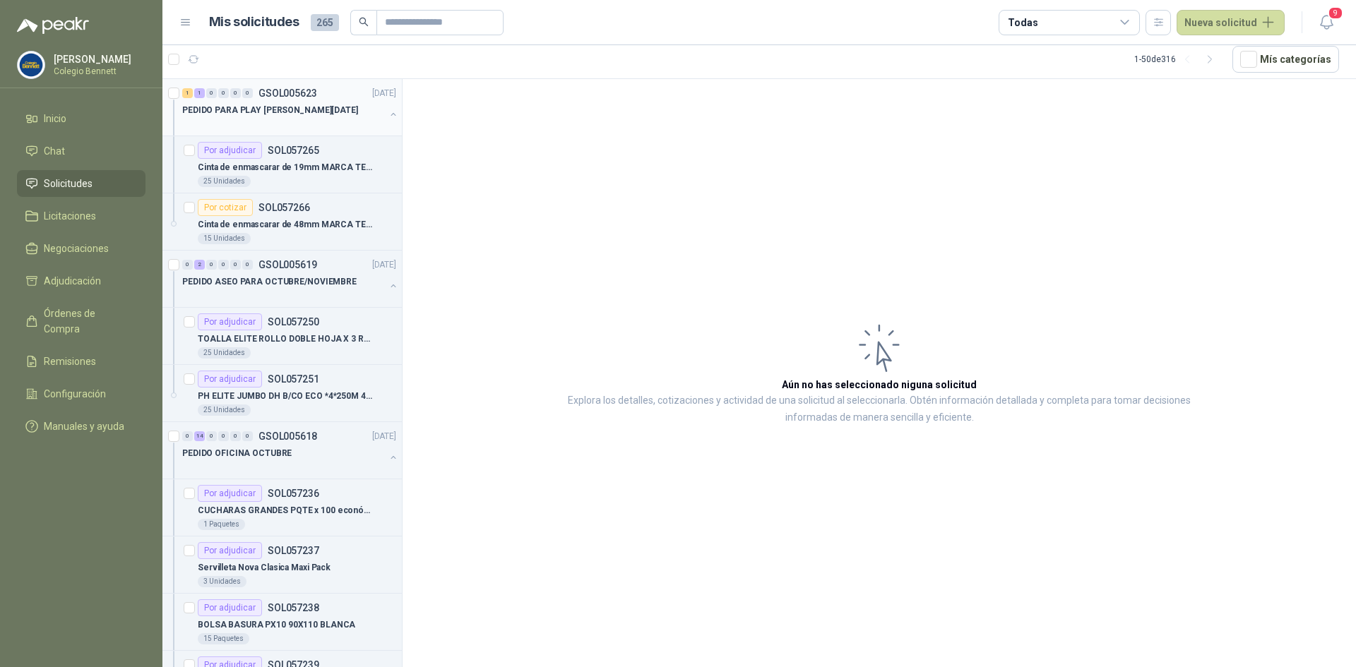
click at [269, 108] on p "PEDIDO PARA PLAY [PERSON_NAME][DATE]" at bounding box center [270, 110] width 176 height 13
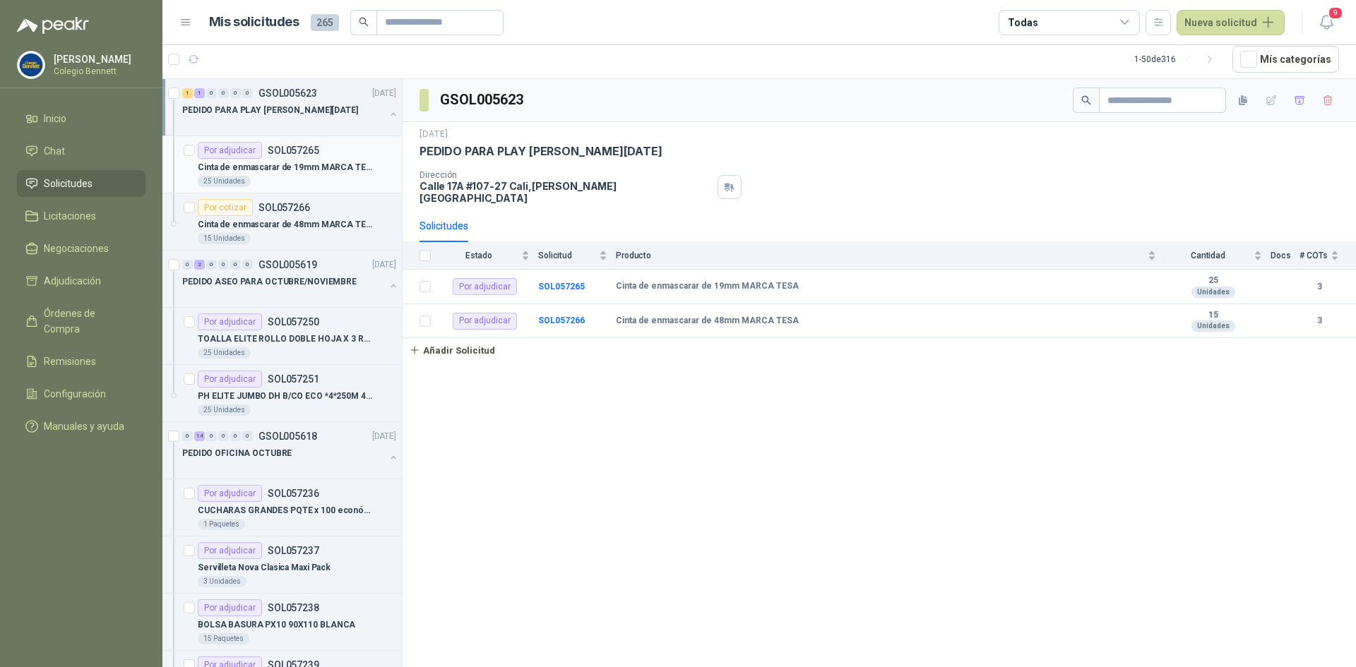
click at [296, 167] on p "Cinta de enmascarar de 19mm MARCA TESA" at bounding box center [286, 167] width 176 height 13
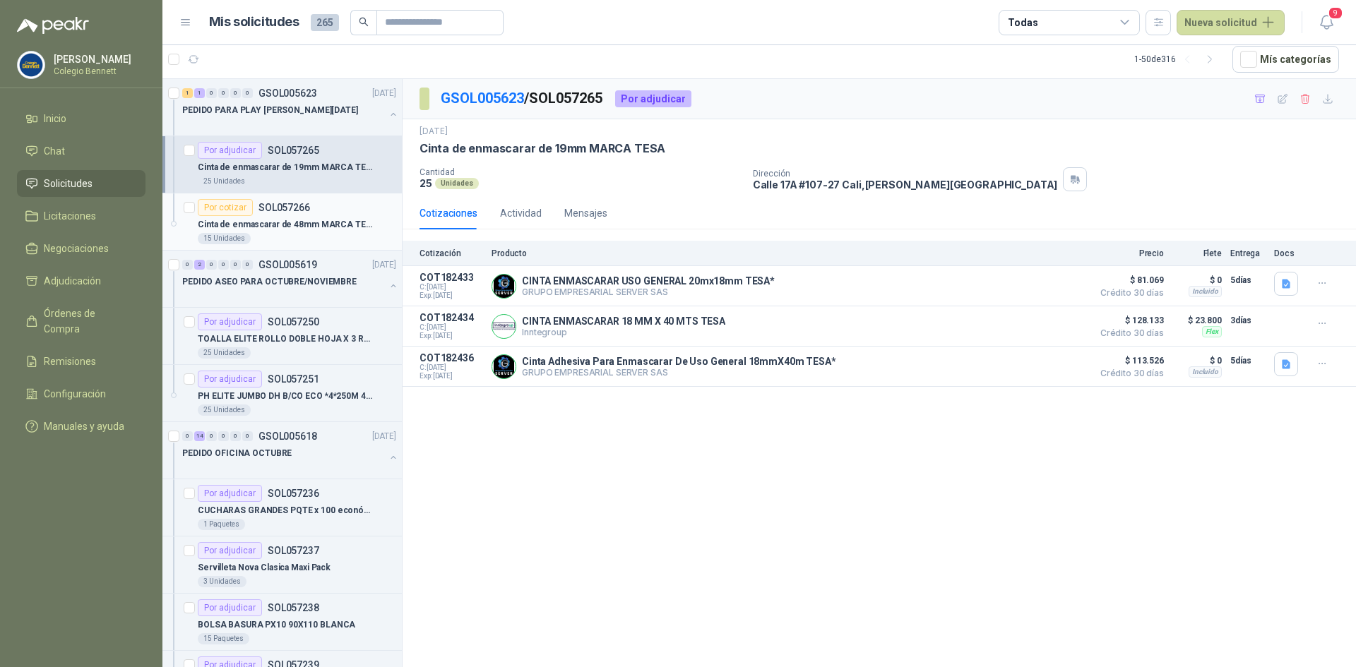
click at [297, 226] on p "Cinta de enmascarar de 48mm MARCA TESA" at bounding box center [286, 224] width 176 height 13
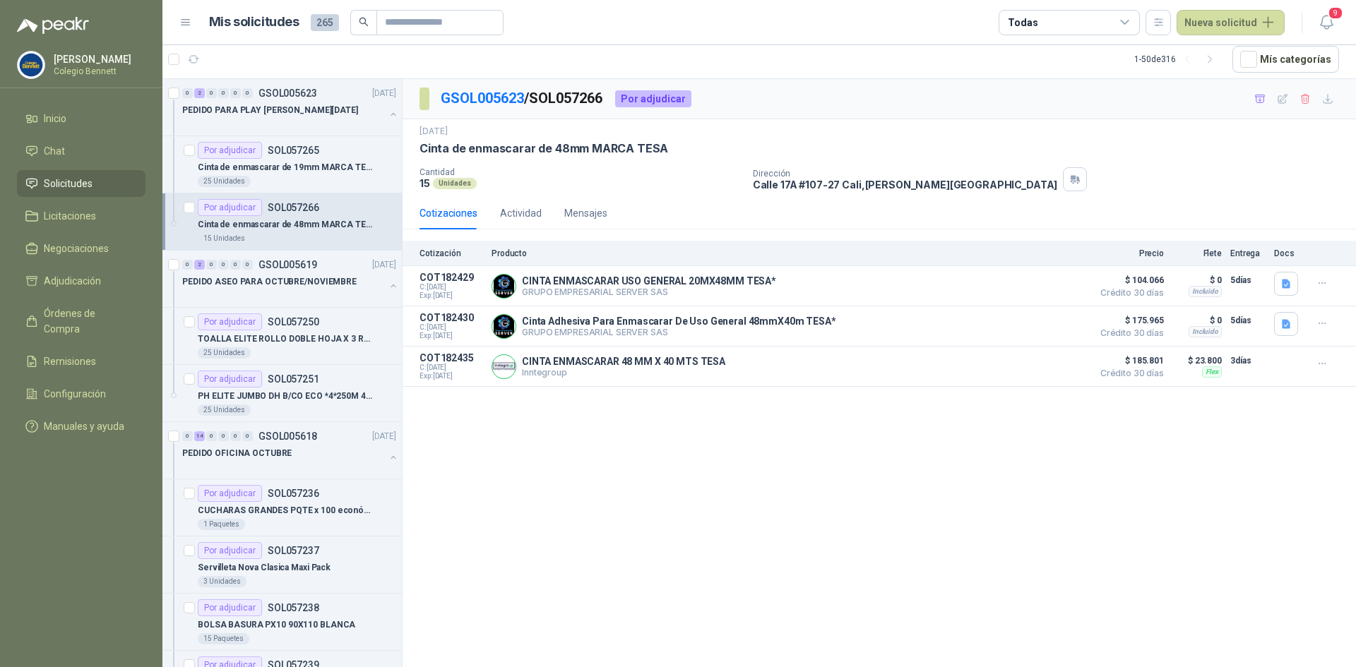
click at [112, 174] on link "Solicitudes" at bounding box center [81, 183] width 129 height 27
